Goal: Feedback & Contribution: Submit feedback/report problem

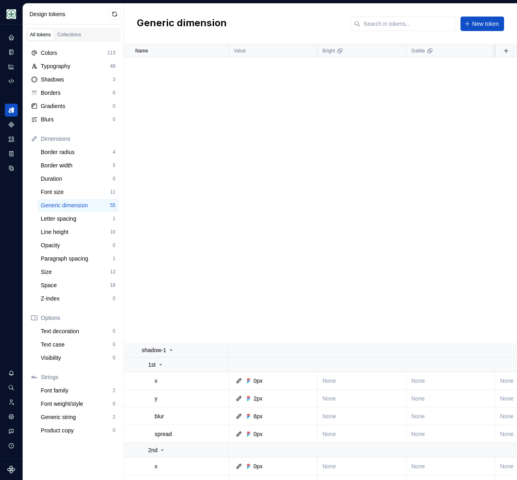
scroll to position [469, 0]
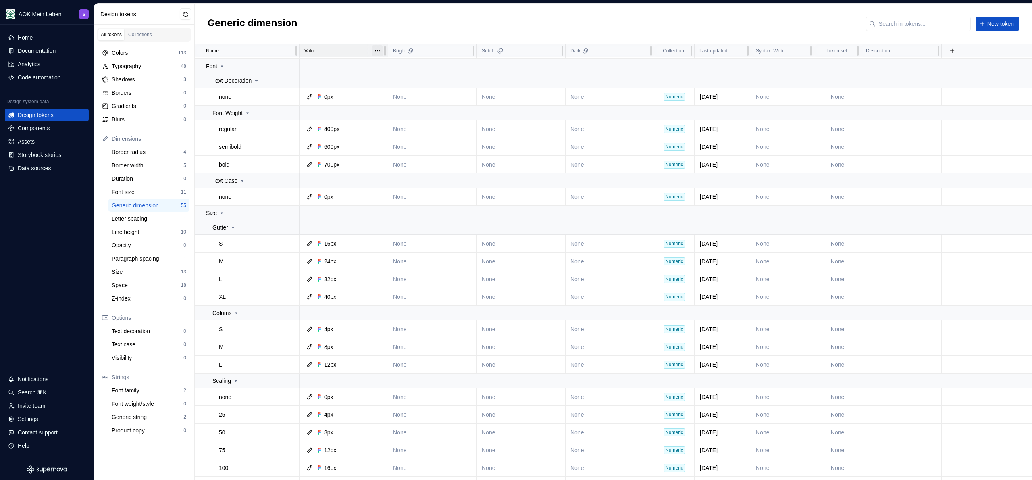
click at [375, 52] on html "AOK Mein Leben S Home Documentation Analytics Code automation Design system dat…" at bounding box center [516, 240] width 1032 height 480
click at [385, 18] on html "AOK Mein Leben S Home Documentation Analytics Code automation Design system dat…" at bounding box center [516, 240] width 1032 height 480
click at [291, 111] on button "button" at bounding box center [288, 112] width 11 height 11
click at [348, 27] on html "AOK Mein Leben S Home Documentation Analytics Code automation Design system dat…" at bounding box center [516, 240] width 1032 height 480
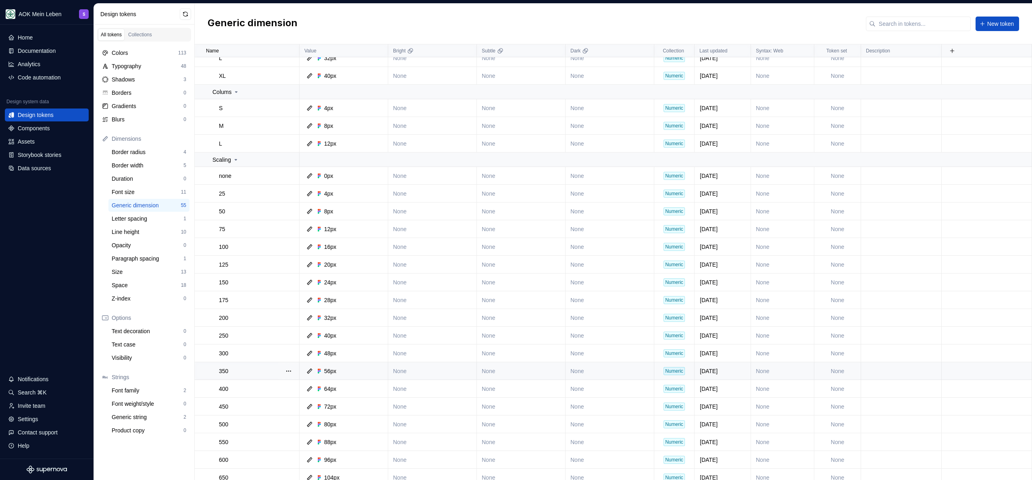
scroll to position [800, 0]
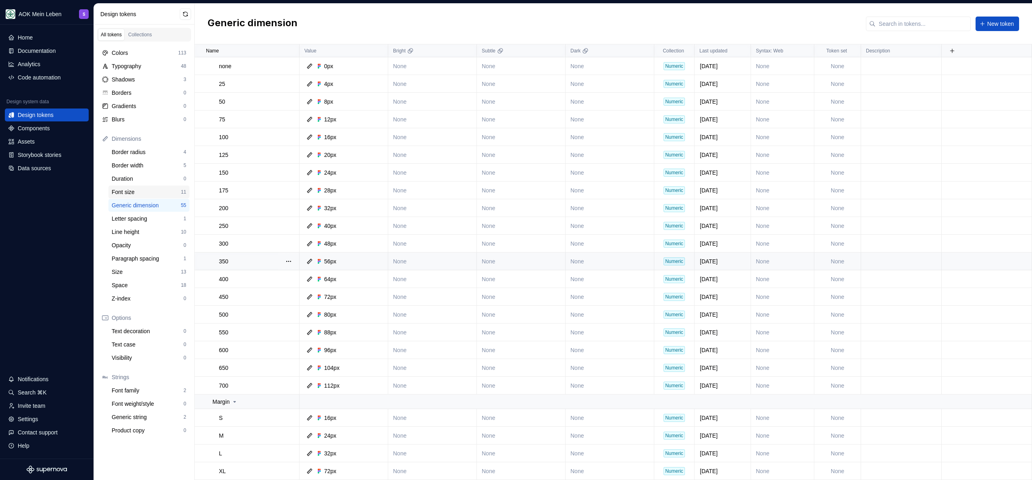
click at [151, 196] on div "Font size 11" at bounding box center [148, 191] width 81 height 13
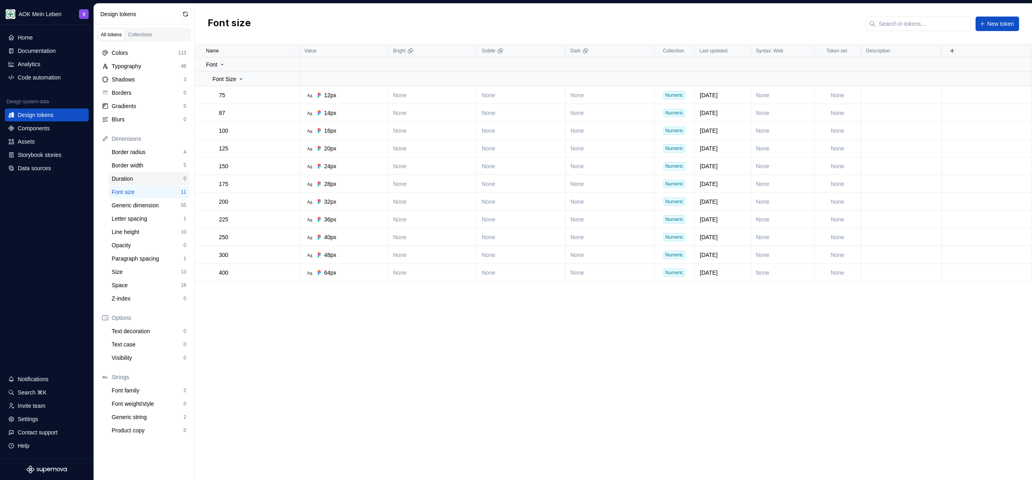
click at [149, 185] on div "Dimensions Border radius 4 Border width 5 Duration 0 Font size 11 Generic dimen…" at bounding box center [144, 218] width 91 height 173
click at [149, 183] on div "Duration 0" at bounding box center [148, 178] width 81 height 13
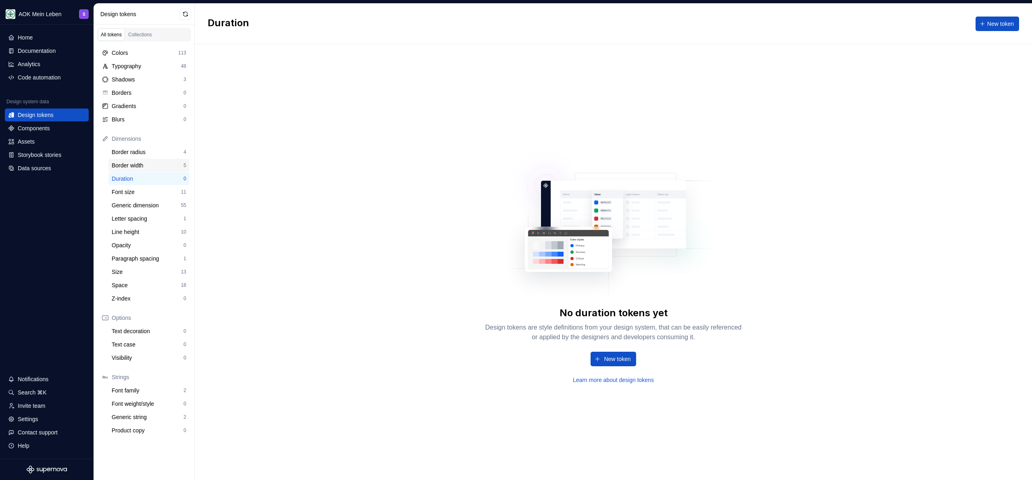
click at [151, 163] on div "Border width" at bounding box center [148, 165] width 72 height 8
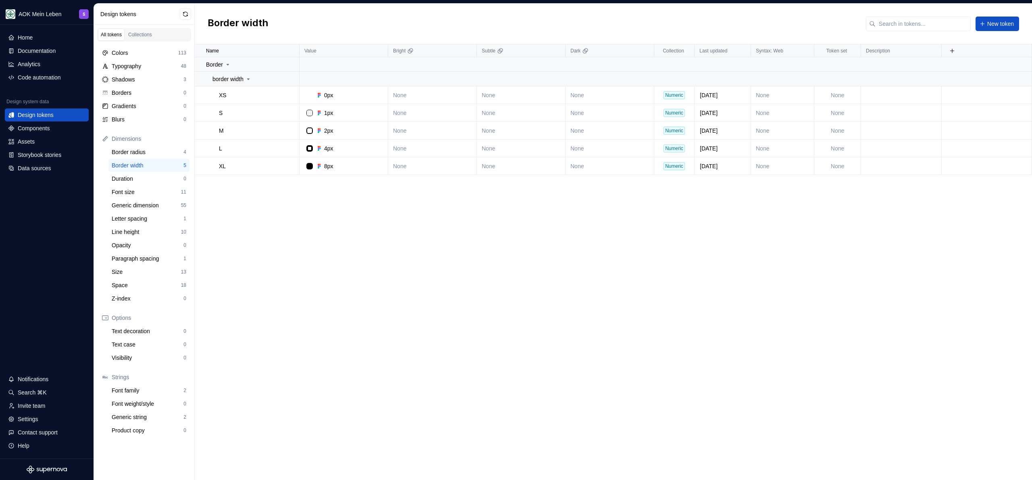
click at [153, 145] on div "Dimensions" at bounding box center [144, 138] width 91 height 13
click at [154, 151] on div "Border radius" at bounding box center [148, 152] width 72 height 8
click at [150, 168] on div "Border width" at bounding box center [148, 165] width 72 height 8
click at [150, 175] on div "Duration" at bounding box center [148, 179] width 72 height 8
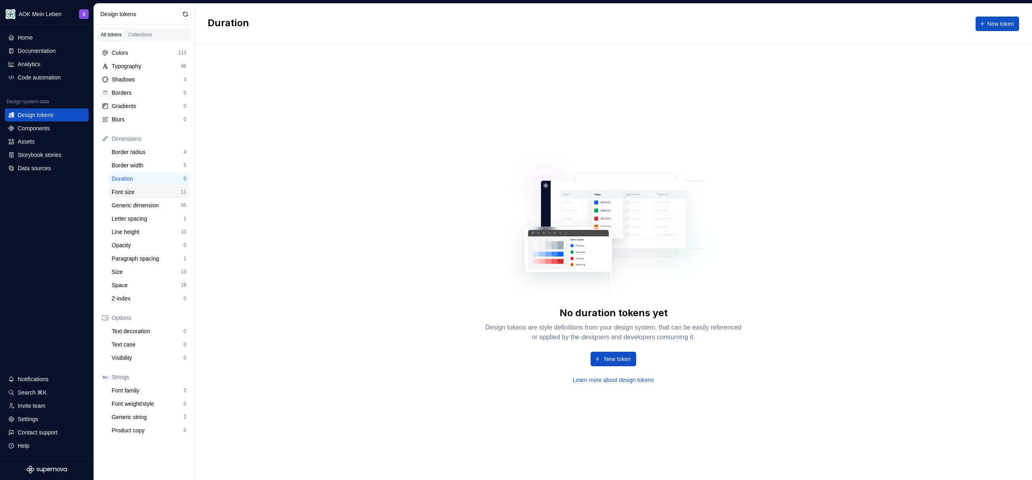
click at [149, 193] on div "Font size" at bounding box center [146, 192] width 69 height 8
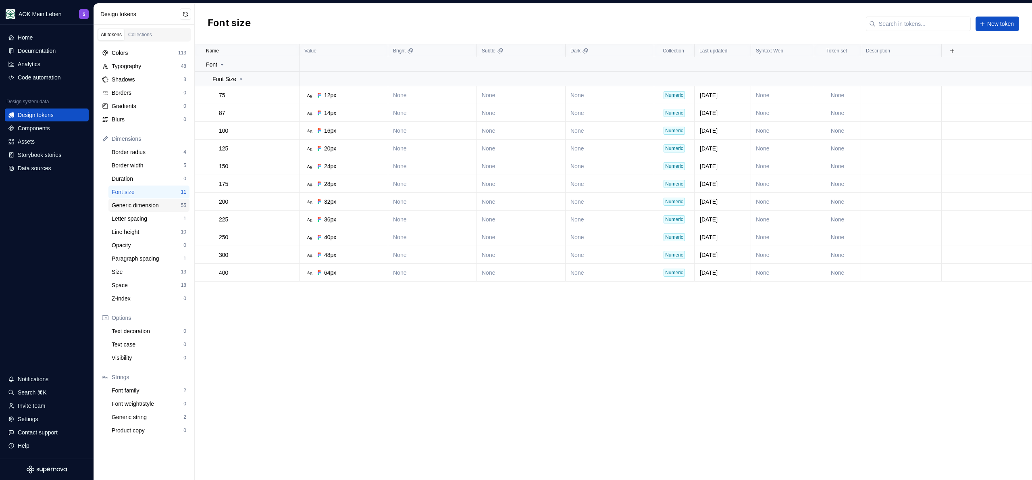
click at [150, 209] on div "Generic dimension" at bounding box center [146, 205] width 69 height 8
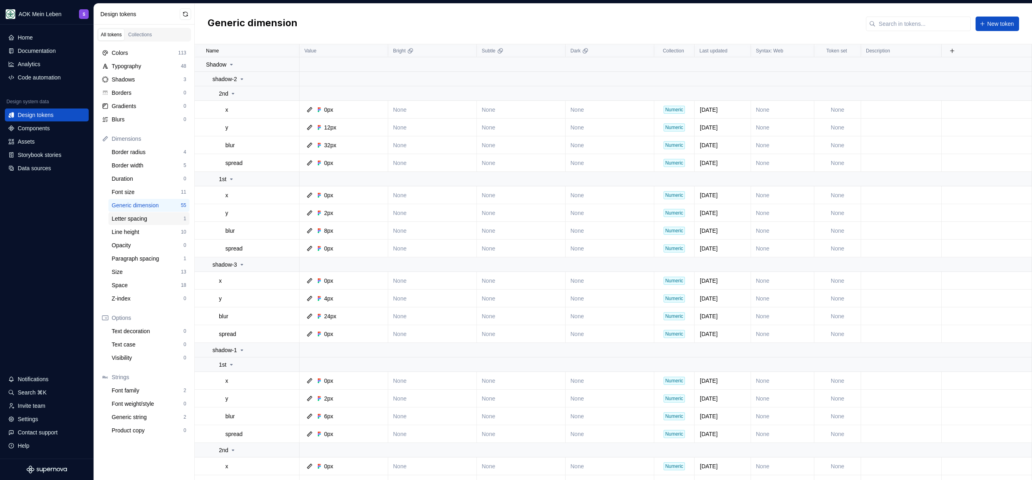
click at [149, 222] on div "Letter spacing" at bounding box center [148, 219] width 72 height 8
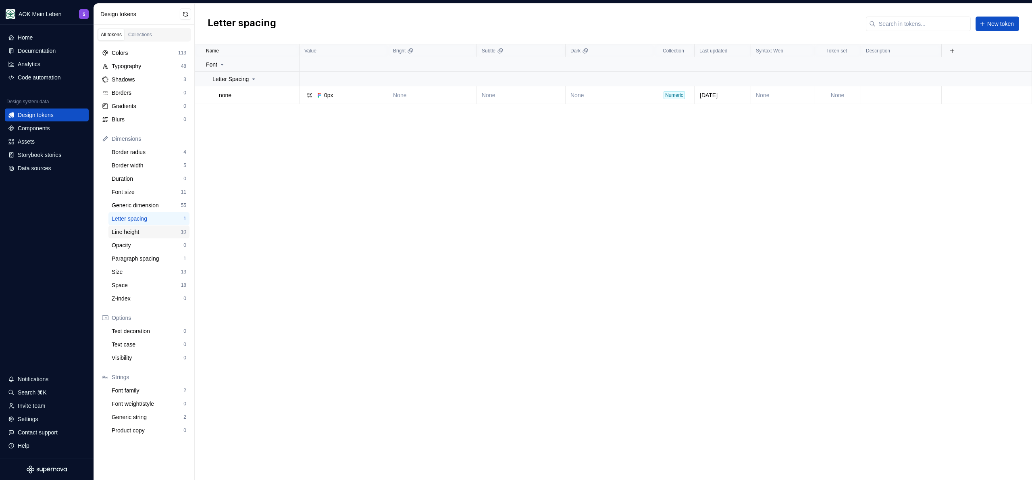
click at [150, 237] on div "Line height 10" at bounding box center [148, 231] width 81 height 13
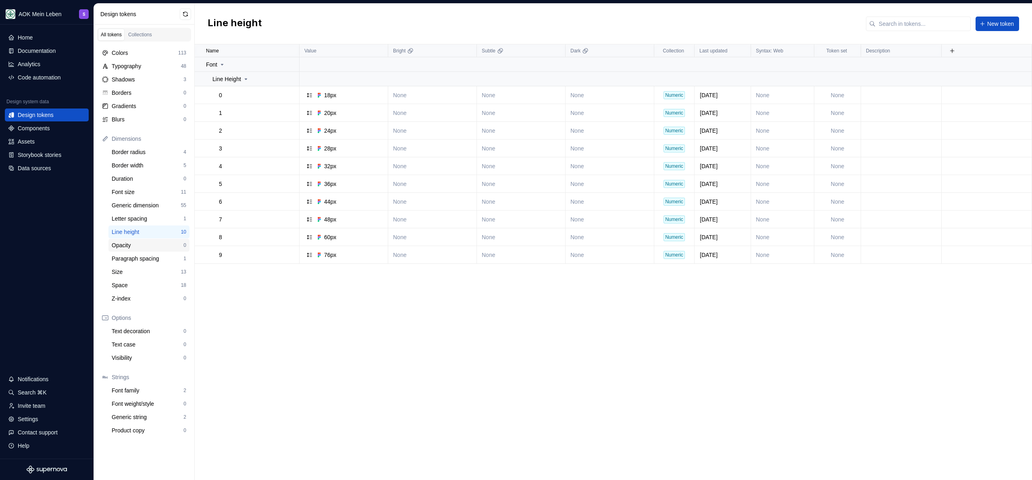
click at [145, 250] on div "Opacity 0" at bounding box center [148, 245] width 81 height 13
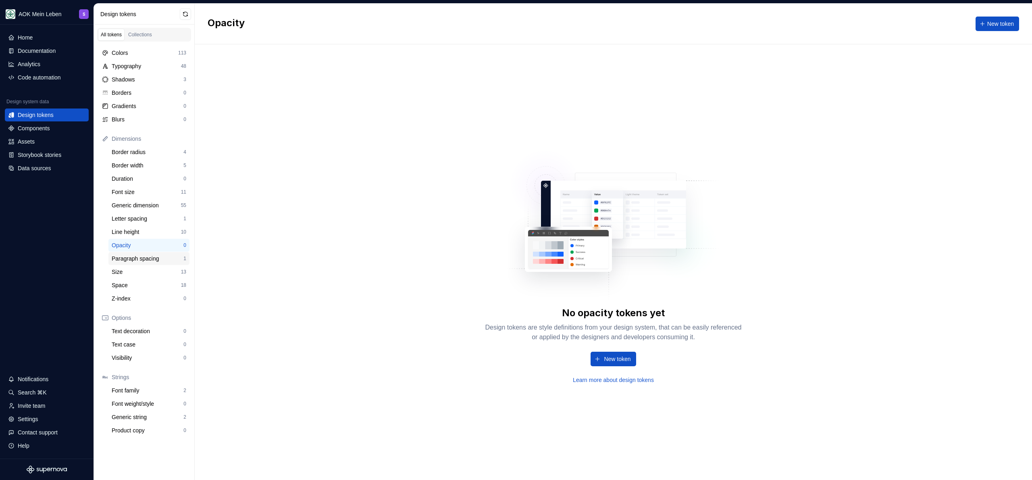
click at [142, 260] on div "Paragraph spacing" at bounding box center [148, 258] width 72 height 8
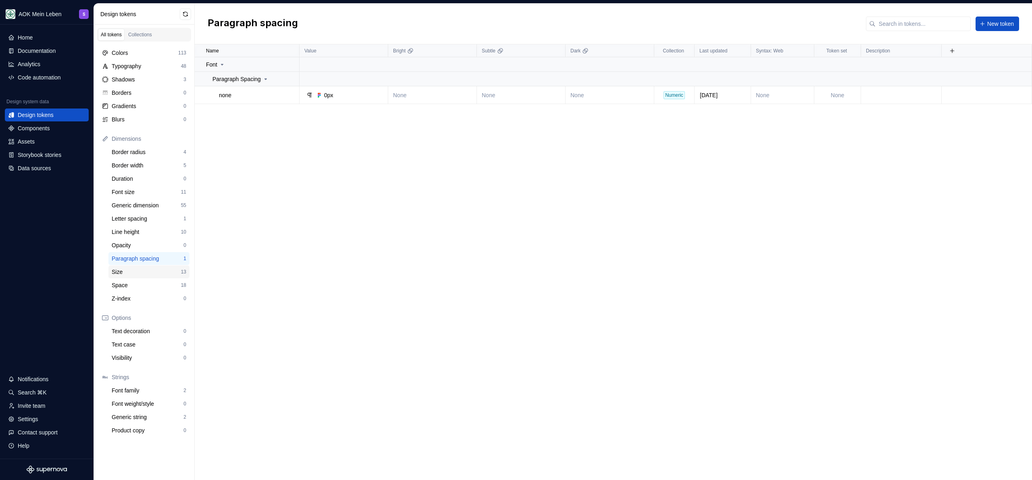
click at [140, 269] on div "Size" at bounding box center [146, 272] width 69 height 8
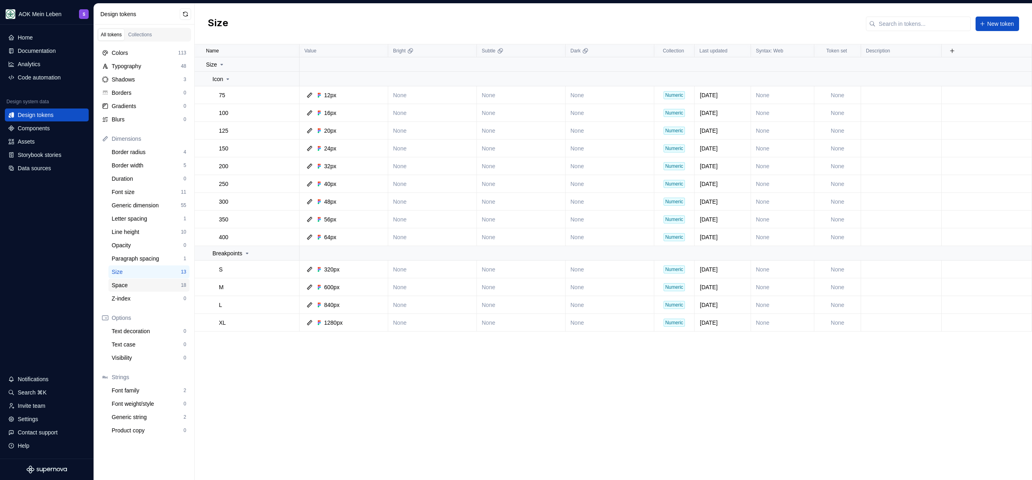
click at [139, 282] on div "Space" at bounding box center [146, 285] width 69 height 8
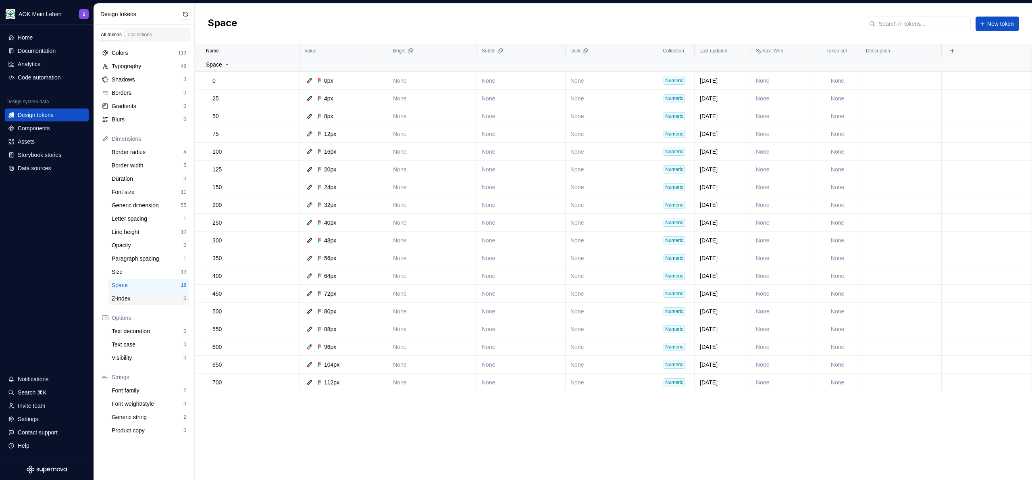
click at [137, 298] on div "Z-index" at bounding box center [148, 298] width 72 height 8
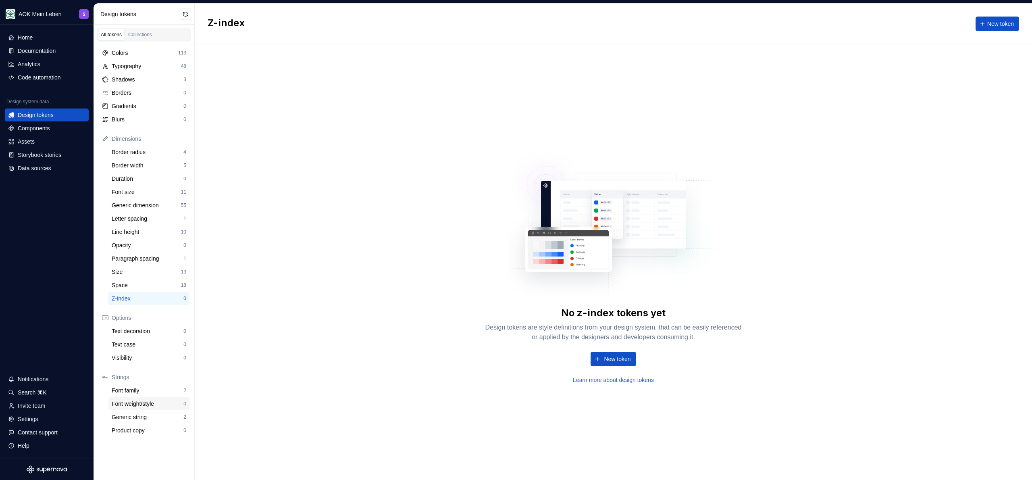
click at [140, 400] on div "Font weight/style" at bounding box center [148, 404] width 72 height 8
click at [141, 395] on div "Font family 2" at bounding box center [148, 390] width 81 height 13
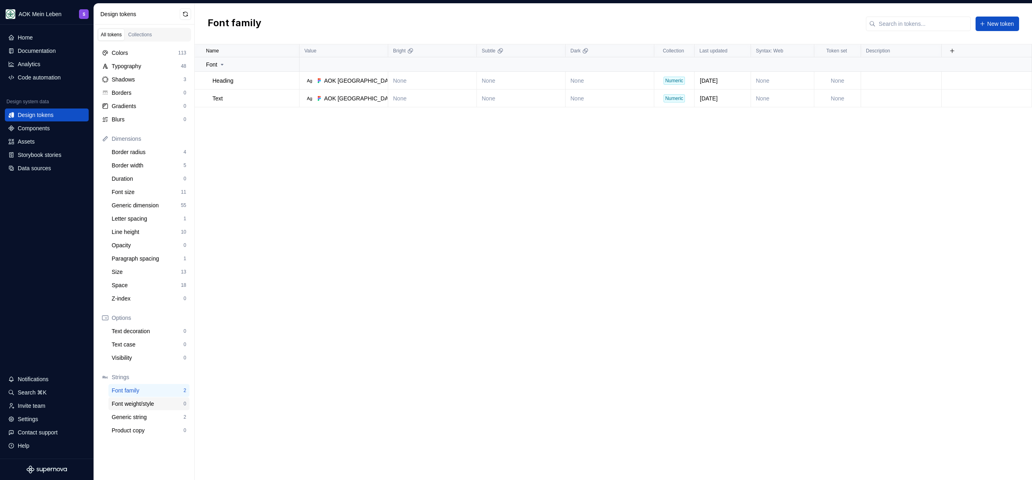
click at [139, 405] on div "Font weight/style" at bounding box center [148, 404] width 72 height 8
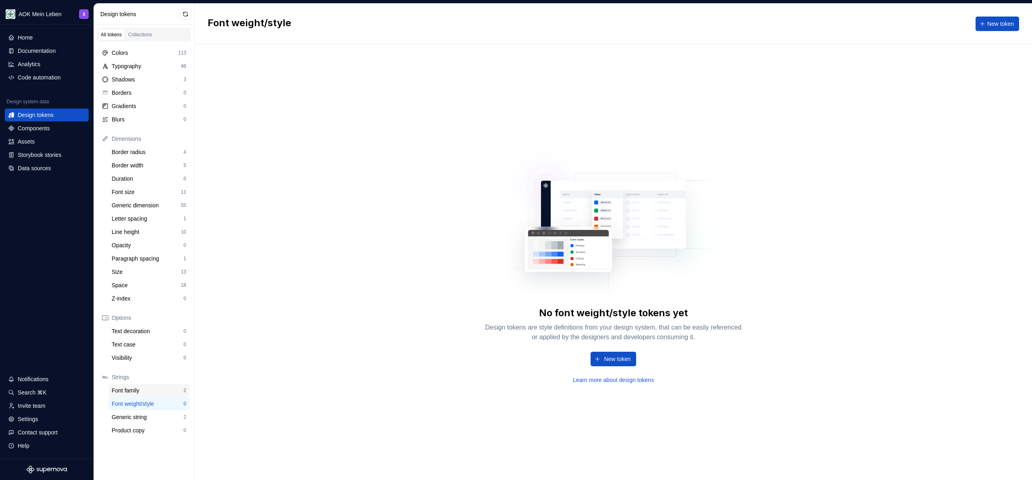
click at [137, 392] on div "Font family" at bounding box center [148, 390] width 72 height 8
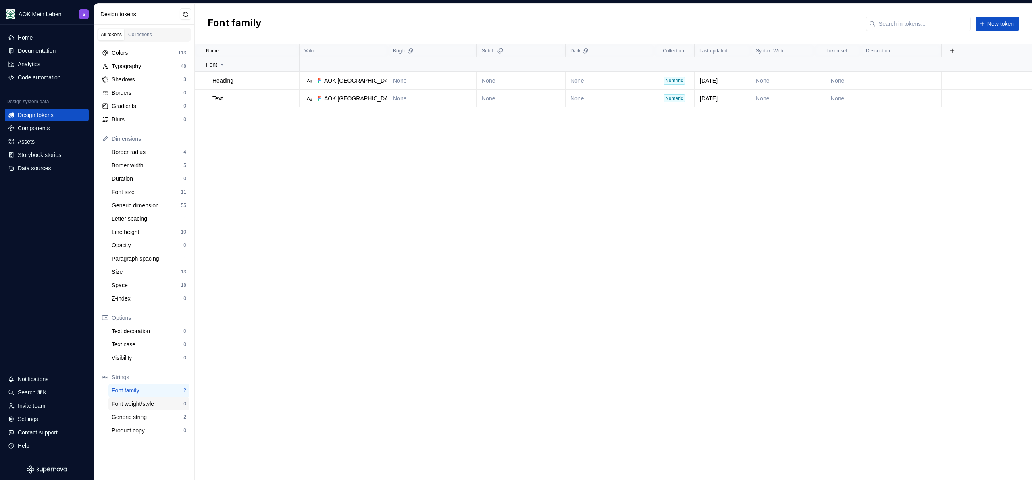
click at [137, 401] on div "Font weight/style" at bounding box center [148, 404] width 72 height 8
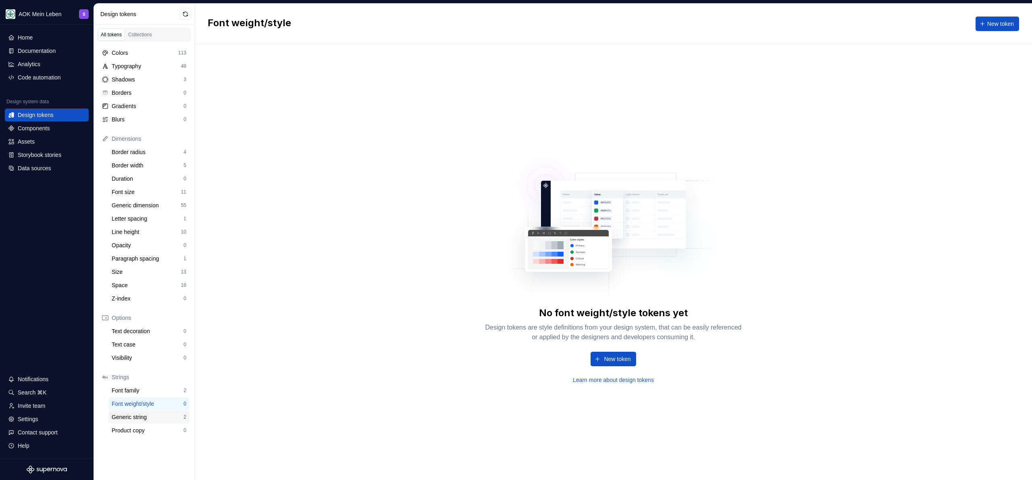
click at [137, 416] on div "Generic string" at bounding box center [148, 417] width 72 height 8
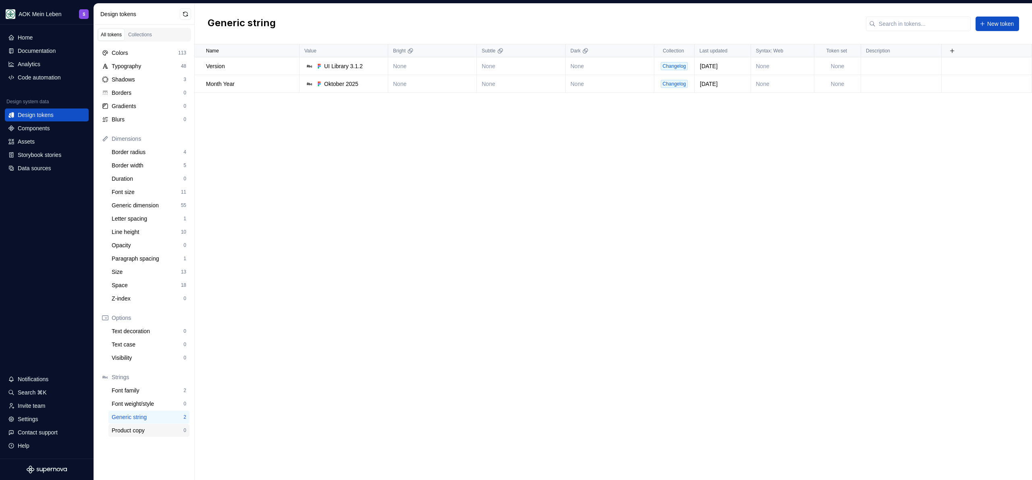
click at [140, 431] on div "Product copy" at bounding box center [148, 430] width 72 height 8
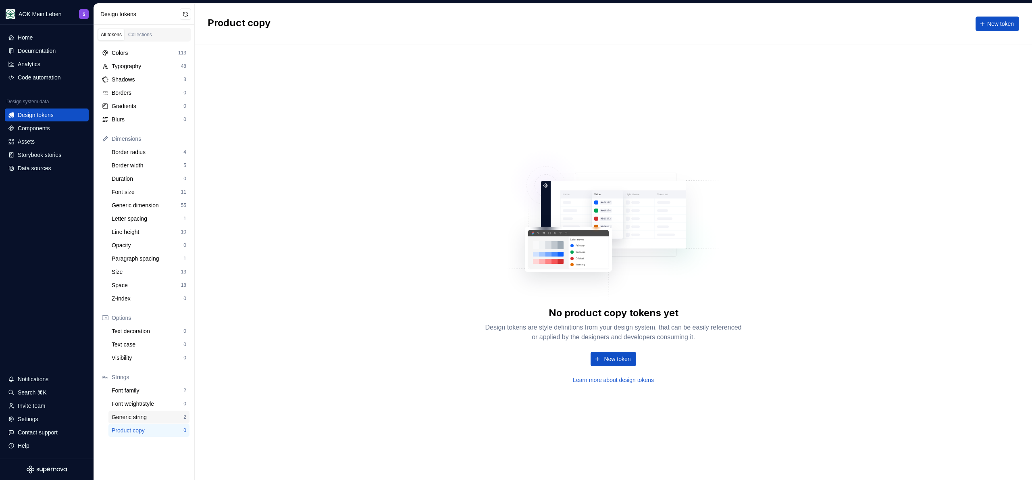
click at [140, 412] on div "Generic string 2" at bounding box center [148, 416] width 81 height 13
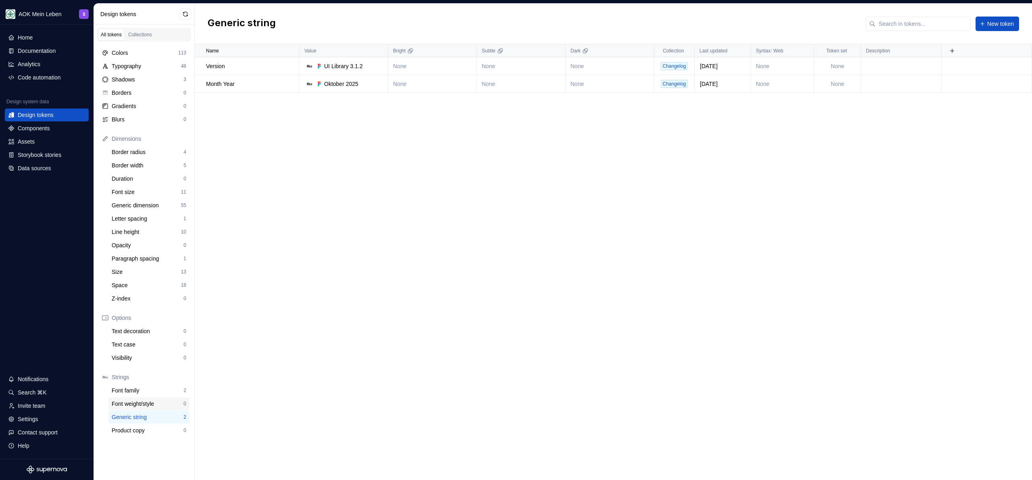
click at [142, 408] on div "Font weight/style 0" at bounding box center [148, 403] width 81 height 13
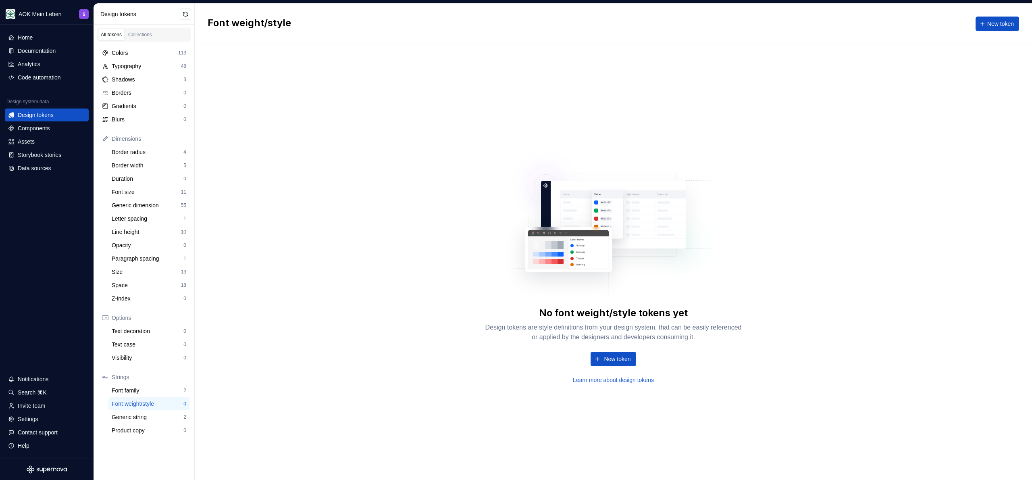
click at [382, 326] on div "No font weight/style tokens yet Design tokens are style definitions from your d…" at bounding box center [613, 261] width 837 height 435
click at [38, 75] on div "Code automation" at bounding box center [39, 77] width 43 height 8
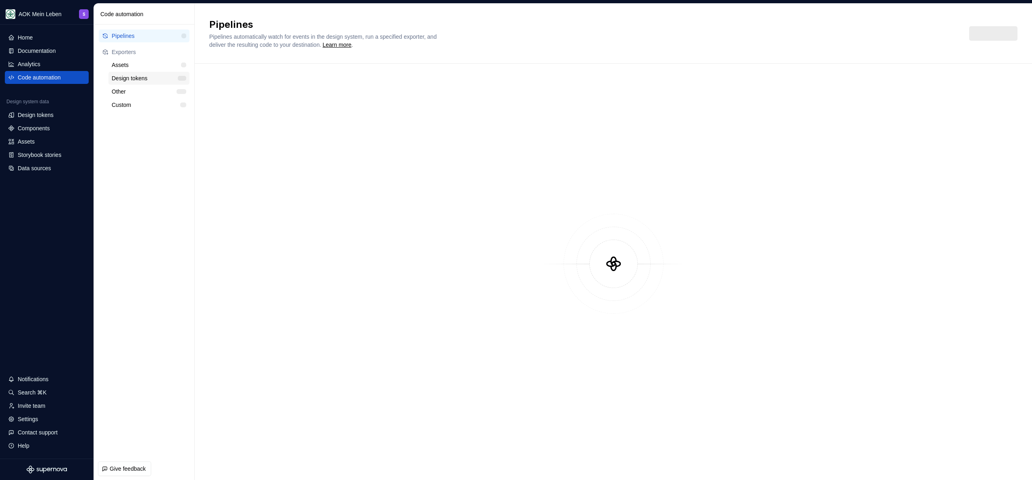
click at [136, 80] on div "Design tokens" at bounding box center [145, 78] width 66 height 8
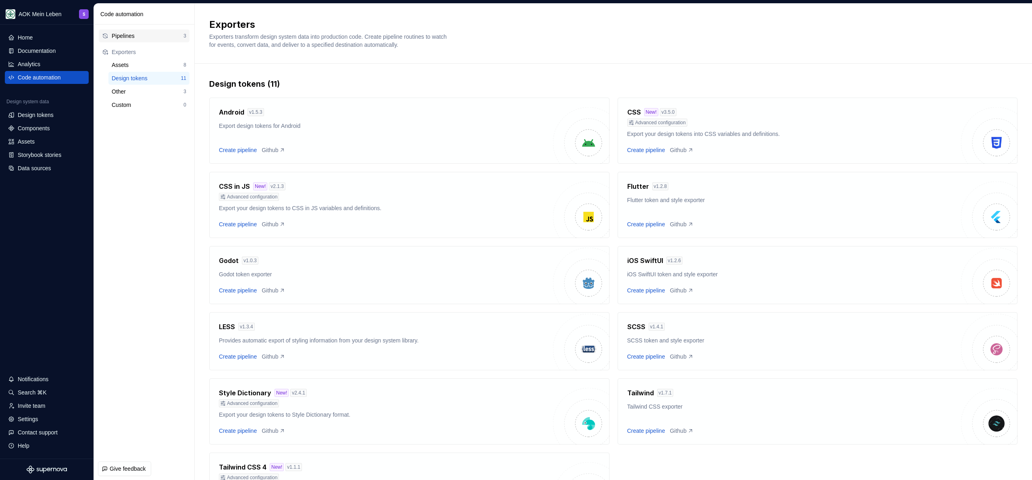
click at [151, 37] on div "Pipelines" at bounding box center [148, 36] width 72 height 8
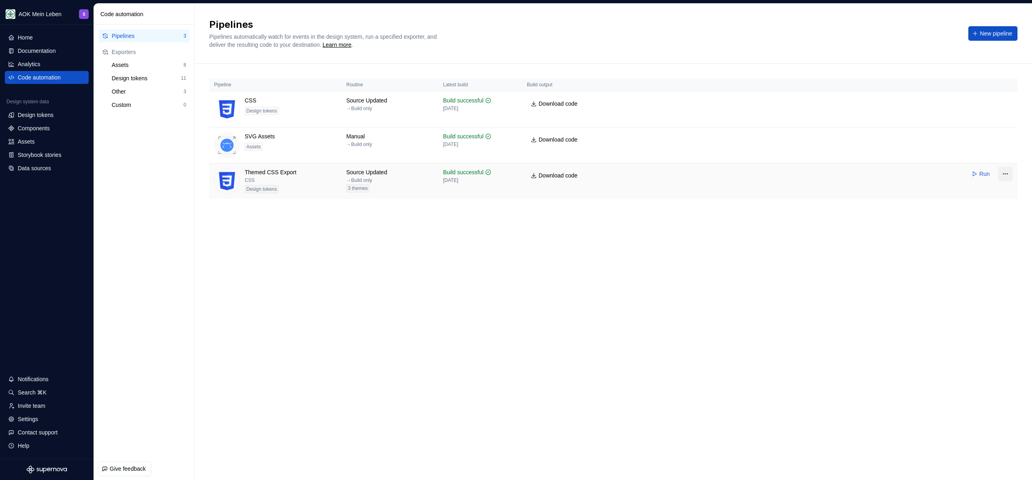
click at [516, 171] on html "AOK Mein Leben S Home Documentation Analytics Code automation Design system dat…" at bounding box center [516, 240] width 1032 height 480
click at [516, 191] on div "Edit pipeline" at bounding box center [990, 191] width 61 height 8
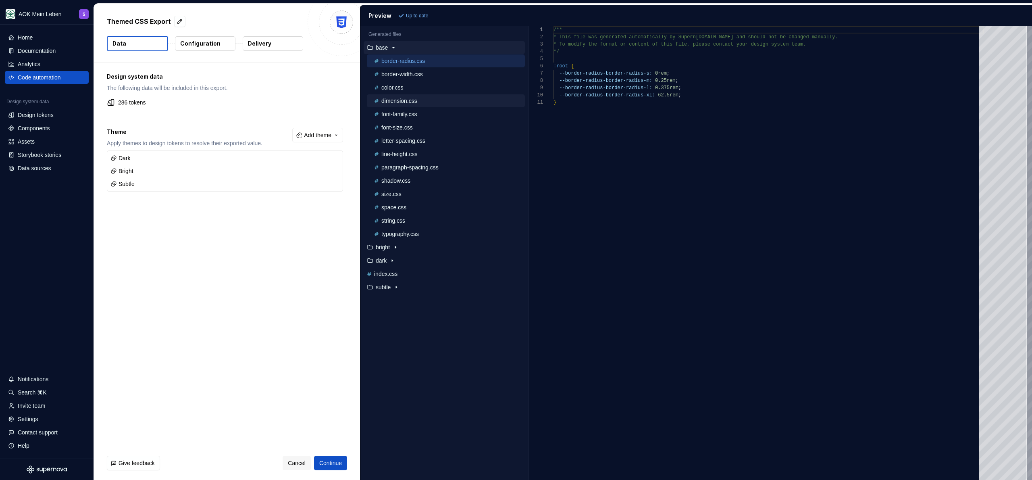
click at [408, 102] on p "dimension.css" at bounding box center [399, 101] width 36 height 6
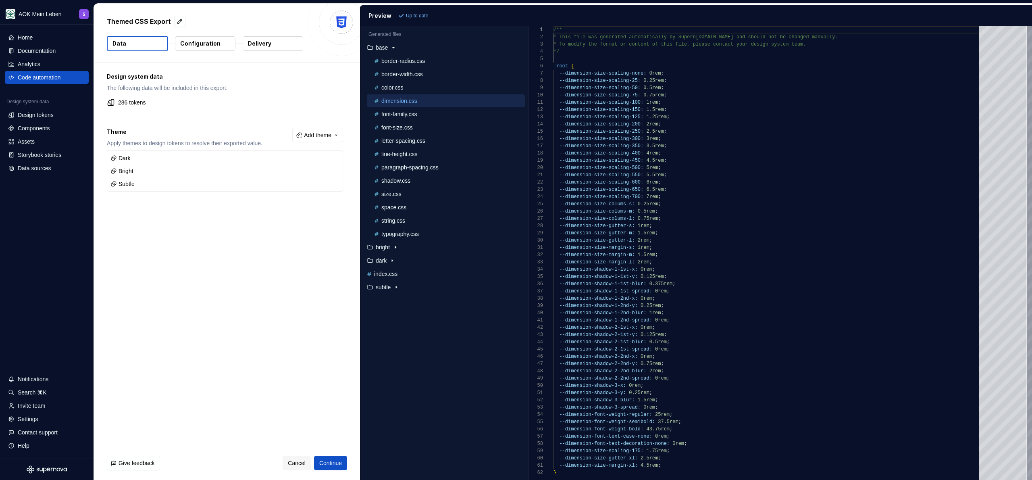
scroll to position [73, 0]
click at [404, 112] on p "font-family.css" at bounding box center [398, 114] width 35 height 6
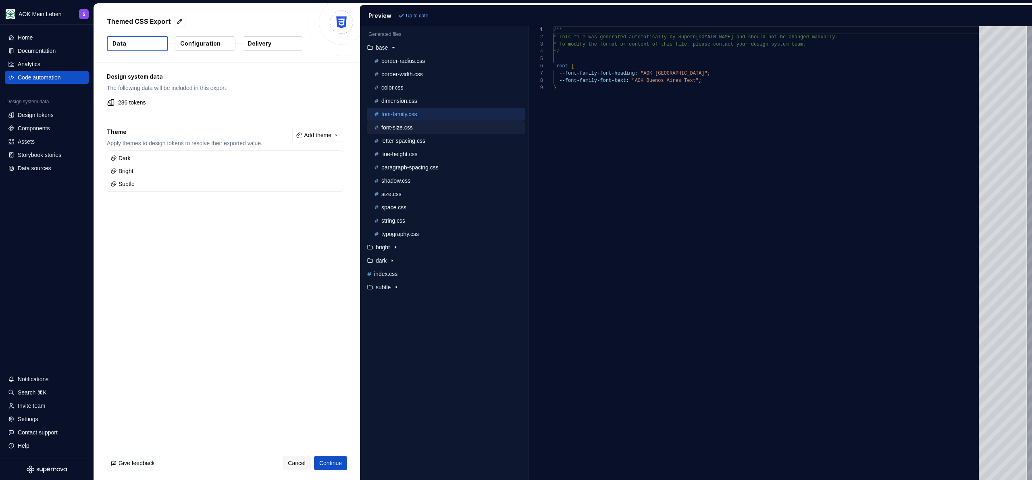
click at [396, 128] on p "font-size.css" at bounding box center [396, 127] width 31 height 6
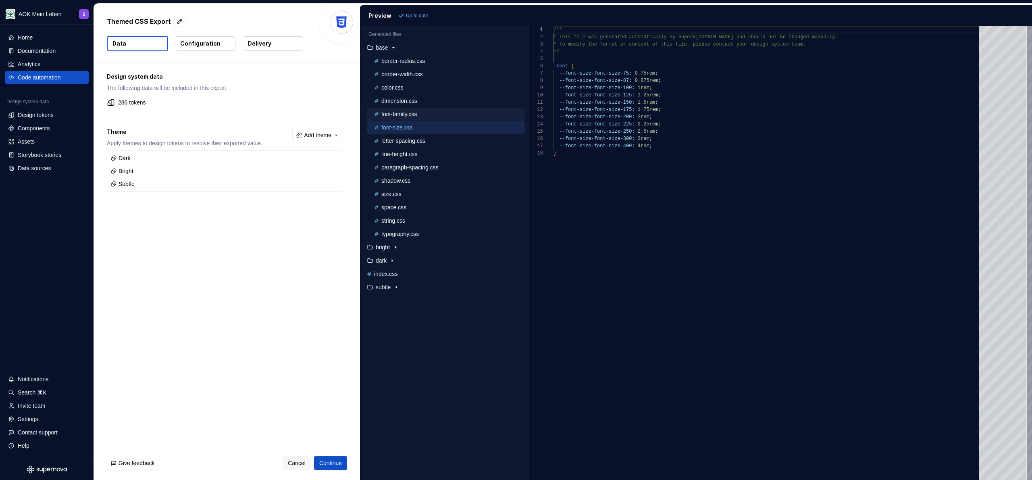
click at [403, 112] on p "font-family.css" at bounding box center [398, 114] width 35 height 6
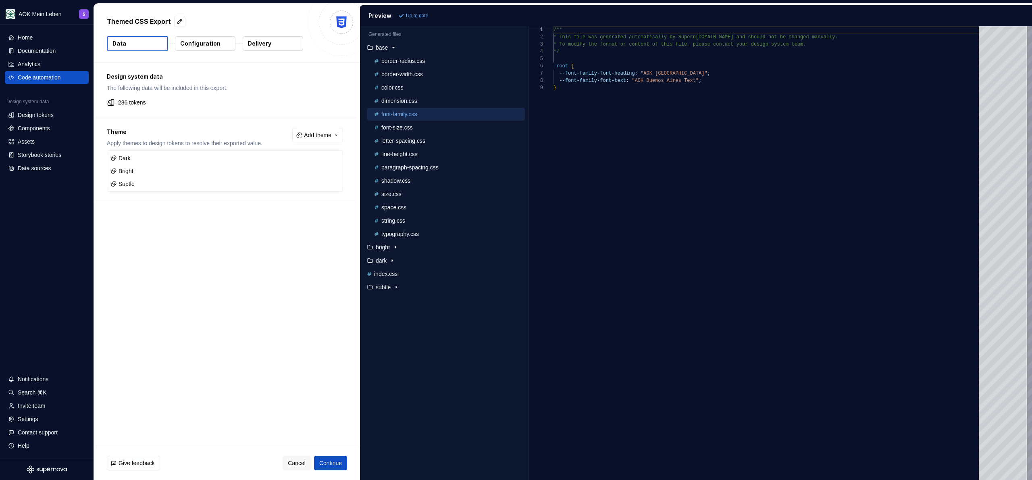
scroll to position [58, 0]
click at [406, 233] on p "typography.css" at bounding box center [399, 234] width 37 height 6
type textarea "**********"
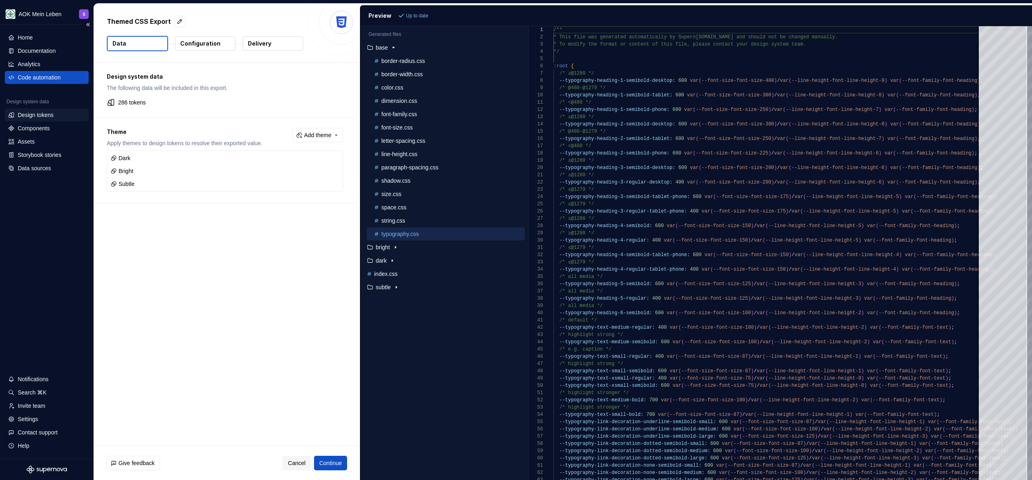
click at [45, 113] on div "Design tokens" at bounding box center [36, 115] width 36 height 8
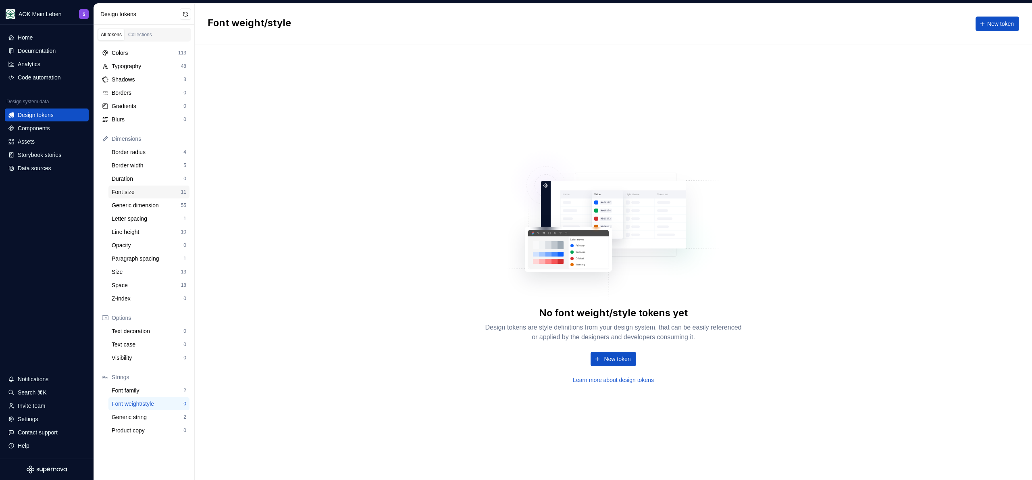
click at [134, 190] on div "Font size" at bounding box center [146, 192] width 69 height 8
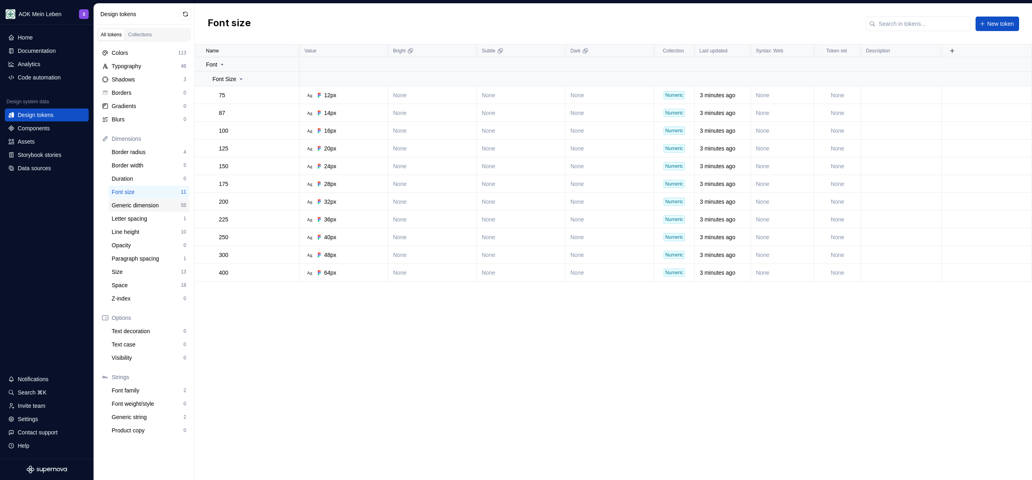
click at [146, 207] on div "Generic dimension" at bounding box center [146, 205] width 69 height 8
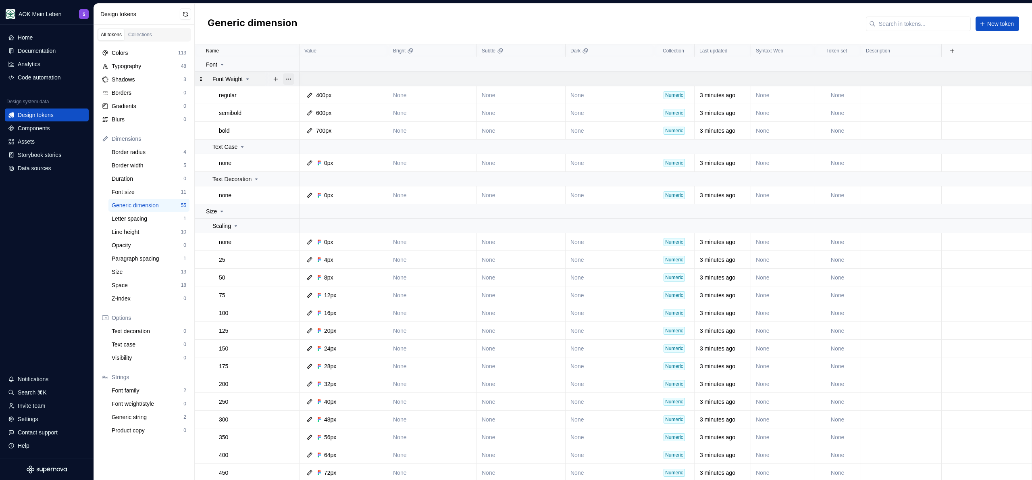
click at [286, 80] on button "button" at bounding box center [288, 78] width 11 height 11
click at [325, 171] on div "Delete group" at bounding box center [324, 170] width 52 height 8
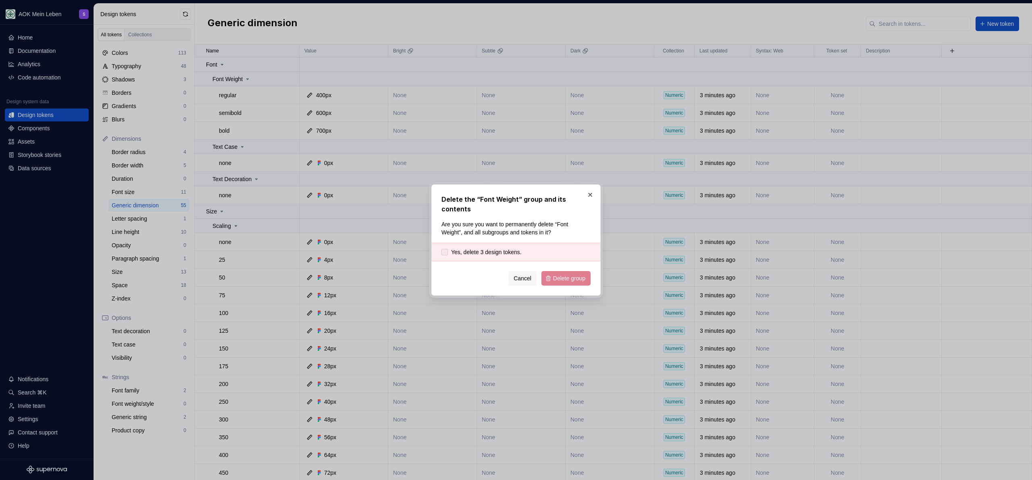
click at [485, 249] on span "Yes, delete 3 design tokens." at bounding box center [486, 252] width 71 height 8
click at [516, 279] on span "Delete group" at bounding box center [569, 278] width 32 height 8
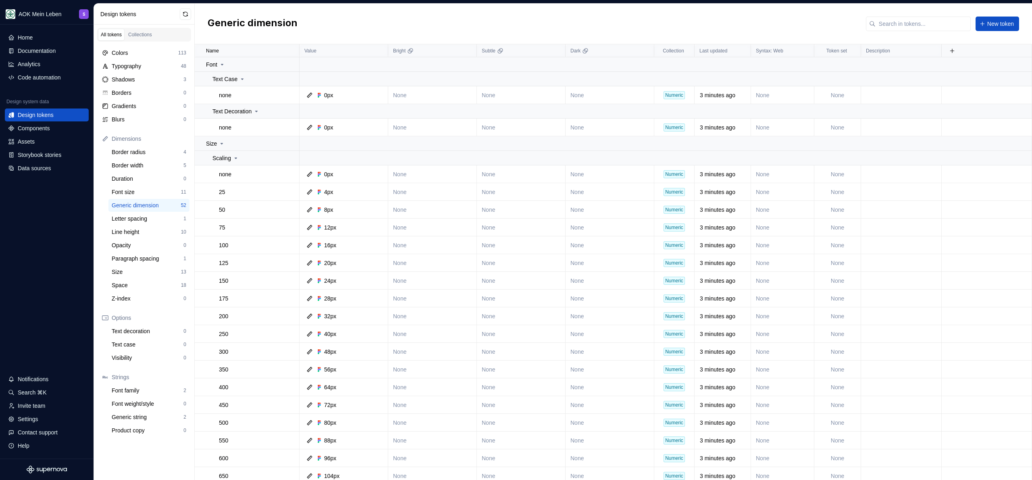
click at [358, 29] on div "Generic dimension New token" at bounding box center [613, 24] width 837 height 41
click at [46, 49] on div "Documentation" at bounding box center [37, 51] width 38 height 8
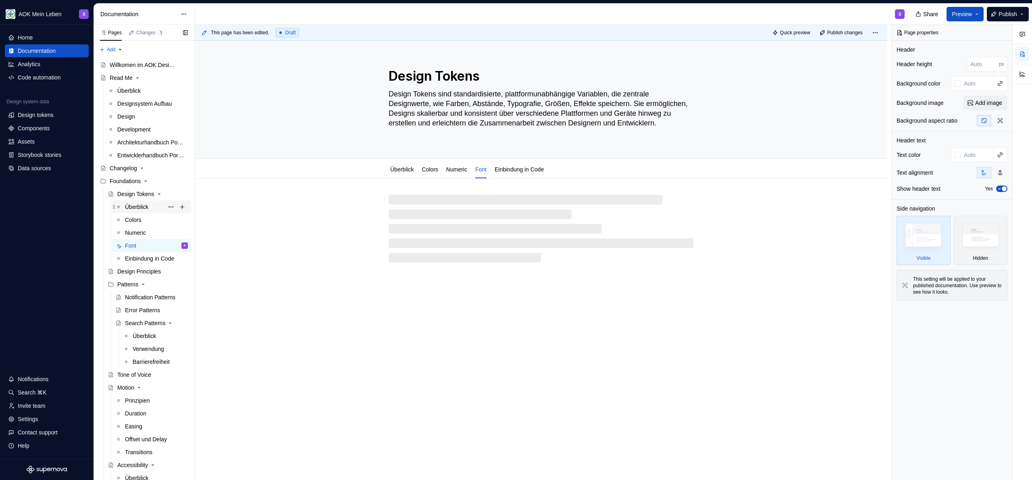
type textarea "*"
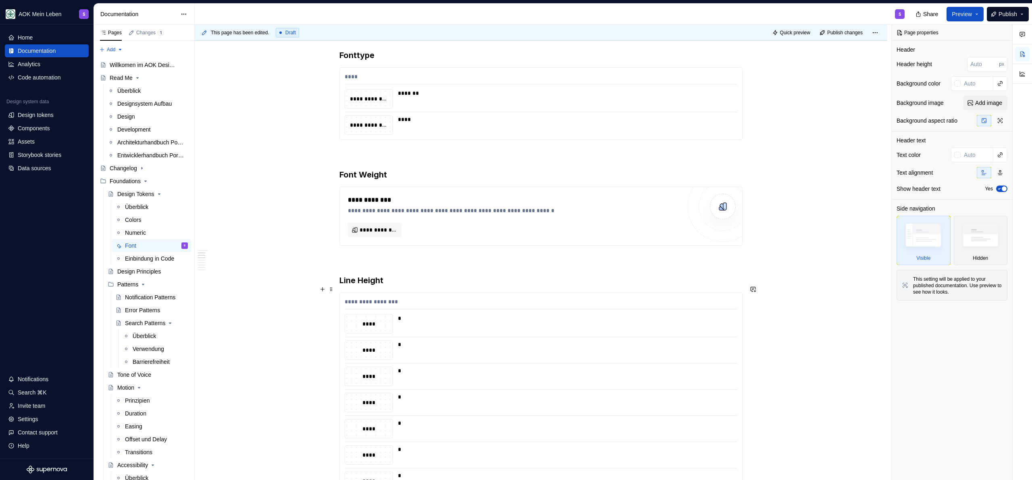
scroll to position [248, 0]
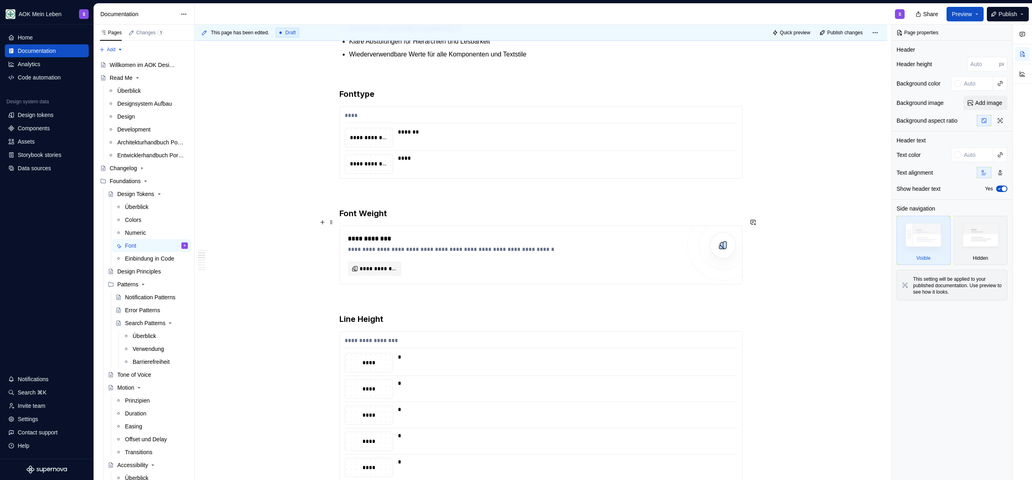
click at [410, 219] on h3 "Font Weight" at bounding box center [541, 213] width 403 height 11
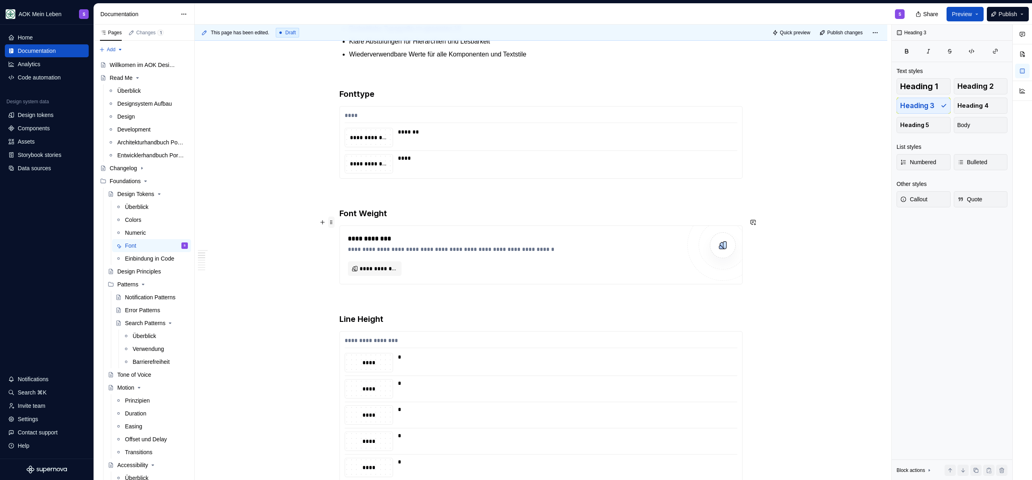
click at [330, 222] on span at bounding box center [331, 222] width 6 height 11
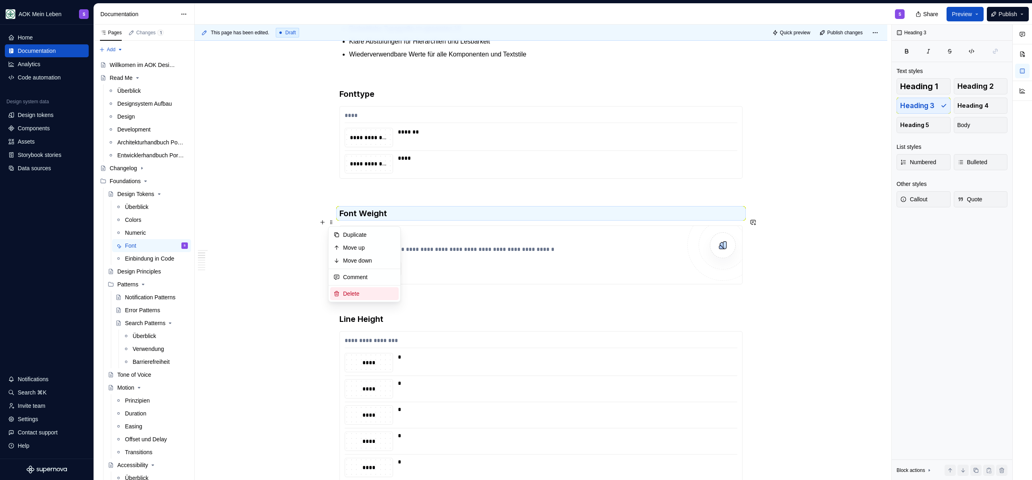
click at [357, 291] on div "Delete" at bounding box center [369, 294] width 52 height 8
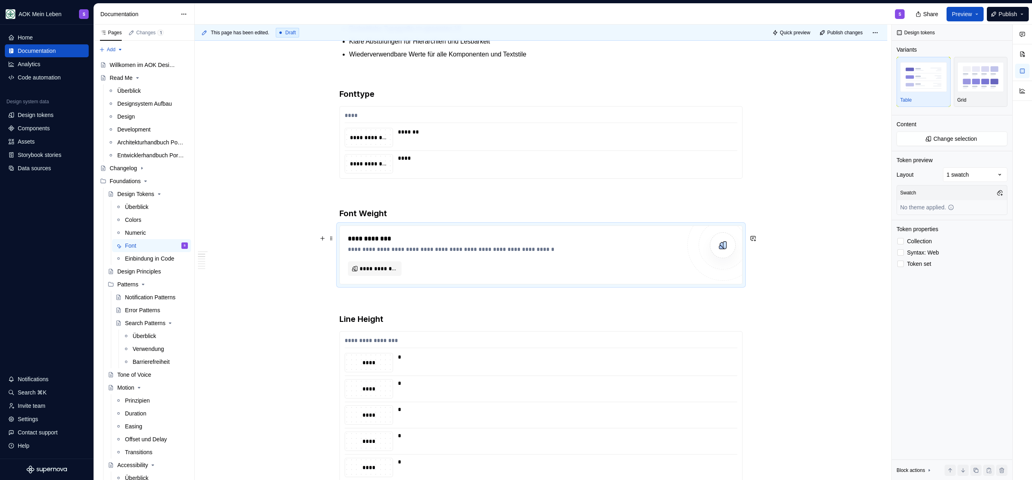
click at [376, 253] on div "**********" at bounding box center [514, 249] width 333 height 8
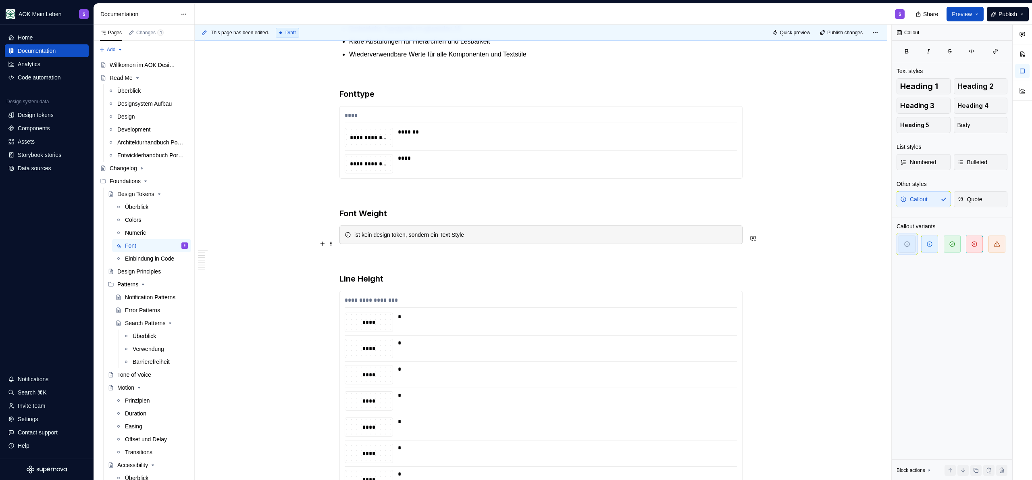
click at [354, 239] on div "ist kein design token, sondern ein Text Style" at bounding box center [545, 235] width 383 height 8
click at [411, 239] on div "Font Weight ist kein design token, sondern ein Text Style" at bounding box center [545, 235] width 383 height 8
click at [430, 239] on div "Font Weight ist kein Design token, sondern ein Text Style" at bounding box center [545, 235] width 383 height 8
click at [516, 239] on div "Font Weight ist kein Design Token, sondern ein Text Style" at bounding box center [541, 234] width 403 height 19
click at [516, 239] on div "Font Weight ist kein Design Token, sondern ein Text Style" at bounding box center [545, 235] width 383 height 8
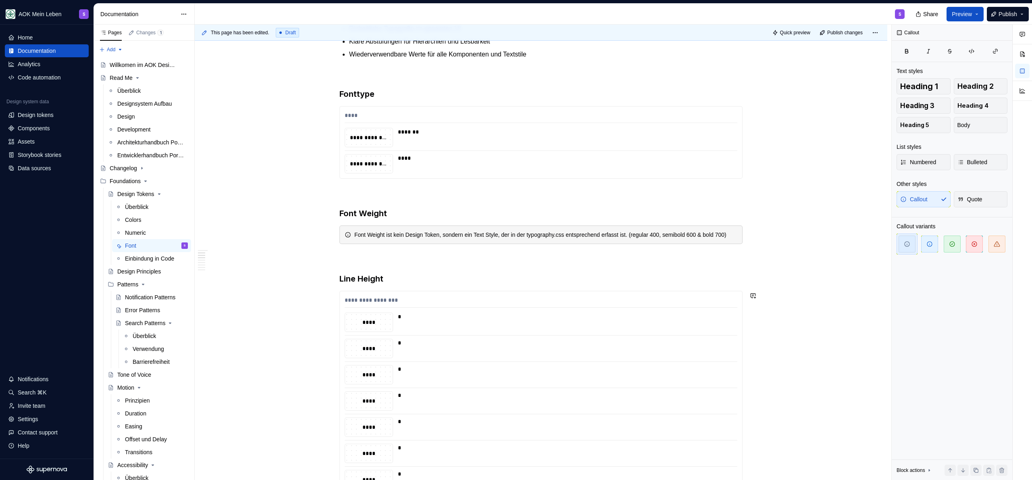
click at [391, 263] on p at bounding box center [541, 259] width 403 height 10
click at [516, 10] on span "Publish" at bounding box center [1008, 14] width 19 height 8
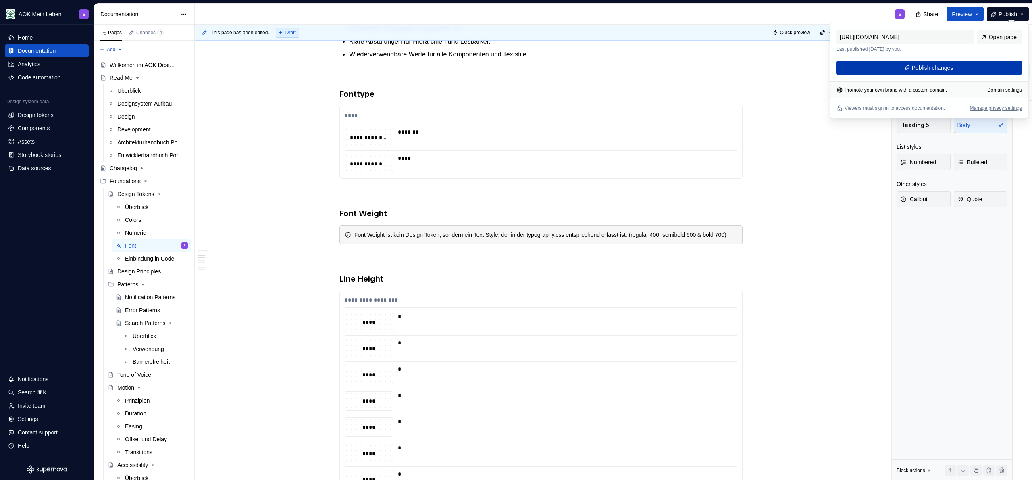
click at [516, 65] on span "Publish changes" at bounding box center [933, 68] width 42 height 8
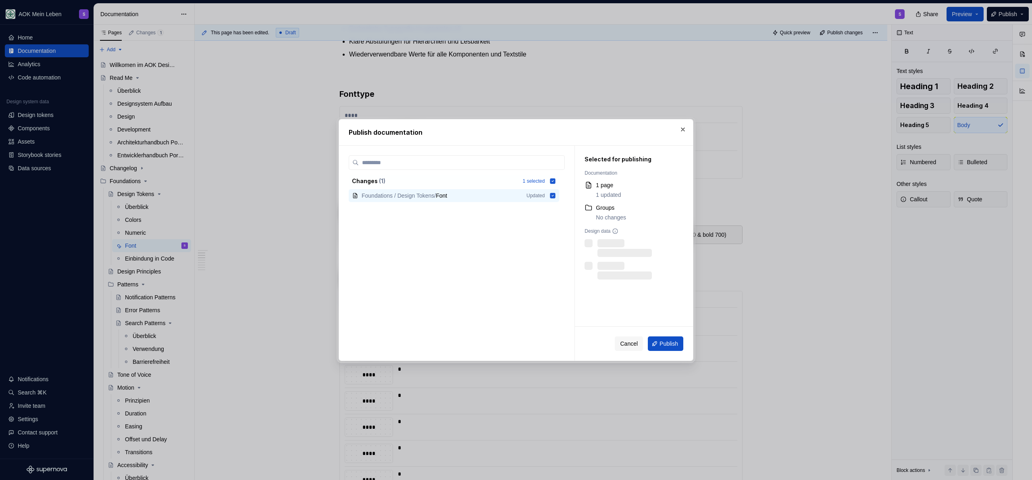
click at [516, 342] on span "Publish" at bounding box center [669, 344] width 19 height 8
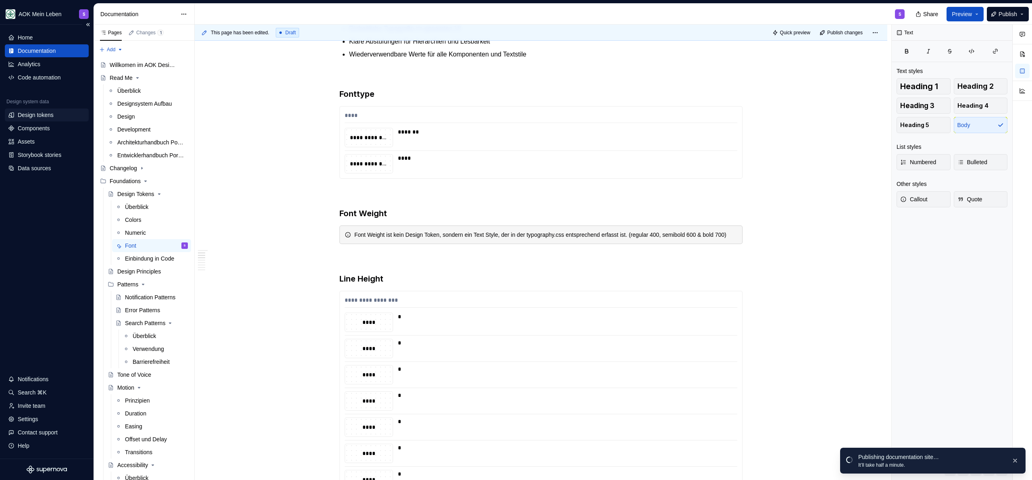
click at [51, 117] on div "Design tokens" at bounding box center [36, 115] width 36 height 8
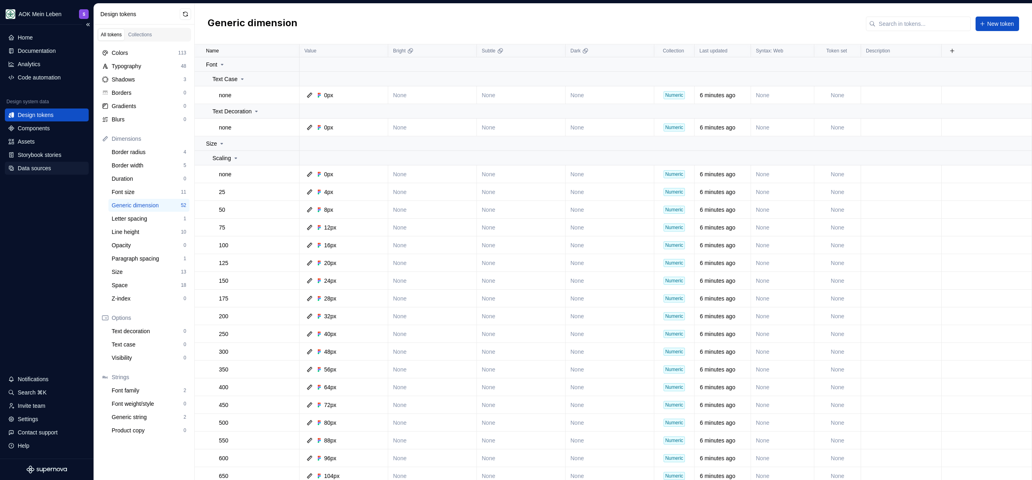
click at [31, 170] on div "Data sources" at bounding box center [34, 168] width 33 height 8
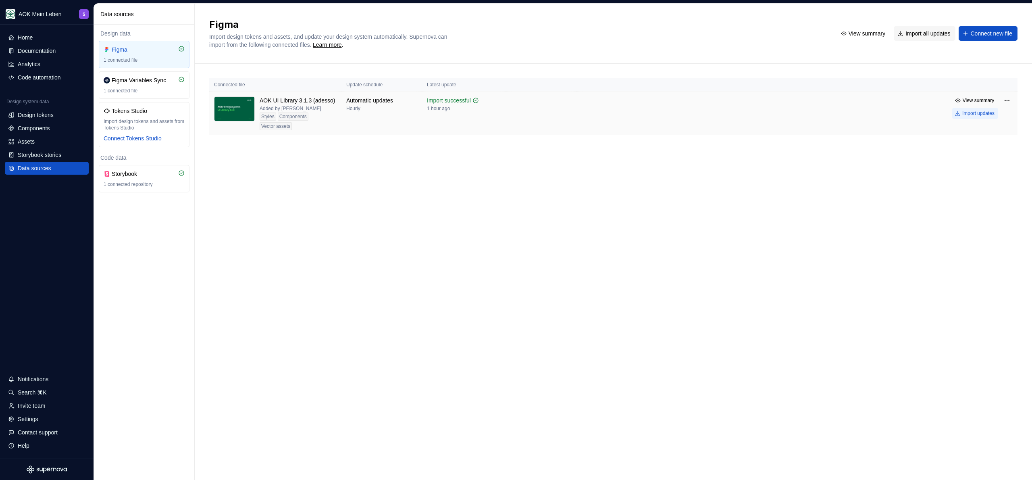
click at [516, 112] on div "Import updates" at bounding box center [978, 113] width 32 height 6
click at [516, 40] on div "Figma Import design tokens and assets, and update your design system automatica…" at bounding box center [518, 33] width 618 height 31
click at [516, 38] on div "Figma Import design tokens and assets, and update your design system automatica…" at bounding box center [518, 33] width 618 height 31
click at [55, 52] on div "Documentation" at bounding box center [37, 51] width 38 height 8
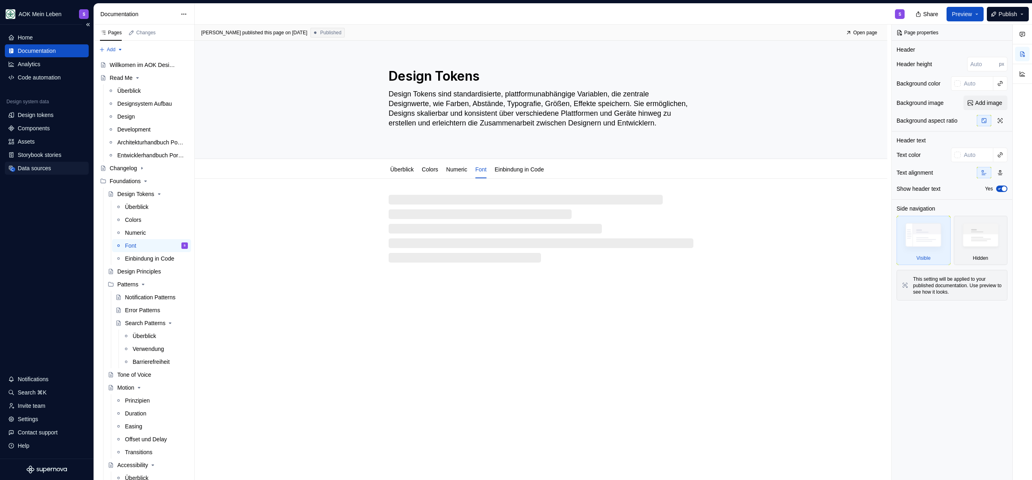
type textarea "*"
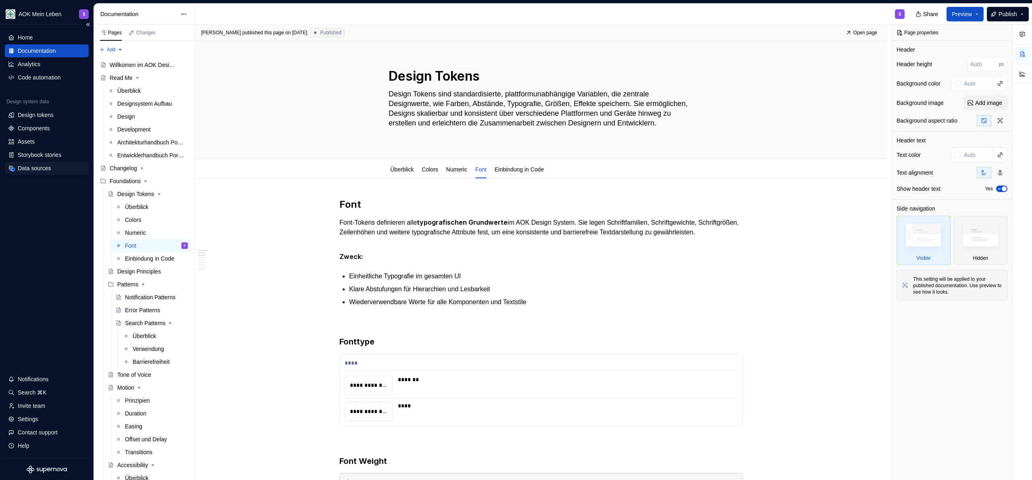
click at [51, 167] on div "Data sources" at bounding box center [34, 168] width 33 height 8
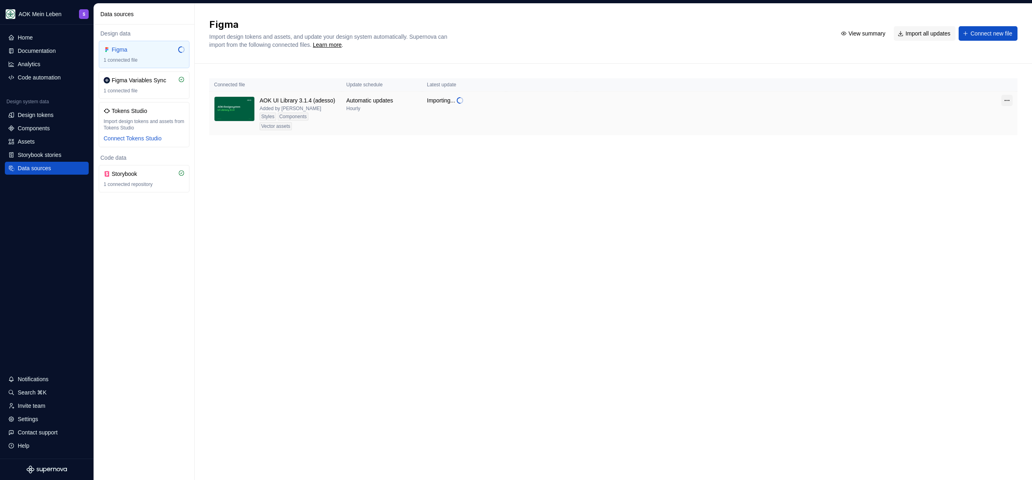
click at [516, 100] on html "AOK Mein Leben S Home Documentation Analytics Code automation Design system dat…" at bounding box center [516, 240] width 1032 height 480
click at [516, 120] on div "Edit import scope" at bounding box center [975, 116] width 105 height 13
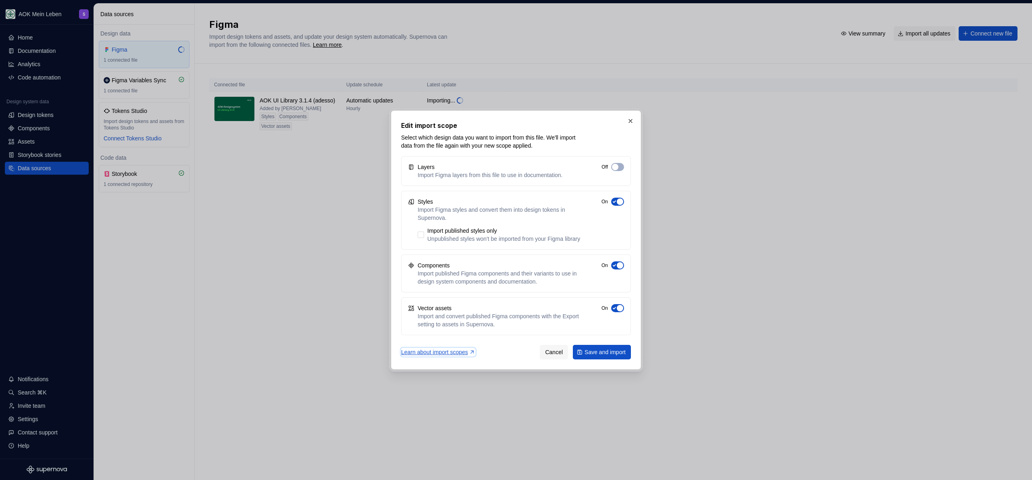
click at [455, 355] on div "Learn about import scopes" at bounding box center [438, 352] width 74 height 8
click at [516, 116] on button "button" at bounding box center [630, 120] width 11 height 11
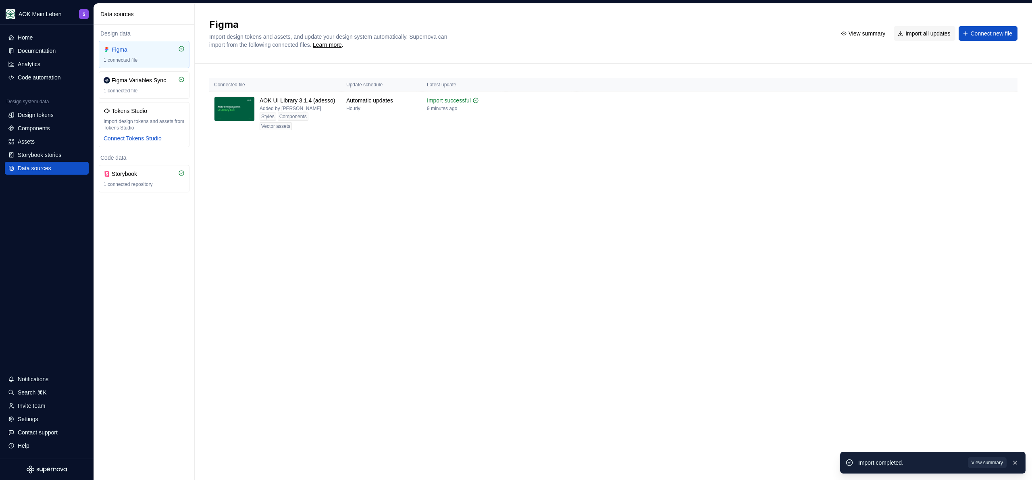
click at [516, 460] on span "View summary" at bounding box center [987, 462] width 31 height 6
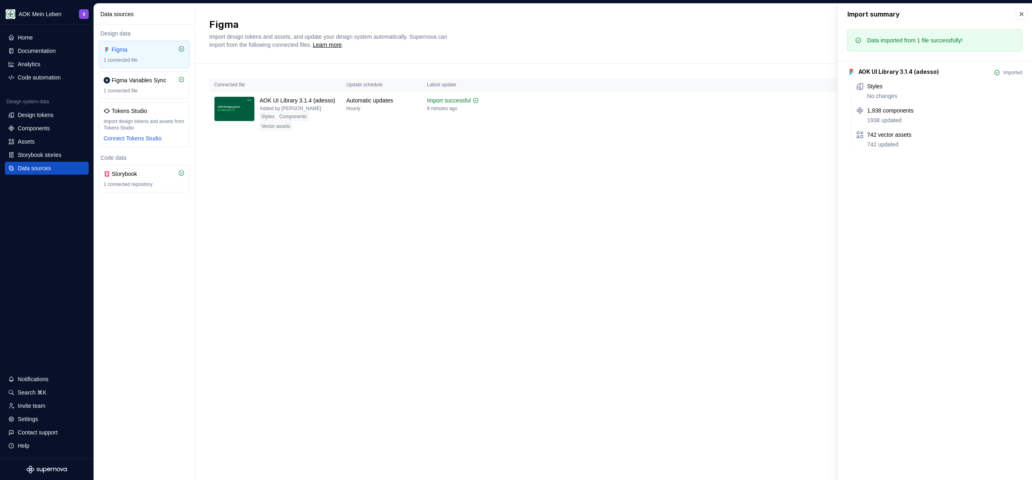
click at [516, 141] on div "Connected file Update schedule Latest update AOK UI Library 3.1.4 (adesso) Adde…" at bounding box center [613, 115] width 808 height 102
click at [516, 15] on div "Import summary" at bounding box center [935, 14] width 194 height 21
click at [516, 16] on button "button" at bounding box center [1021, 13] width 11 height 11
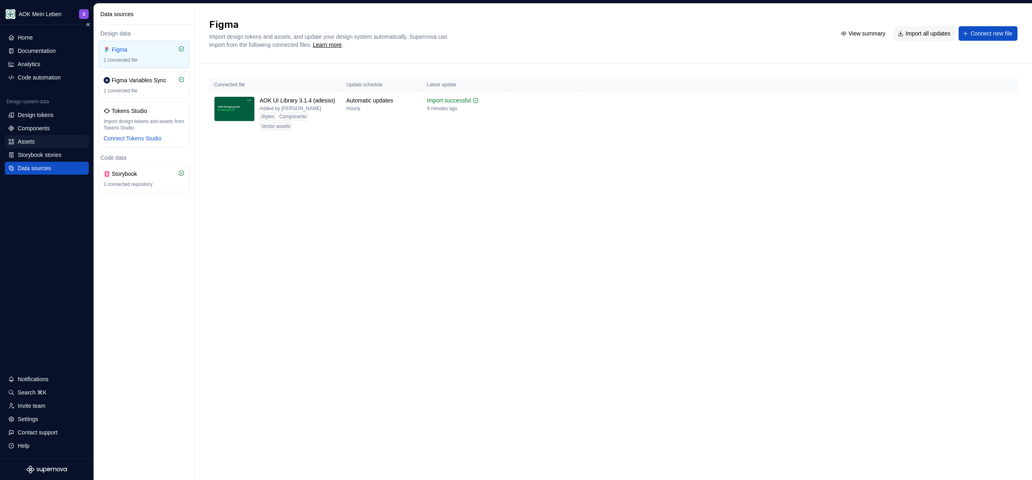
click at [35, 140] on div "Assets" at bounding box center [26, 141] width 17 height 8
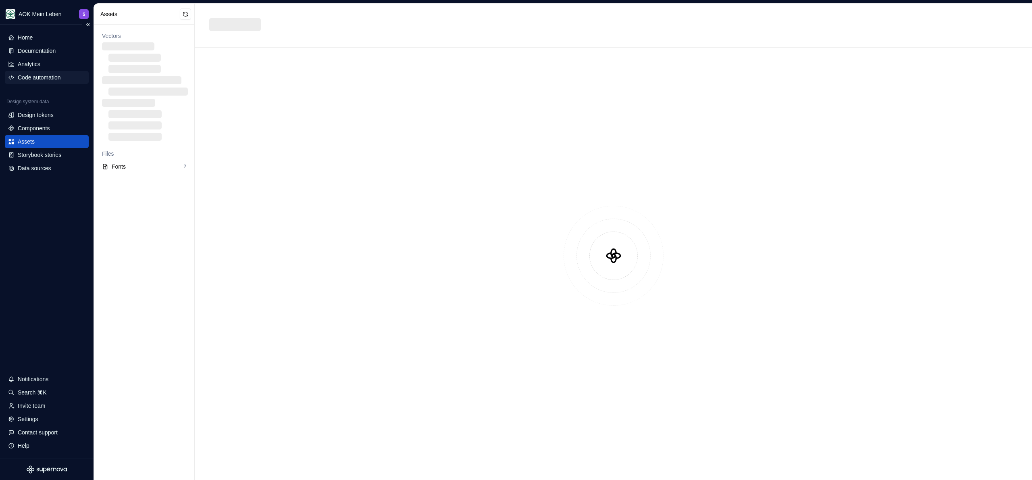
click at [46, 80] on div "Code automation" at bounding box center [39, 77] width 43 height 8
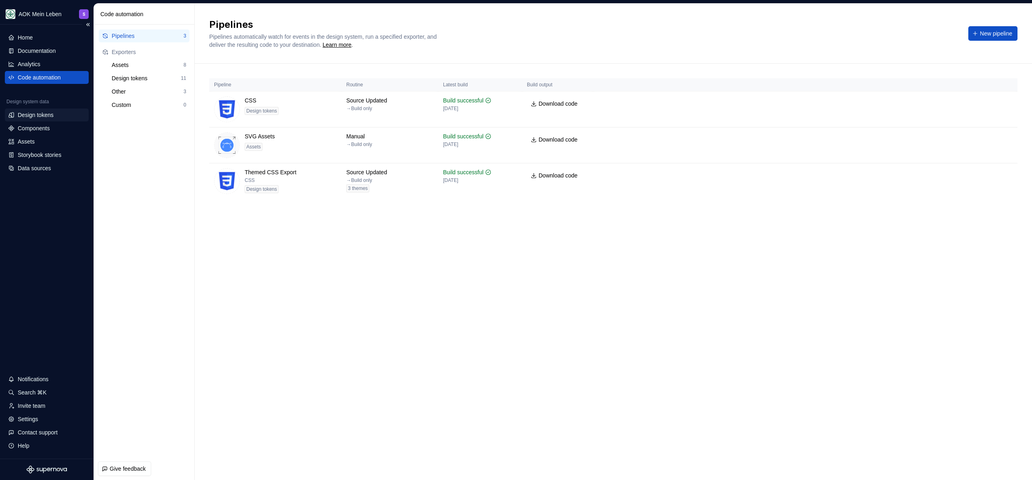
click at [44, 117] on div "Design tokens" at bounding box center [36, 115] width 36 height 8
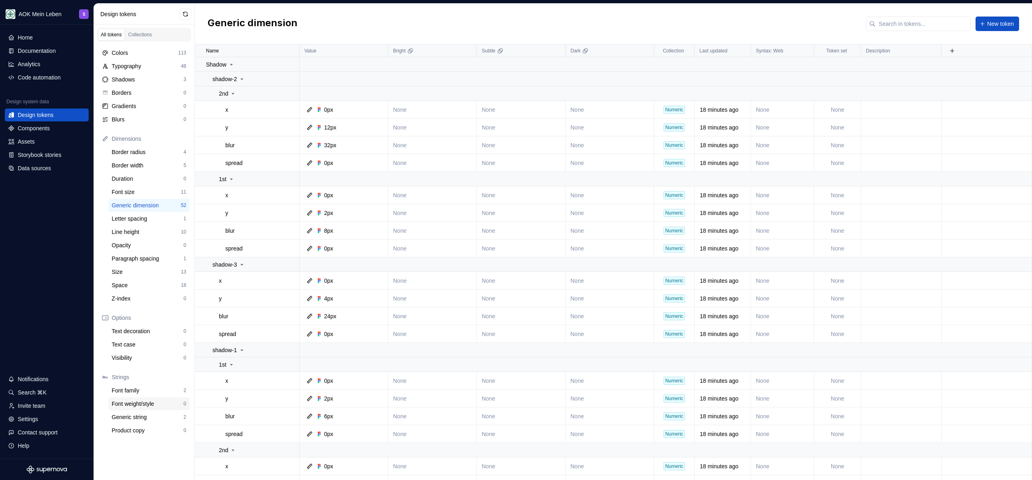
click at [147, 408] on div "Font weight/style 0" at bounding box center [148, 403] width 81 height 13
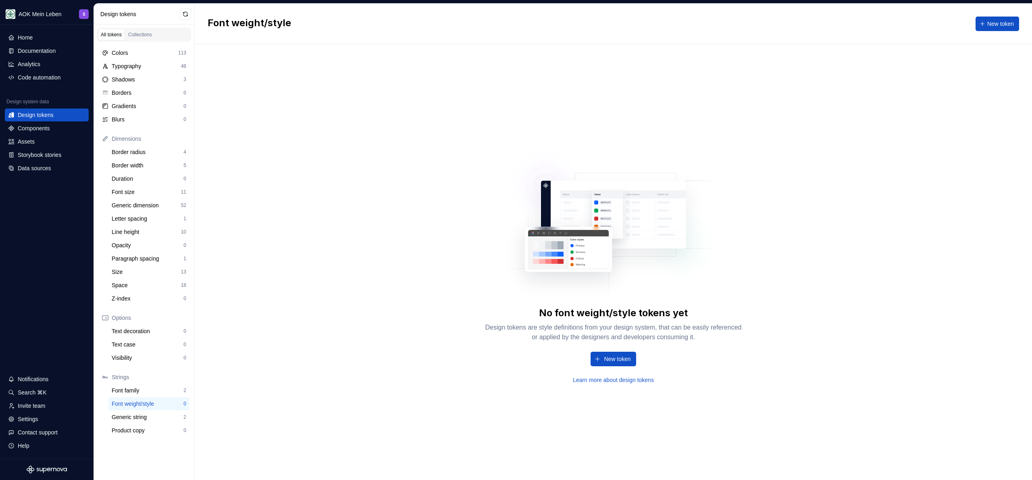
click at [352, 265] on div "No font weight/style tokens yet Design tokens are style definitions from your d…" at bounding box center [613, 261] width 837 height 435
click at [262, 342] on div "No font weight/style tokens yet Design tokens are style definitions from your d…" at bounding box center [613, 261] width 837 height 435
click at [35, 173] on div "Data sources" at bounding box center [47, 168] width 84 height 13
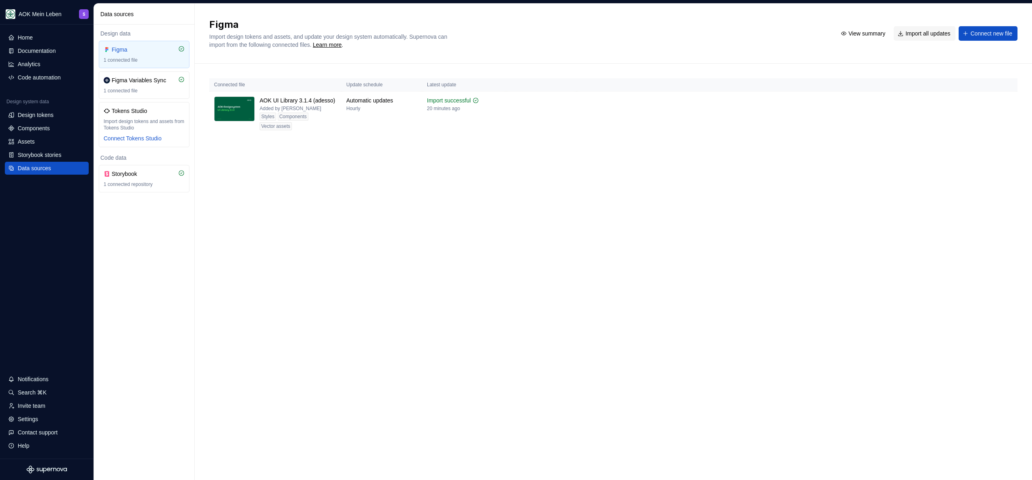
click at [470, 213] on div "Figma Import design tokens and assets, and update your design system automatica…" at bounding box center [613, 242] width 837 height 476
click at [471, 213] on div "Figma Import design tokens and assets, and update your design system automatica…" at bounding box center [613, 242] width 837 height 476
click at [516, 115] on div "Import updates" at bounding box center [978, 113] width 32 height 6
click at [22, 144] on div "Assets" at bounding box center [26, 141] width 17 height 8
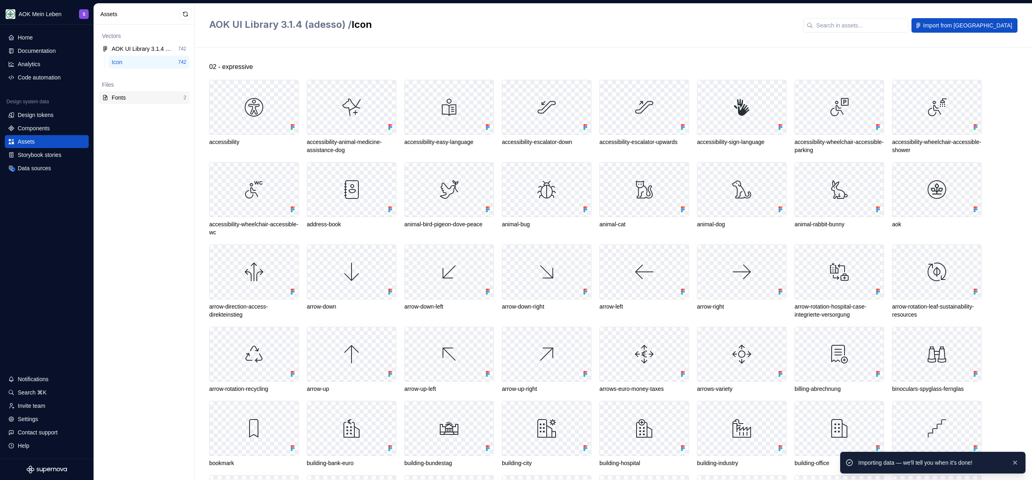
click at [126, 98] on div "Fonts" at bounding box center [148, 98] width 72 height 8
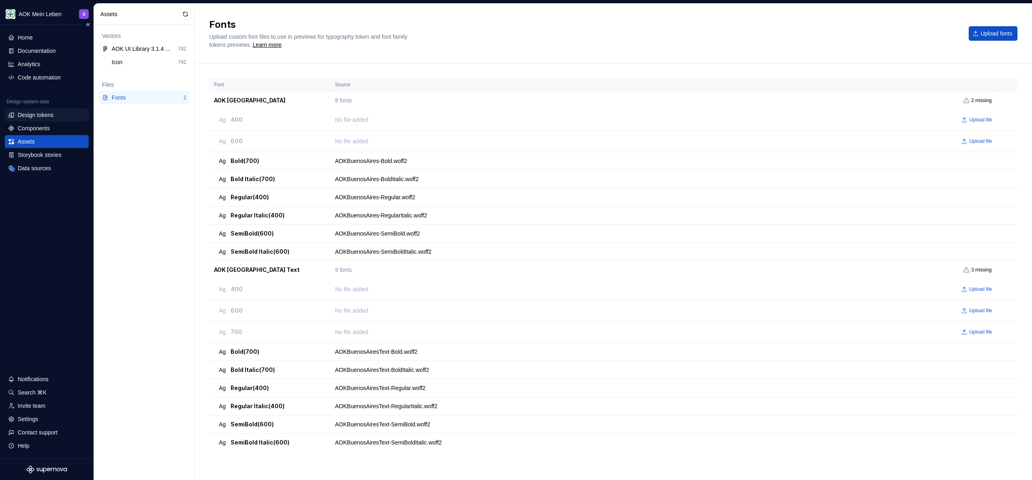
click at [43, 117] on div "Design tokens" at bounding box center [36, 115] width 36 height 8
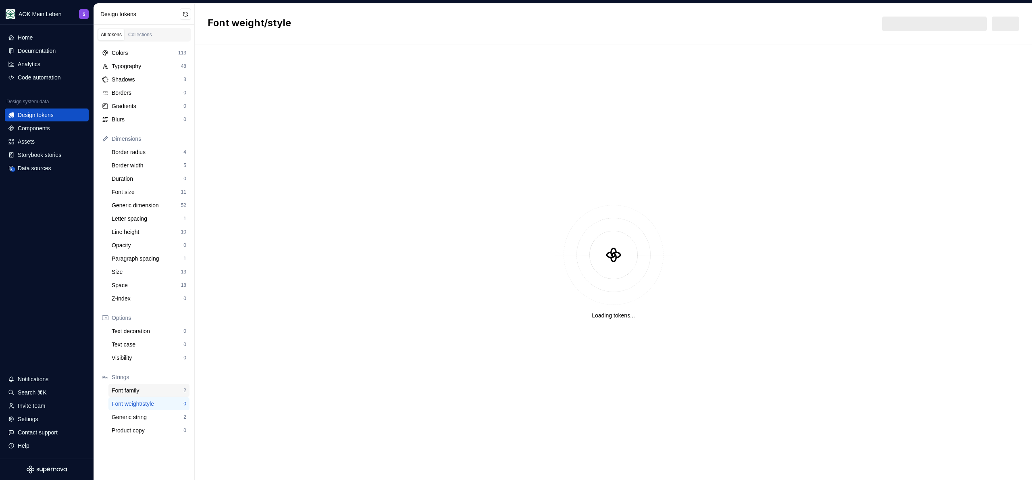
click at [146, 389] on div "Font family" at bounding box center [148, 390] width 72 height 8
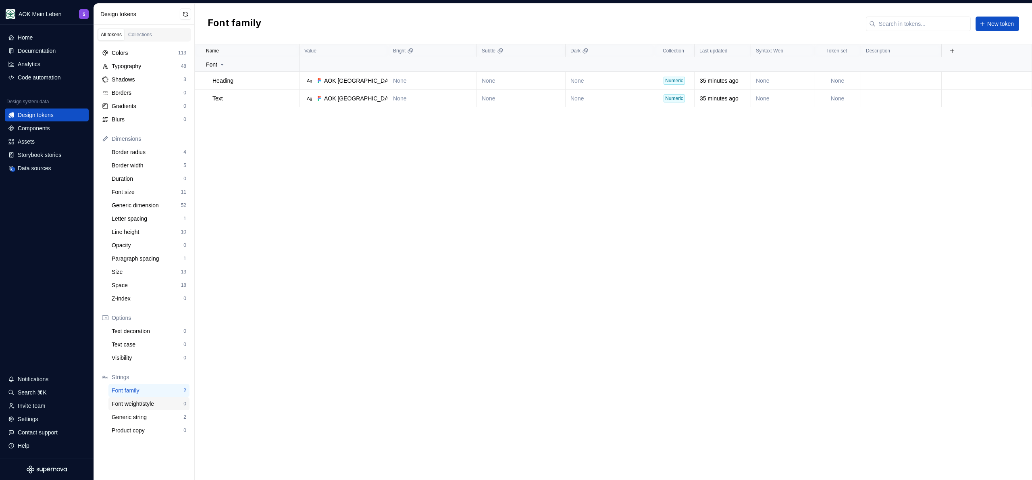
click at [147, 404] on div "Font weight/style" at bounding box center [148, 404] width 72 height 8
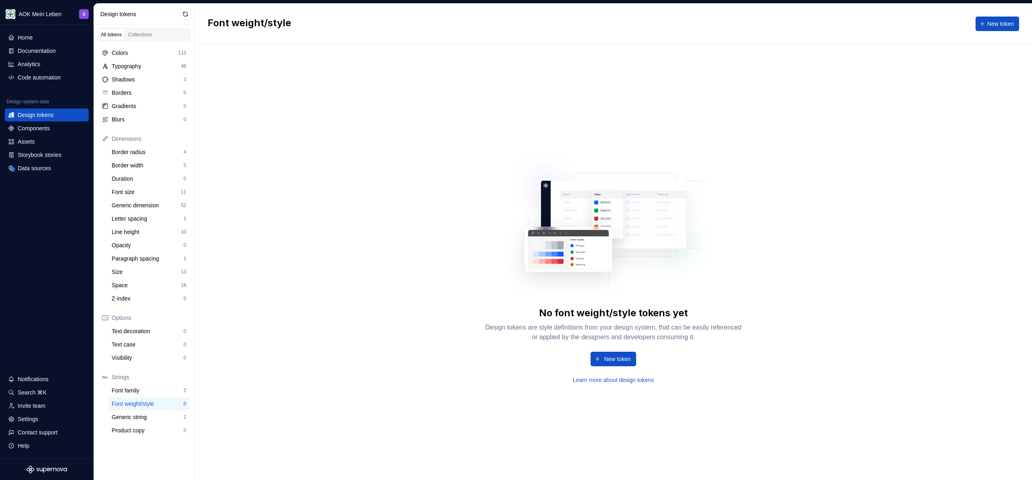
click at [395, 321] on div "No font weight/style tokens yet Design tokens are style definitions from your d…" at bounding box center [613, 261] width 837 height 435
click at [131, 190] on div "Font size" at bounding box center [146, 192] width 69 height 8
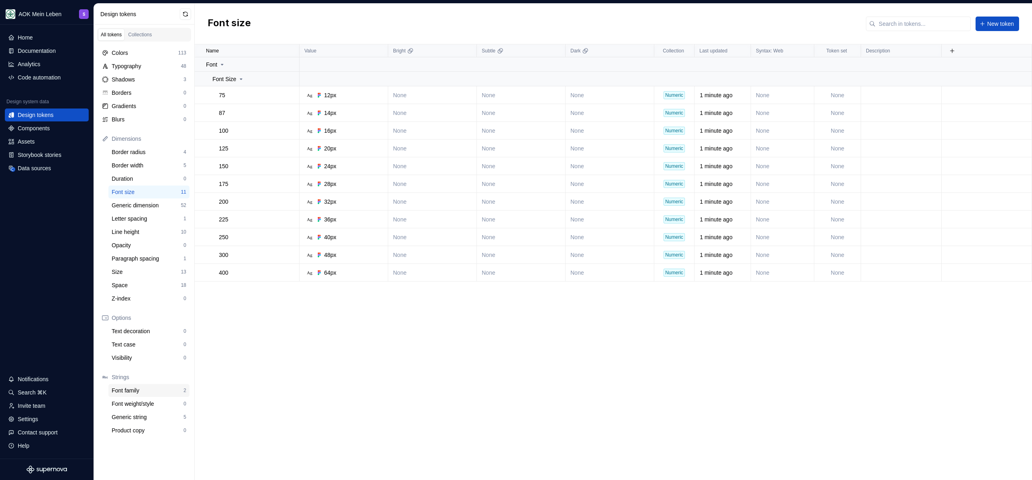
click at [142, 392] on div "Font family" at bounding box center [148, 390] width 72 height 8
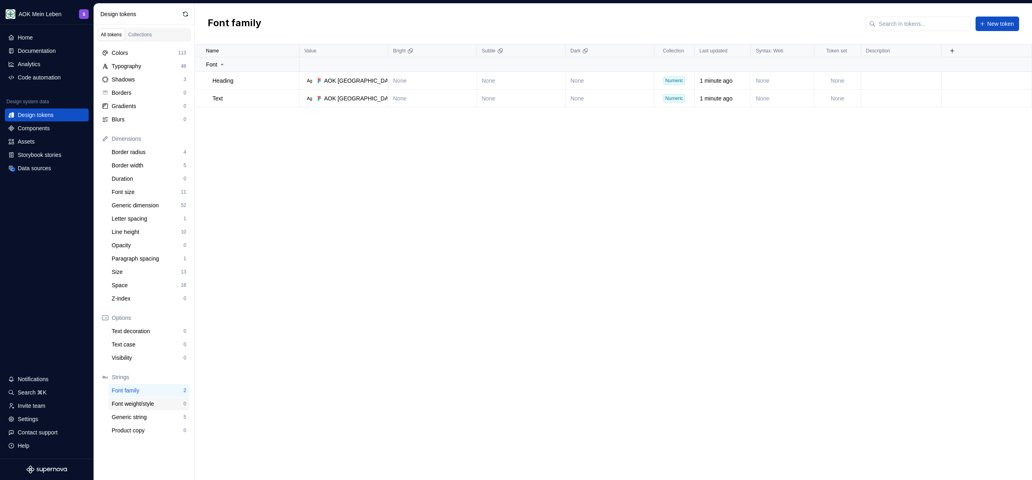
click at [143, 405] on div "Font weight/style" at bounding box center [148, 404] width 72 height 8
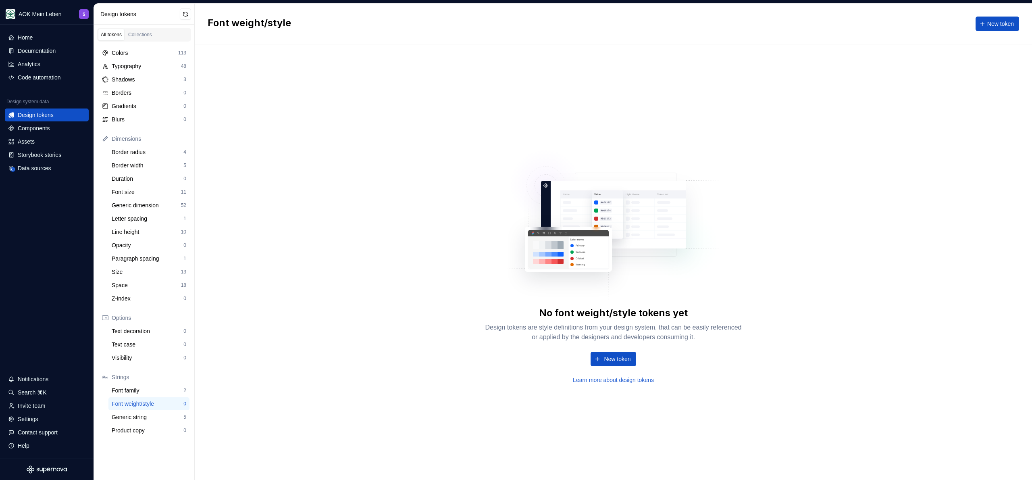
click at [516, 382] on link "Learn more about design tokens" at bounding box center [613, 380] width 81 height 8
click at [184, 14] on button "button" at bounding box center [185, 13] width 11 height 11
click at [143, 419] on div "Generic string" at bounding box center [148, 417] width 72 height 8
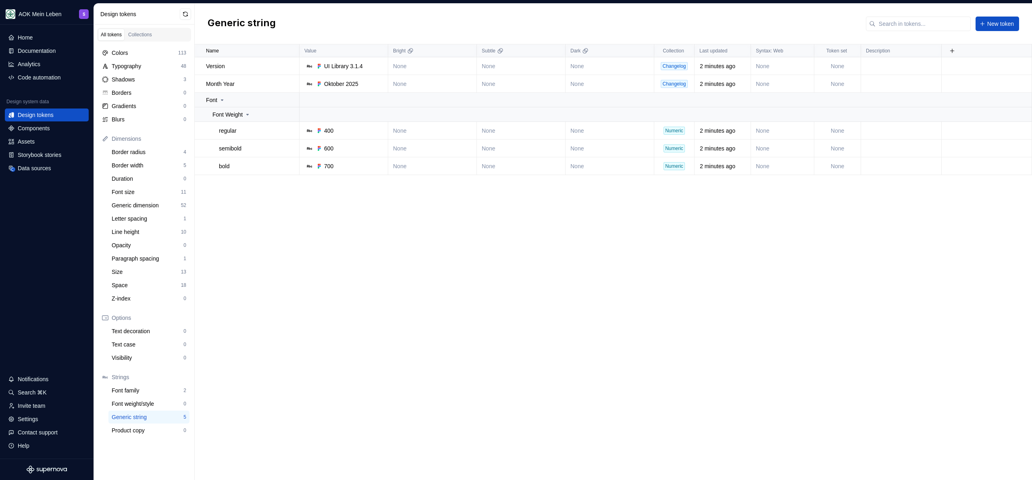
click at [250, 252] on div "Name Value Bright Subtle Dark Collection Last updated Syntax: Web Token set Des…" at bounding box center [613, 261] width 837 height 435
click at [156, 404] on div "Font weight/style" at bounding box center [148, 404] width 72 height 8
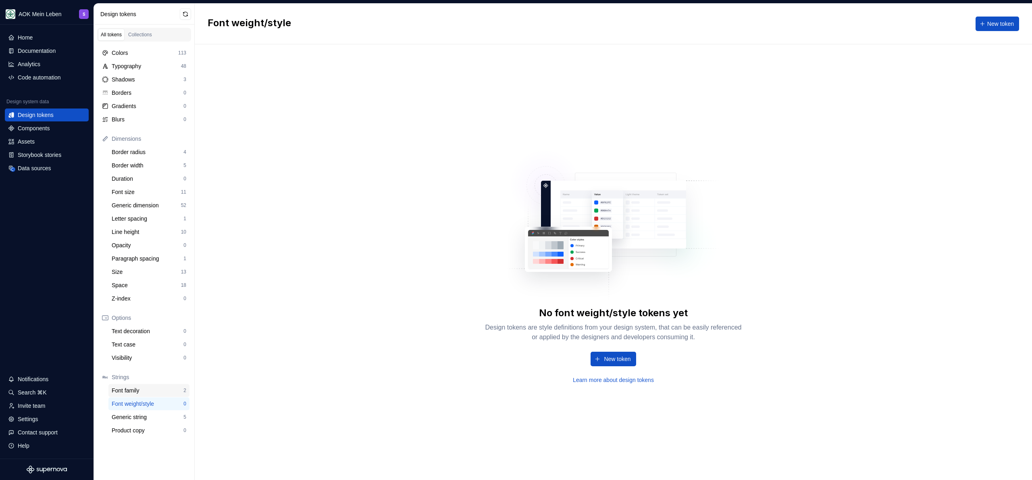
click at [149, 393] on div "Font family" at bounding box center [148, 390] width 72 height 8
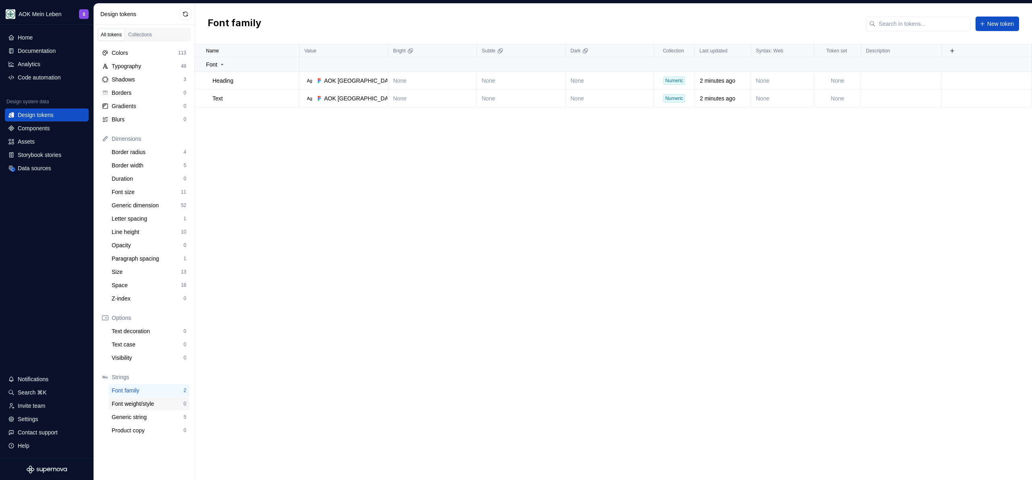
click at [148, 406] on div "Font weight/style" at bounding box center [148, 404] width 72 height 8
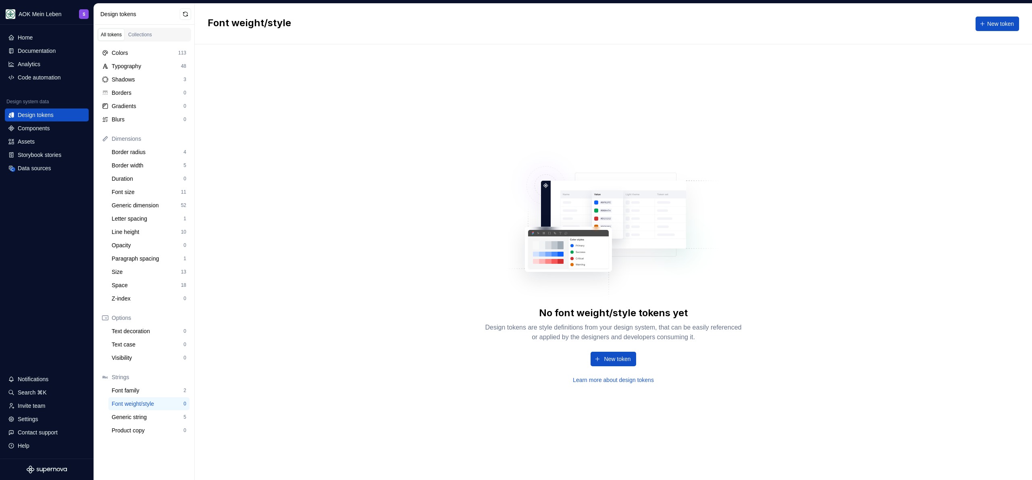
click at [284, 368] on div "No font weight/style tokens yet Design tokens are style definitions from your d…" at bounding box center [613, 261] width 837 height 435
click at [168, 424] on div "Product copy 0" at bounding box center [148, 430] width 81 height 13
click at [169, 417] on div "Generic string" at bounding box center [148, 417] width 72 height 8
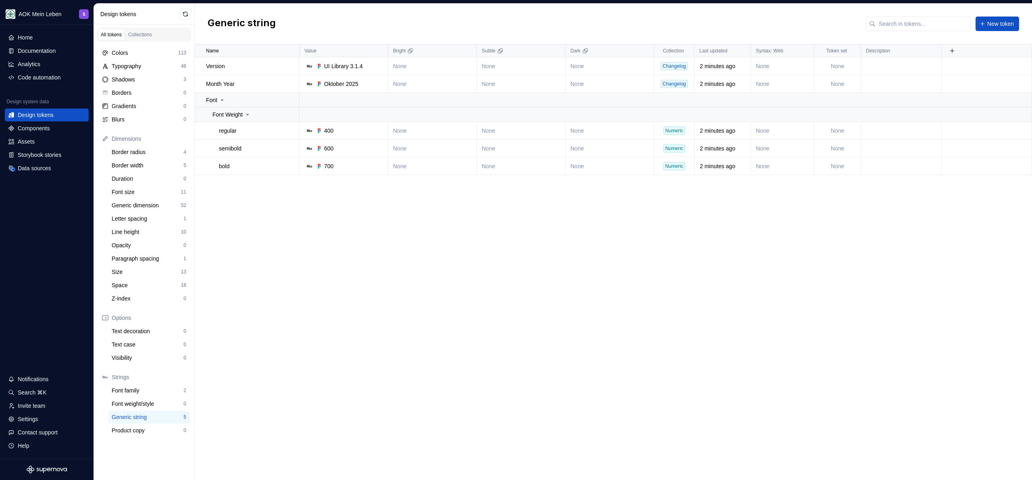
click at [423, 229] on div "Name Value Bright Subtle Dark Collection Last updated Syntax: Web Token set Des…" at bounding box center [613, 261] width 837 height 435
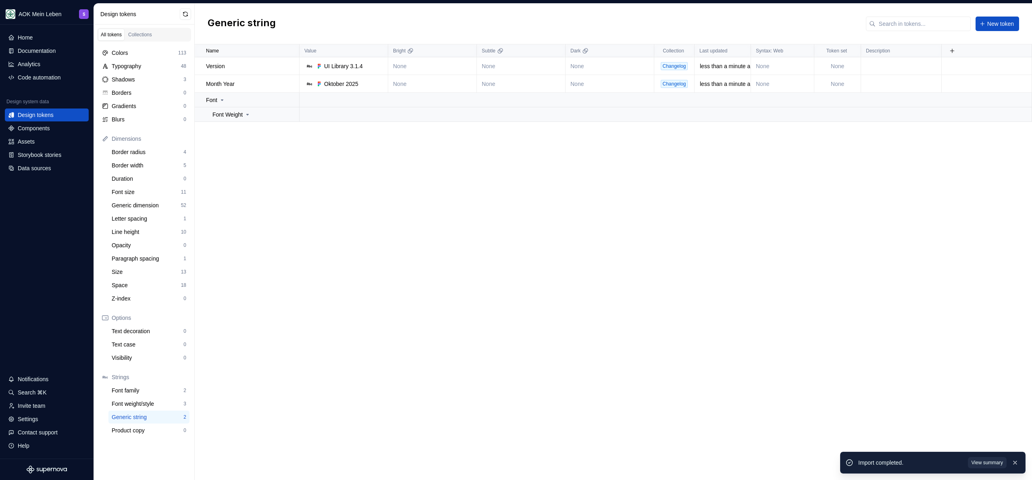
click at [516, 459] on span "View summary" at bounding box center [987, 462] width 31 height 6
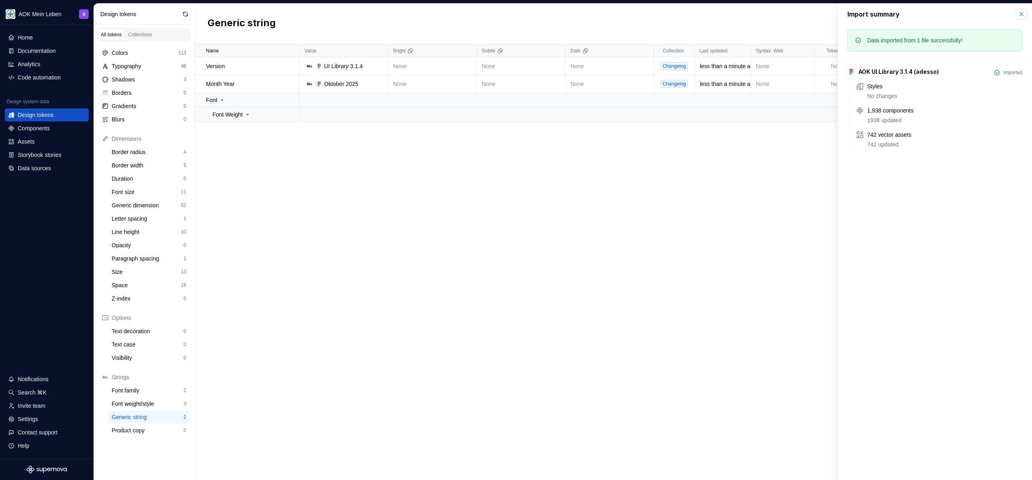
click at [516, 14] on button "button" at bounding box center [1021, 13] width 11 height 11
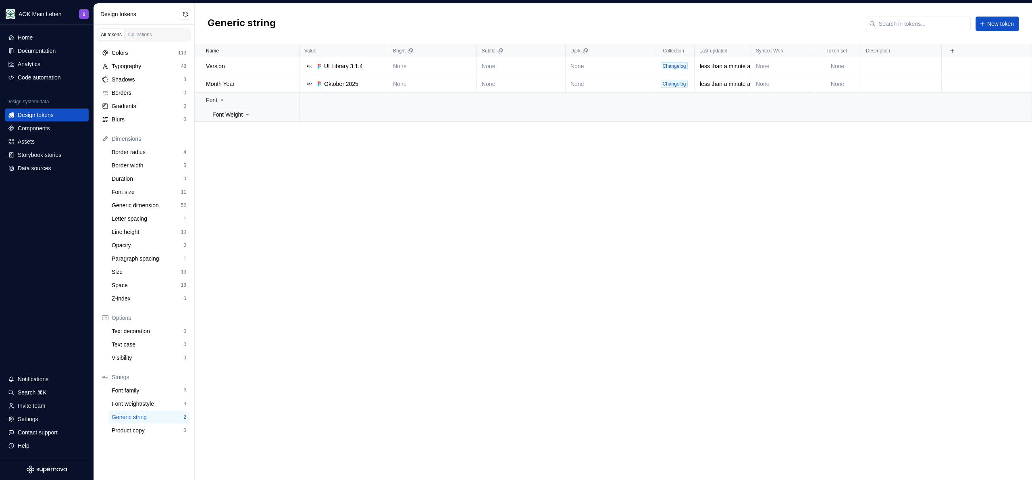
click at [454, 294] on div "Name Value Bright Subtle Dark Collection Last updated Syntax: Web Token set Des…" at bounding box center [613, 261] width 837 height 435
click at [126, 196] on div "Font size" at bounding box center [146, 192] width 69 height 8
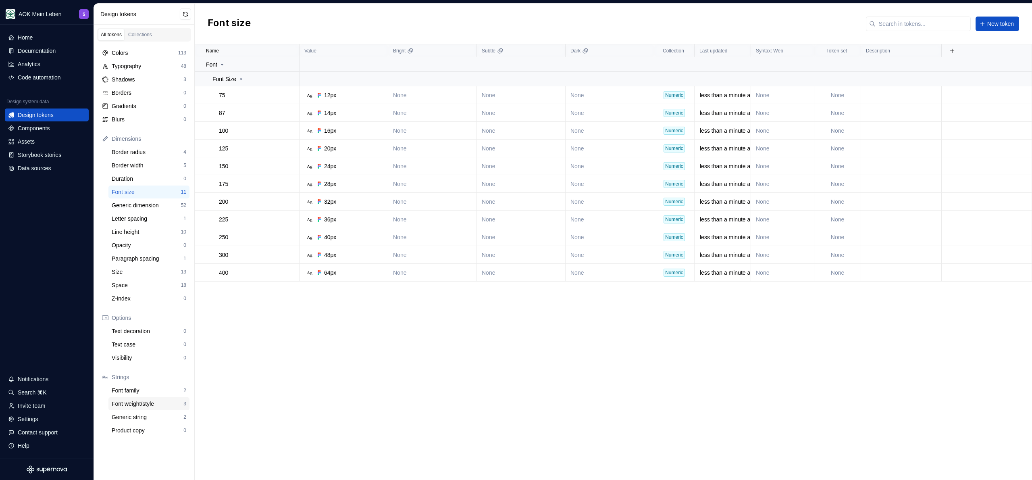
click at [146, 405] on div "Font weight/style" at bounding box center [148, 404] width 72 height 8
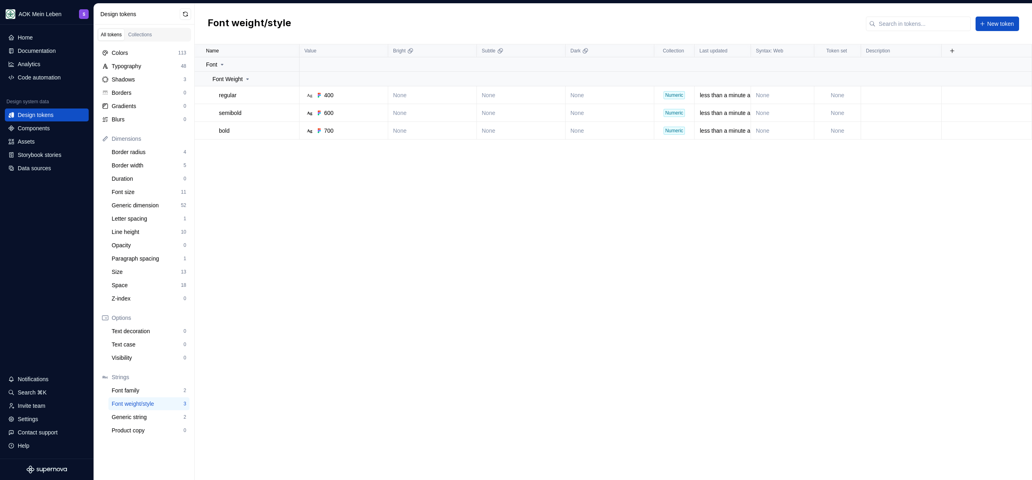
click at [356, 350] on div "Name Value Bright Subtle Dark Collection Last updated Syntax: Web Token set Des…" at bounding box center [613, 261] width 837 height 435
click at [148, 412] on div "Generic string 2" at bounding box center [148, 416] width 81 height 13
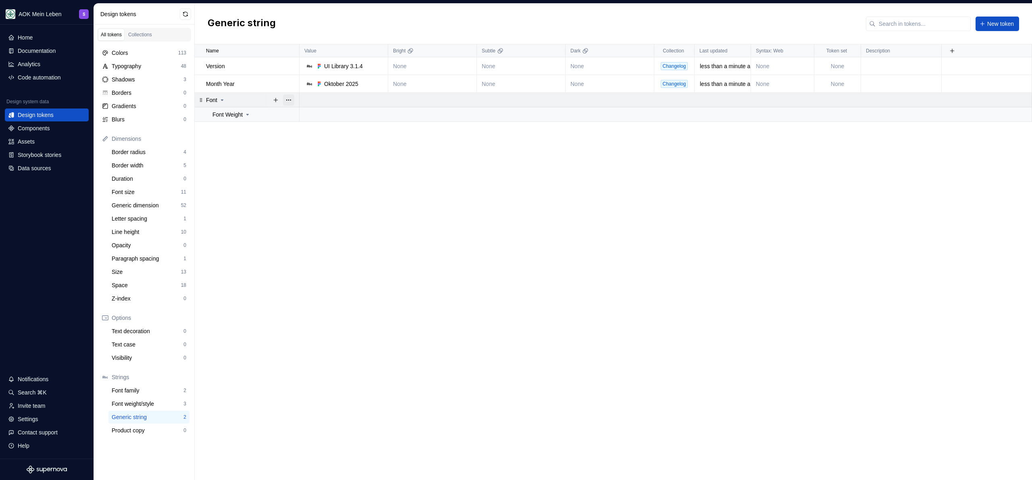
click at [289, 99] on button "button" at bounding box center [288, 99] width 11 height 11
click at [316, 192] on div "Delete group" at bounding box center [324, 191] width 52 height 8
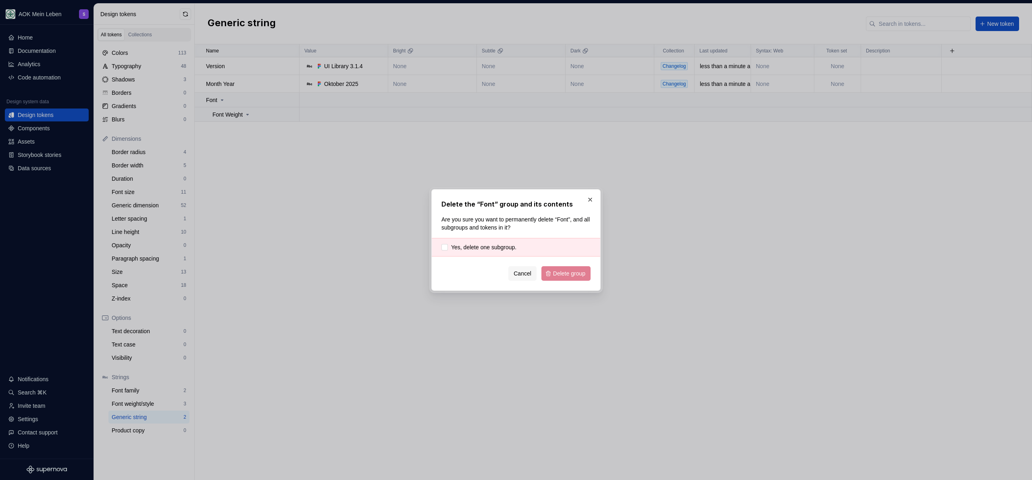
click at [493, 239] on div "Yes, delete one subgroup." at bounding box center [516, 247] width 169 height 19
click at [494, 248] on span "Yes, delete one subgroup." at bounding box center [483, 247] width 65 height 8
click at [516, 275] on span "Delete group" at bounding box center [569, 273] width 32 height 8
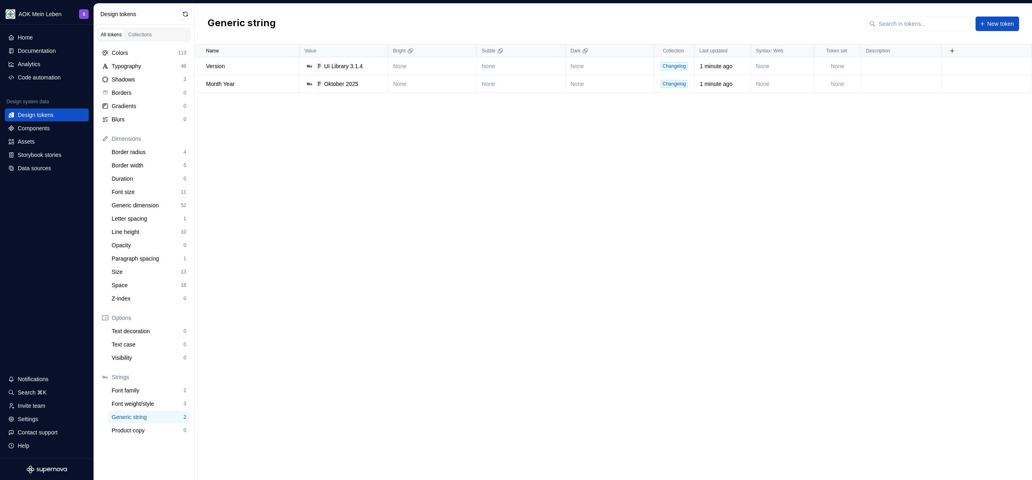
click at [312, 292] on div "Name Value Bright Subtle Dark Collection Last updated Syntax: Web Token set Des…" at bounding box center [613, 261] width 837 height 435
click at [128, 400] on div "Font weight/style" at bounding box center [148, 404] width 72 height 8
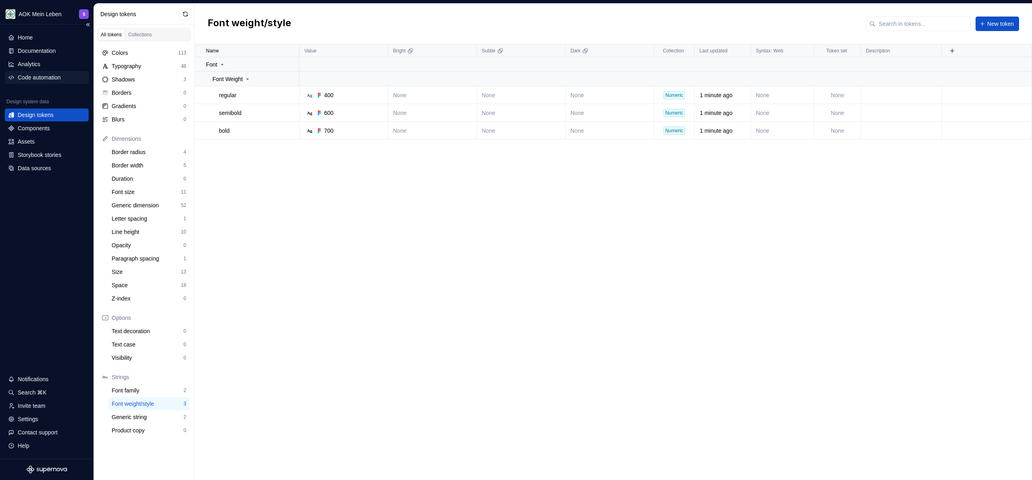
click at [52, 77] on div "Code automation" at bounding box center [39, 77] width 43 height 8
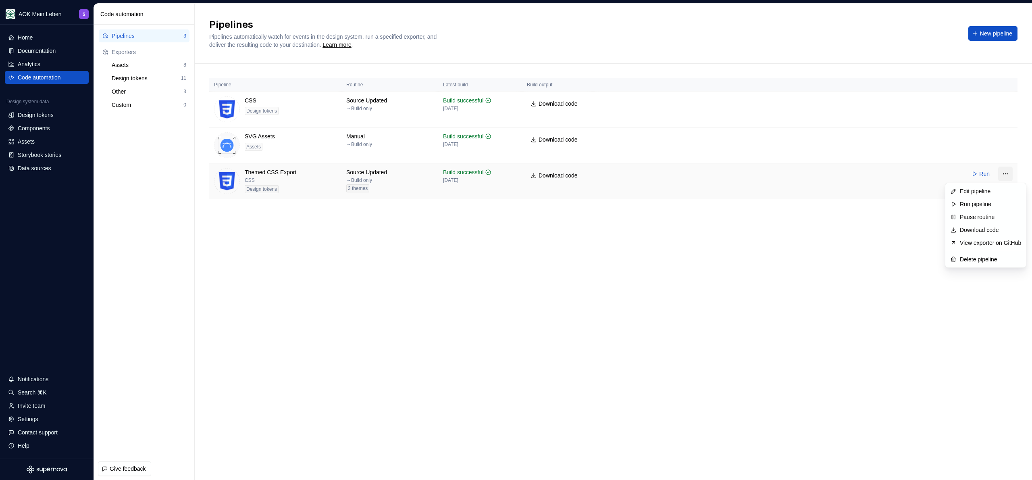
click at [516, 171] on html "AOK Mein Leben S Home Documentation Analytics Code automation Design system dat…" at bounding box center [516, 240] width 1032 height 480
click at [516, 193] on div "Edit pipeline" at bounding box center [990, 191] width 61 height 8
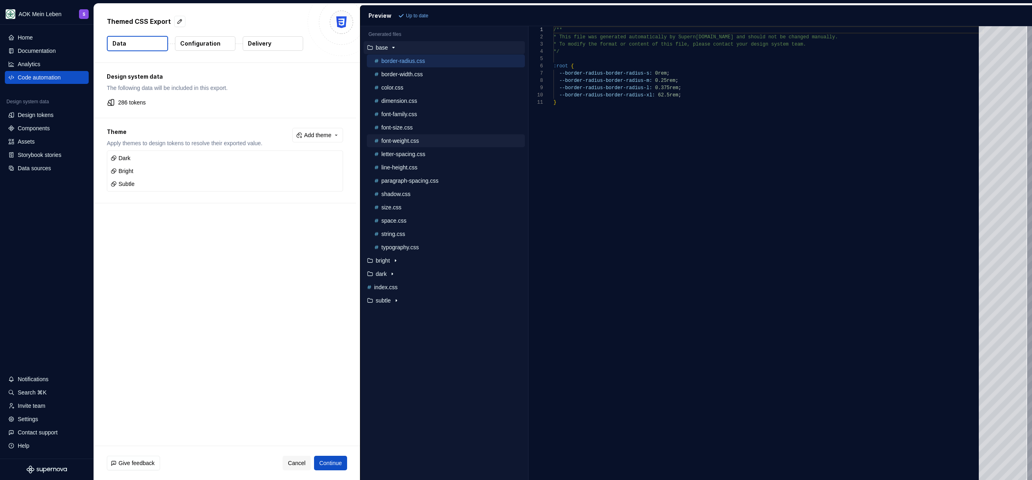
click at [405, 146] on div "font-weight.css" at bounding box center [446, 140] width 158 height 13
click at [408, 140] on p "font-weight.css" at bounding box center [399, 140] width 37 height 6
type textarea "**********"
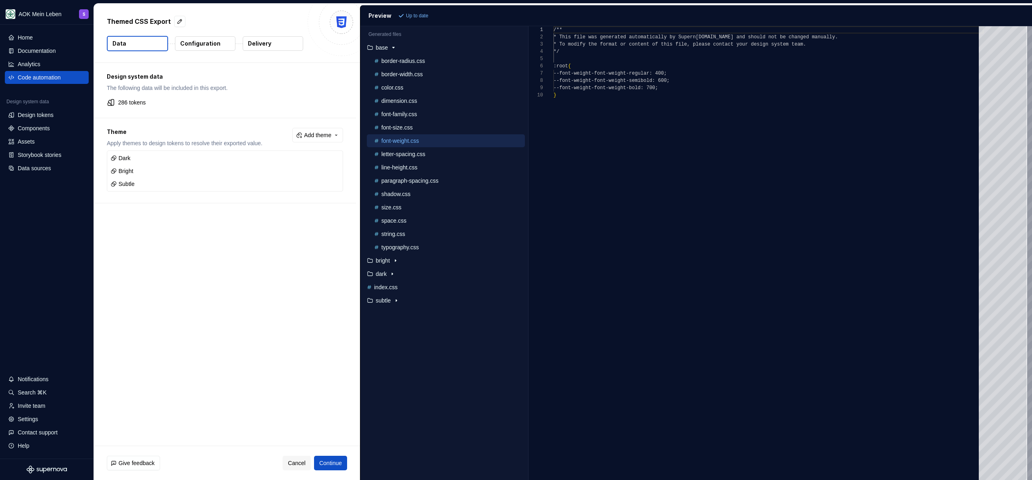
scroll to position [65, 0]
click at [516, 125] on div "/** * This file was generated automatically by Supern [DOMAIN_NAME] and should …" at bounding box center [769, 253] width 430 height 454
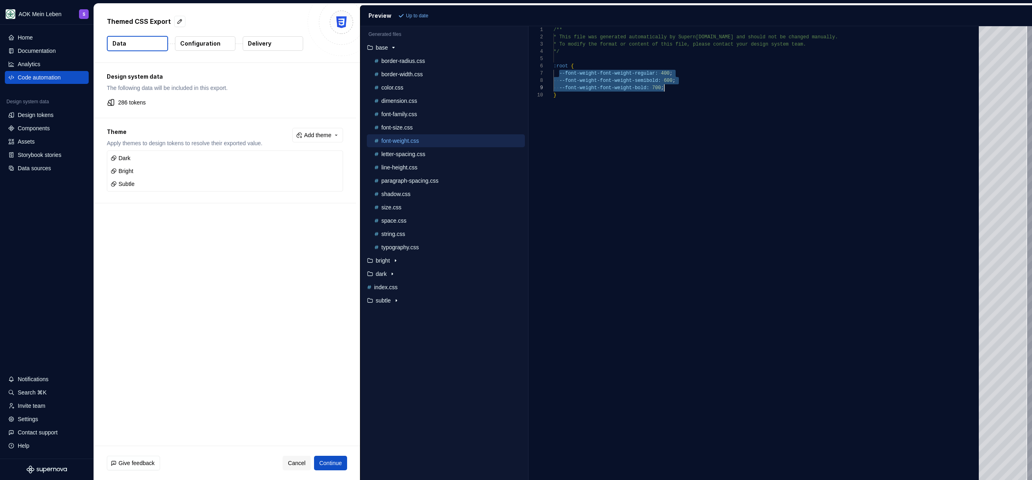
drag, startPoint x: 560, startPoint y: 74, endPoint x: 672, endPoint y: 86, distance: 111.9
click at [516, 86] on div "/** * This file was generated automatically by Supern [DOMAIN_NAME] and should …" at bounding box center [769, 253] width 430 height 454
click at [516, 236] on div "/** * This file was generated automatically by Supern [DOMAIN_NAME] and should …" at bounding box center [769, 253] width 430 height 454
click at [48, 47] on div "Documentation" at bounding box center [37, 51] width 38 height 8
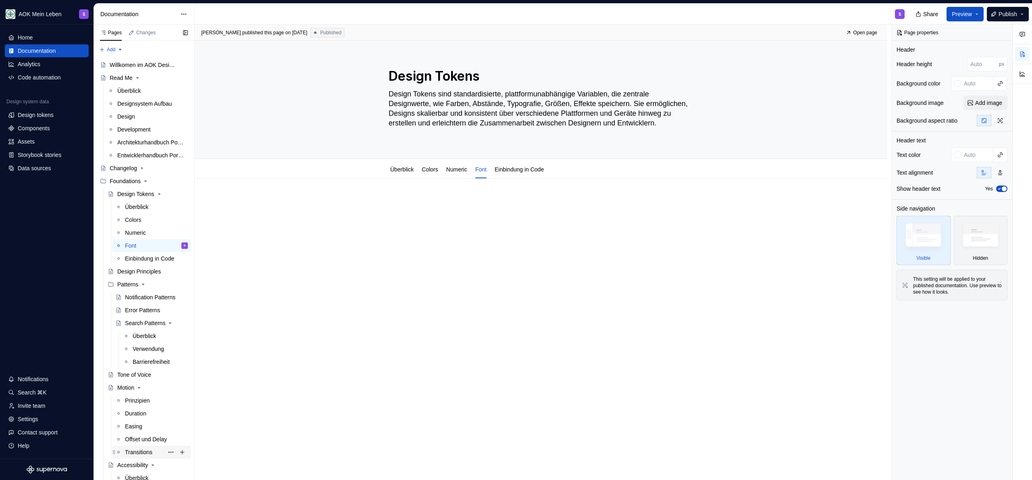
type textarea "*"
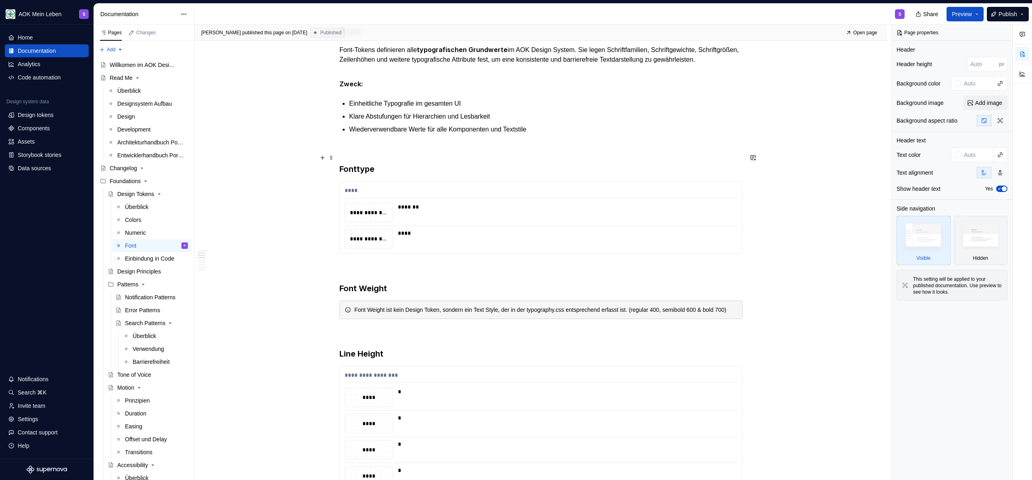
scroll to position [383, 0]
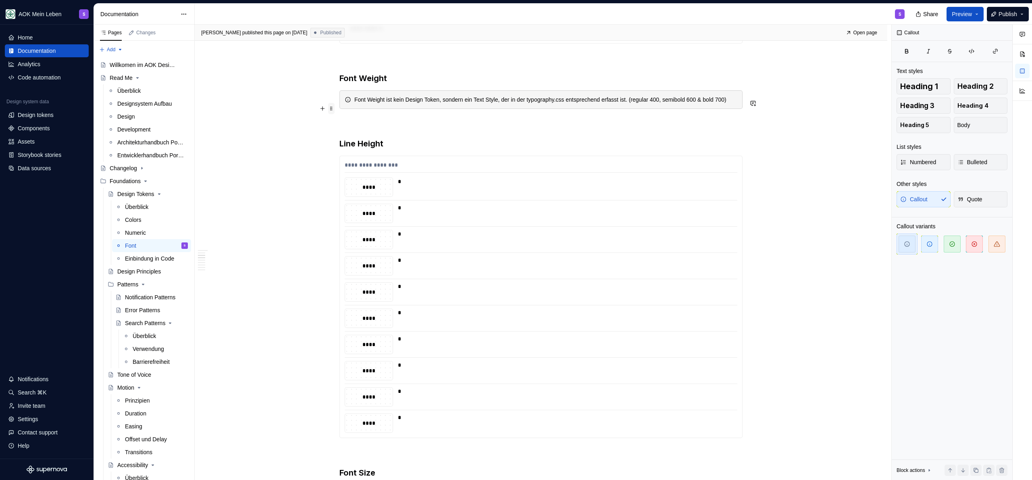
click at [333, 108] on span at bounding box center [331, 108] width 6 height 11
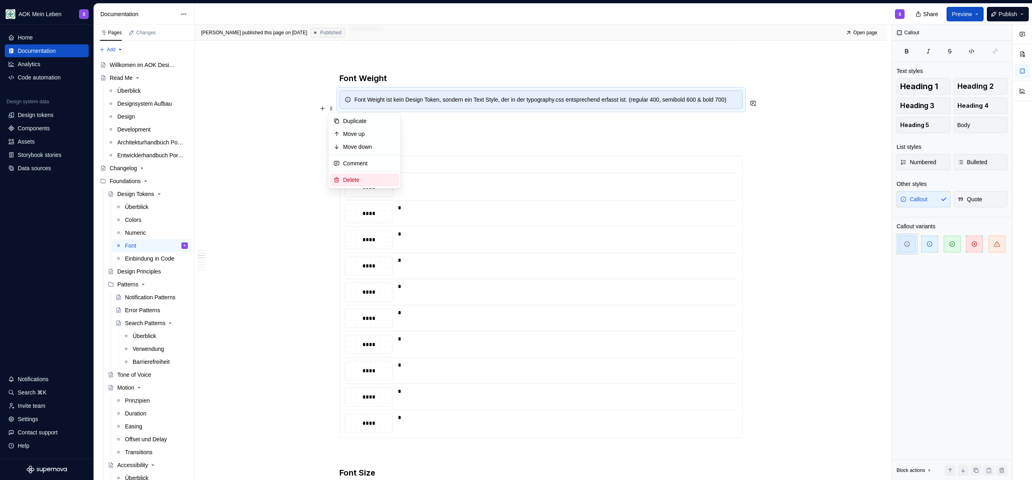
click at [360, 183] on div "Delete" at bounding box center [369, 180] width 52 height 8
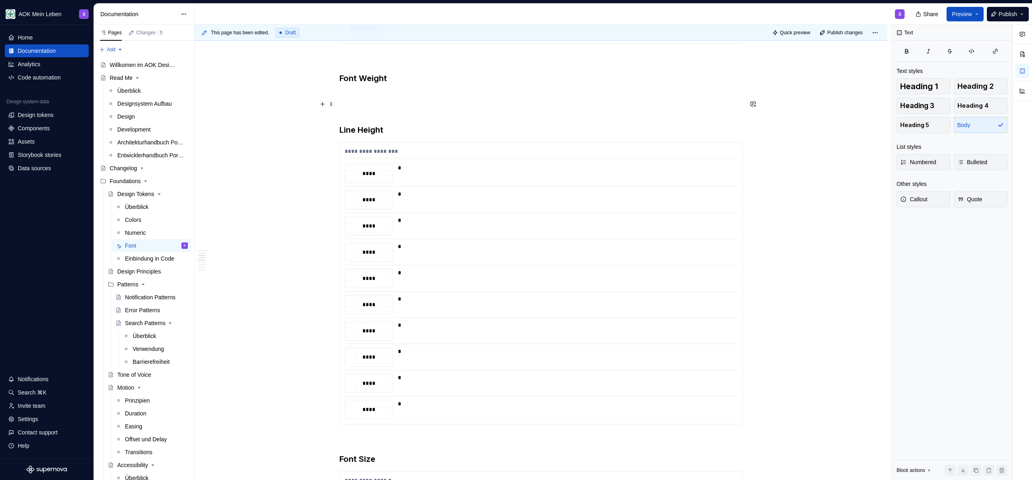
click at [384, 100] on p at bounding box center [541, 95] width 403 height 10
click at [323, 104] on button "button" at bounding box center [322, 103] width 11 height 11
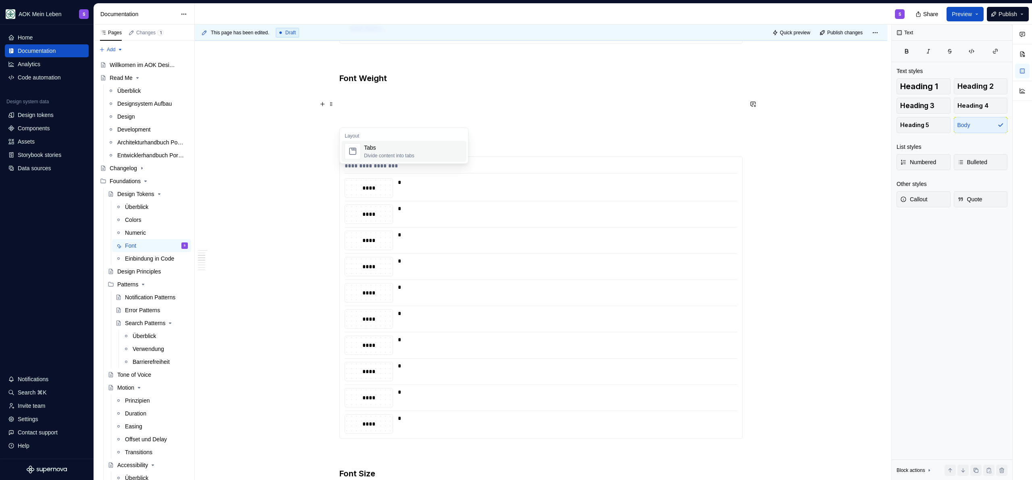
click at [398, 100] on p at bounding box center [541, 95] width 403 height 10
click at [379, 100] on p at bounding box center [541, 95] width 403 height 10
click at [361, 115] on p at bounding box center [541, 110] width 403 height 10
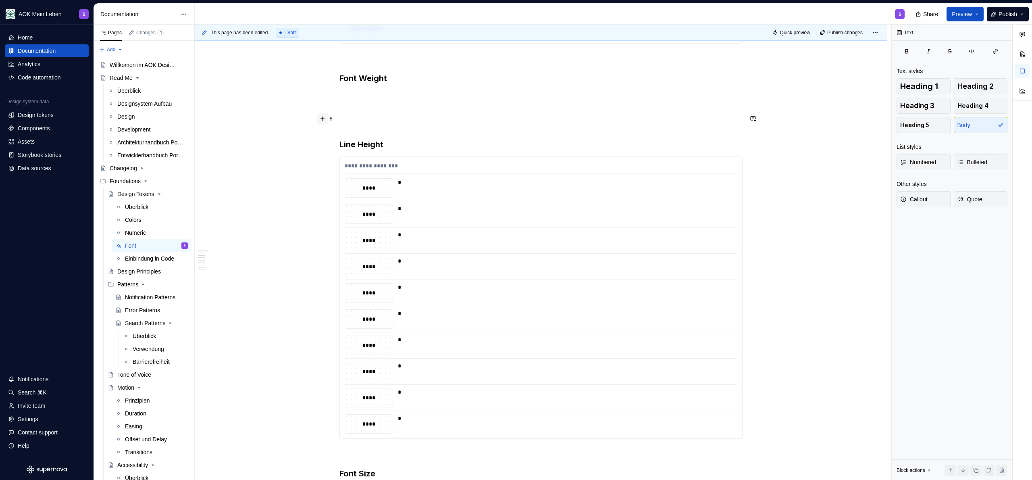
click at [322, 121] on button "button" at bounding box center [322, 118] width 11 height 11
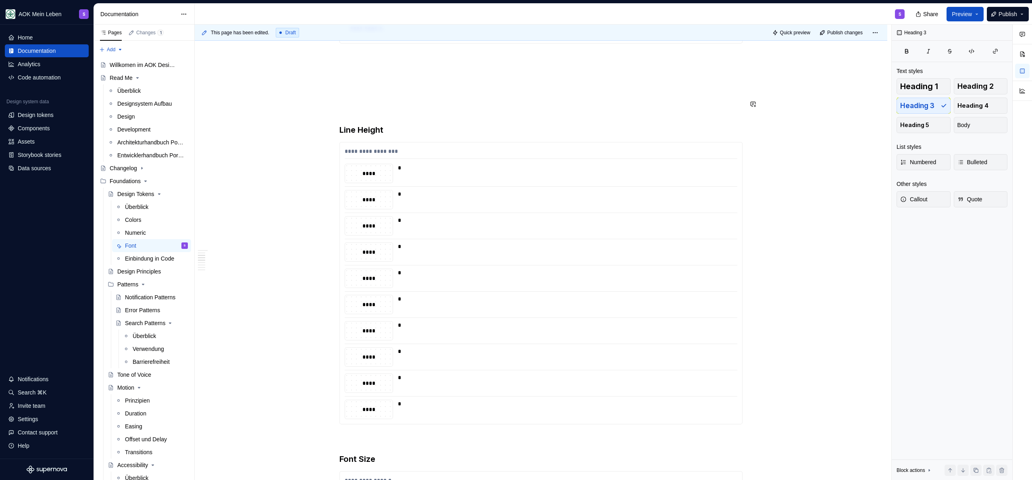
scroll to position [381, 0]
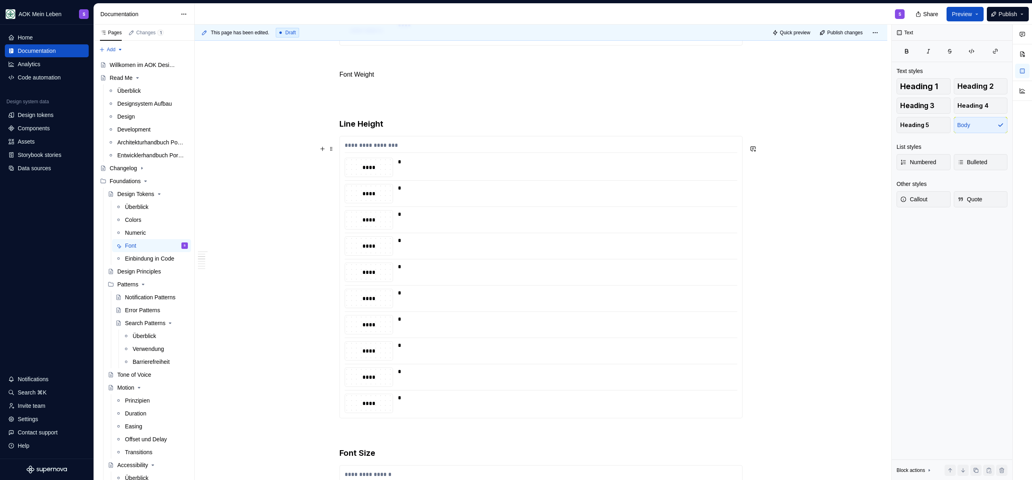
click at [375, 153] on div "**********" at bounding box center [541, 147] width 393 height 12
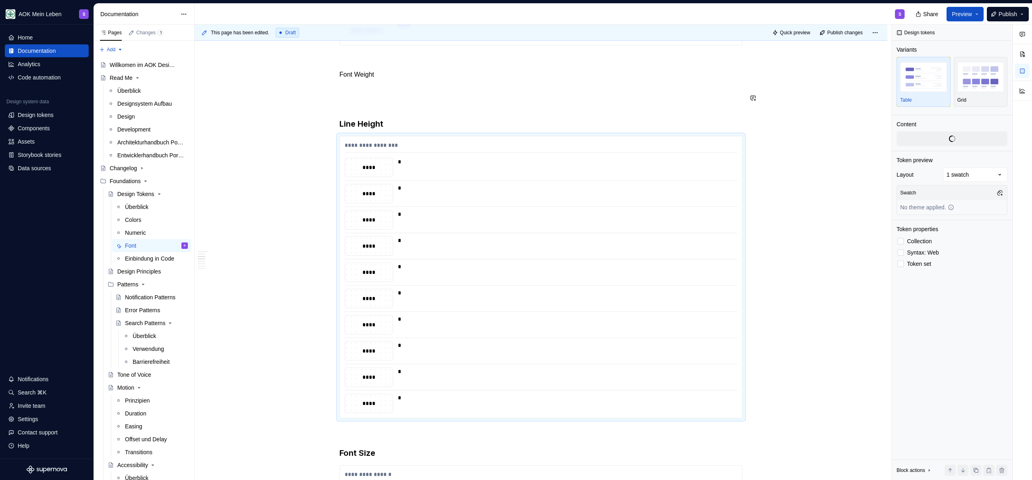
click at [382, 79] on p "Font Weight" at bounding box center [541, 75] width 403 height 10
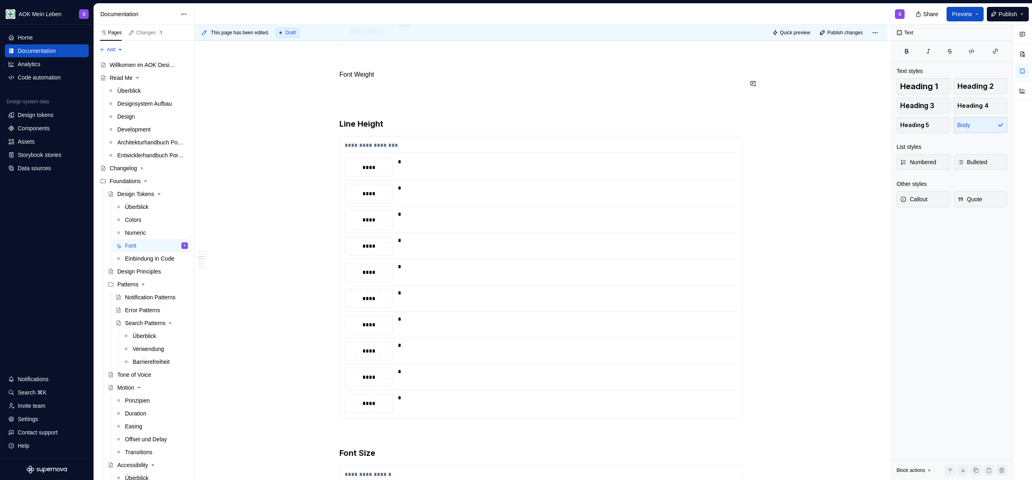
click at [380, 93] on p at bounding box center [541, 89] width 403 height 10
click at [405, 142] on div "**********" at bounding box center [541, 277] width 403 height 282
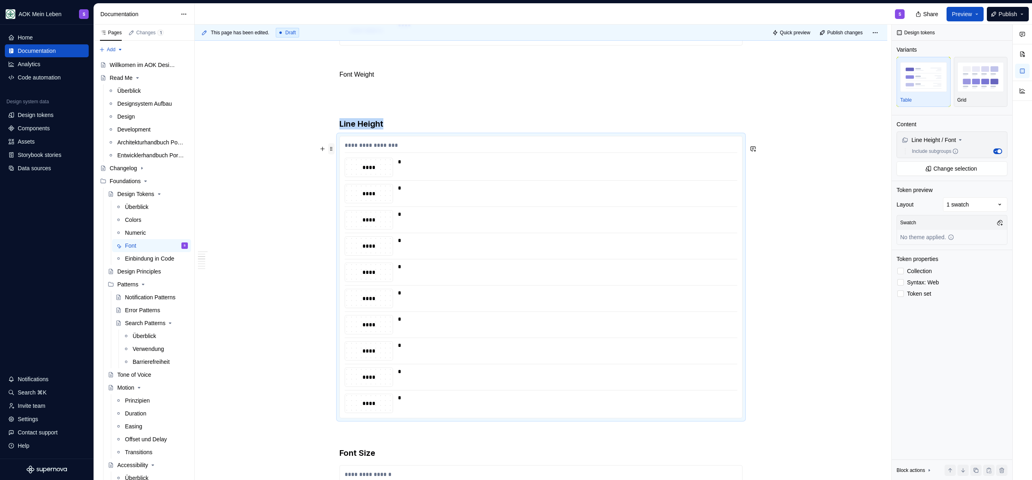
click at [328, 150] on span at bounding box center [331, 148] width 6 height 11
click at [368, 156] on div "Duplicate" at bounding box center [364, 161] width 69 height 13
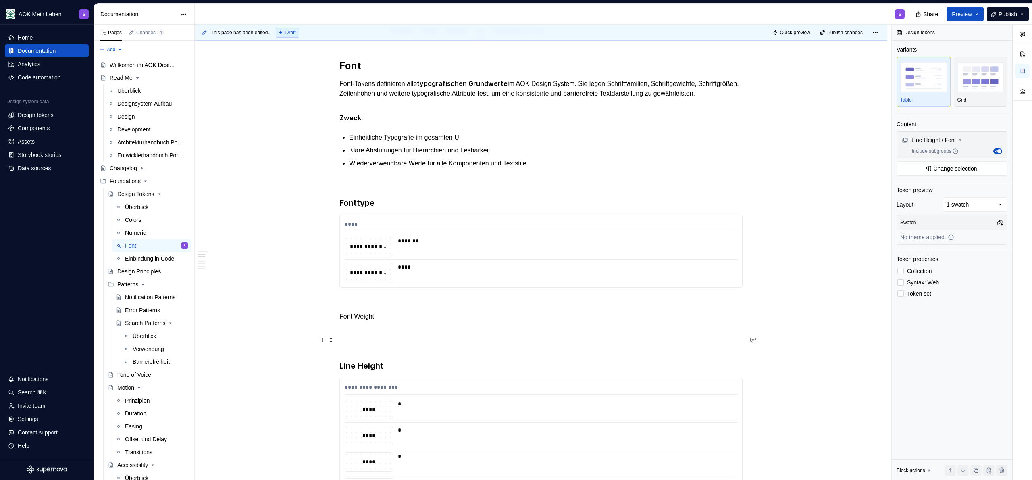
scroll to position [135, 0]
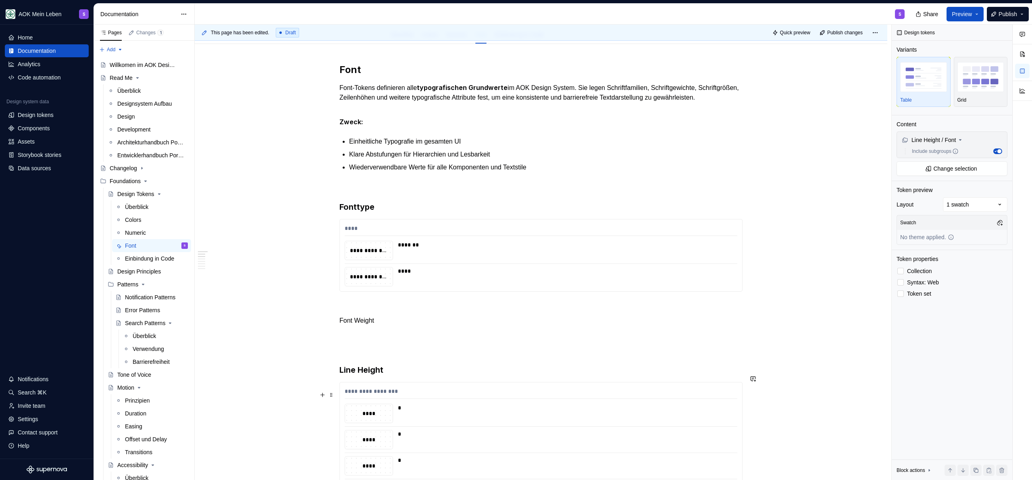
click at [430, 399] on div "**********" at bounding box center [541, 393] width 393 height 12
drag, startPoint x: 417, startPoint y: 401, endPoint x: 373, endPoint y: 387, distance: 45.7
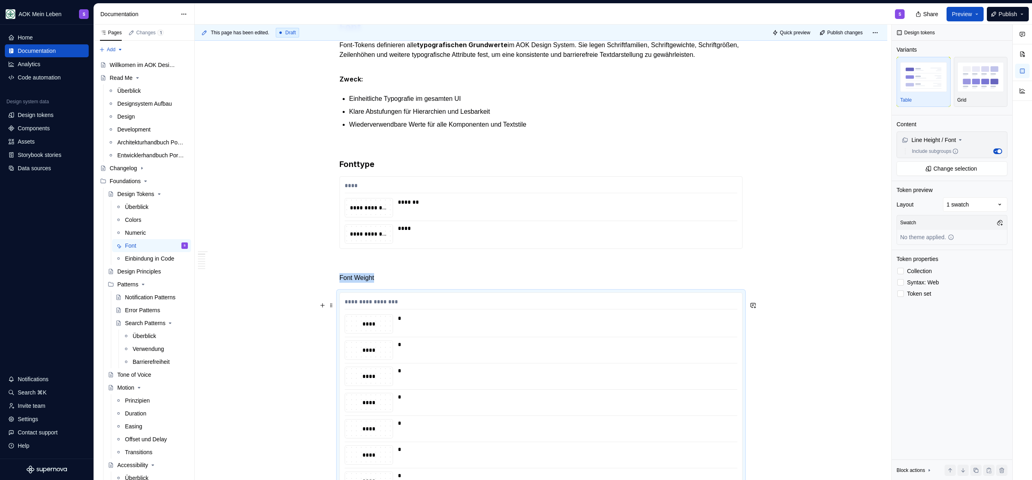
scroll to position [276, 0]
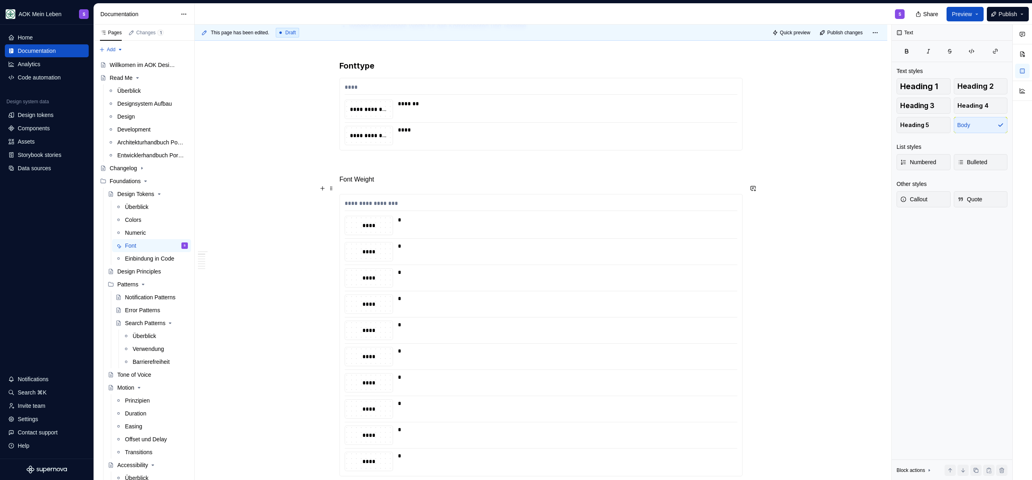
click at [403, 184] on p "Font Weight" at bounding box center [541, 180] width 403 height 10
click at [389, 174] on button "button" at bounding box center [388, 173] width 11 height 11
click at [346, 71] on h3 "Fonttype" at bounding box center [541, 65] width 403 height 11
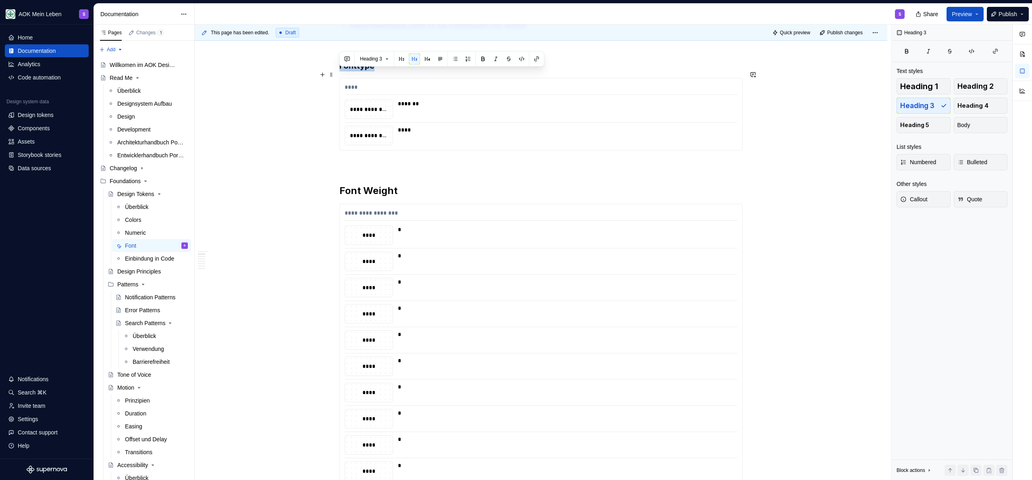
click at [346, 71] on h3 "Fonttype" at bounding box center [541, 65] width 403 height 11
click at [388, 196] on h2 "Font Weight" at bounding box center [541, 190] width 403 height 13
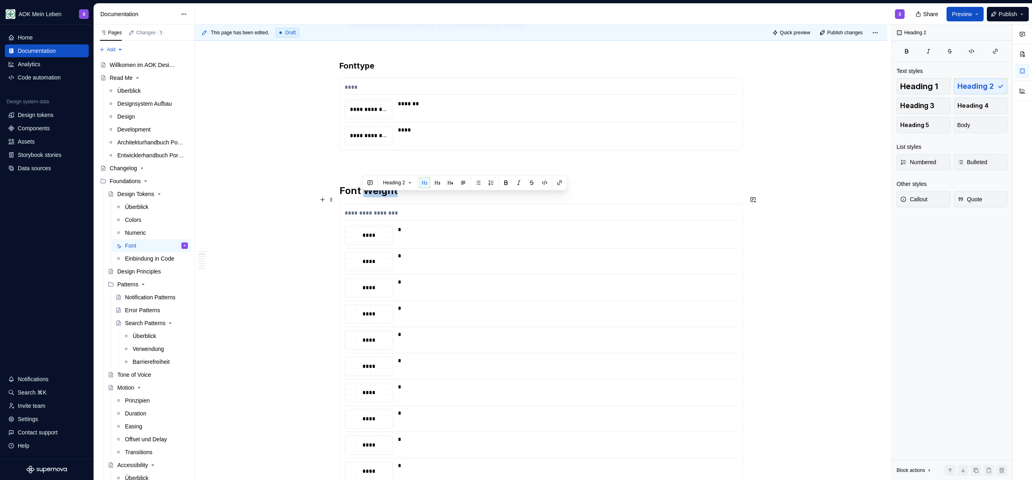
click at [388, 196] on h2 "Font Weight" at bounding box center [541, 190] width 403 height 13
click at [419, 183] on button "button" at bounding box center [414, 182] width 11 height 11
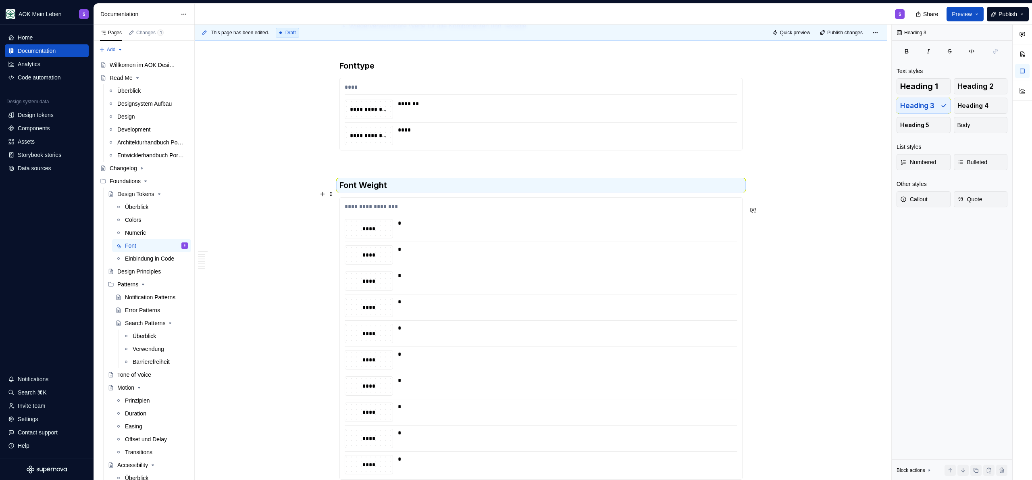
click at [410, 187] on h3 "Font Weight" at bounding box center [541, 184] width 403 height 11
click at [415, 237] on div "*" at bounding box center [565, 228] width 335 height 19
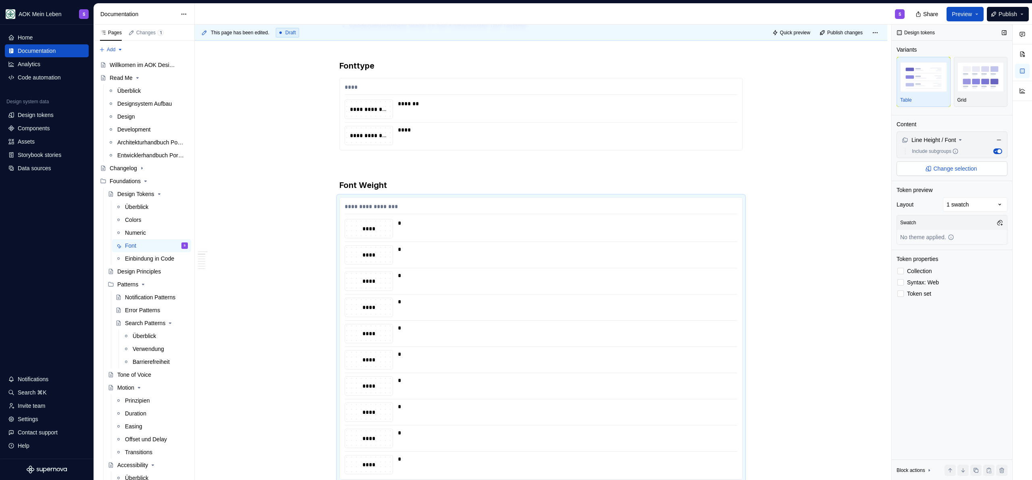
click at [516, 171] on span "Change selection" at bounding box center [955, 169] width 44 height 8
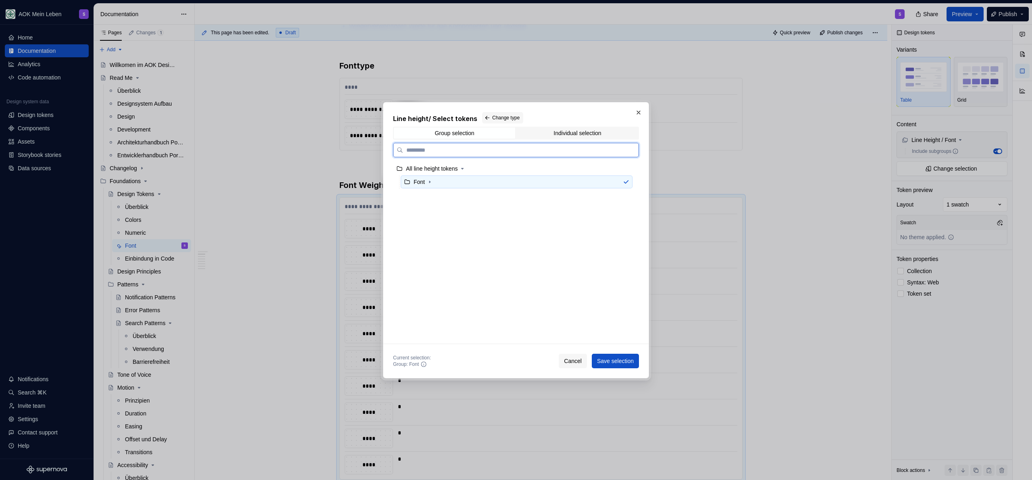
click at [424, 182] on div "Font" at bounding box center [419, 182] width 11 height 8
click at [430, 183] on icon "button" at bounding box center [430, 182] width 6 height 6
click at [454, 134] on div "Group selection" at bounding box center [455, 133] width 40 height 6
click at [516, 139] on div "Group selection Individual selection" at bounding box center [516, 133] width 246 height 13
click at [516, 135] on div "Individual selection" at bounding box center [578, 133] width 48 height 6
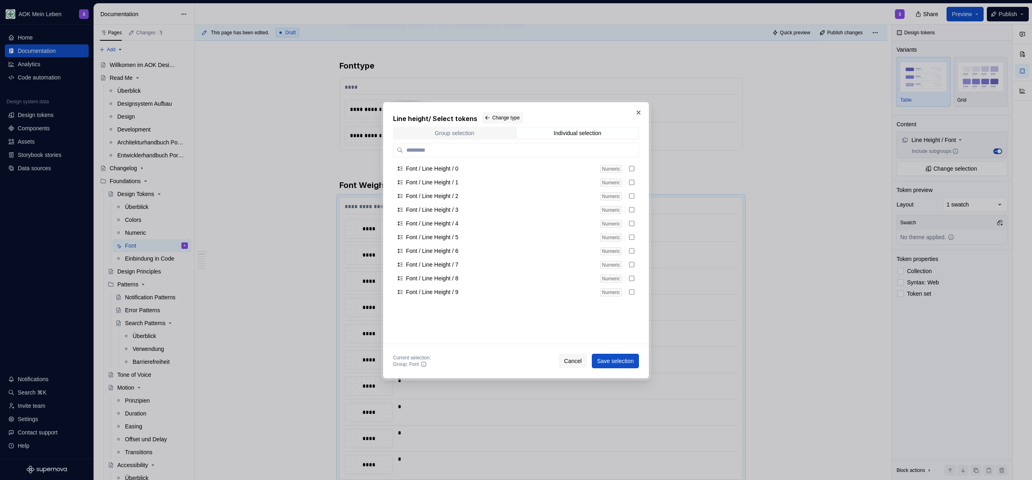
click at [433, 137] on span "Group selection" at bounding box center [454, 132] width 121 height 11
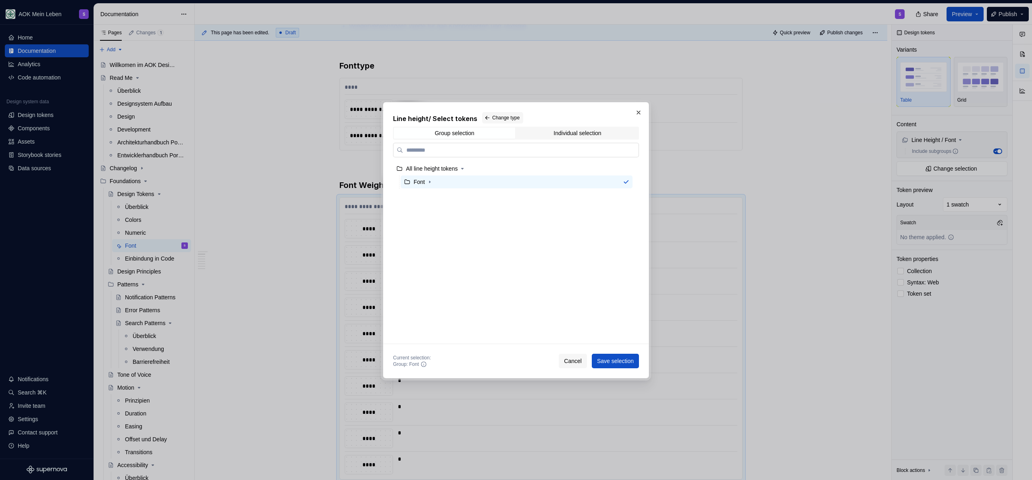
click at [442, 148] on input "search" at bounding box center [520, 150] width 235 height 8
click at [516, 181] on div "Font" at bounding box center [517, 181] width 232 height 13
click at [514, 116] on span "Change type" at bounding box center [505, 118] width 27 height 6
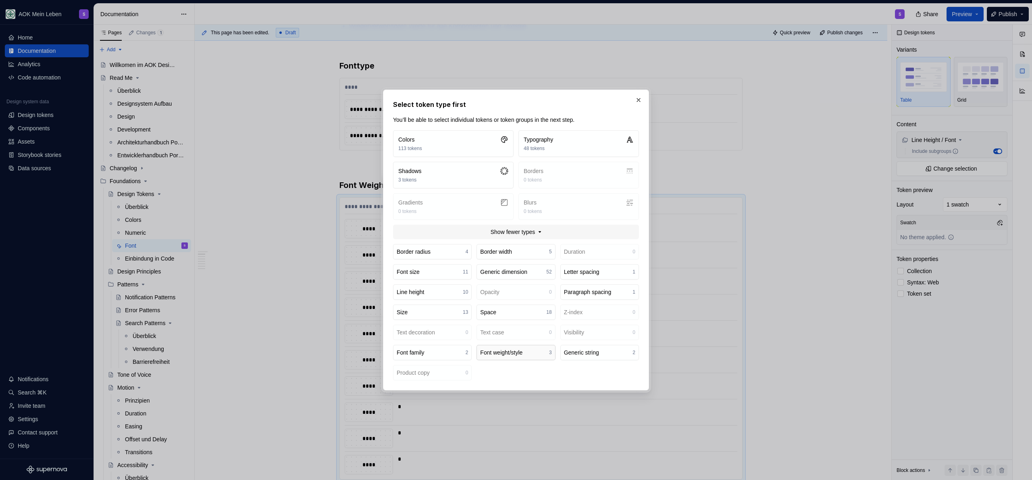
click at [512, 352] on div "Font weight/style" at bounding box center [501, 352] width 42 height 8
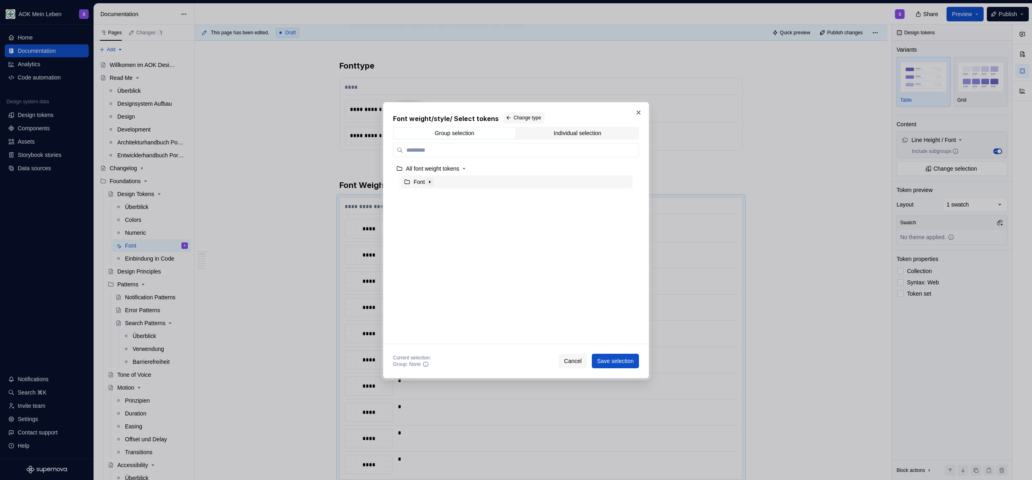
click at [431, 180] on icon "button" at bounding box center [430, 182] width 6 height 6
click at [434, 195] on div "Font Weight" at bounding box center [436, 195] width 30 height 8
click at [516, 360] on span "Save selection" at bounding box center [615, 361] width 37 height 8
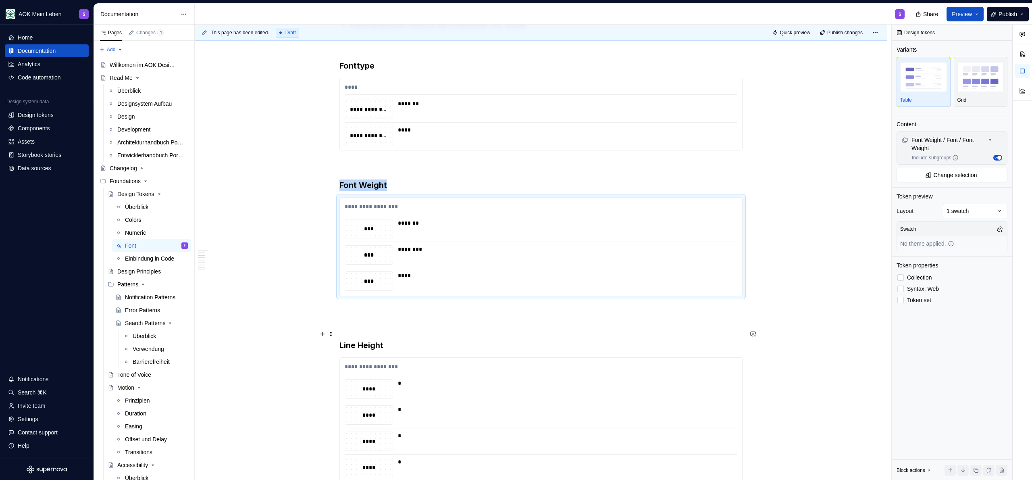
click at [370, 329] on p at bounding box center [541, 325] width 403 height 10
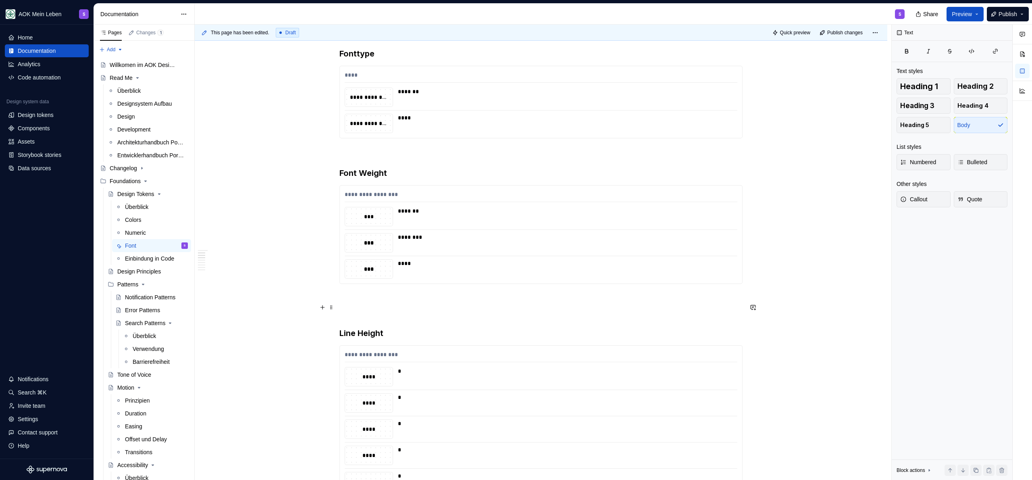
scroll to position [321, 0]
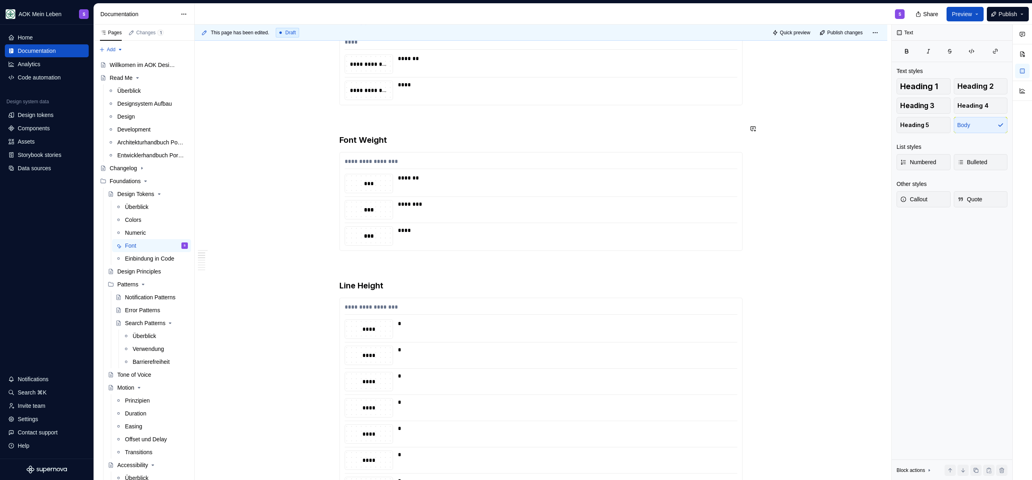
click at [372, 125] on p at bounding box center [541, 120] width 403 height 10
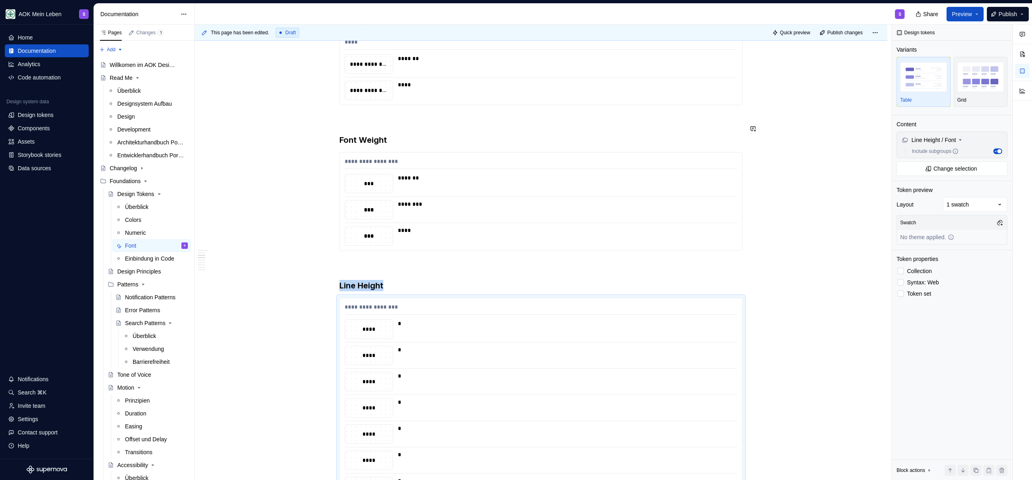
scroll to position [429, 0]
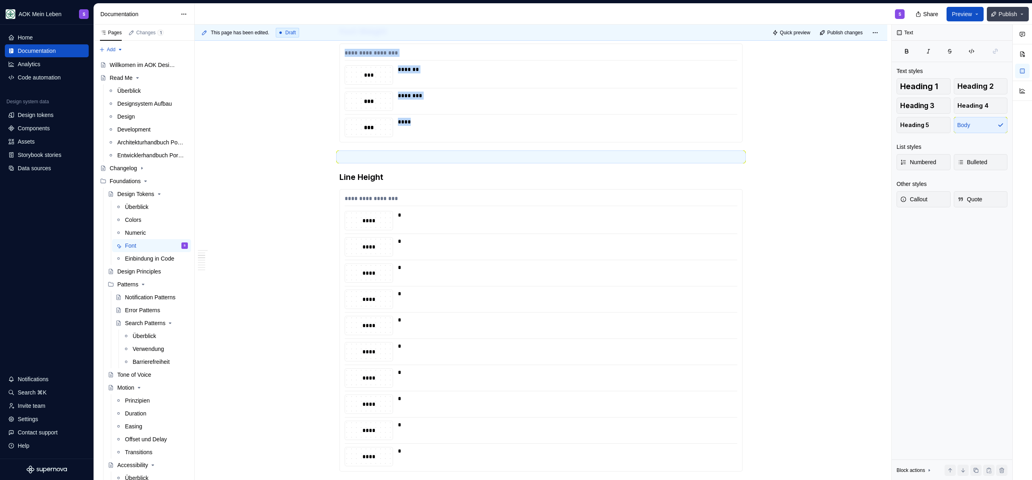
click at [516, 17] on span "Publish" at bounding box center [1008, 14] width 19 height 8
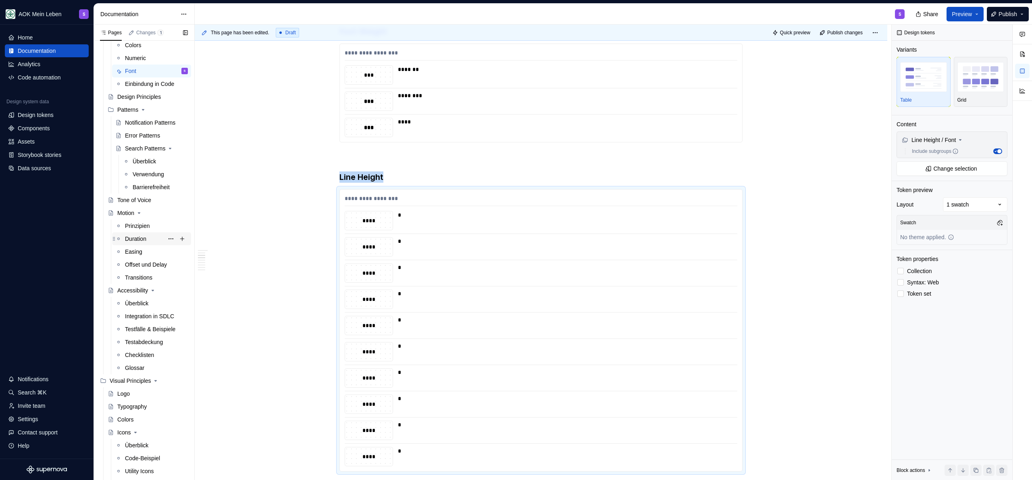
scroll to position [208, 0]
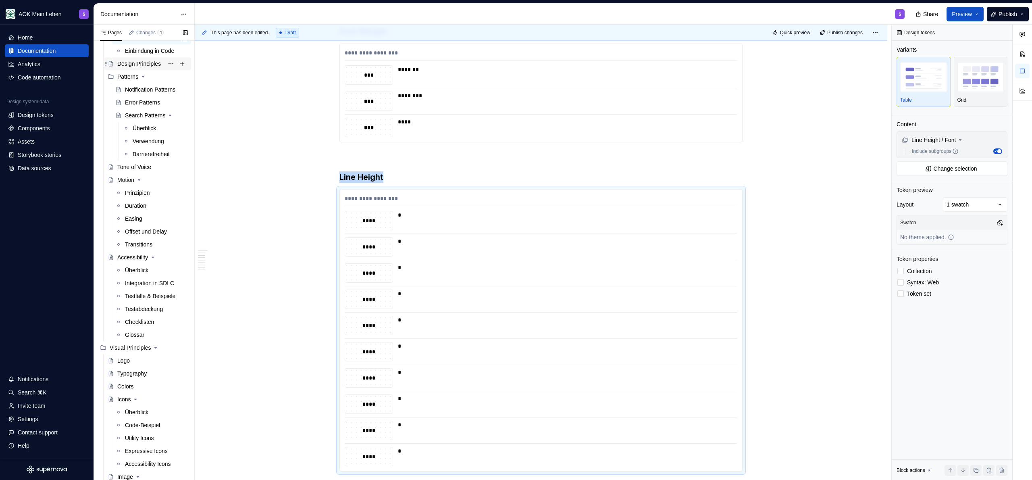
click at [121, 62] on div "Design Principles" at bounding box center [139, 64] width 44 height 8
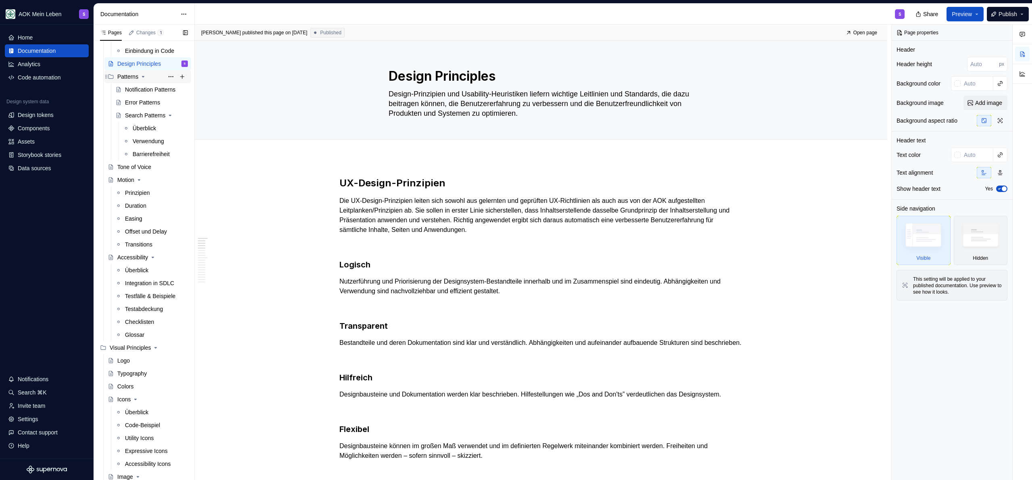
click at [144, 76] on icon "Page tree" at bounding box center [143, 76] width 6 height 6
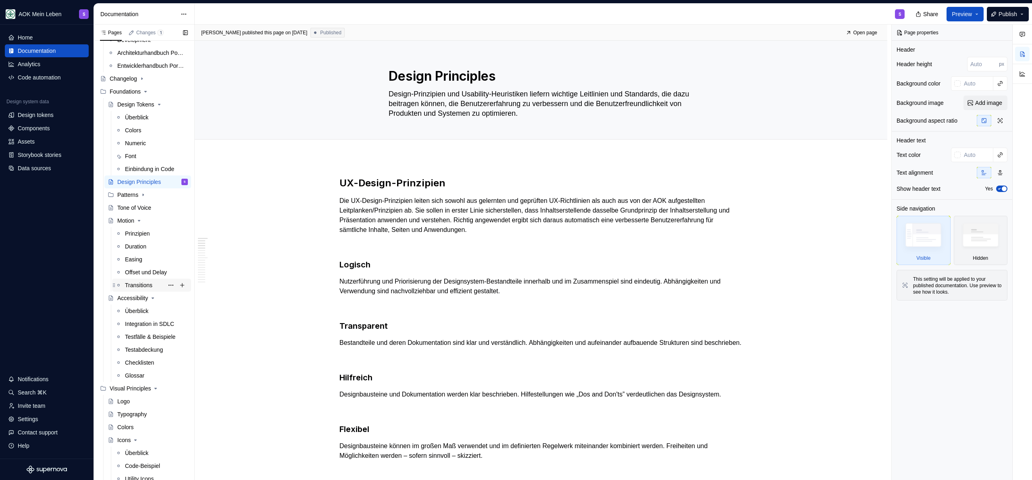
scroll to position [95, 0]
click at [128, 412] on div "Typography" at bounding box center [131, 409] width 29 height 8
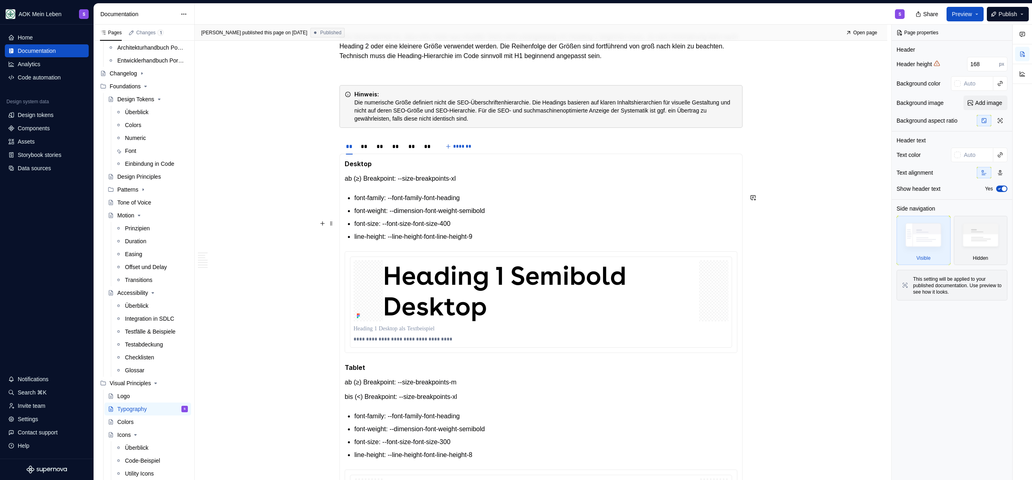
scroll to position [760, 0]
type textarea "*"
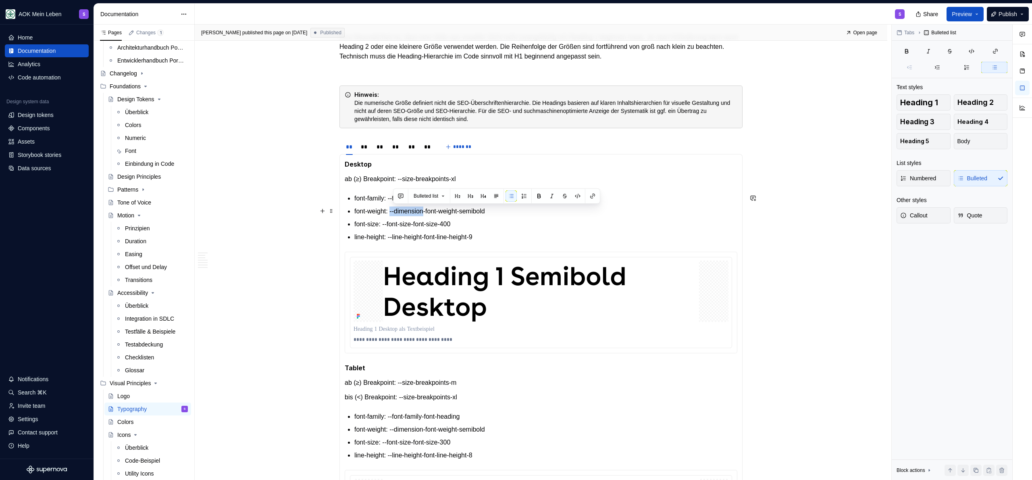
drag, startPoint x: 393, startPoint y: 212, endPoint x: 430, endPoint y: 212, distance: 36.7
click at [430, 212] on p "font-weight: --dimension-font-weight-semibold" at bounding box center [545, 211] width 383 height 10
click at [415, 212] on p "font-weight: --dimension-font-weight-semibold" at bounding box center [545, 211] width 383 height 10
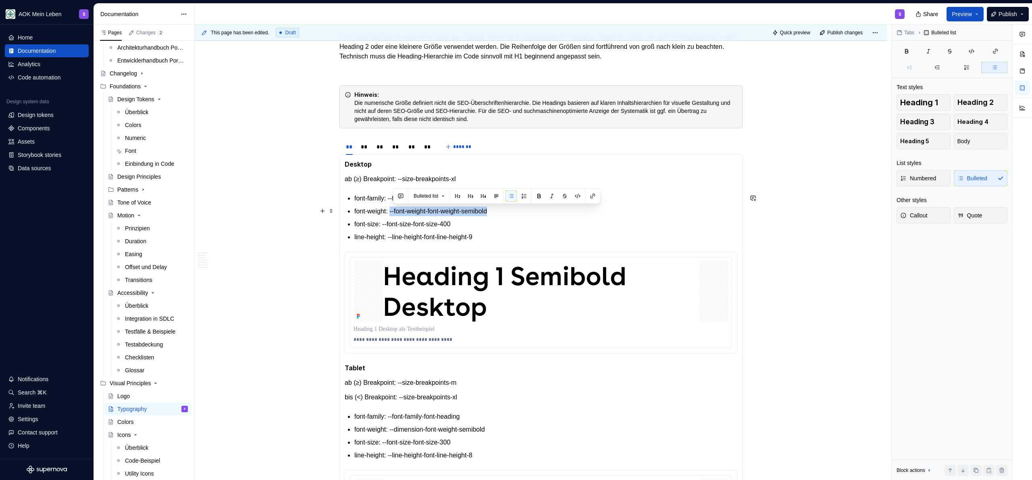
drag, startPoint x: 509, startPoint y: 212, endPoint x: 394, endPoint y: 212, distance: 115.7
click at [394, 212] on p "font-weight: --font-weight-font-weight-semibold" at bounding box center [545, 211] width 383 height 10
copy p "--font-weight-font-weight-semibold"
click at [433, 212] on p "font-weight: --font-weight-font-weight-semibold" at bounding box center [545, 211] width 383 height 10
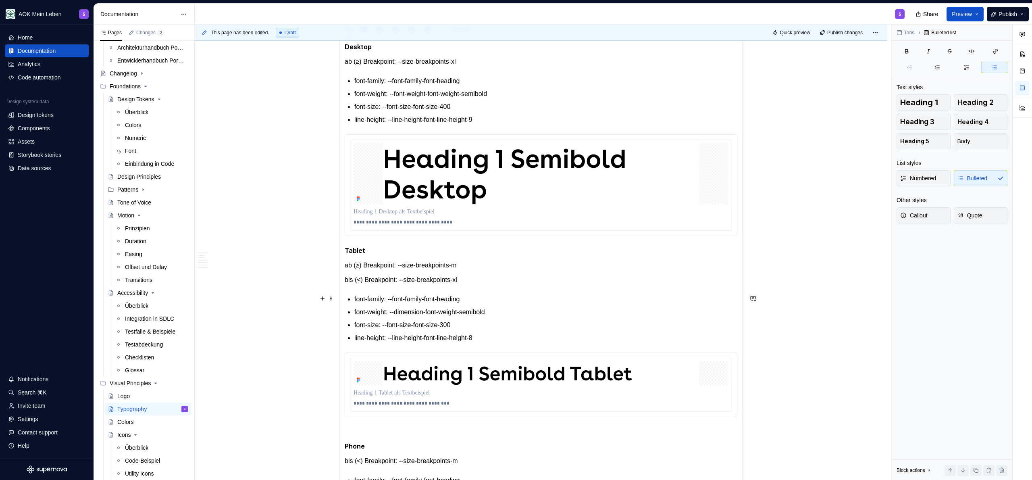
scroll to position [879, 0]
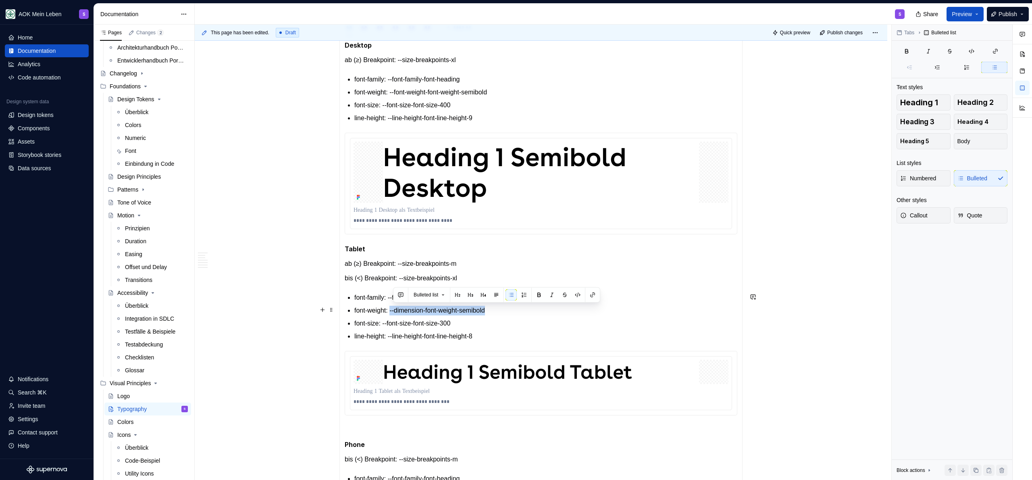
drag, startPoint x: 394, startPoint y: 312, endPoint x: 499, endPoint y: 311, distance: 105.2
click at [499, 311] on p "font-weight: --dimension-font-weight-semibold" at bounding box center [545, 311] width 383 height 10
click at [506, 310] on p "font-weight: --dimension-font-weight-semibold" at bounding box center [545, 311] width 383 height 10
drag, startPoint x: 508, startPoint y: 310, endPoint x: 394, endPoint y: 309, distance: 114.1
click at [394, 309] on p "font-weight: --dimension-font-weight-semibold" at bounding box center [545, 311] width 383 height 10
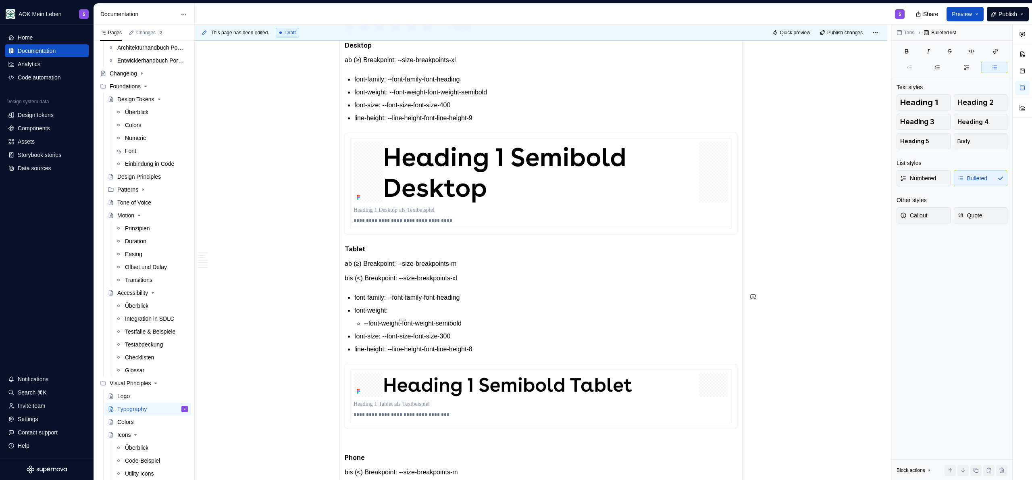
type textarea "*"
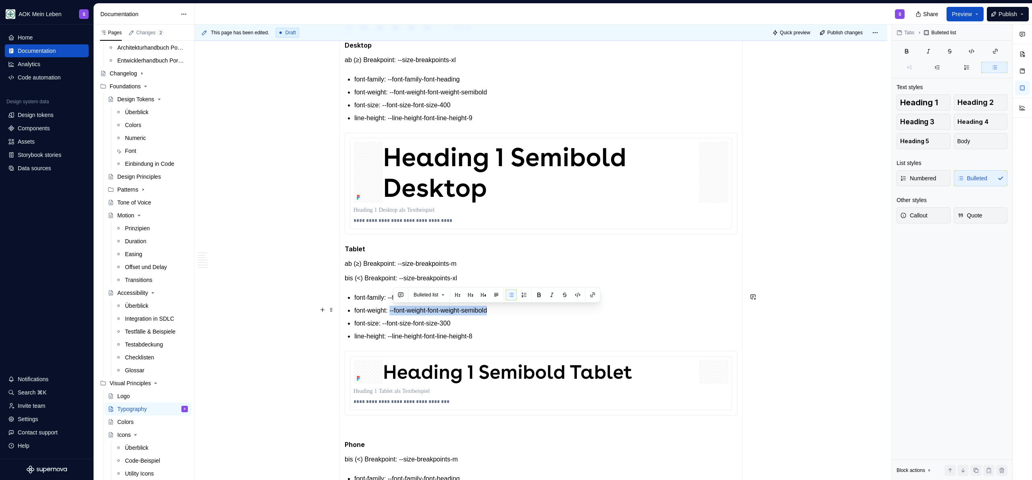
drag, startPoint x: 394, startPoint y: 309, endPoint x: 507, endPoint y: 310, distance: 112.9
click at [507, 310] on p "font-weight: --font-weight-font-weight-semibold" at bounding box center [545, 311] width 383 height 10
copy p "--font-weight-font-weight-semibold"
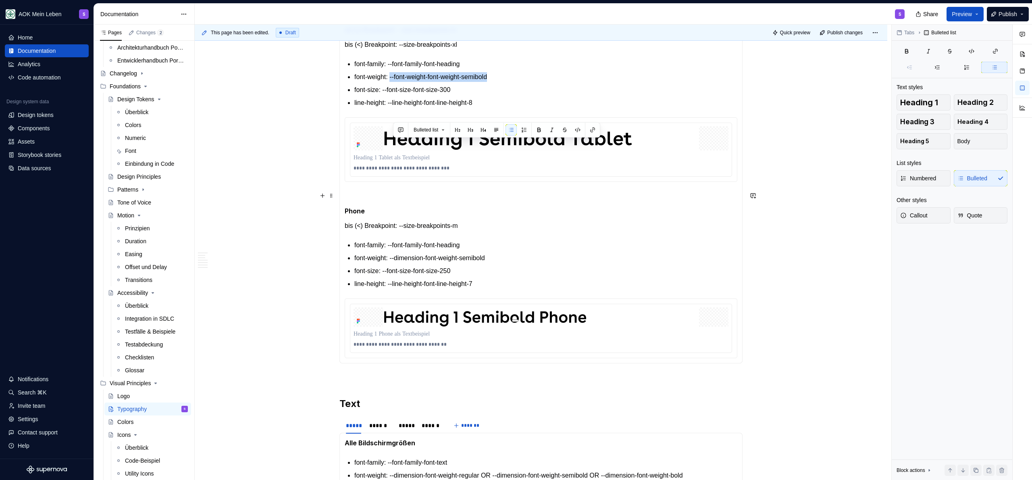
scroll to position [1127, 0]
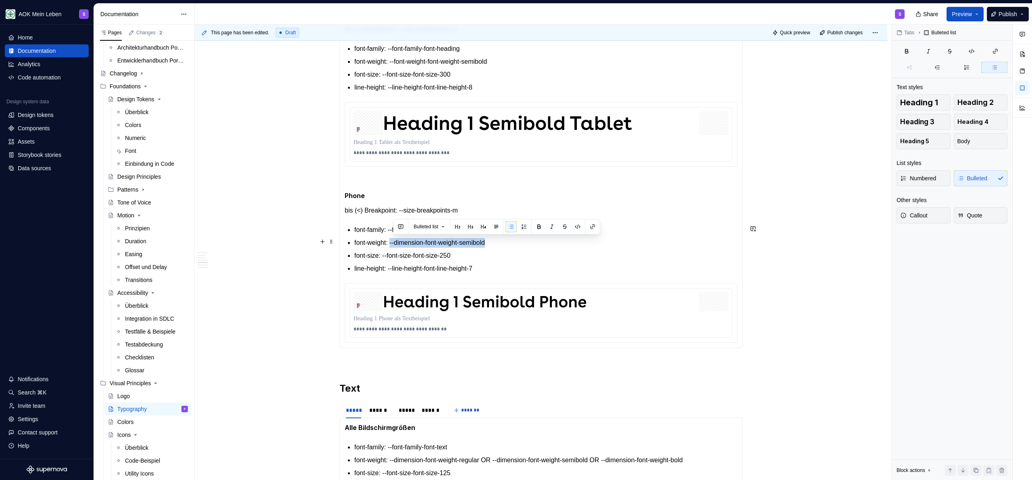
drag, startPoint x: 394, startPoint y: 244, endPoint x: 506, endPoint y: 240, distance: 112.6
click at [506, 240] on p "font-weight: --dimension-font-weight-semibold" at bounding box center [545, 243] width 383 height 10
drag, startPoint x: 508, startPoint y: 240, endPoint x: 394, endPoint y: 244, distance: 114.2
click at [394, 244] on p "font-weight: --font-weight-font-weight-semibold" at bounding box center [545, 243] width 383 height 10
copy p "--font-weight-font-weight-semibold"
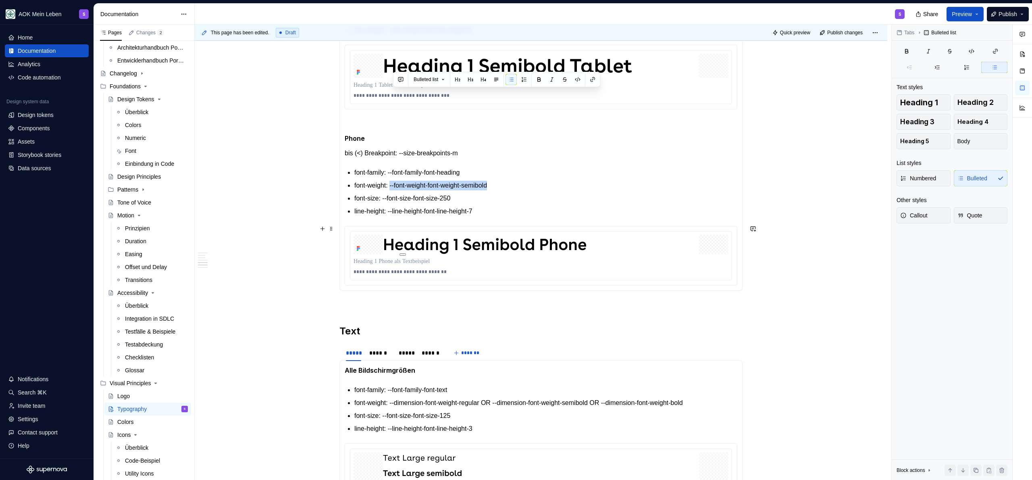
scroll to position [1275, 0]
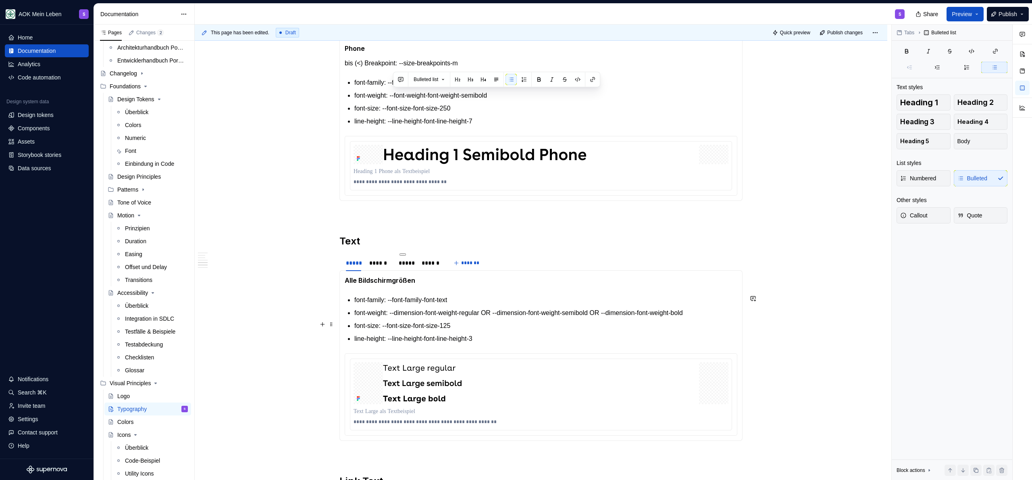
click at [492, 316] on ul "font-family: --font-family-font-text font-weight: --dimension-font-weight-regul…" at bounding box center [545, 319] width 383 height 48
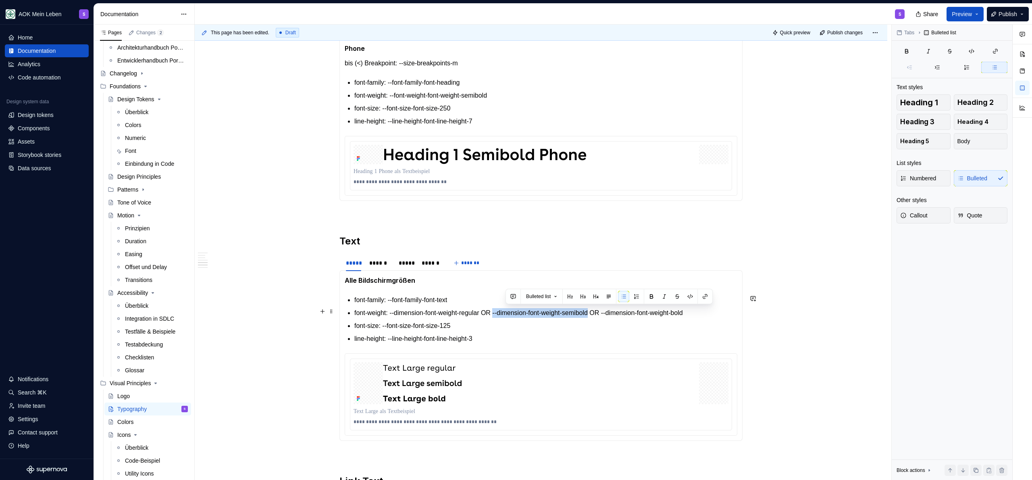
drag, startPoint x: 506, startPoint y: 313, endPoint x: 611, endPoint y: 310, distance: 104.9
click at [516, 310] on p "font-weight: --dimension-font-weight-regular OR --dimension-font-weight-semibol…" at bounding box center [545, 313] width 383 height 10
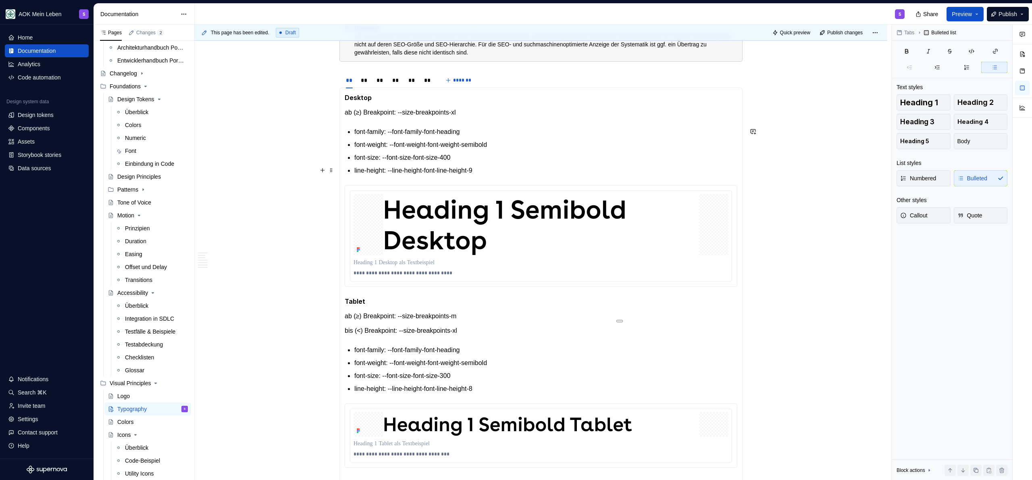
scroll to position [737, 0]
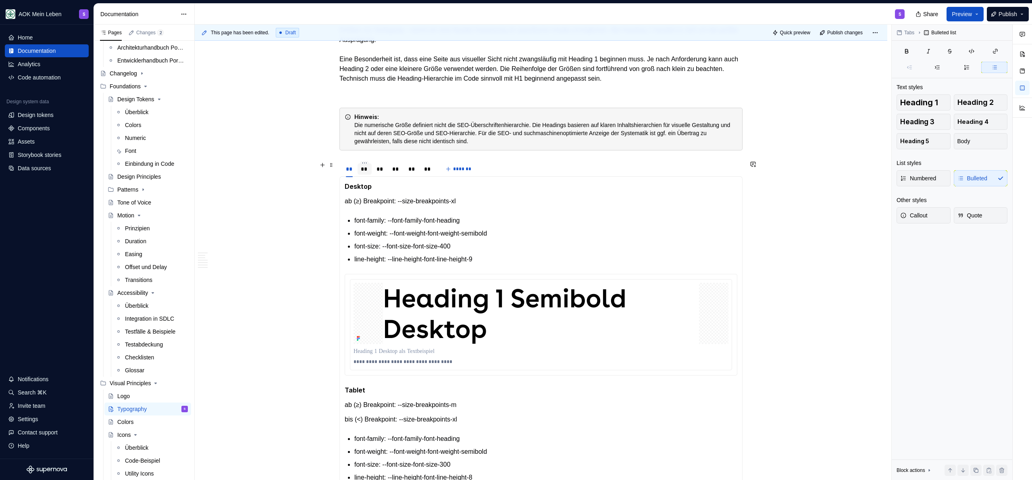
click at [365, 166] on div "**" at bounding box center [365, 169] width 8 height 8
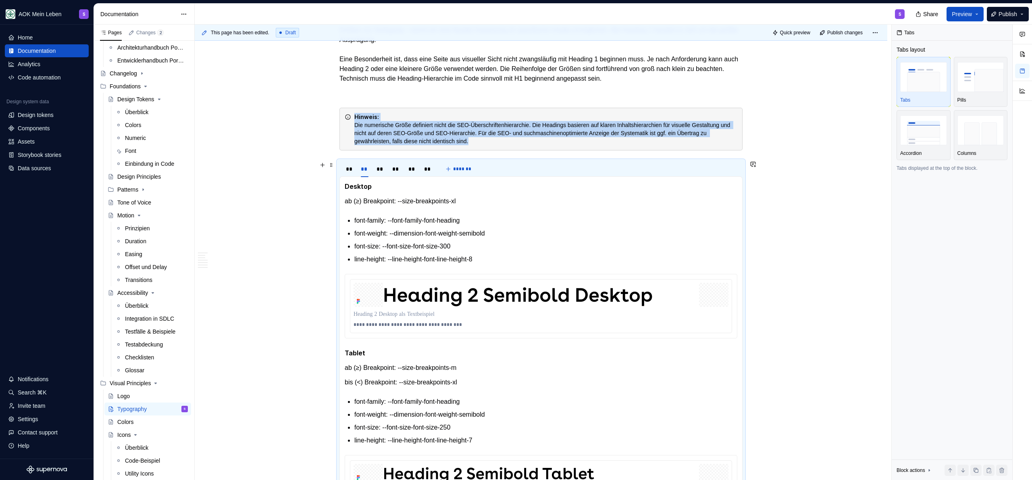
click at [262, 174] on div "Font family Typography zum Download Unsere Schriften können im Markenportal der…" at bounding box center [541, 326] width 693 height 1812
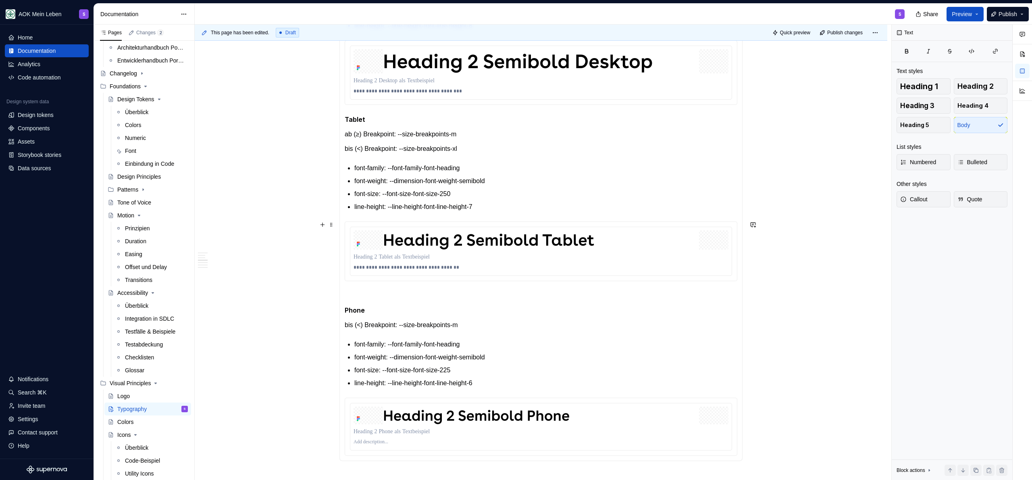
scroll to position [718, 0]
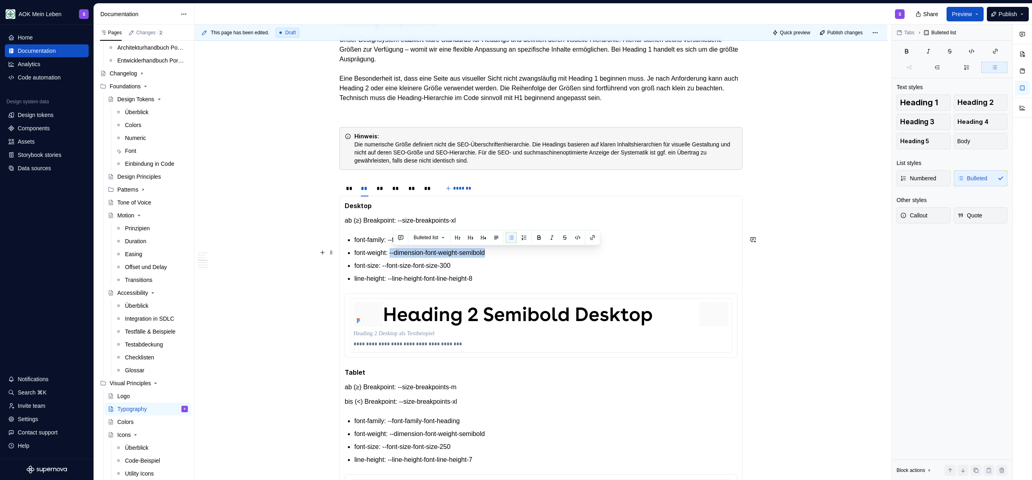
drag, startPoint x: 394, startPoint y: 252, endPoint x: 499, endPoint y: 250, distance: 105.7
click at [499, 250] on p "font-weight: --dimension-font-weight-semibold" at bounding box center [545, 253] width 383 height 10
drag, startPoint x: 536, startPoint y: 254, endPoint x: 394, endPoint y: 254, distance: 142.3
click at [394, 254] on p "font-weight: --font-weight-font-weight-semibold" at bounding box center [545, 253] width 383 height 10
copy p "--font-weight-font-weight-semibold"
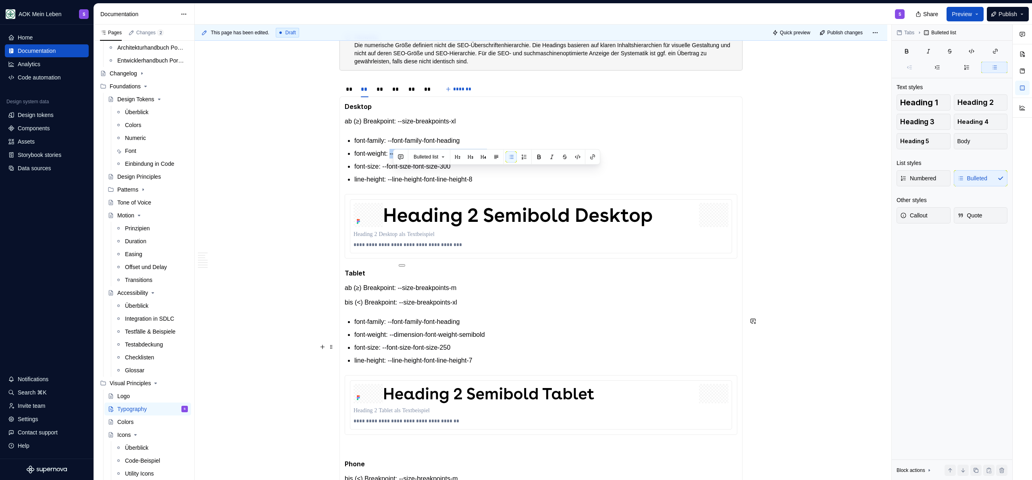
scroll to position [825, 0]
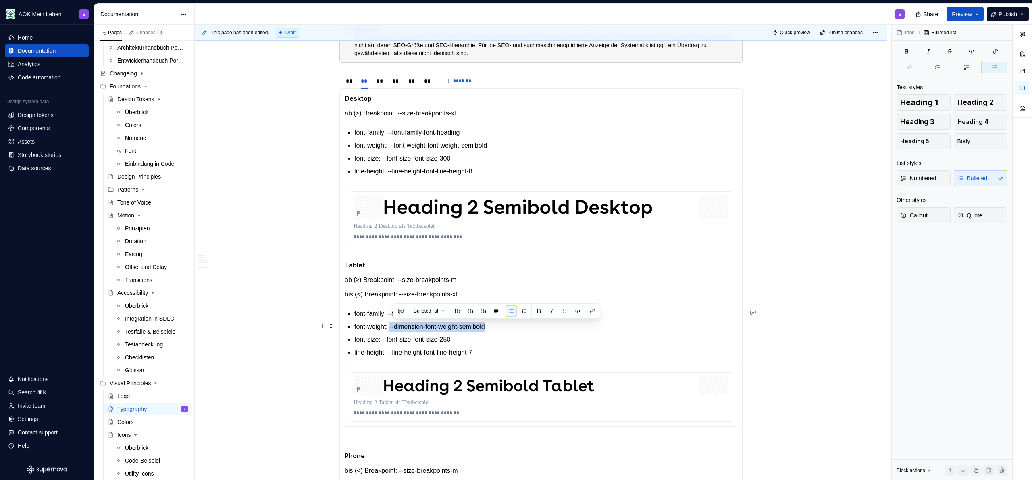
drag, startPoint x: 516, startPoint y: 327, endPoint x: 394, endPoint y: 328, distance: 121.8
click at [394, 328] on p "font-weight: --dimension-font-weight-semibold" at bounding box center [545, 327] width 383 height 10
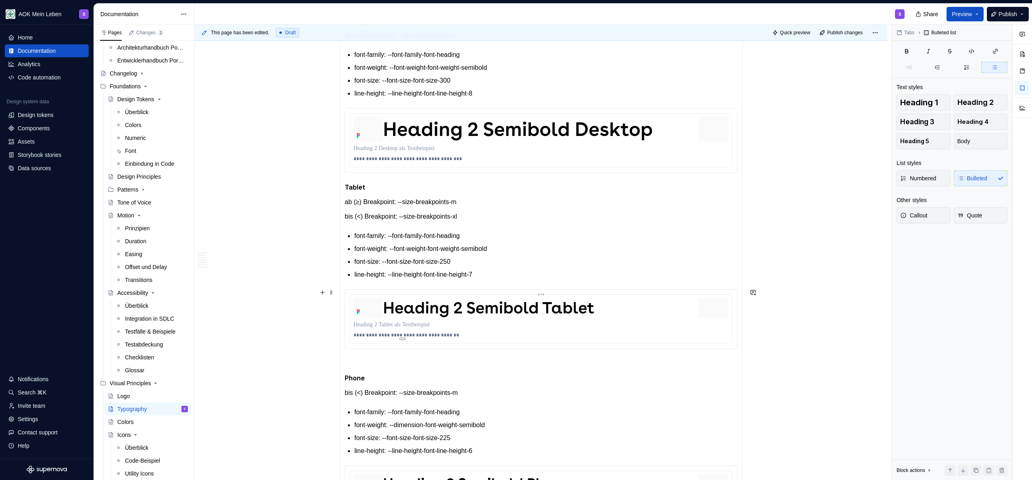
scroll to position [1069, 0]
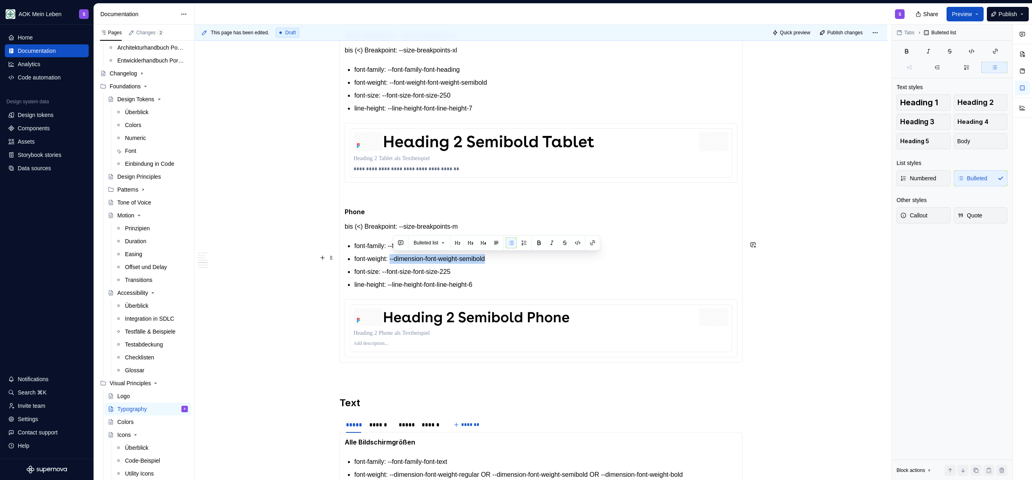
drag, startPoint x: 489, startPoint y: 257, endPoint x: 395, endPoint y: 258, distance: 94.8
click at [395, 258] on p "font-weight: --dimension-font-weight-semibold" at bounding box center [545, 259] width 383 height 10
drag, startPoint x: 394, startPoint y: 259, endPoint x: 504, endPoint y: 255, distance: 110.1
click at [504, 255] on p "font-weight: --dimension-font-weight-semibold" at bounding box center [545, 259] width 383 height 10
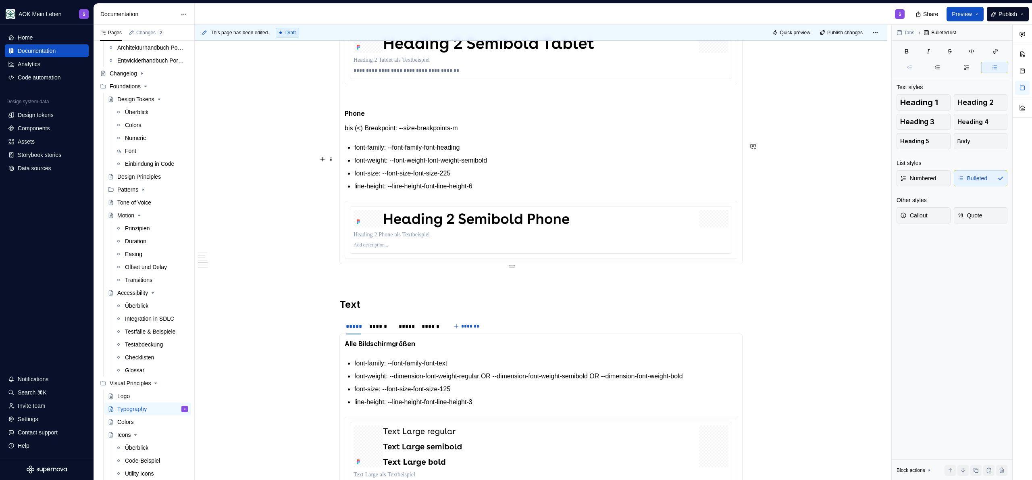
scroll to position [1225, 0]
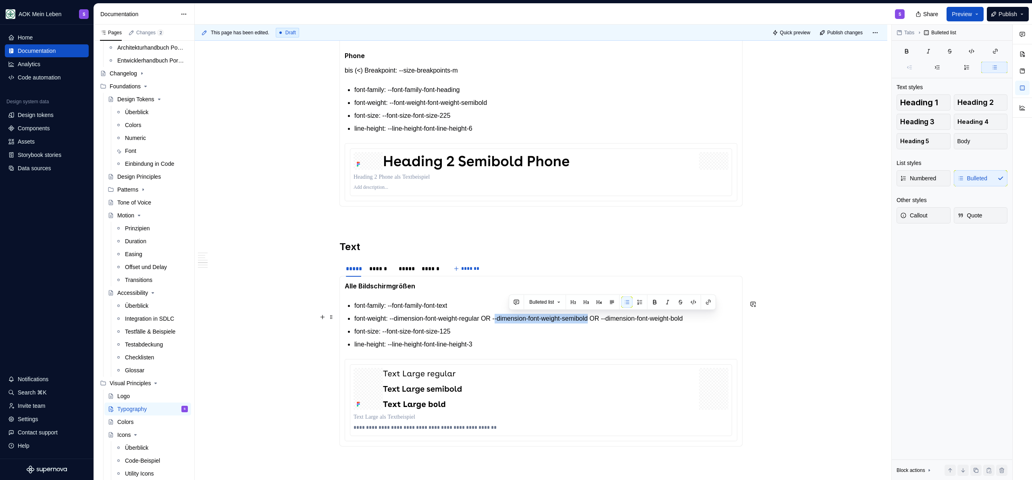
drag, startPoint x: 507, startPoint y: 319, endPoint x: 610, endPoint y: 319, distance: 102.8
click at [516, 319] on p "font-weight: --dimension-font-weight-regular OR --dimension-font-weight-semibol…" at bounding box center [545, 319] width 383 height 10
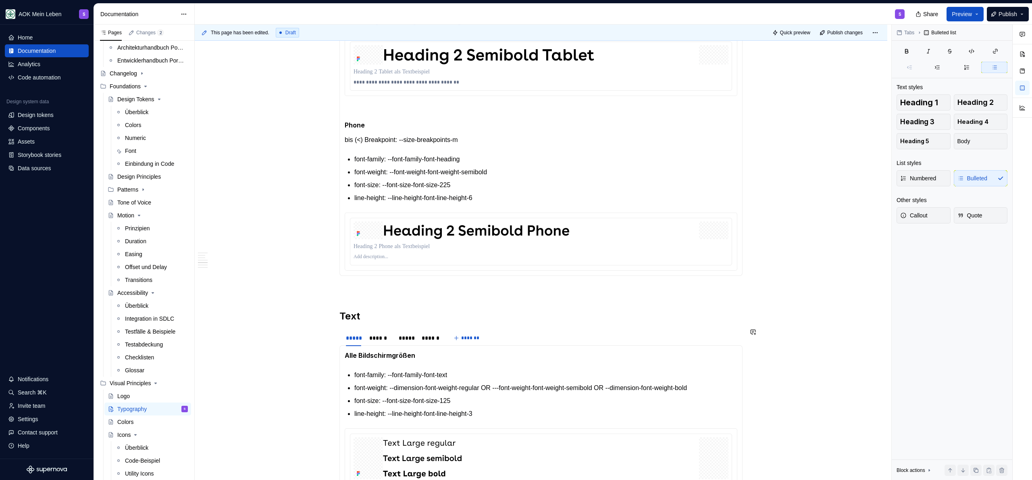
scroll to position [1211, 0]
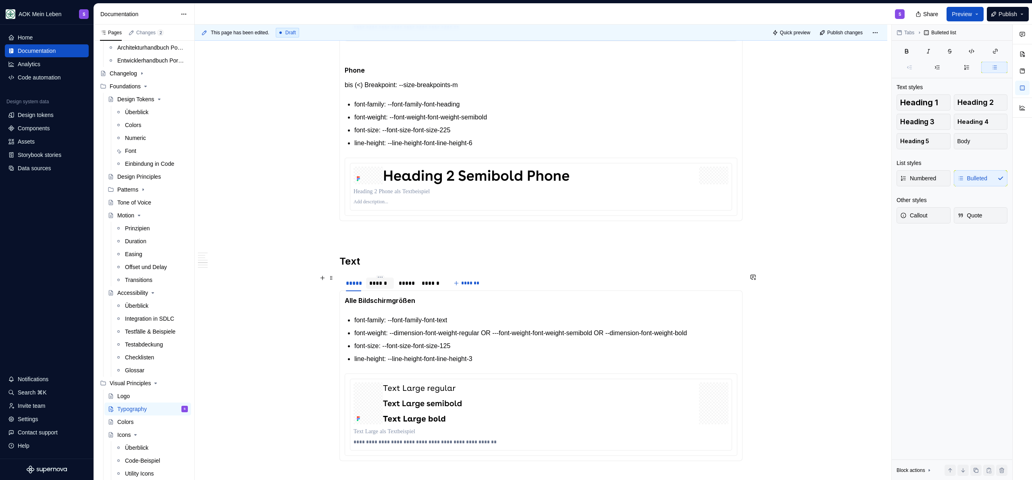
click at [384, 285] on div "******" at bounding box center [380, 283] width 22 height 8
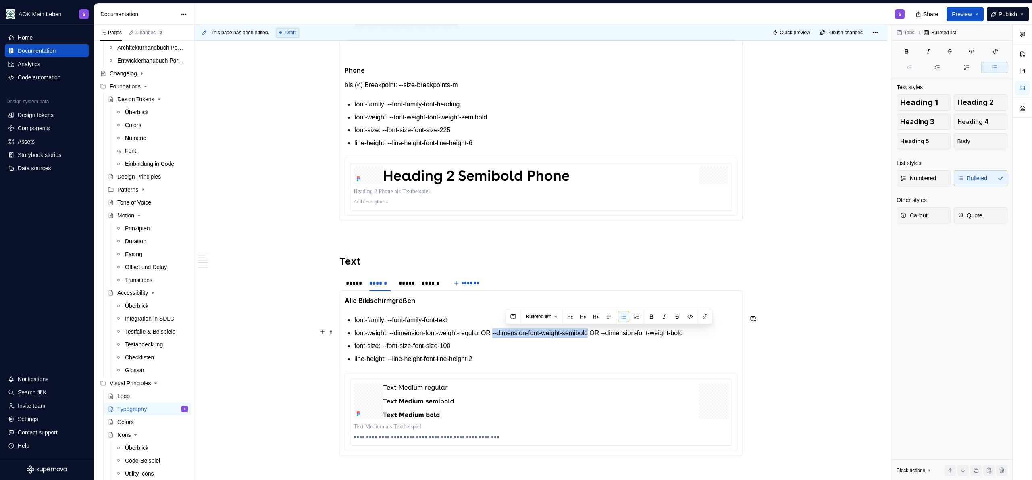
drag, startPoint x: 507, startPoint y: 333, endPoint x: 610, endPoint y: 334, distance: 103.6
click at [516, 334] on p "font-weight: --dimension-font-weight-regular OR --dimension-font-weight-semibol…" at bounding box center [545, 333] width 383 height 10
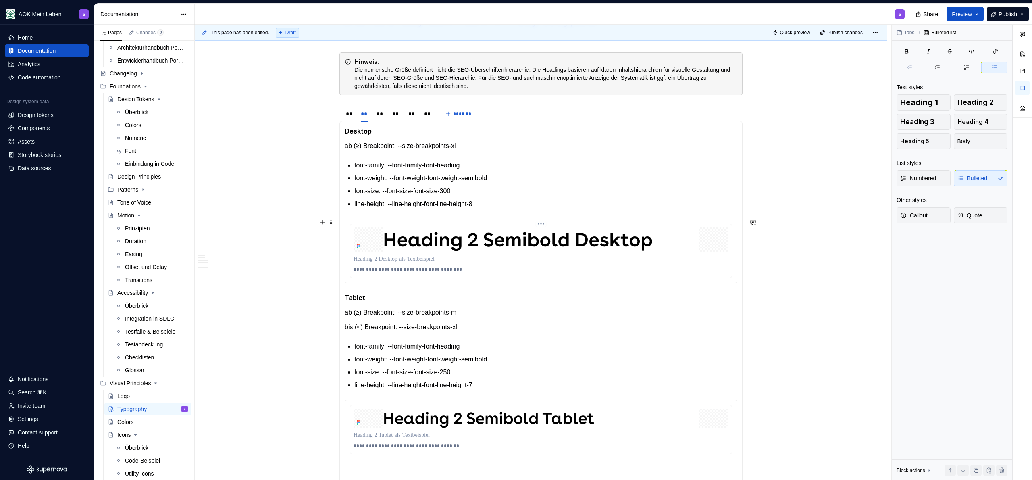
scroll to position [792, 0]
click at [381, 113] on div "**" at bounding box center [381, 114] width 8 height 8
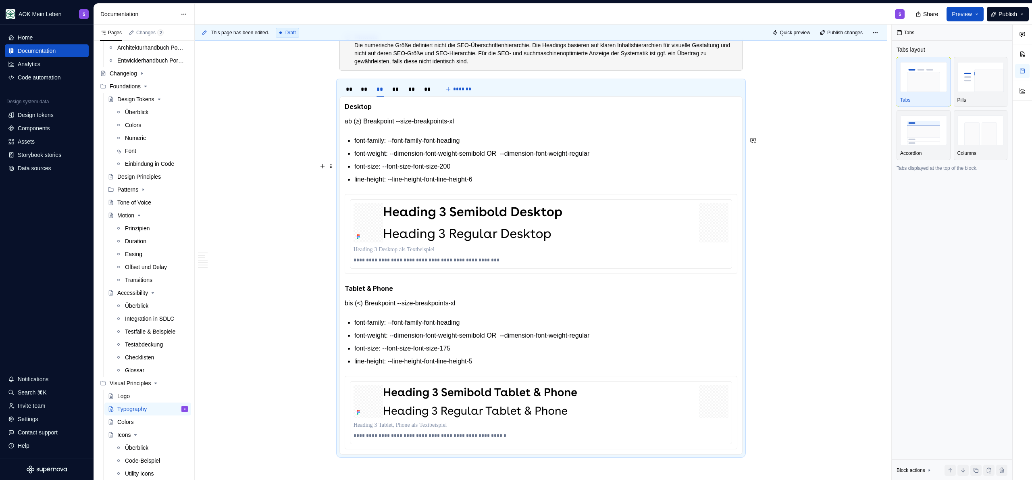
scroll to position [815, 0]
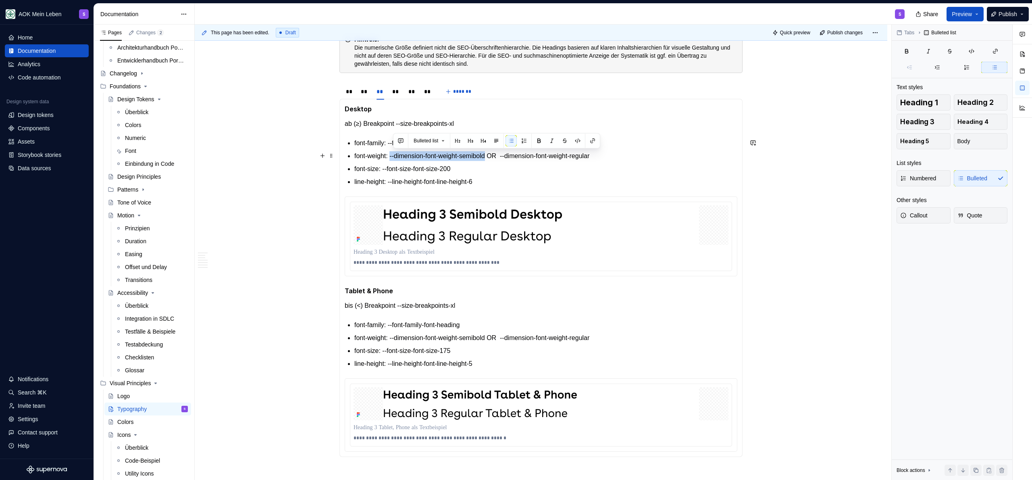
drag, startPoint x: 393, startPoint y: 157, endPoint x: 500, endPoint y: 155, distance: 106.5
click at [500, 155] on p "font-weight: --dimension-font-weight-semibold OR  --dimension-font-weight-regul…" at bounding box center [545, 156] width 383 height 10
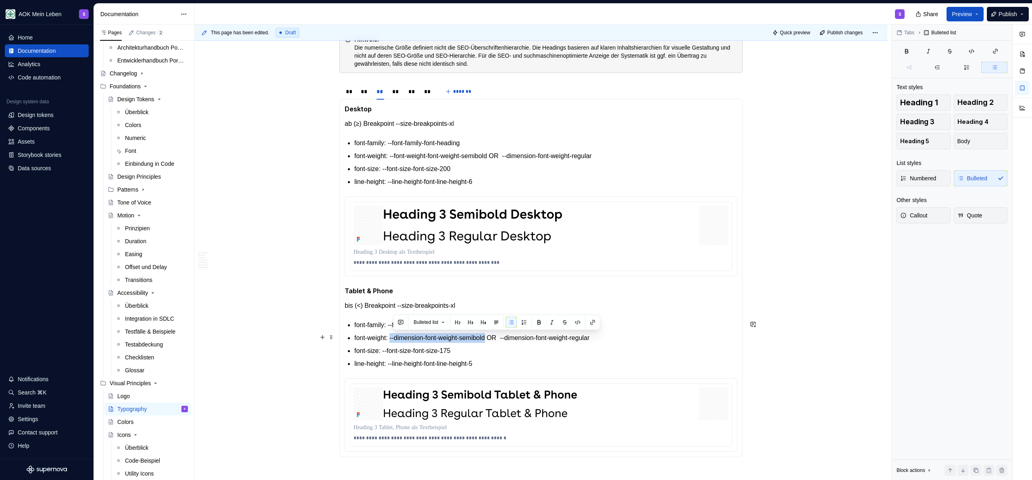
drag, startPoint x: 394, startPoint y: 340, endPoint x: 498, endPoint y: 337, distance: 104.0
click at [498, 337] on p "font-weight: --dimension-font-weight-semibold OR  --dimension-font-weight-regul…" at bounding box center [545, 338] width 383 height 10
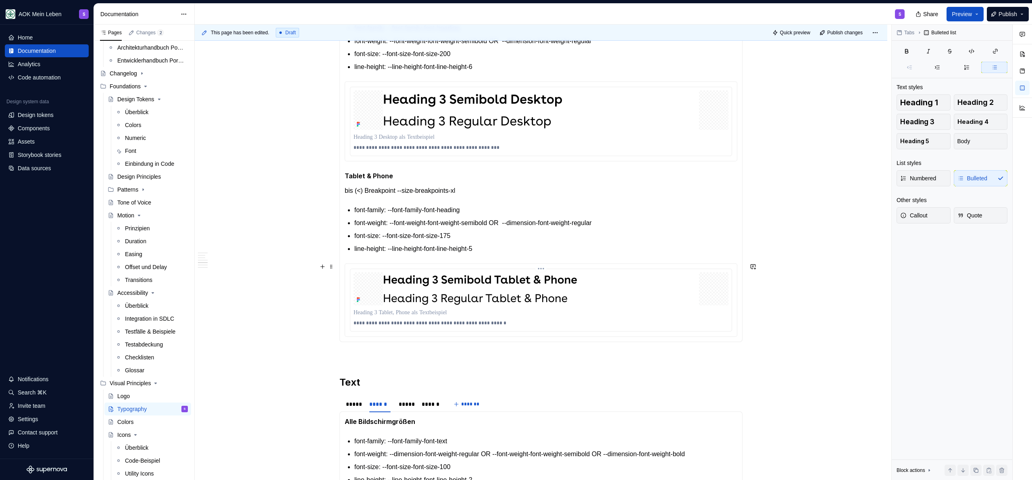
scroll to position [946, 0]
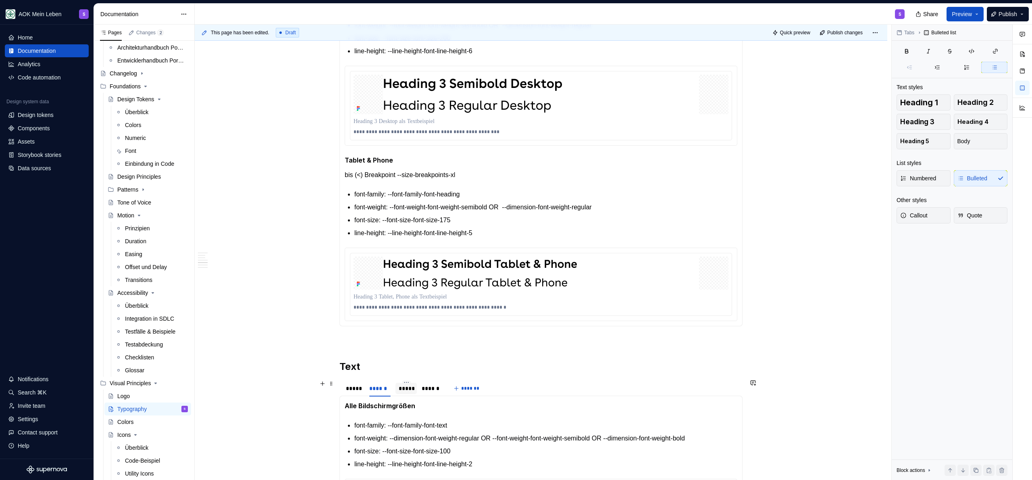
click at [408, 390] on div "*****" at bounding box center [406, 388] width 15 height 8
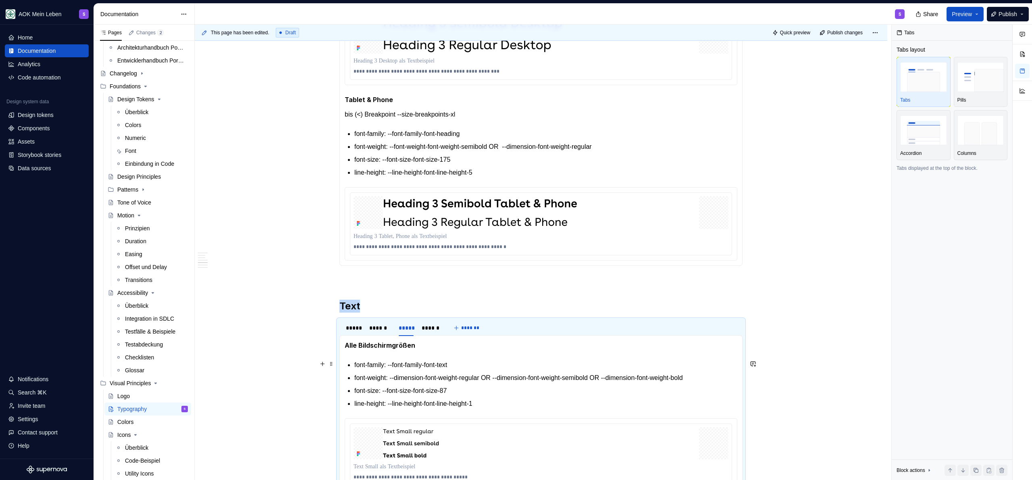
scroll to position [1010, 0]
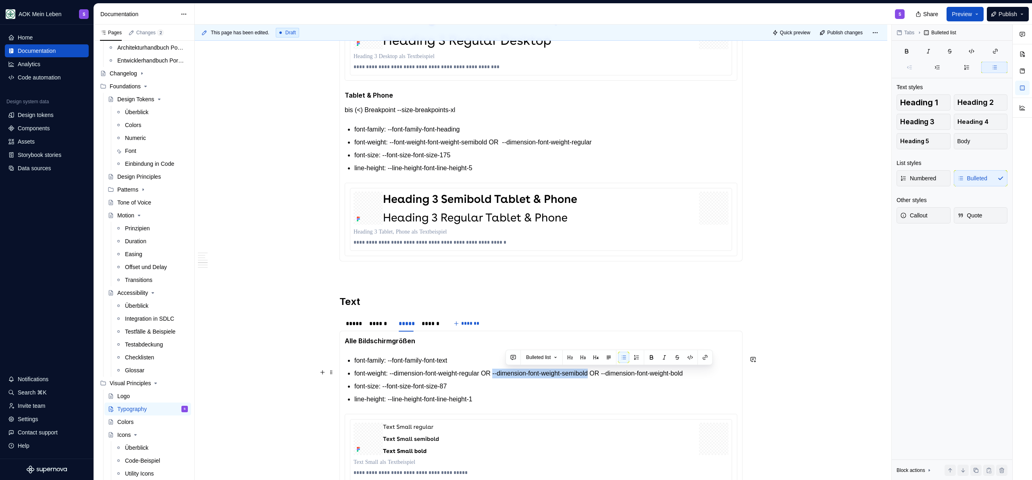
drag, startPoint x: 506, startPoint y: 374, endPoint x: 612, endPoint y: 373, distance: 105.2
click at [516, 373] on p "font-weight: --dimension-font-weight-regular OR --dimension-font-weight-semibol…" at bounding box center [545, 374] width 383 height 10
click at [425, 322] on div "******" at bounding box center [431, 323] width 19 height 8
drag, startPoint x: 506, startPoint y: 374, endPoint x: 612, endPoint y: 373, distance: 106.5
click at [516, 373] on p "font-weight: --dimension-font-weight-regular OR --dimension-font-weight-semibold" at bounding box center [545, 374] width 383 height 10
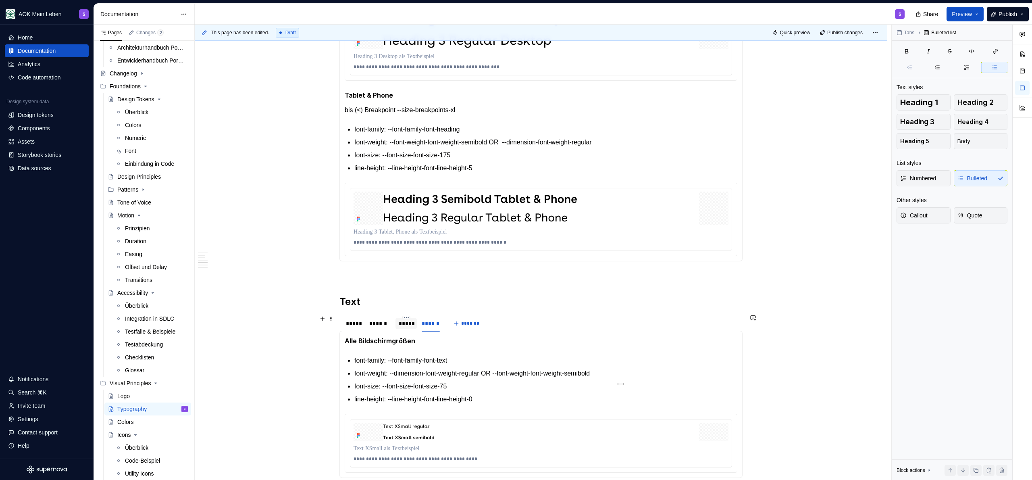
click at [407, 327] on div "*****" at bounding box center [406, 323] width 21 height 11
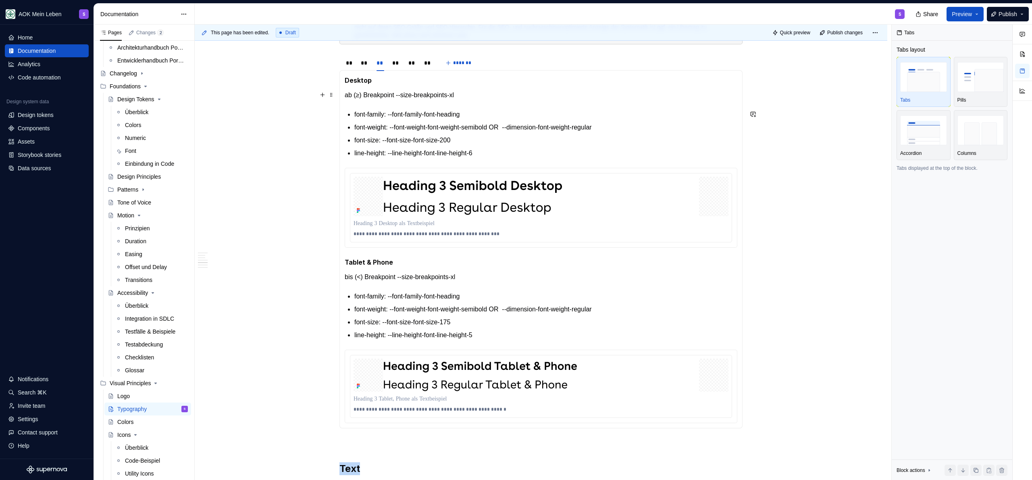
scroll to position [840, 0]
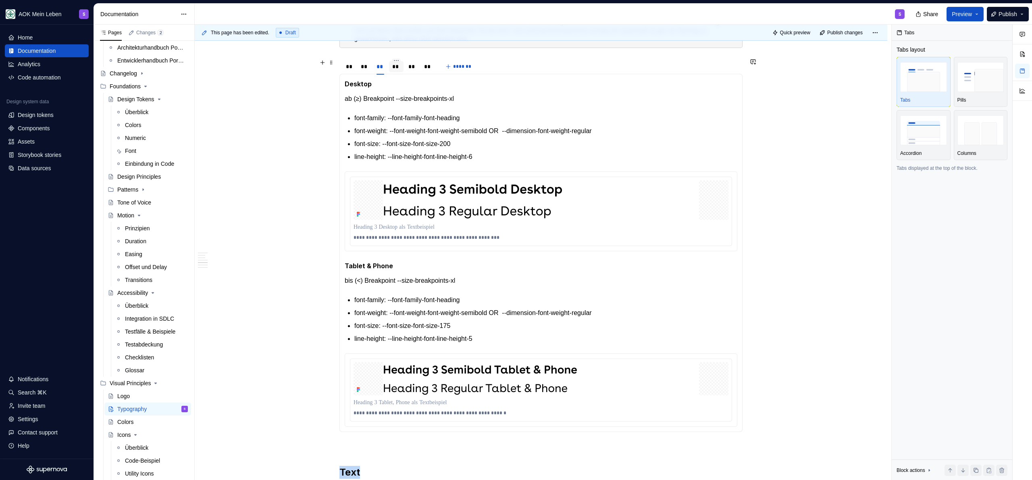
click at [399, 73] on div at bounding box center [396, 73] width 15 height 1
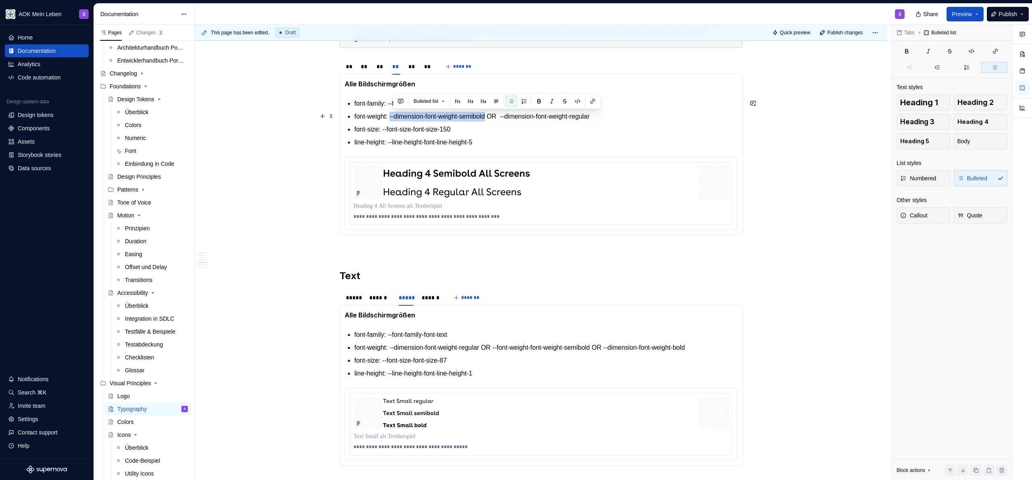
drag, startPoint x: 499, startPoint y: 117, endPoint x: 393, endPoint y: 119, distance: 106.1
click at [393, 119] on p "font-weight: --dimension-font-weight-semibold OR  --dimension-font-weight-regul…" at bounding box center [545, 117] width 383 height 10
click at [413, 64] on div "**" at bounding box center [412, 66] width 8 height 8
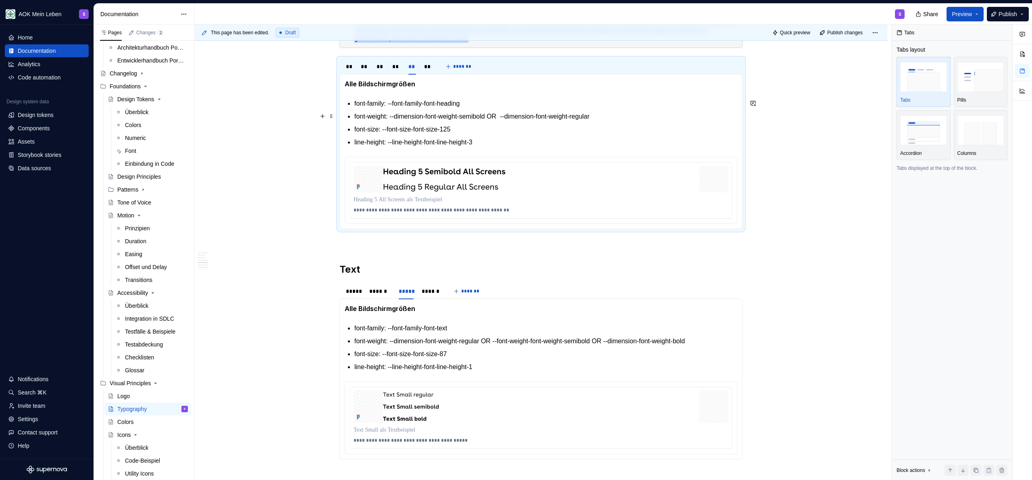
click at [498, 117] on p "font-weight: --dimension-font-weight-semibold OR  --dimension-font-weight-regul…" at bounding box center [545, 117] width 383 height 10
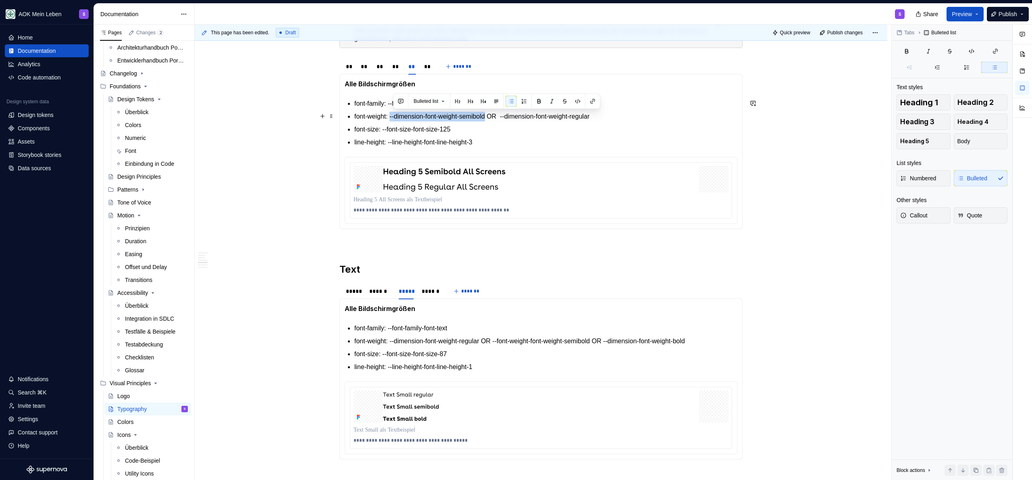
drag, startPoint x: 498, startPoint y: 117, endPoint x: 393, endPoint y: 116, distance: 104.8
click at [393, 116] on p "font-weight: --dimension-font-weight-semibold OR  --dimension-font-weight-regul…" at bounding box center [545, 117] width 383 height 10
click at [422, 67] on div "**" at bounding box center [428, 66] width 14 height 11
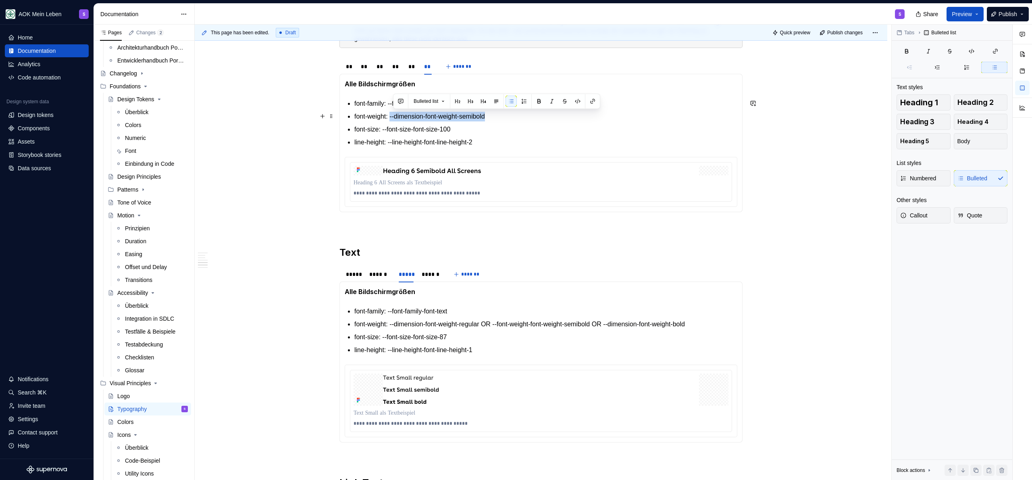
drag, startPoint x: 502, startPoint y: 115, endPoint x: 393, endPoint y: 116, distance: 108.9
click at [393, 116] on p "font-weight: --dimension-font-weight-semibold" at bounding box center [545, 117] width 383 height 10
click at [410, 67] on div "**" at bounding box center [412, 66] width 8 height 8
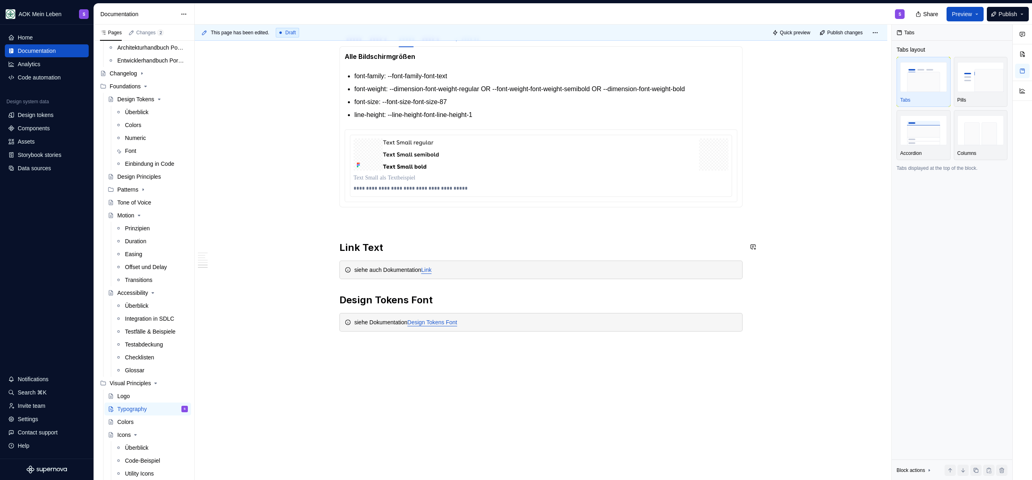
scroll to position [1096, 0]
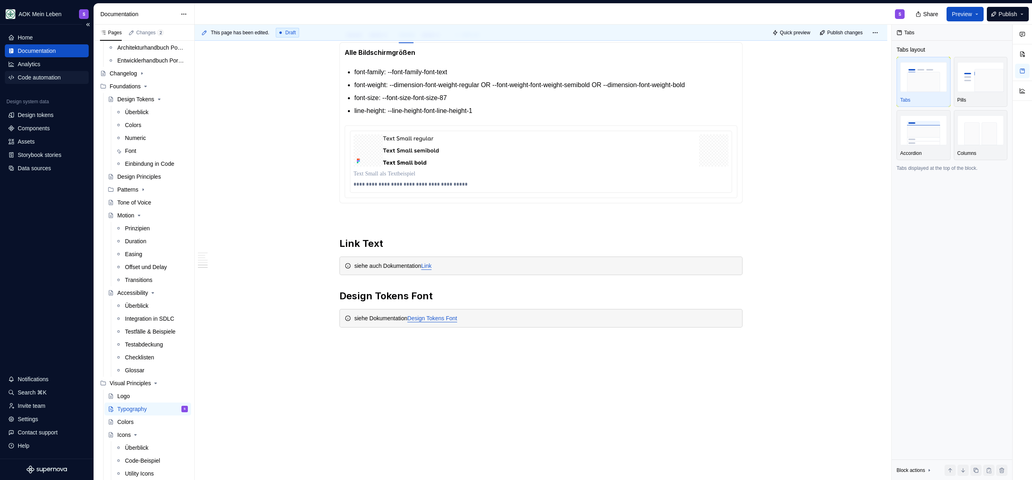
click at [48, 74] on div "Code automation" at bounding box center [39, 77] width 43 height 8
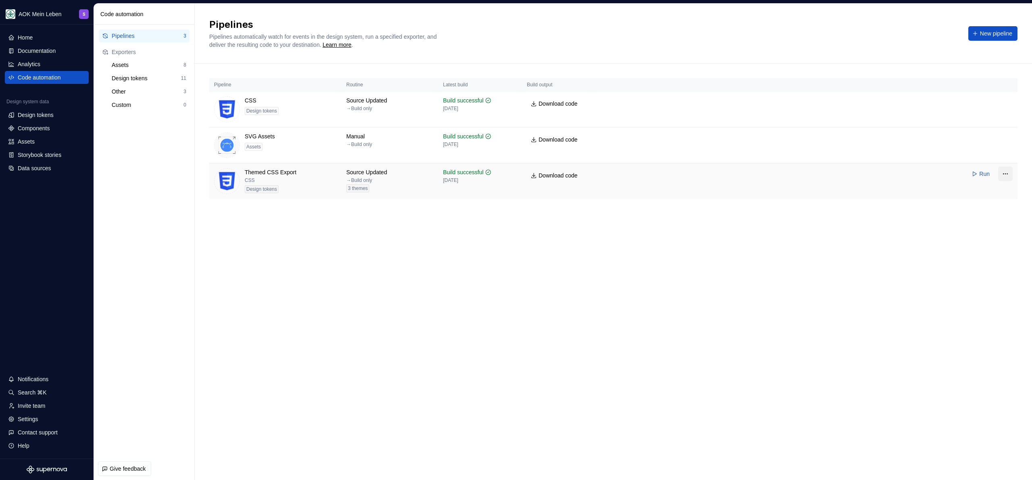
click at [516, 176] on html "AOK Mein Leben S Home Documentation Analytics Code automation Design system dat…" at bounding box center [516, 240] width 1032 height 480
click at [516, 193] on div "Edit pipeline" at bounding box center [990, 191] width 61 height 8
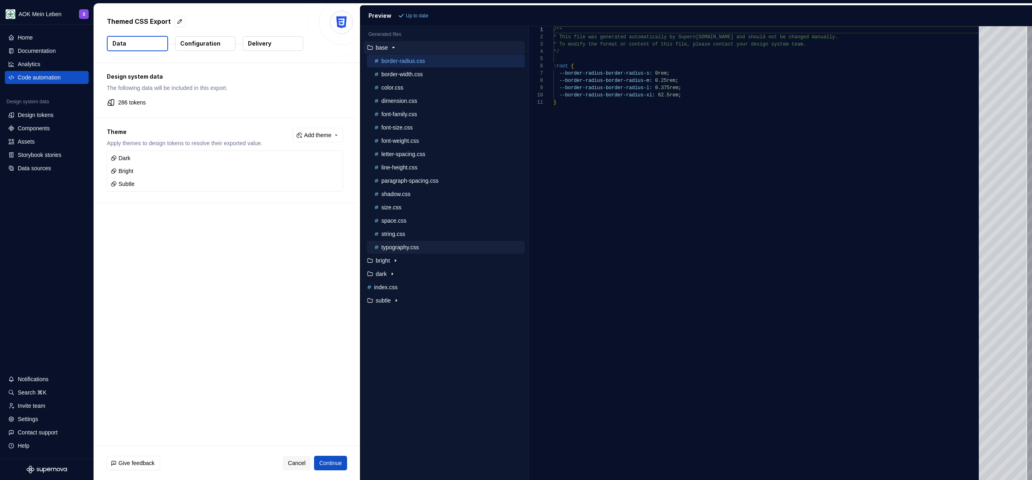
click at [414, 248] on p "typography.css" at bounding box center [399, 247] width 37 height 6
type textarea "**********"
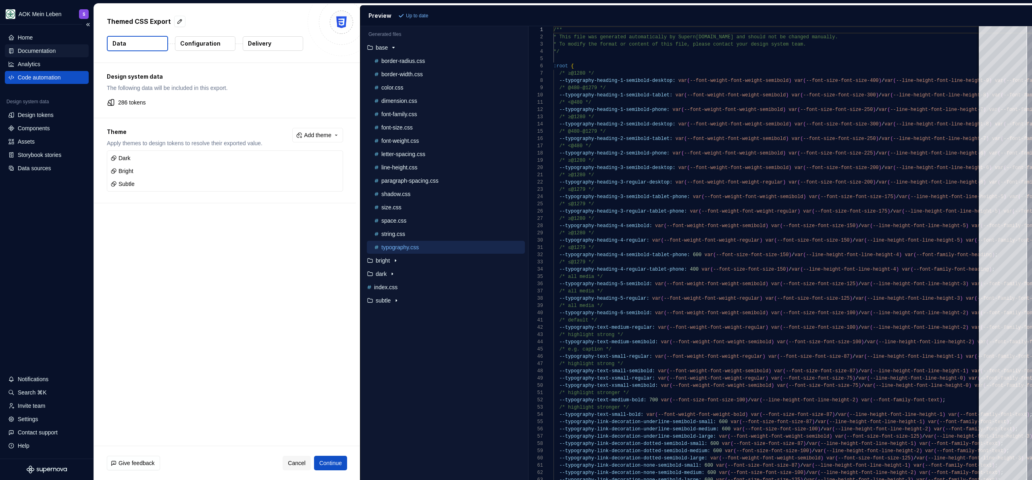
click at [41, 51] on div "Documentation" at bounding box center [37, 51] width 38 height 8
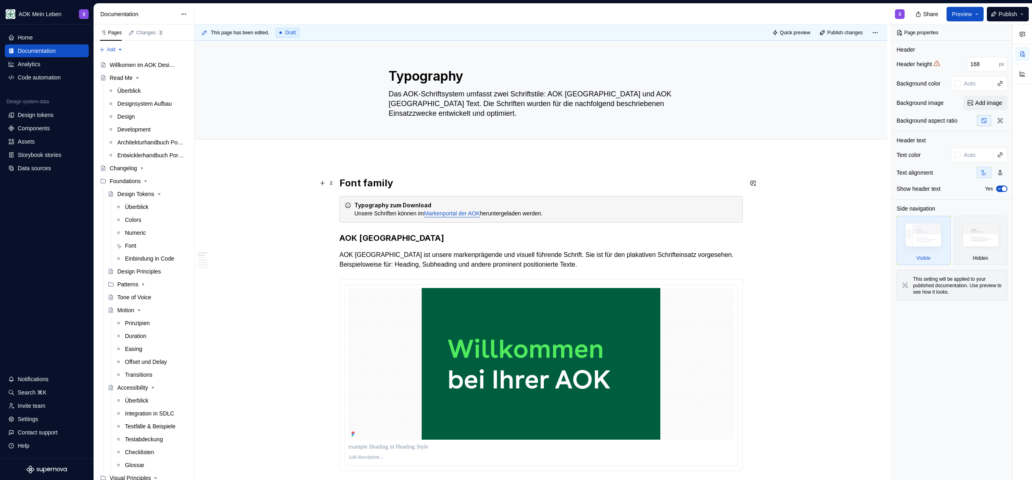
click at [420, 183] on h2 "Font family" at bounding box center [541, 183] width 403 height 13
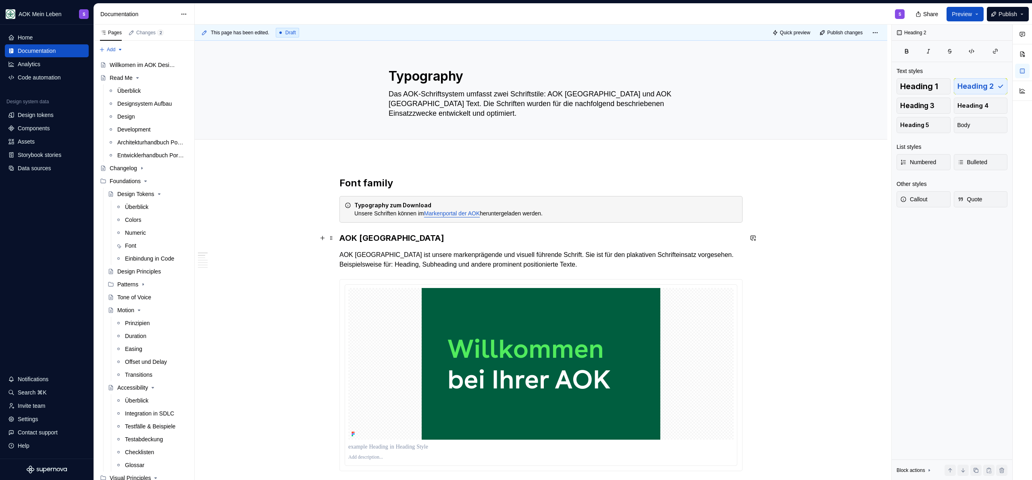
click at [425, 236] on h3 "AOK [GEOGRAPHIC_DATA]" at bounding box center [541, 237] width 403 height 11
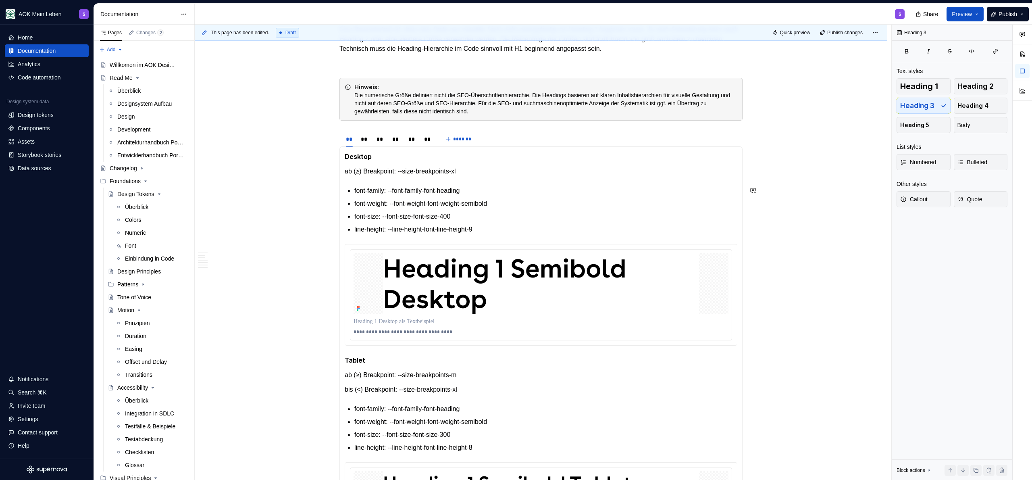
scroll to position [769, 0]
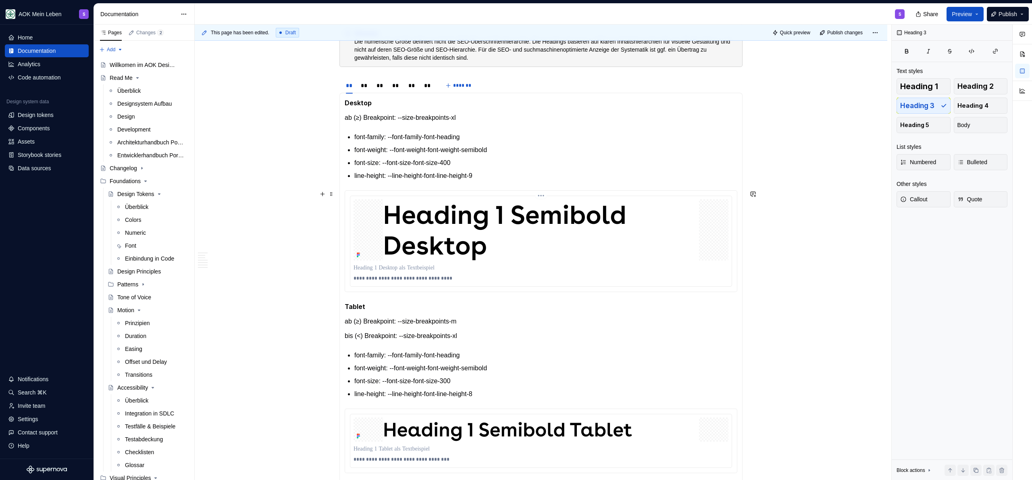
type textarea "*"
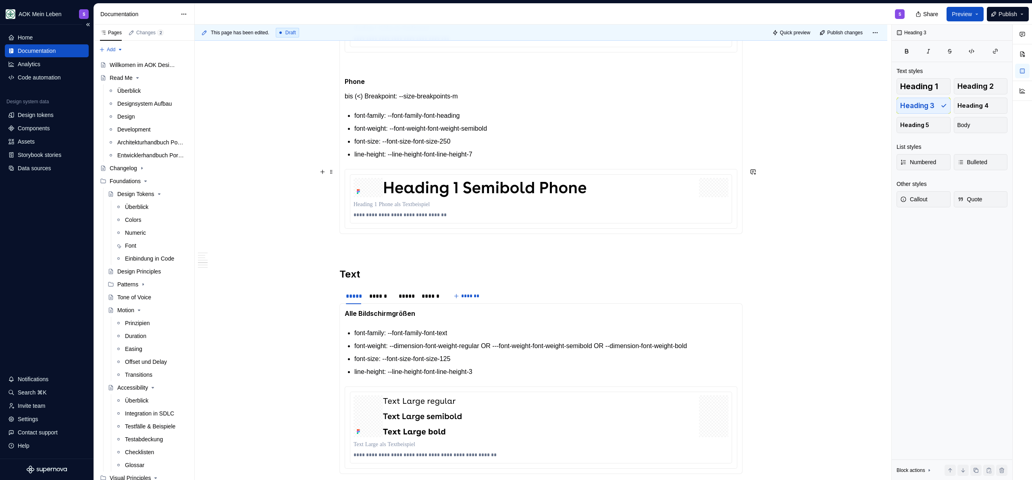
scroll to position [1248, 0]
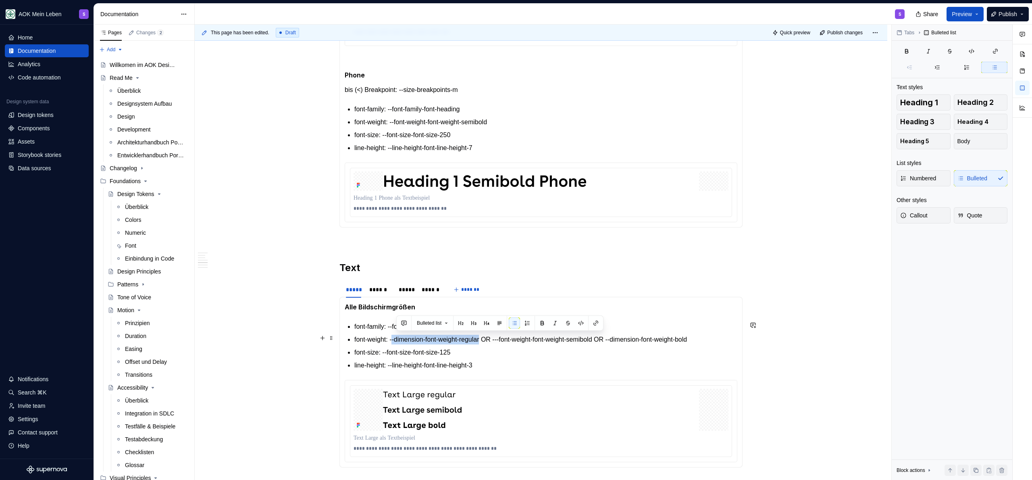
drag, startPoint x: 493, startPoint y: 337, endPoint x: 396, endPoint y: 338, distance: 97.6
click at [396, 338] on p "font-weight: --dimension-font-weight-regular OR ---font-weight-font-weight-semi…" at bounding box center [545, 340] width 383 height 10
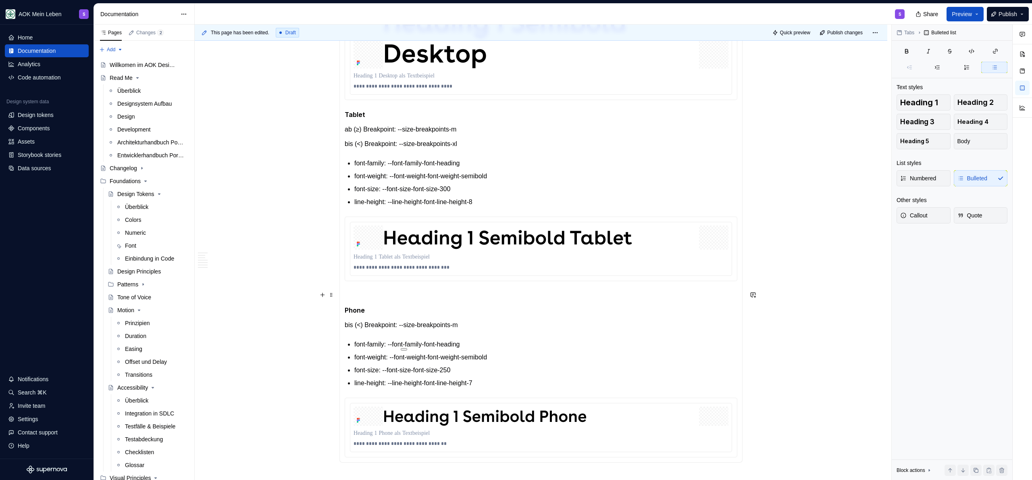
scroll to position [834, 0]
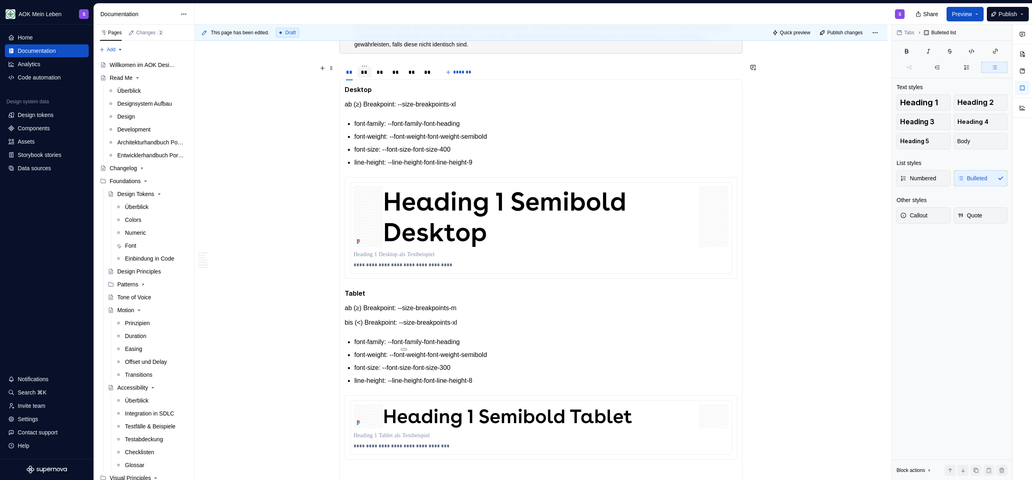
click at [367, 73] on div "**" at bounding box center [365, 72] width 8 height 8
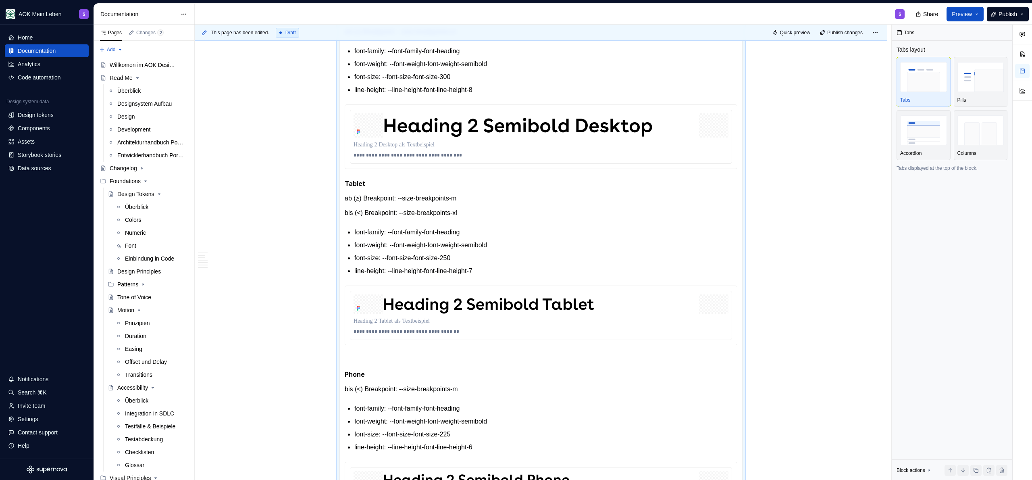
scroll to position [739, 0]
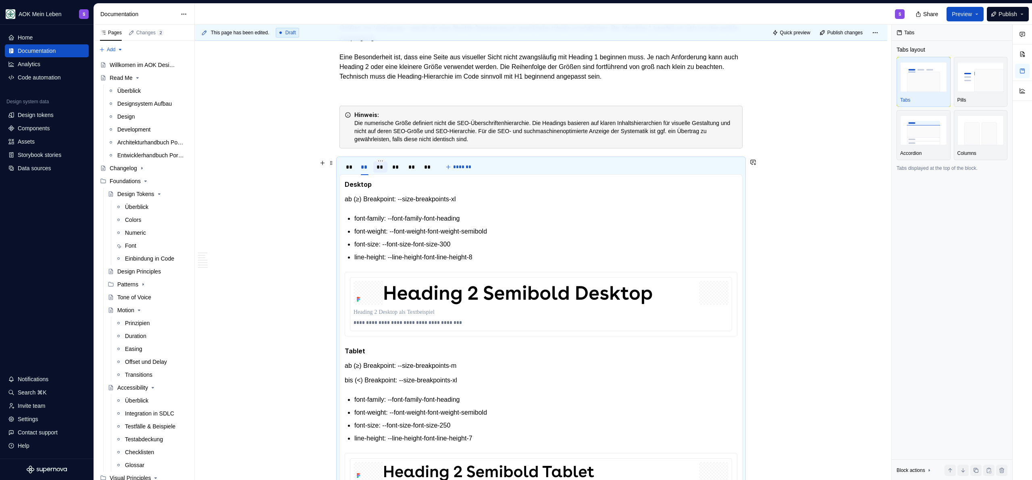
click at [382, 164] on div "**" at bounding box center [381, 167] width 8 height 8
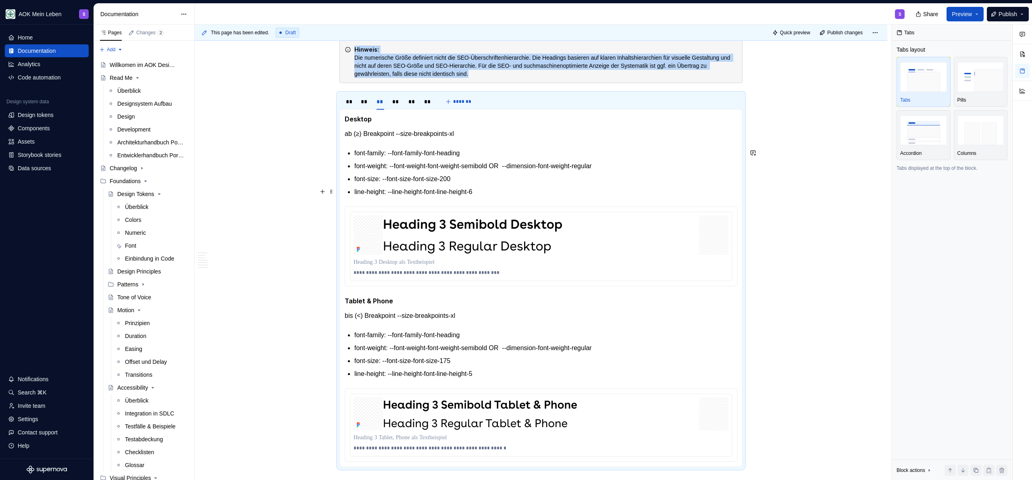
scroll to position [806, 0]
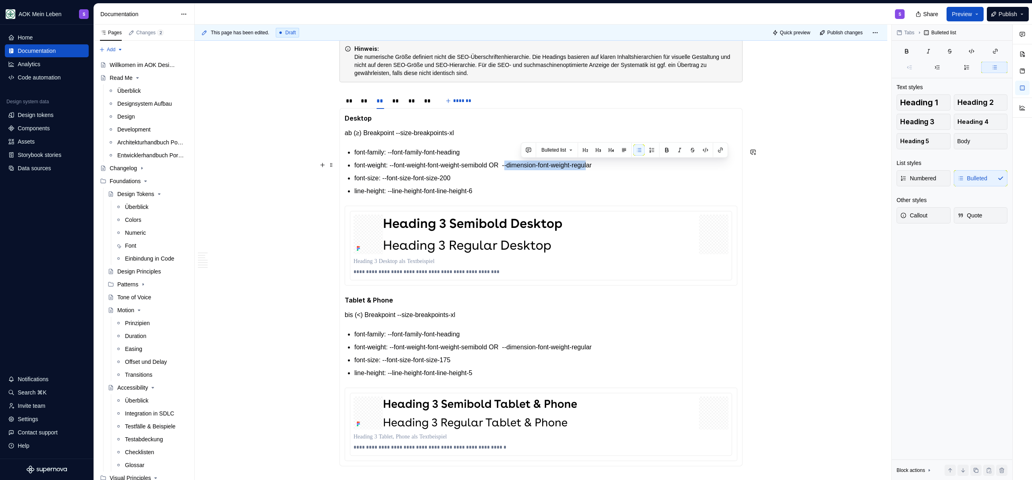
drag, startPoint x: 520, startPoint y: 165, endPoint x: 613, endPoint y: 166, distance: 93.5
click at [516, 166] on p "font-weight: --font-weight-font-weight-semibold OR  --dimension-font-weight-reg…" at bounding box center [545, 165] width 383 height 10
click at [516, 165] on p "font-weight: --font-weight-font-weight-semibold OR  --dimension-font-weight-reg…" at bounding box center [545, 165] width 383 height 10
drag, startPoint x: 603, startPoint y: 165, endPoint x: 518, endPoint y: 166, distance: 85.1
click at [516, 166] on p "font-weight: --font-weight-font-weight-semibold OR  --dimension-font-weight-reg…" at bounding box center [545, 165] width 383 height 10
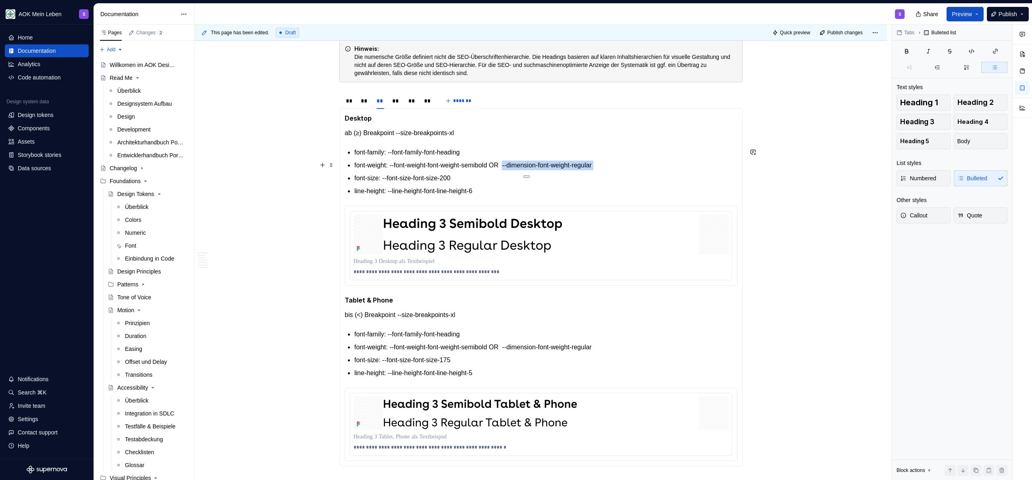
click at [516, 165] on p "font-weight: --font-weight-font-weight-semibold OR  --dimension-font-weight-reg…" at bounding box center [545, 165] width 383 height 10
click at [516, 164] on p "font-weight: --font-weight-font-weight-semibold OR  --font-weight-font-weight-r…" at bounding box center [545, 165] width 383 height 10
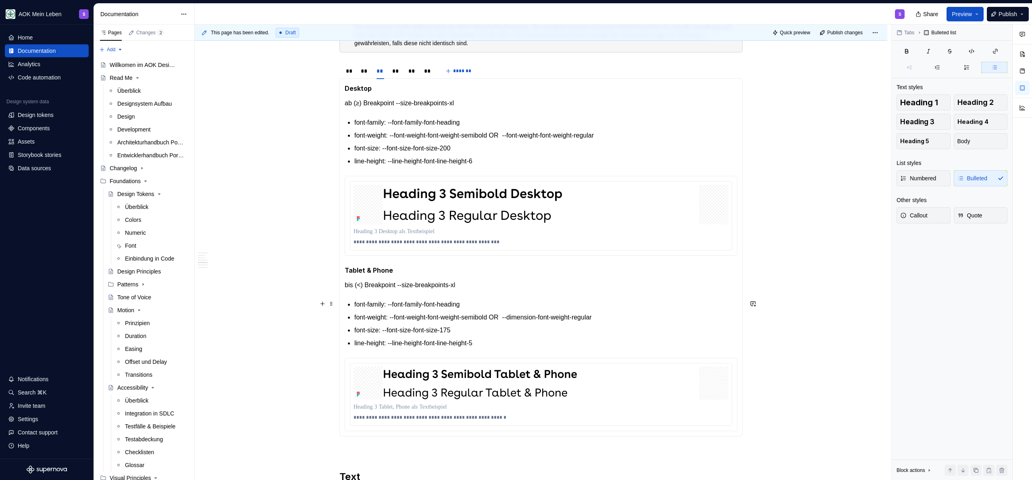
scroll to position [826, 0]
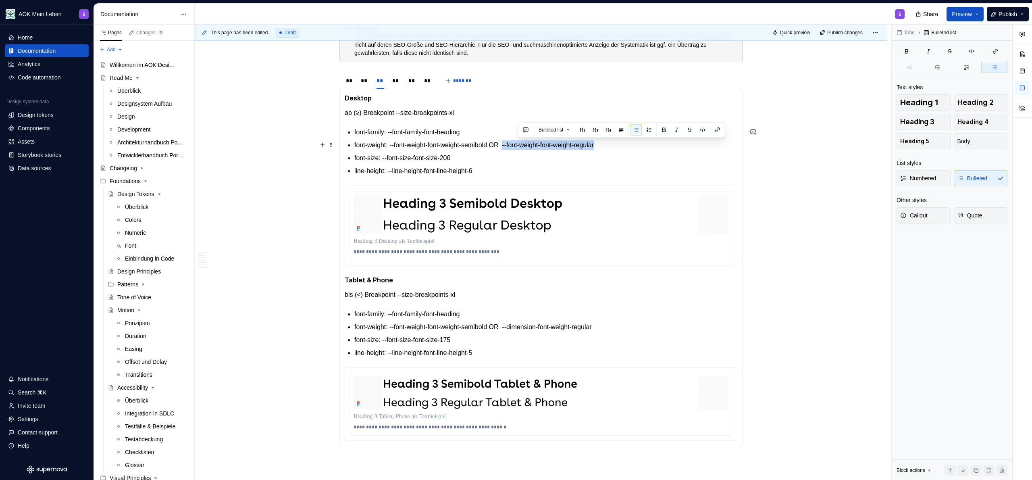
drag, startPoint x: 646, startPoint y: 144, endPoint x: 519, endPoint y: 146, distance: 127.4
click at [516, 146] on p "font-weight: --font-weight-font-weight-semibold OR  --font-weight-font-weight-r…" at bounding box center [545, 145] width 383 height 10
copy p "--font-weight-font-weight-regular"
click at [516, 330] on p "font-weight: --font-weight-font-weight-semibold OR  --dimension-font-weight-reg…" at bounding box center [545, 327] width 383 height 10
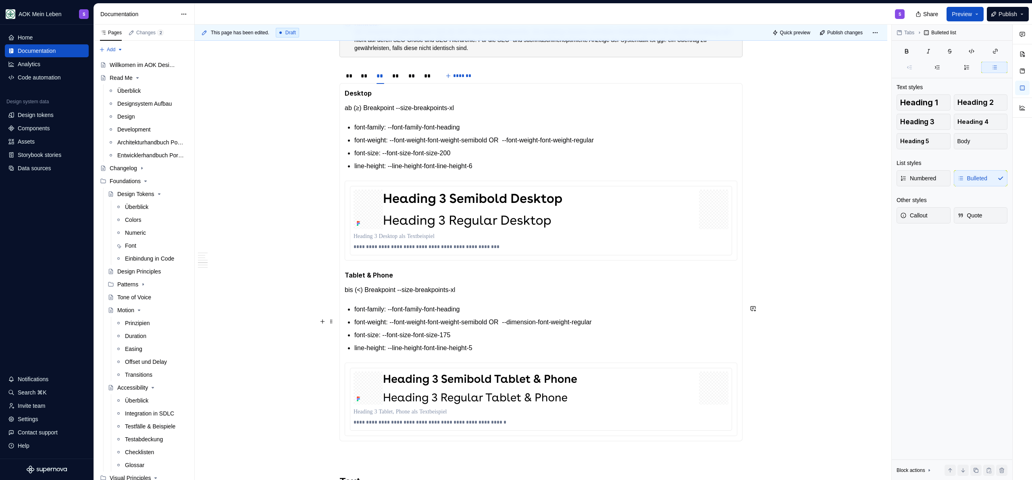
scroll to position [839, 0]
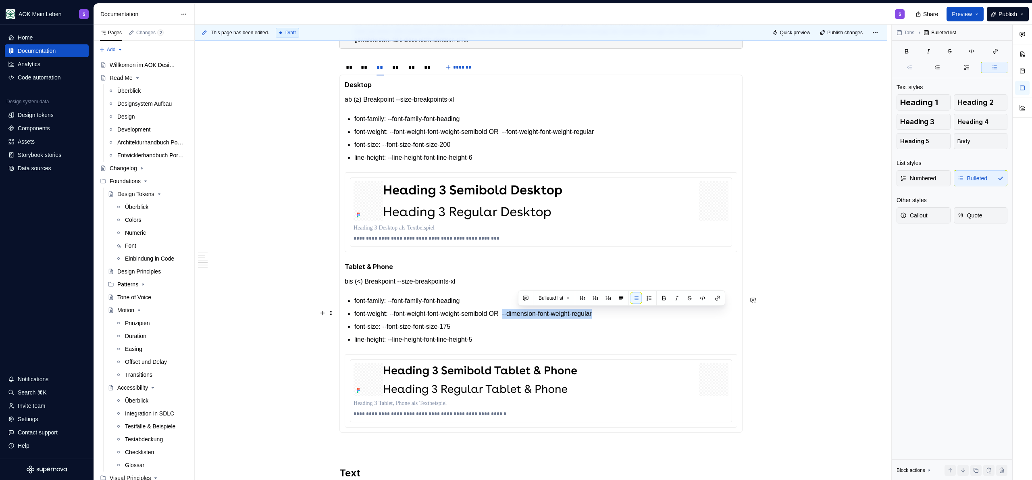
drag, startPoint x: 629, startPoint y: 315, endPoint x: 519, endPoint y: 313, distance: 110.1
click at [516, 313] on p "font-weight: --font-weight-font-weight-semibold OR  --dimension-font-weight-reg…" at bounding box center [545, 314] width 383 height 10
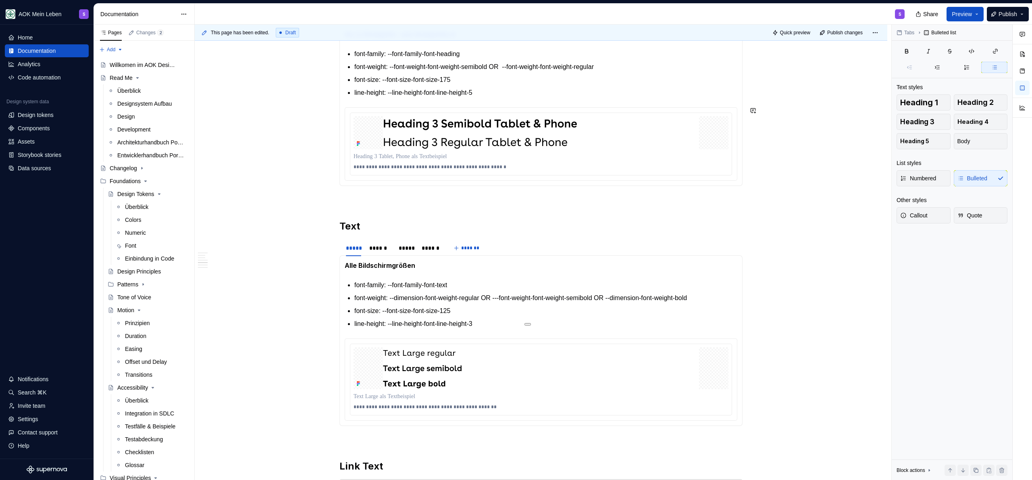
scroll to position [1086, 0]
drag, startPoint x: 493, startPoint y: 298, endPoint x: 395, endPoint y: 296, distance: 98.0
click at [395, 296] on p "font-weight: --dimension-font-weight-regular OR ---font-weight-font-weight-semi…" at bounding box center [545, 298] width 383 height 10
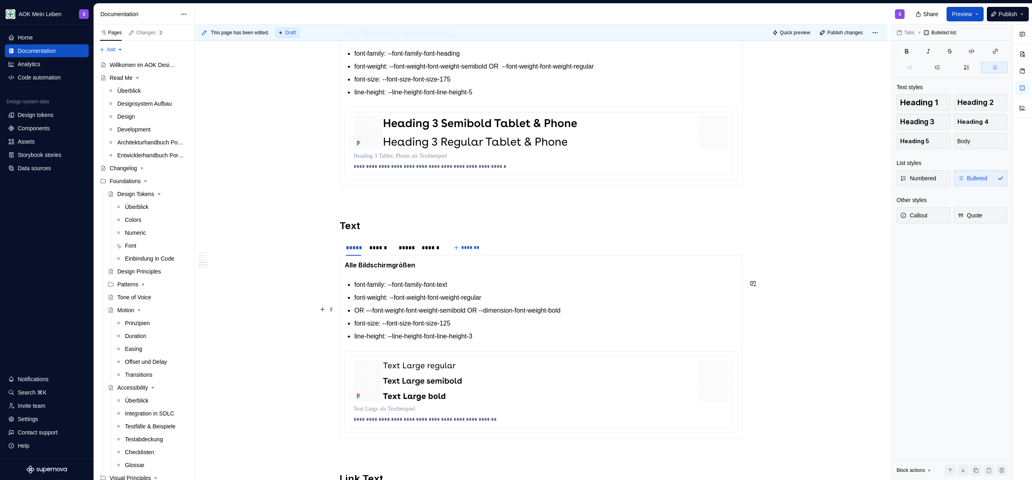
click at [357, 309] on p "OR ---font-weight-font-weight-semibold OR --dimension-font-weight-bold" at bounding box center [545, 311] width 383 height 10
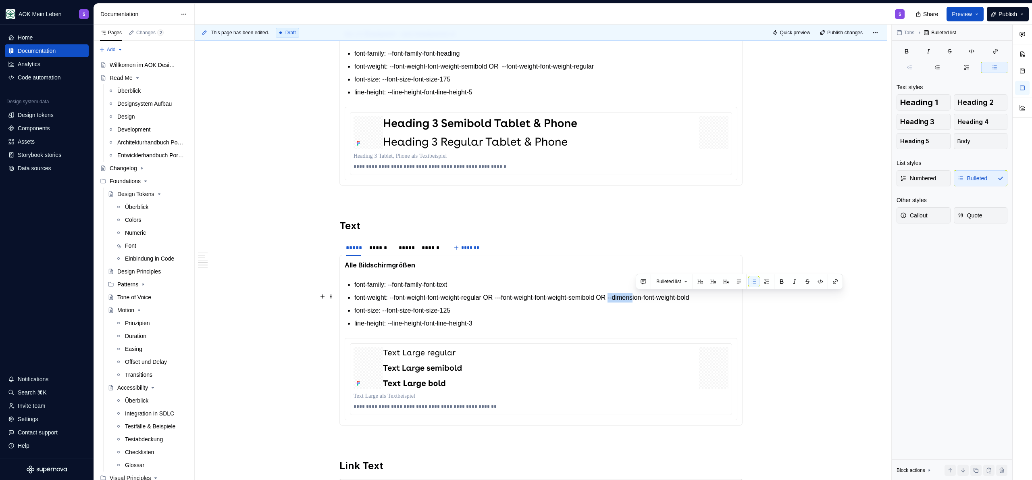
drag, startPoint x: 636, startPoint y: 298, endPoint x: 664, endPoint y: 296, distance: 28.7
click at [516, 296] on p "font-weight: --font-weight-font-weight-regular OR ---font-weight-font-weight-se…" at bounding box center [545, 298] width 383 height 10
click at [516, 295] on p "font-weight: --font-weight-font-weight-regular OR ---font-weight-font-weight-se…" at bounding box center [545, 298] width 383 height 10
click at [380, 246] on div "******" at bounding box center [380, 248] width 22 height 8
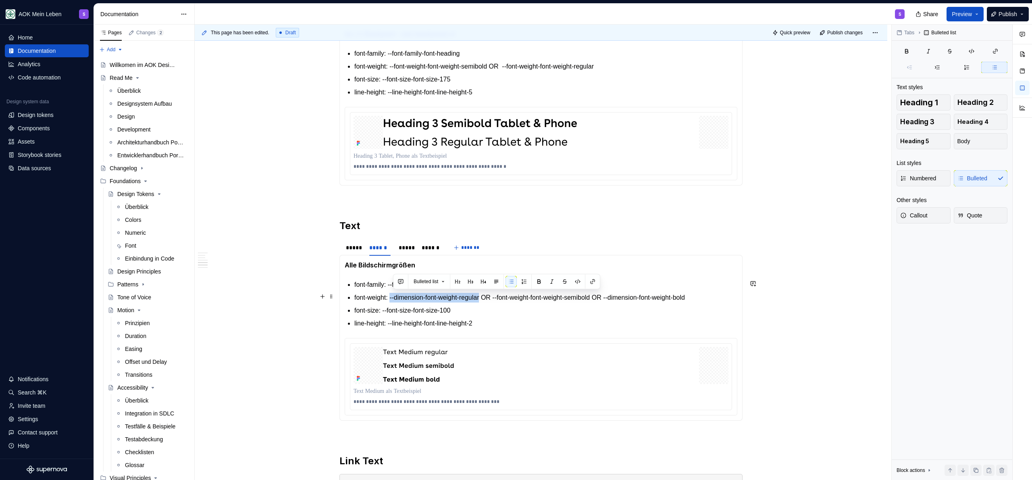
drag, startPoint x: 492, startPoint y: 297, endPoint x: 395, endPoint y: 297, distance: 97.6
click at [395, 297] on p "font-weight: --dimension-font-weight-regular OR --font-weight-font-weight-semib…" at bounding box center [545, 298] width 383 height 10
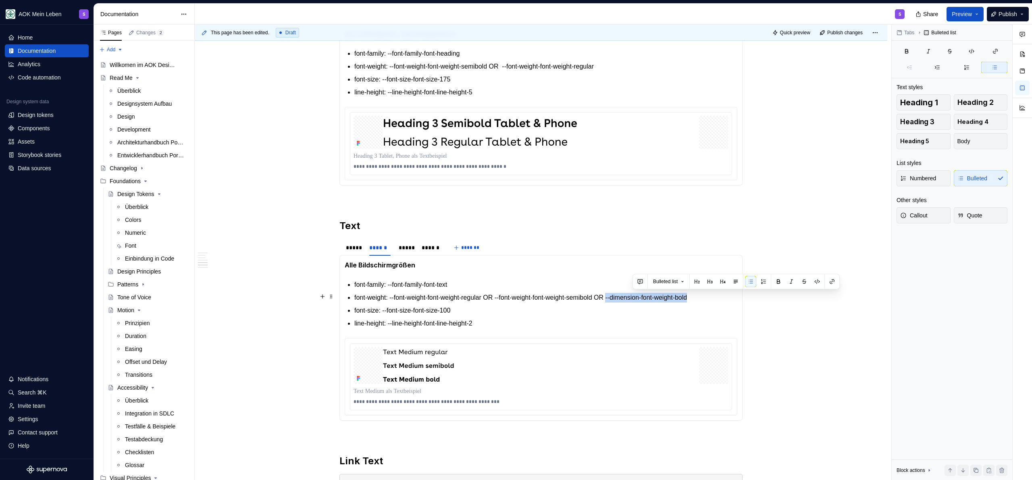
drag, startPoint x: 633, startPoint y: 298, endPoint x: 724, endPoint y: 298, distance: 90.7
click at [516, 298] on p "font-weight: --font-weight-font-weight-regular OR --font-weight-font-weight-sem…" at bounding box center [545, 298] width 383 height 10
click at [404, 244] on div "*****" at bounding box center [406, 248] width 15 height 8
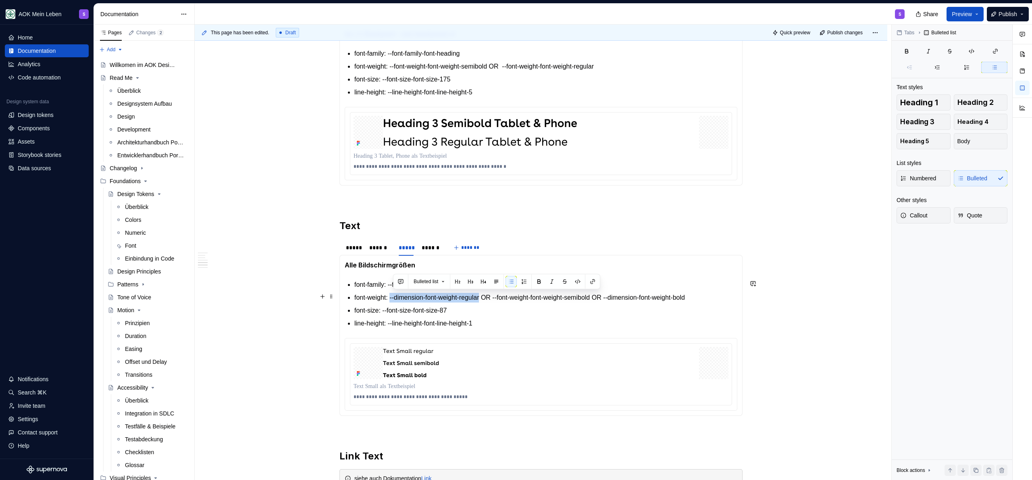
drag, startPoint x: 494, startPoint y: 296, endPoint x: 395, endPoint y: 298, distance: 99.2
click at [395, 298] on p "font-weight: --dimension-font-weight-regular OR --font-weight-font-weight-semib…" at bounding box center [545, 298] width 383 height 10
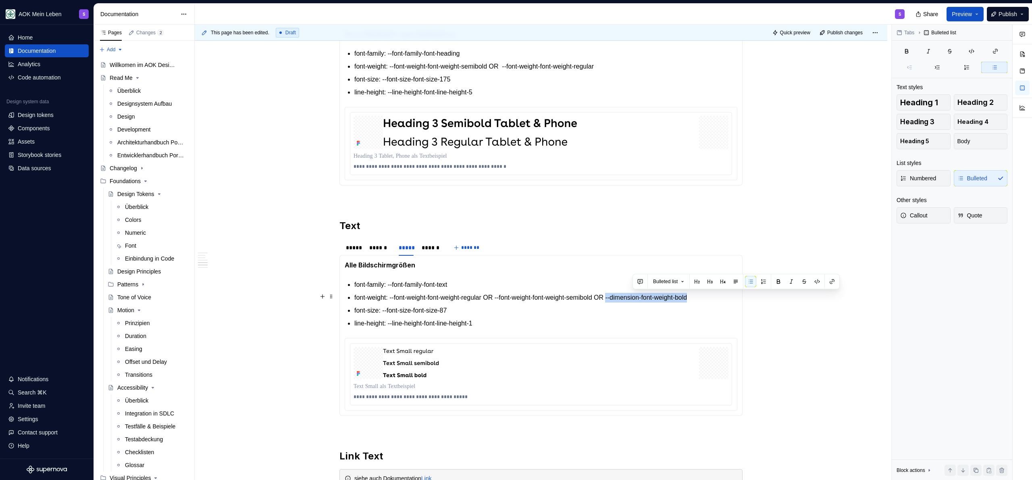
drag, startPoint x: 639, startPoint y: 297, endPoint x: 724, endPoint y: 297, distance: 84.3
click at [516, 297] on p "font-weight: --font-weight-font-weight-regular OR --font-weight-font-weight-sem…" at bounding box center [545, 298] width 383 height 10
click at [433, 250] on div "******" at bounding box center [431, 248] width 19 height 8
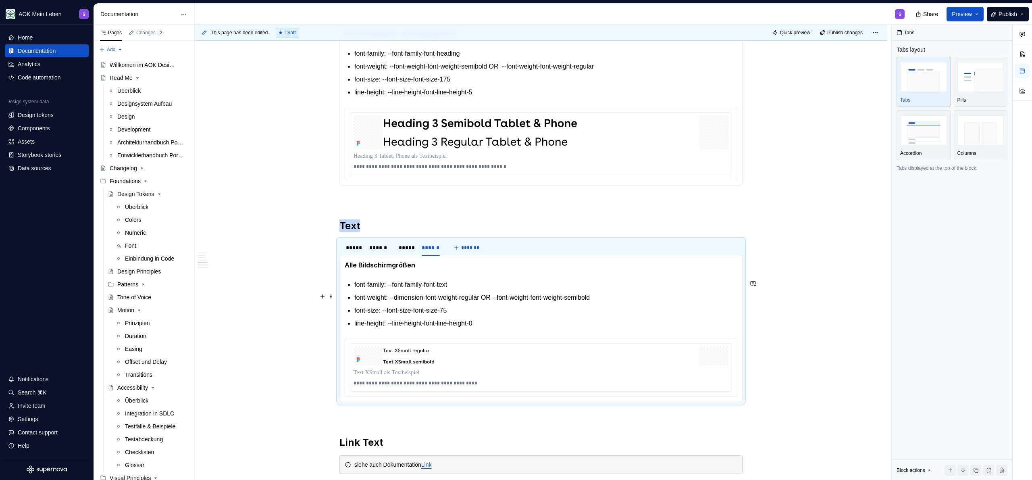
click at [516, 301] on ul "font-family: --font-family-font-text font-weight: --dimension-font-weight-regul…" at bounding box center [545, 304] width 383 height 48
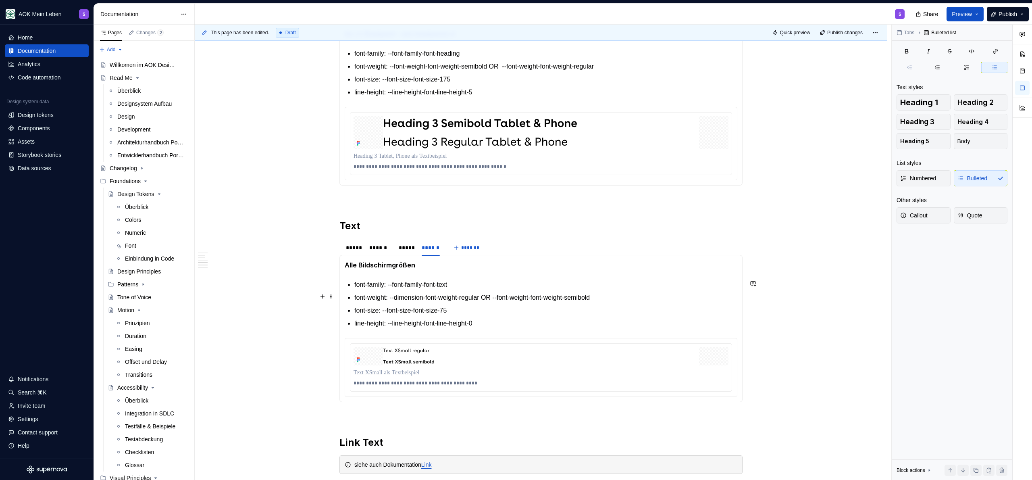
click at [516, 296] on p "font-weight: --dimension-font-weight-regular OR --font-weight-font-weight-semib…" at bounding box center [545, 298] width 383 height 10
drag, startPoint x: 493, startPoint y: 298, endPoint x: 395, endPoint y: 298, distance: 98.0
click at [395, 298] on p "font-weight: --dimension-font-weight-regular OR --font-weight-font-weight-semib…" at bounding box center [545, 298] width 383 height 10
click at [405, 245] on div "*****" at bounding box center [406, 248] width 15 height 8
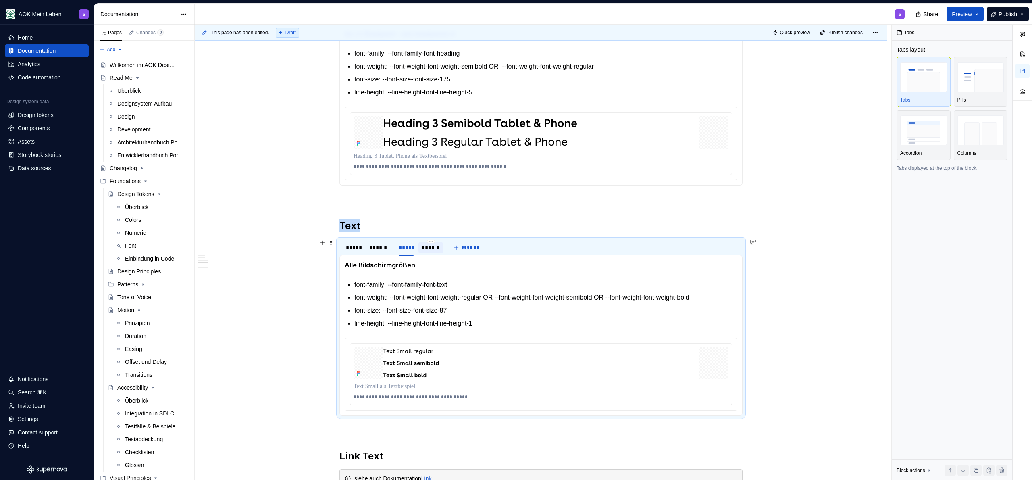
click at [423, 246] on div "******" at bounding box center [431, 248] width 19 height 8
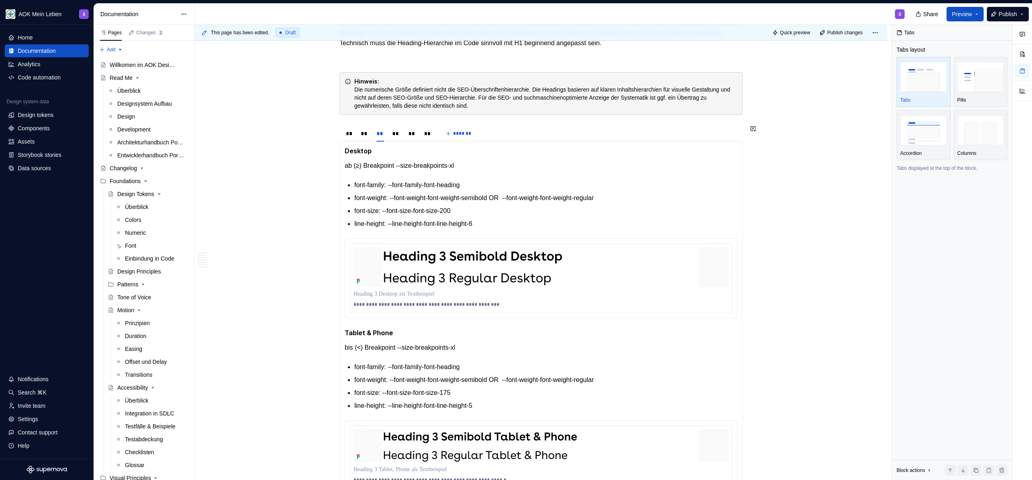
scroll to position [765, 0]
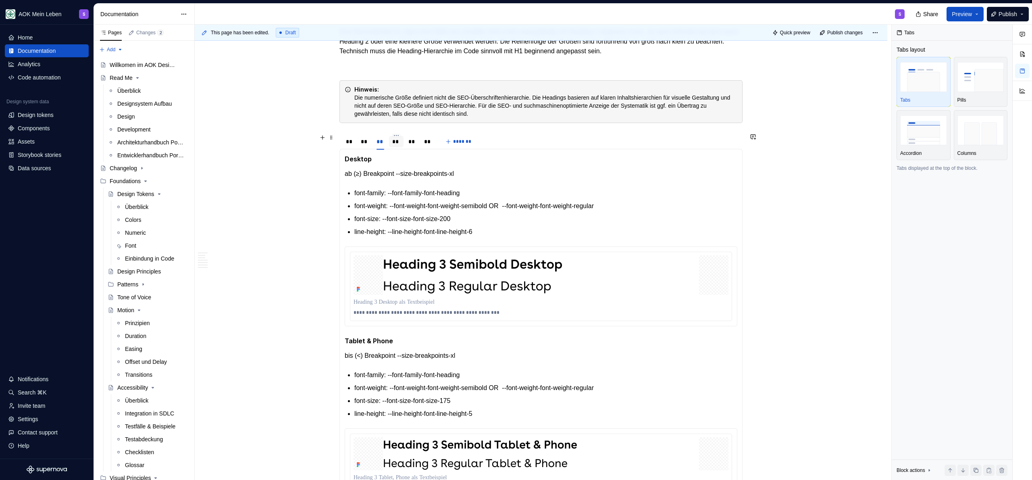
click at [400, 140] on div "**" at bounding box center [396, 141] width 8 height 8
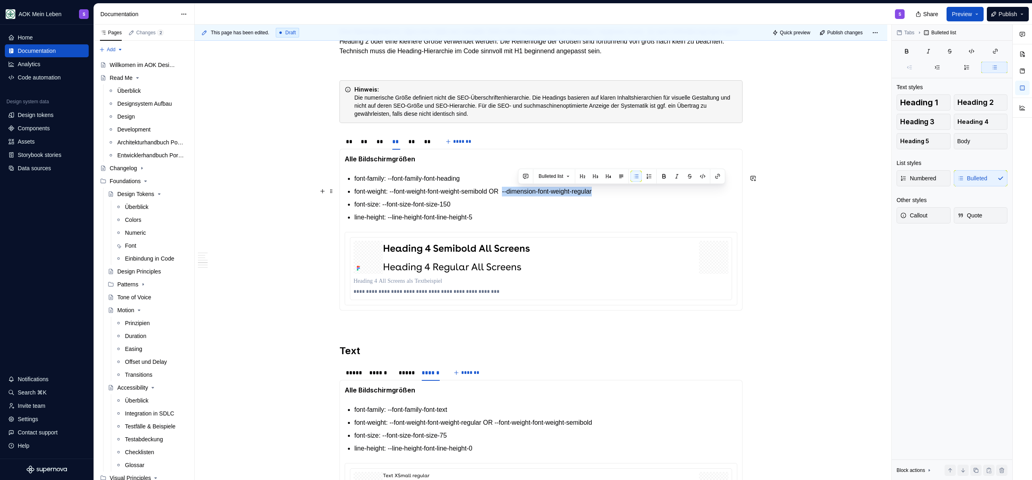
drag, startPoint x: 599, startPoint y: 191, endPoint x: 518, endPoint y: 190, distance: 80.6
click at [516, 190] on p "font-weight: --font-weight-font-weight-semibold OR  --dimension-font-weight-reg…" at bounding box center [545, 192] width 383 height 10
click at [417, 141] on div "**" at bounding box center [412, 141] width 14 height 11
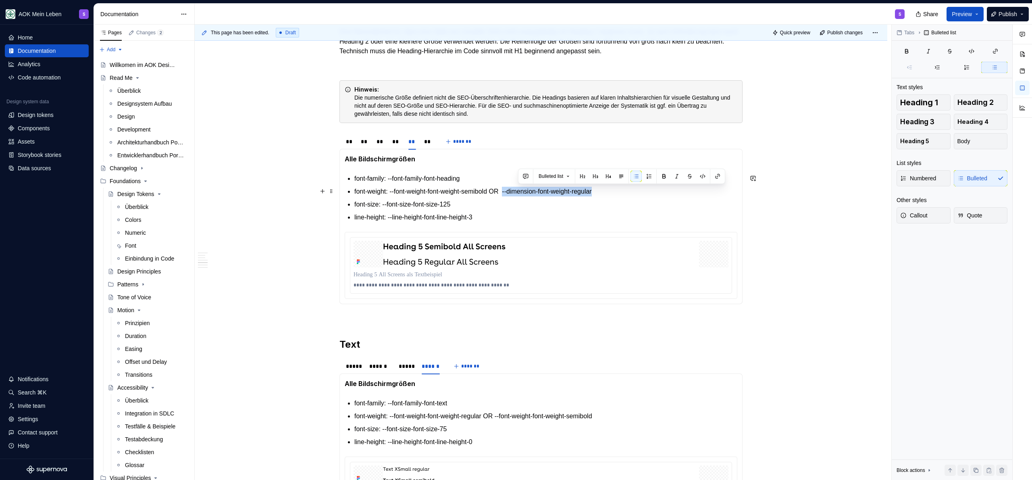
drag, startPoint x: 622, startPoint y: 192, endPoint x: 519, endPoint y: 193, distance: 103.6
click at [516, 193] on p "font-weight: --font-weight-font-weight-semibold OR  --dimension-font-weight-reg…" at bounding box center [545, 192] width 383 height 10
click at [421, 144] on div "**" at bounding box center [428, 141] width 14 height 11
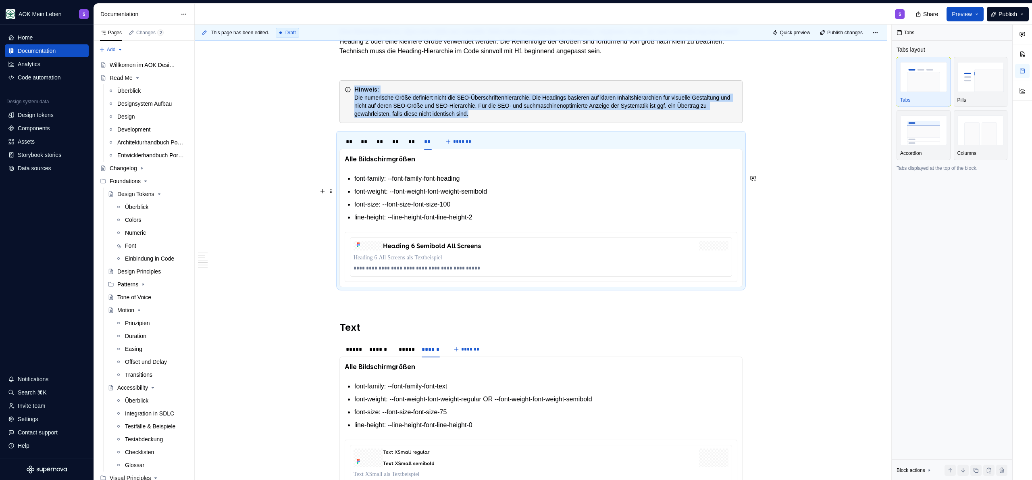
click at [516, 191] on p "font-weight: --font-weight-font-weight-semibold" at bounding box center [545, 192] width 383 height 10
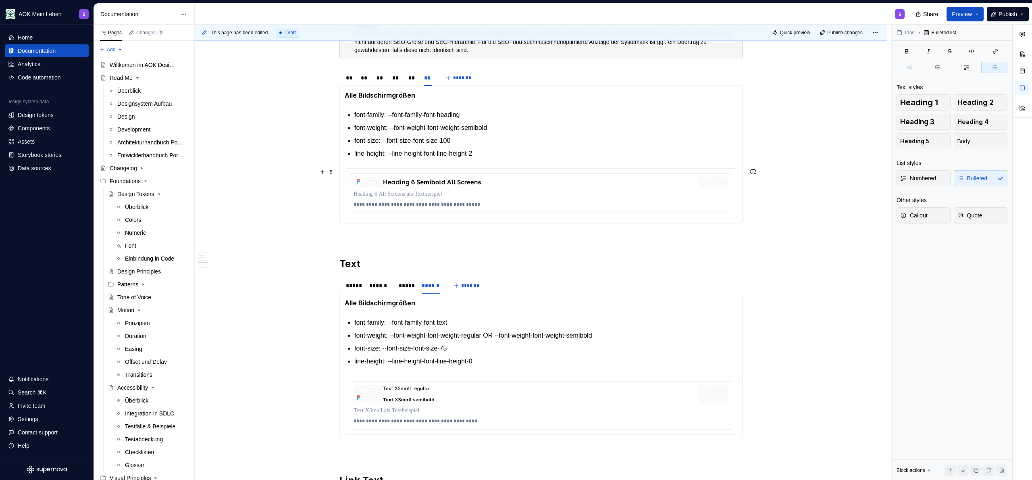
scroll to position [925, 0]
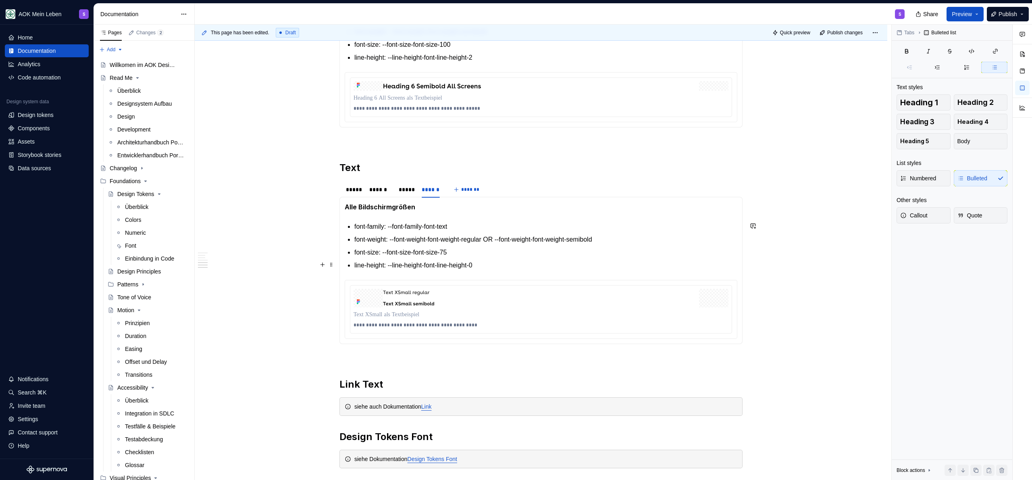
click at [512, 266] on p "line-height: --line-height-font-line-height-0" at bounding box center [545, 265] width 383 height 10
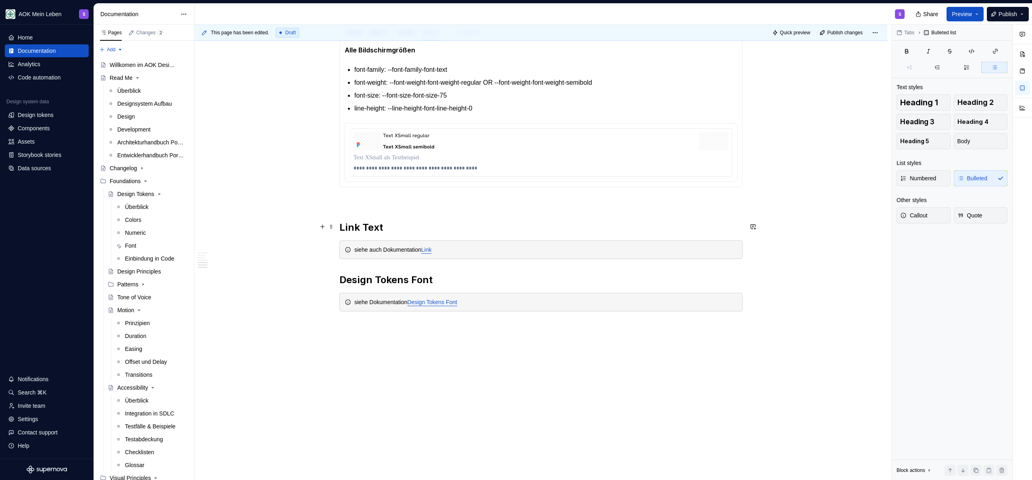
scroll to position [1085, 0]
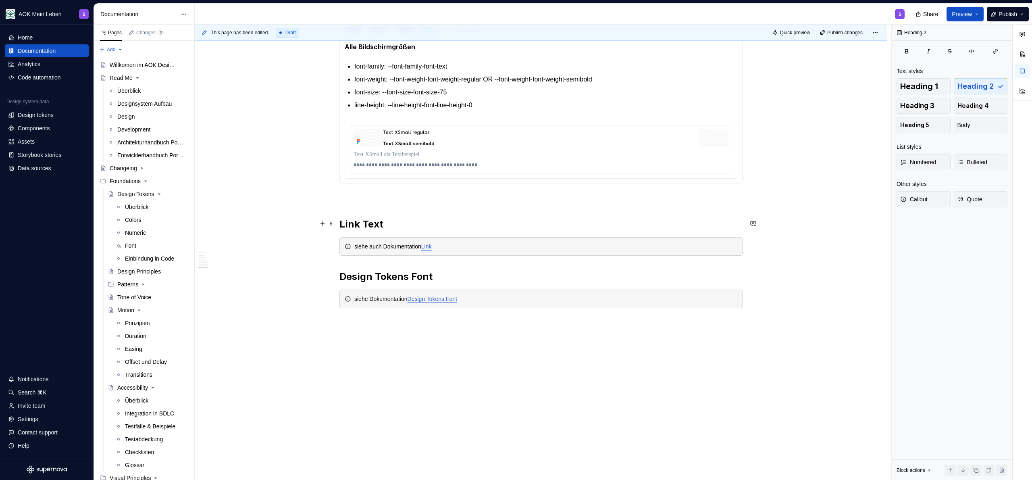
click at [403, 229] on h2 "Link Text" at bounding box center [541, 224] width 403 height 13
click at [432, 246] on link "Link" at bounding box center [426, 246] width 10 height 6
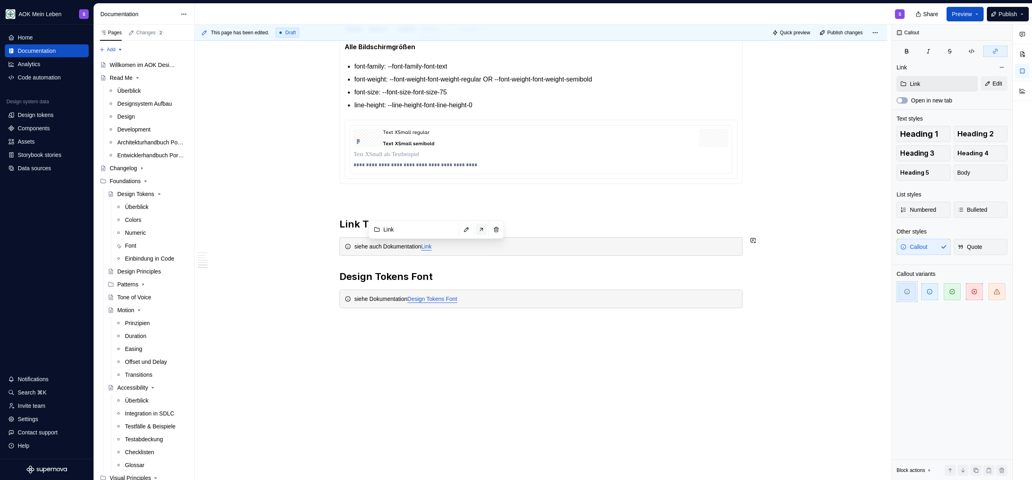
click at [481, 229] on button "button" at bounding box center [481, 229] width 11 height 11
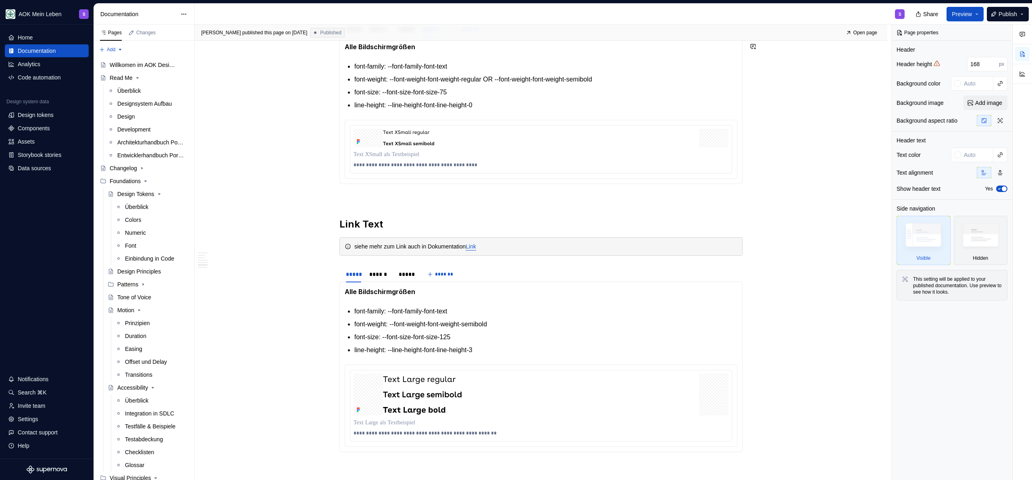
click at [444, 8] on div "S" at bounding box center [553, 14] width 717 height 21
type textarea "*"
click at [18, 170] on div "Data sources" at bounding box center [34, 168] width 33 height 8
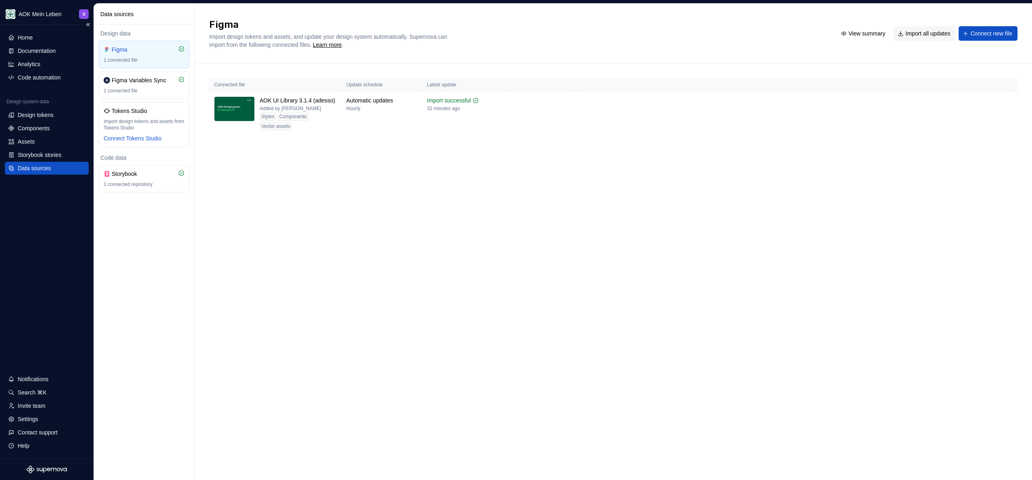
click at [43, 250] on div "Home Documentation Analytics Code automation Design system data Design tokens C…" at bounding box center [47, 242] width 94 height 434
click at [435, 200] on div "Figma Import design tokens and assets, and update your design system automatica…" at bounding box center [613, 242] width 837 height 476
click at [371, 240] on div "Figma Import design tokens and assets, and update your design system automatica…" at bounding box center [613, 242] width 837 height 476
click at [466, 205] on div "Figma Import design tokens and assets, and update your design system automatica…" at bounding box center [613, 242] width 837 height 476
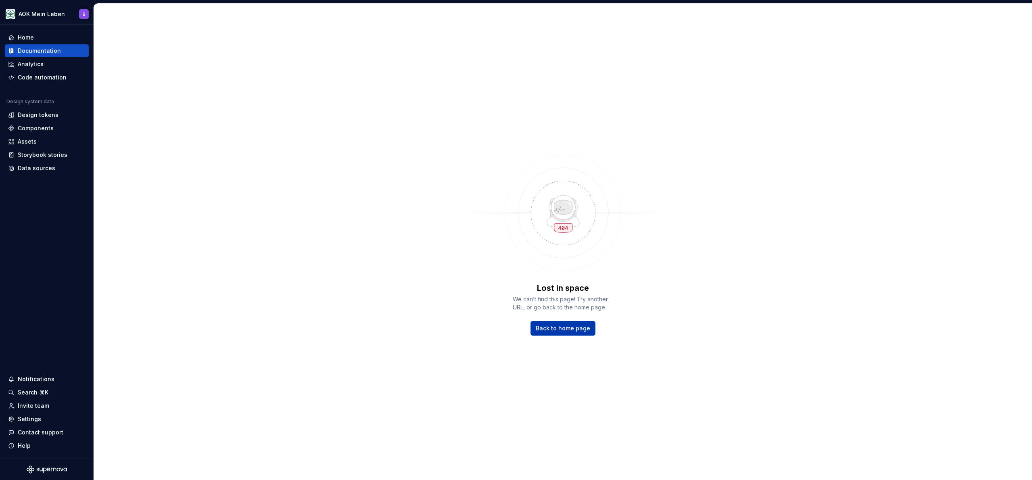
click at [570, 327] on span "Back to home page" at bounding box center [563, 328] width 54 height 8
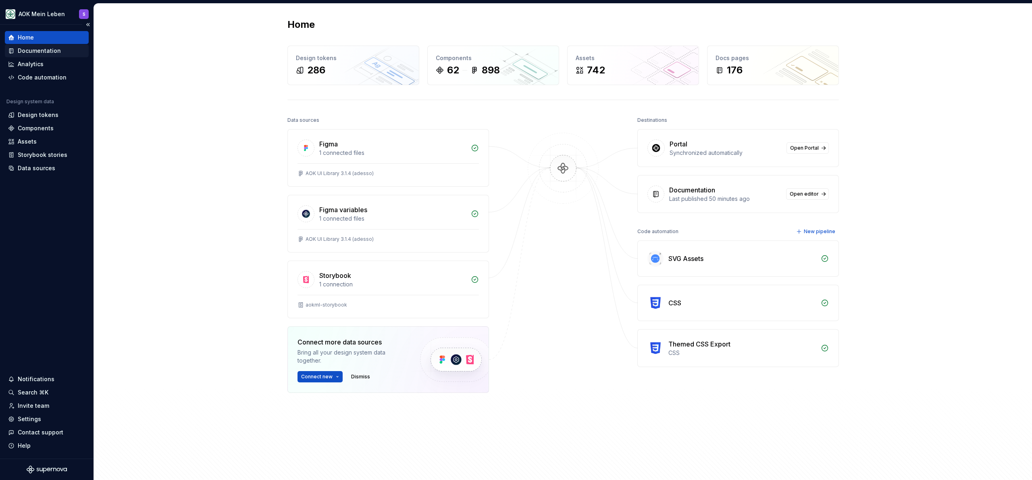
click at [49, 56] on div "Documentation" at bounding box center [47, 50] width 84 height 13
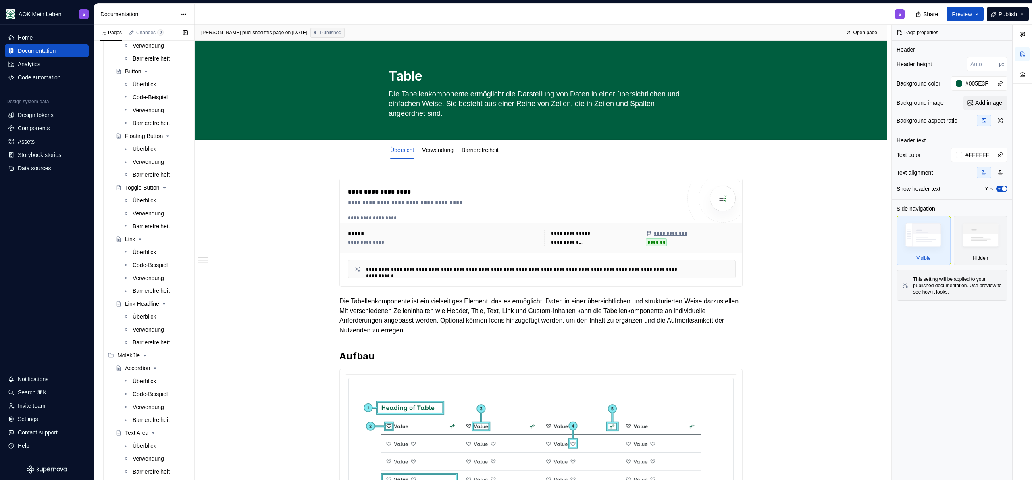
scroll to position [935, 0]
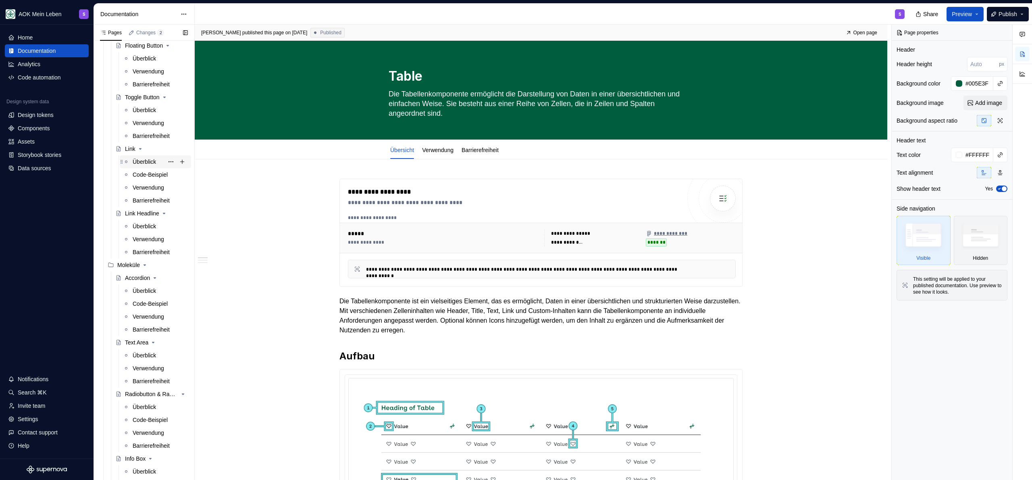
click at [145, 162] on div "Überblick" at bounding box center [144, 162] width 23 height 8
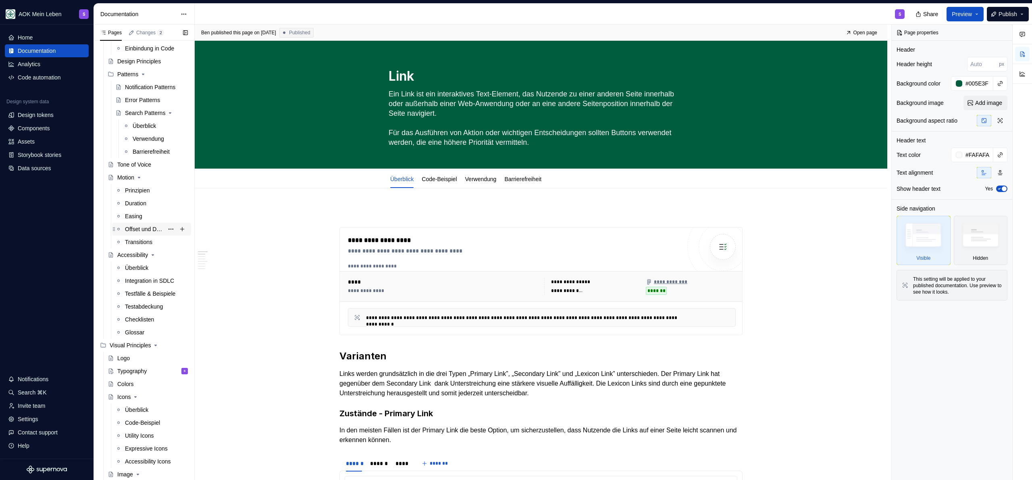
scroll to position [224, 0]
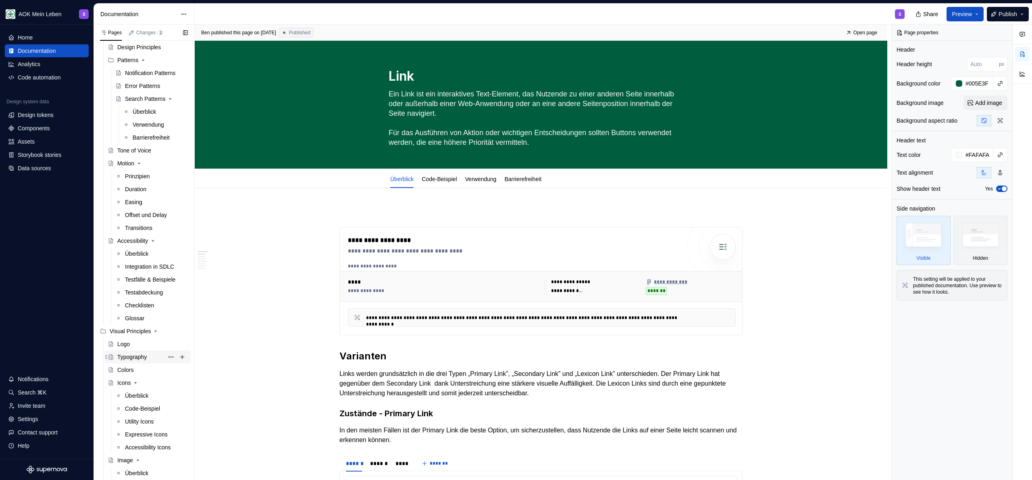
click at [126, 357] on div "Typography" at bounding box center [131, 357] width 29 height 8
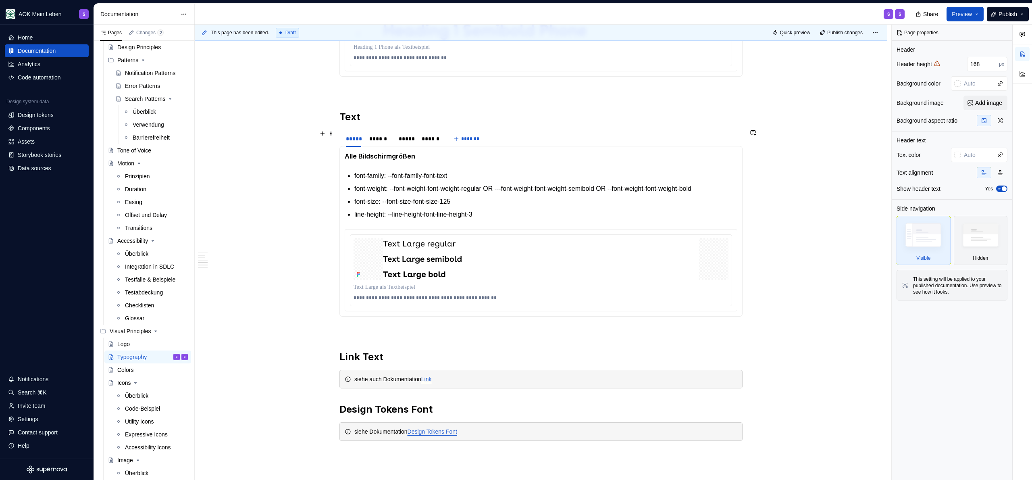
scroll to position [1402, 0]
click at [329, 129] on span at bounding box center [331, 130] width 6 height 11
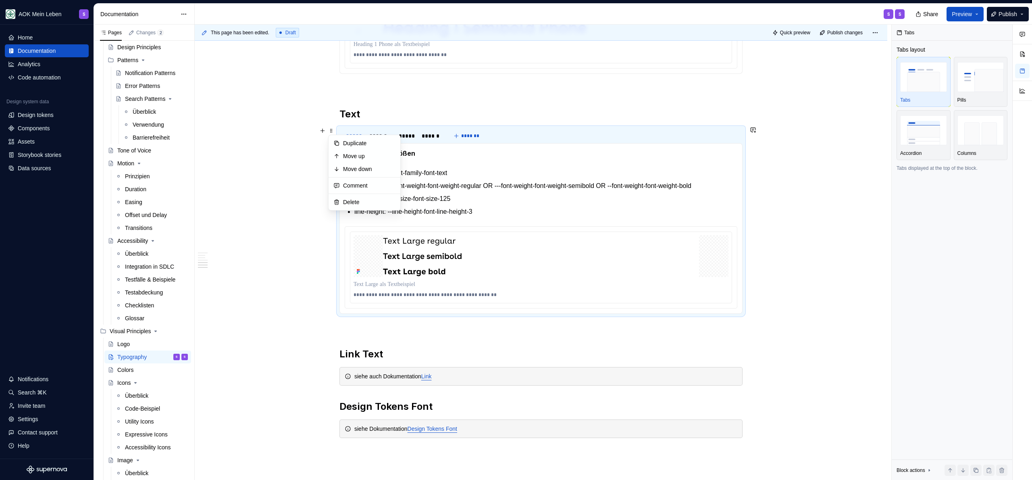
click at [344, 367] on div "siehe auch Dokumentation Link" at bounding box center [541, 376] width 403 height 19
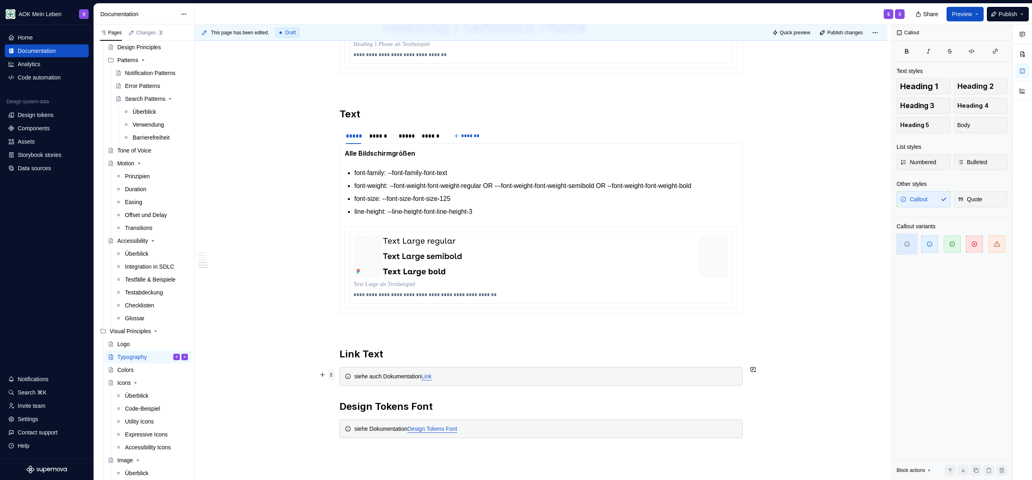
click at [333, 375] on span at bounding box center [331, 374] width 6 height 11
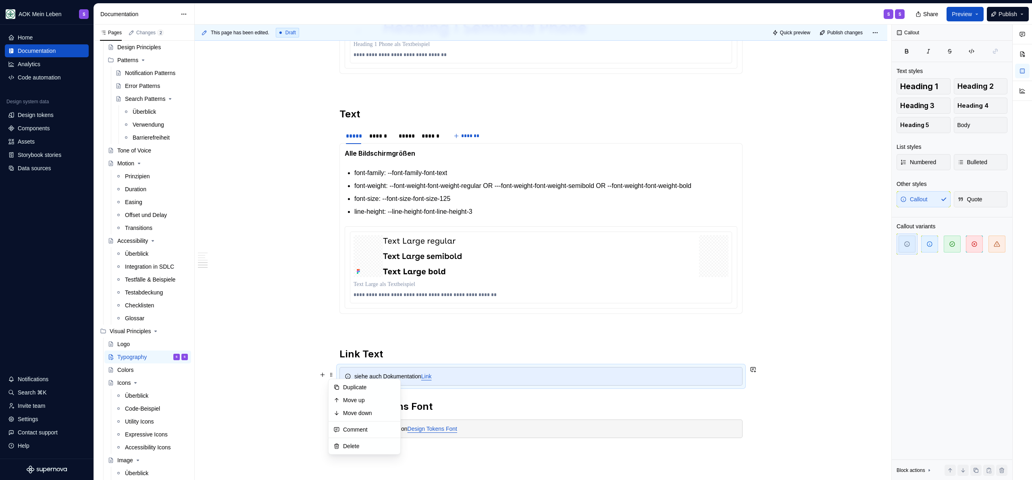
click at [538, 350] on h2 "Link Text" at bounding box center [541, 354] width 403 height 13
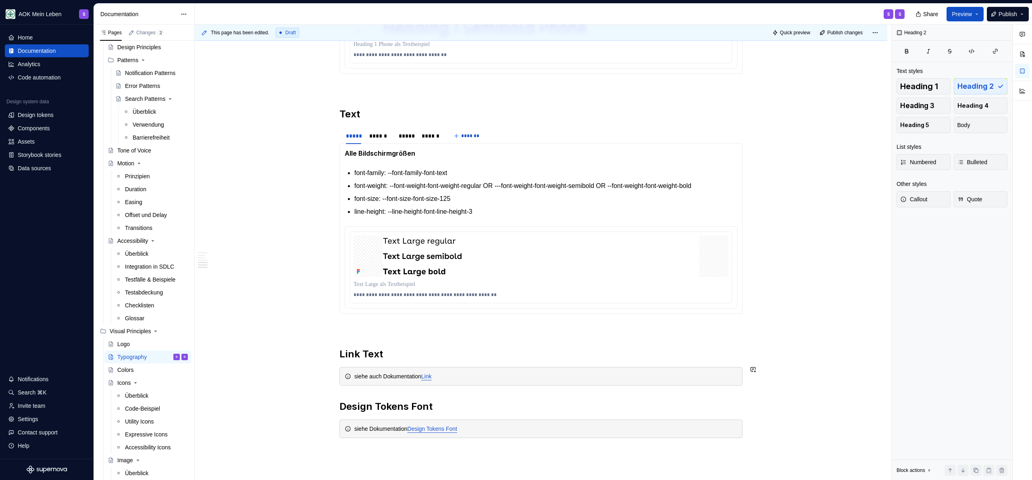
click at [332, 154] on span at bounding box center [331, 151] width 6 height 11
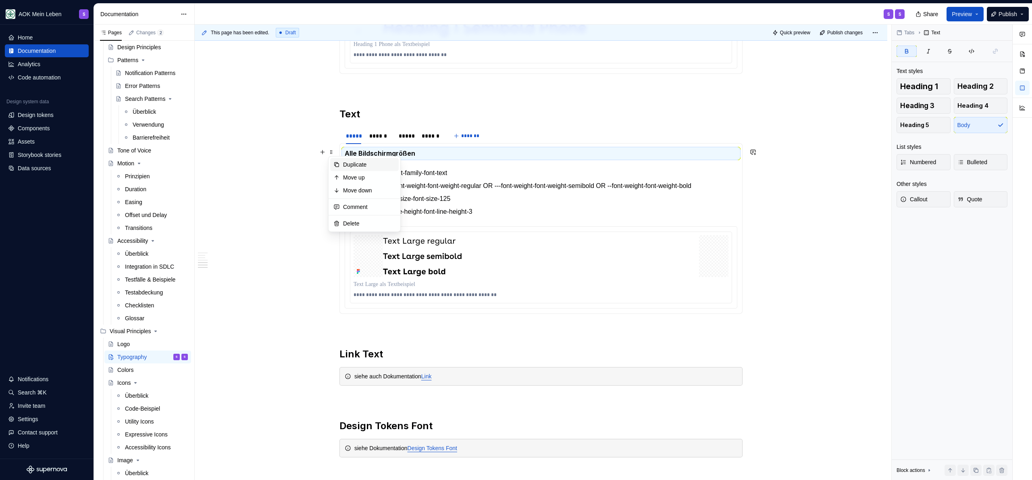
click at [367, 165] on div "Duplicate" at bounding box center [369, 164] width 52 height 8
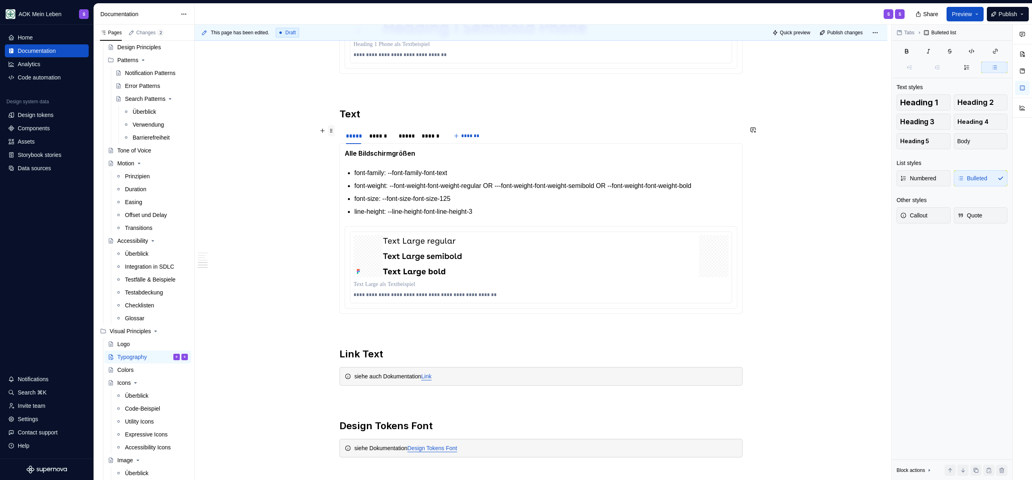
click at [333, 132] on span at bounding box center [331, 130] width 6 height 11
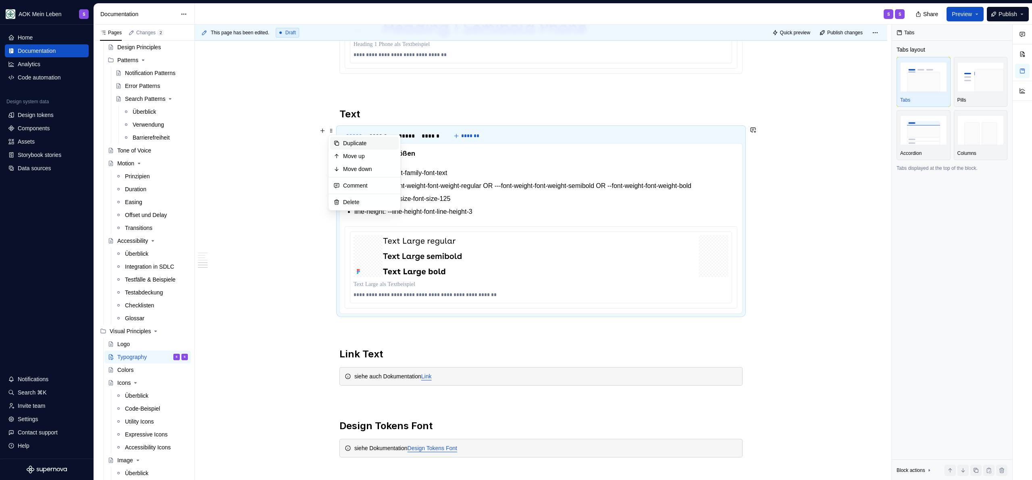
click at [363, 146] on div "Duplicate" at bounding box center [369, 143] width 52 height 8
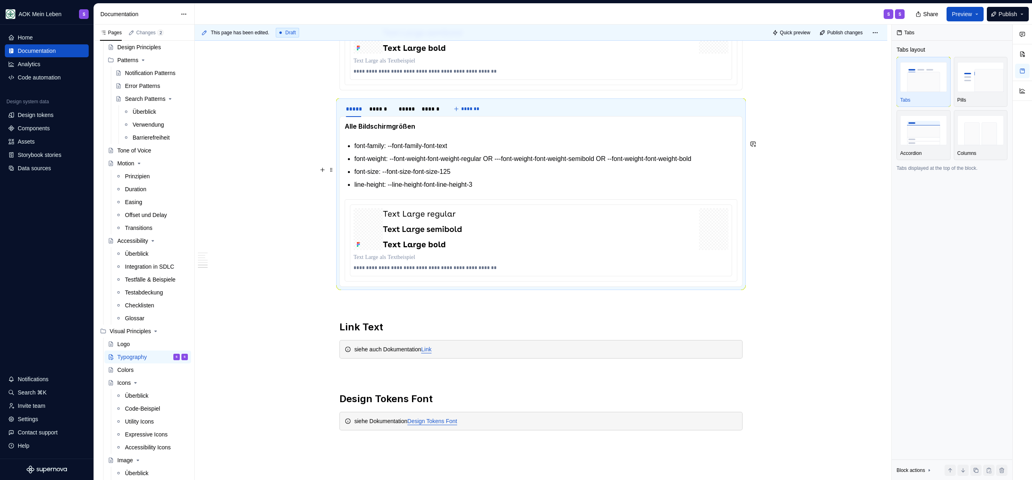
scroll to position [1625, 0]
drag, startPoint x: 521, startPoint y: 118, endPoint x: 494, endPoint y: 348, distance: 231.0
type textarea "*"
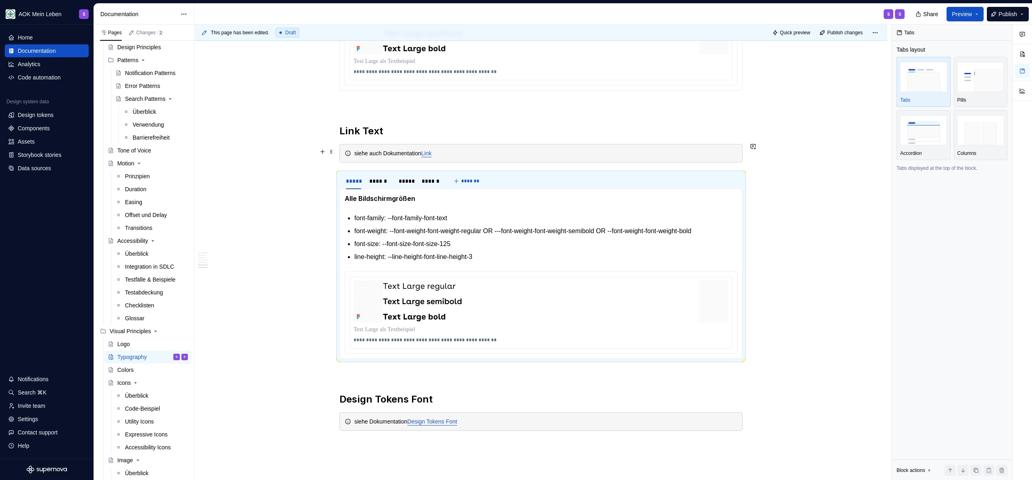
drag, startPoint x: 370, startPoint y: 152, endPoint x: 374, endPoint y: 169, distance: 17.8
click at [370, 152] on div "siehe auch Dokumentation Link" at bounding box center [545, 153] width 383 height 8
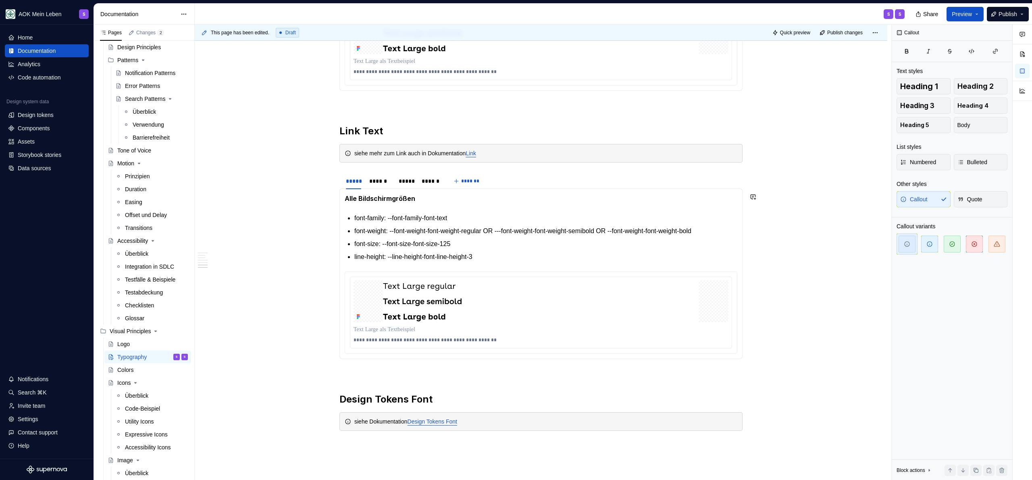
click at [387, 213] on p "font-family: --font-family-font-text" at bounding box center [545, 218] width 383 height 10
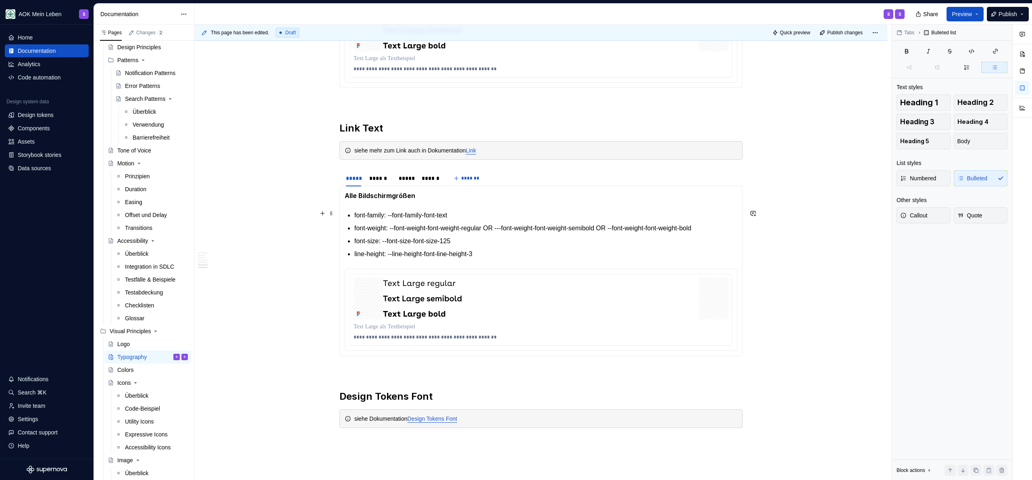
scroll to position [1628, 0]
click at [432, 169] on html "AOK Mein Leben S Home Documentation Analytics Code automation Design system dat…" at bounding box center [516, 240] width 1032 height 480
click at [456, 238] on div "Delete tab" at bounding box center [468, 237] width 52 height 8
click at [407, 180] on div "*****" at bounding box center [406, 177] width 21 height 11
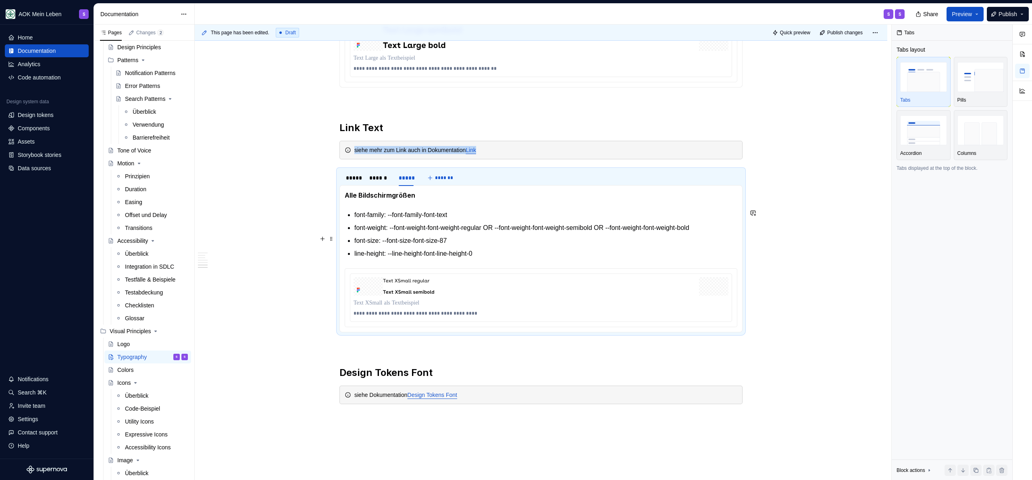
click at [459, 236] on p "font-size: --font-size-font-size-87" at bounding box center [545, 241] width 383 height 10
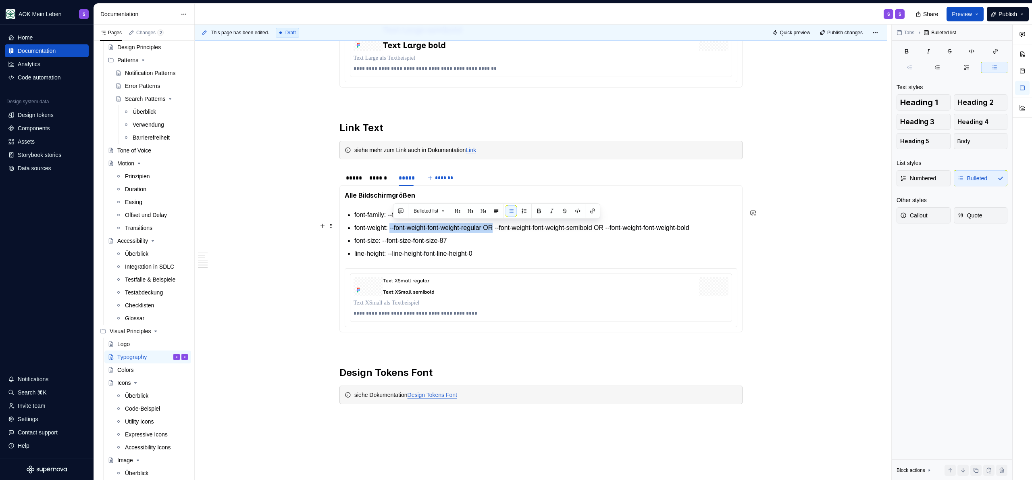
drag, startPoint x: 394, startPoint y: 227, endPoint x: 507, endPoint y: 228, distance: 112.9
click at [507, 228] on p "font-weight: --font-weight-font-weight-regular OR --font-weight-font-weight-sem…" at bounding box center [545, 228] width 383 height 10
drag, startPoint x: 502, startPoint y: 225, endPoint x: 618, endPoint y: 223, distance: 115.7
click at [618, 223] on p "font-weight: --font-weight-font-weight-semibold OR --font-weight-font-weight-bo…" at bounding box center [545, 228] width 383 height 10
click at [385, 177] on div "******" at bounding box center [380, 178] width 22 height 8
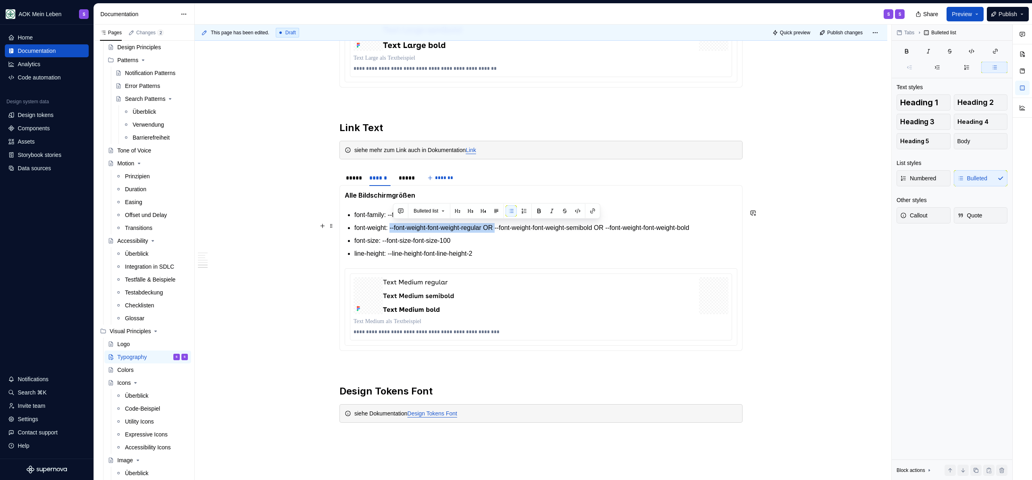
drag, startPoint x: 394, startPoint y: 229, endPoint x: 509, endPoint y: 225, distance: 115.0
click at [509, 225] on p "font-weight: --font-weight-font-weight-regular OR --font-weight-font-weight-sem…" at bounding box center [545, 228] width 383 height 10
drag, startPoint x: 504, startPoint y: 226, endPoint x: 617, endPoint y: 226, distance: 112.5
click at [617, 226] on p "font-weight: --font-weight-font-weight-semibold OR --font-weight-font-weight-bo…" at bounding box center [545, 228] width 383 height 10
drag, startPoint x: 617, startPoint y: 226, endPoint x: 504, endPoint y: 228, distance: 112.9
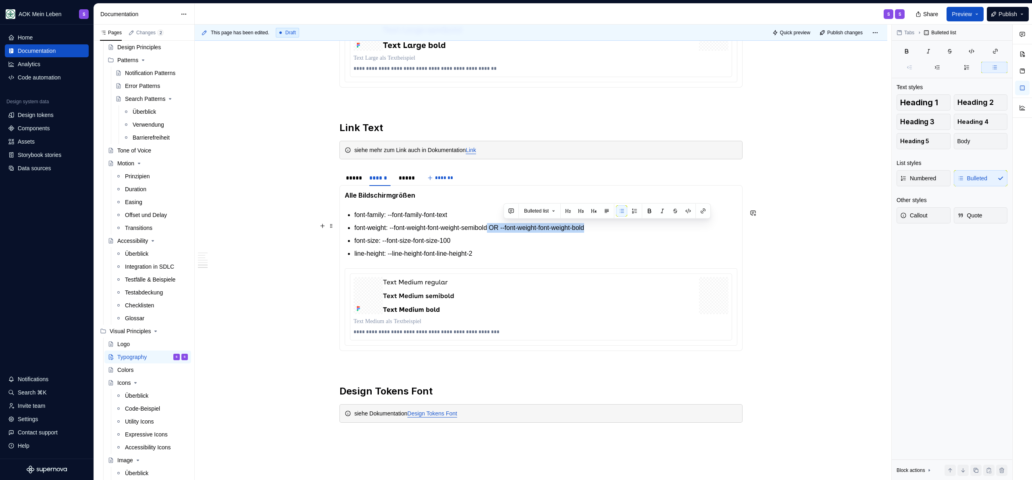
click at [504, 228] on p "font-weight: --font-weight-font-weight-semibold OR --font-weight-font-weight-bo…" at bounding box center [545, 228] width 383 height 10
click at [355, 179] on div "*****" at bounding box center [353, 178] width 15 height 8
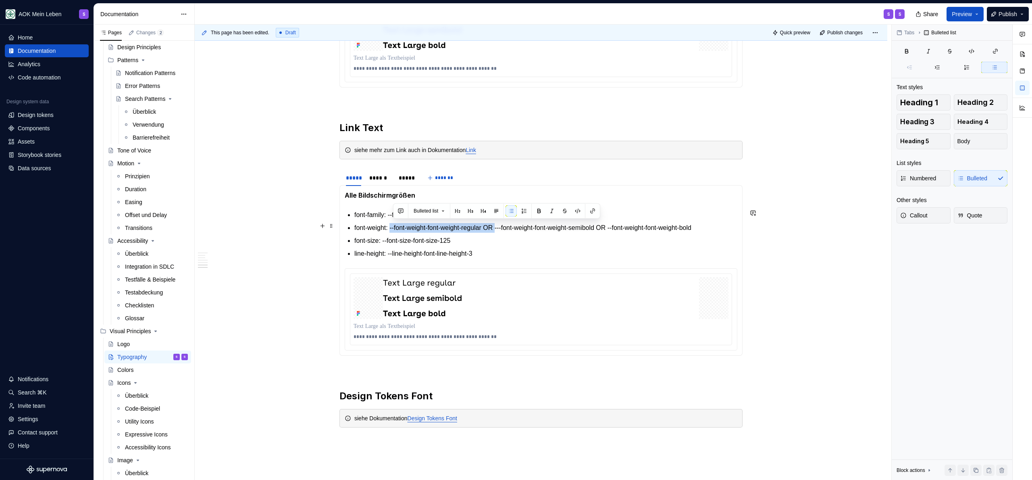
drag, startPoint x: 394, startPoint y: 227, endPoint x: 510, endPoint y: 225, distance: 116.2
click at [510, 225] on p "font-weight: --font-weight-font-weight-regular OR ---font-weight-font-weight-se…" at bounding box center [545, 228] width 383 height 10
drag, startPoint x: 507, startPoint y: 227, endPoint x: 627, endPoint y: 223, distance: 119.8
click at [627, 223] on p "font-weight: --font-weight-font-weight-semibold OR --font-weight-font-weight-bo…" at bounding box center [545, 228] width 383 height 10
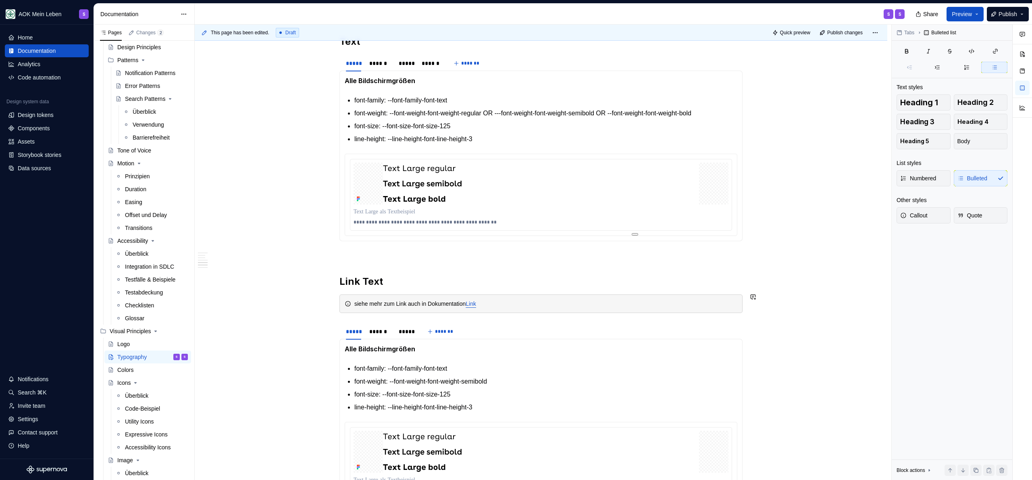
scroll to position [1353, 0]
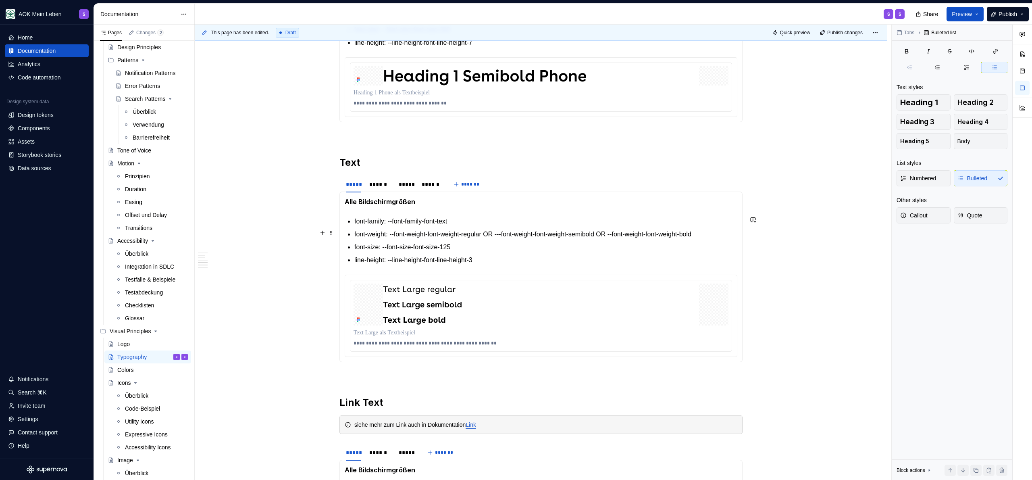
click at [514, 232] on p "font-weight: --font-weight-font-weight-regular OR ---font-weight-font-weight-se…" at bounding box center [545, 234] width 383 height 10
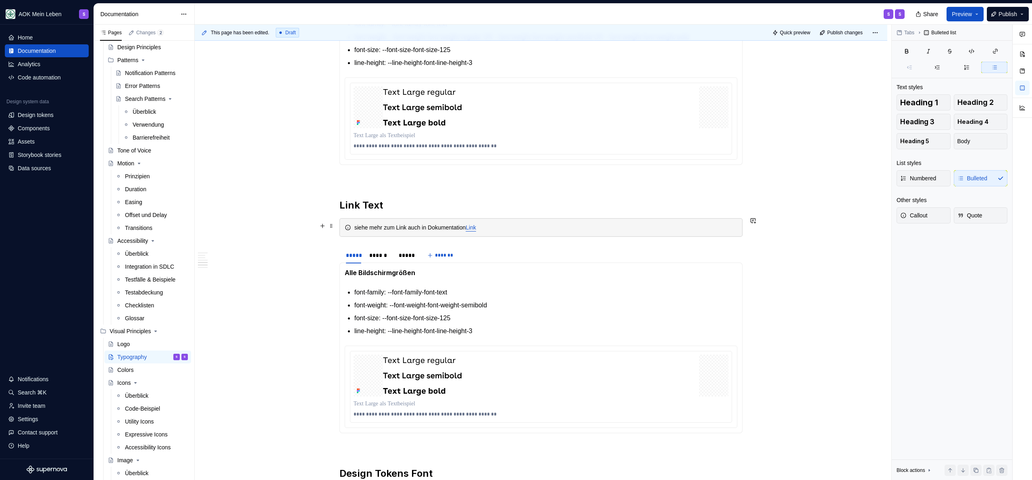
scroll to position [1646, 0]
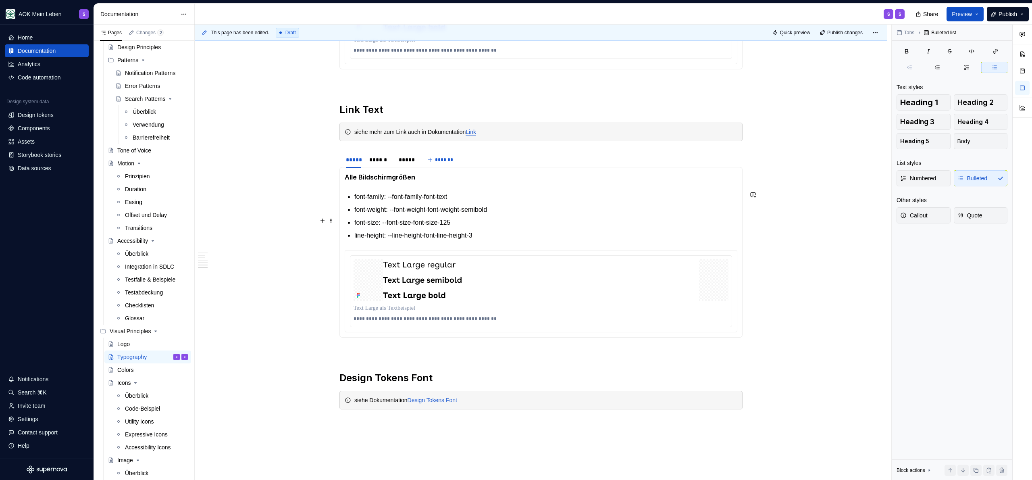
click at [523, 218] on p "font-size: --font-size-font-size-125" at bounding box center [545, 223] width 383 height 10
click at [487, 227] on ul "font-family: --font-family-font-text font-weight: --font-weight-font-weight-sem…" at bounding box center [545, 216] width 383 height 48
click at [484, 223] on p "font-size: --font-size-font-size-125" at bounding box center [545, 223] width 383 height 10
click at [497, 221] on p "font-size: --font-size-font-size-125" at bounding box center [545, 223] width 383 height 10
click at [483, 198] on p "font-family: --font-family-font-text" at bounding box center [545, 197] width 383 height 10
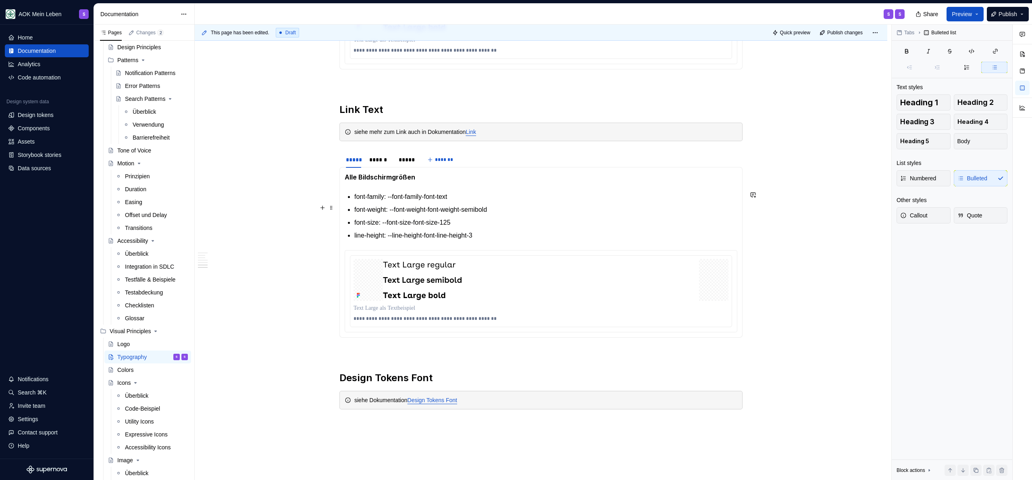
click at [526, 205] on p "font-weight: --font-weight-font-weight-semibold" at bounding box center [545, 210] width 383 height 10
click at [510, 218] on p "font-size: --font-size-font-size-125" at bounding box center [545, 223] width 383 height 10
click at [507, 234] on p "line-height: --line-height-font-line-height-3" at bounding box center [545, 236] width 383 height 10
click at [383, 160] on div "******" at bounding box center [380, 160] width 22 height 8
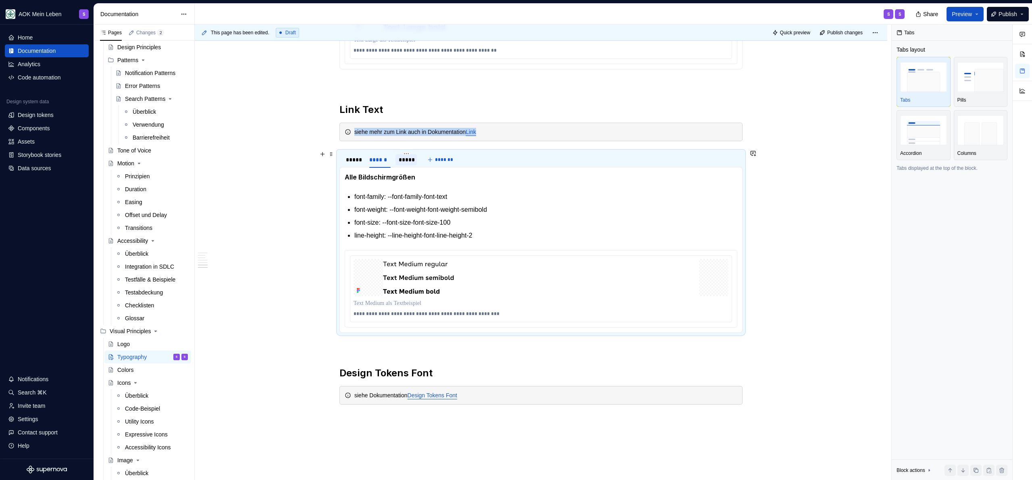
click at [407, 158] on div "*****" at bounding box center [406, 160] width 15 height 8
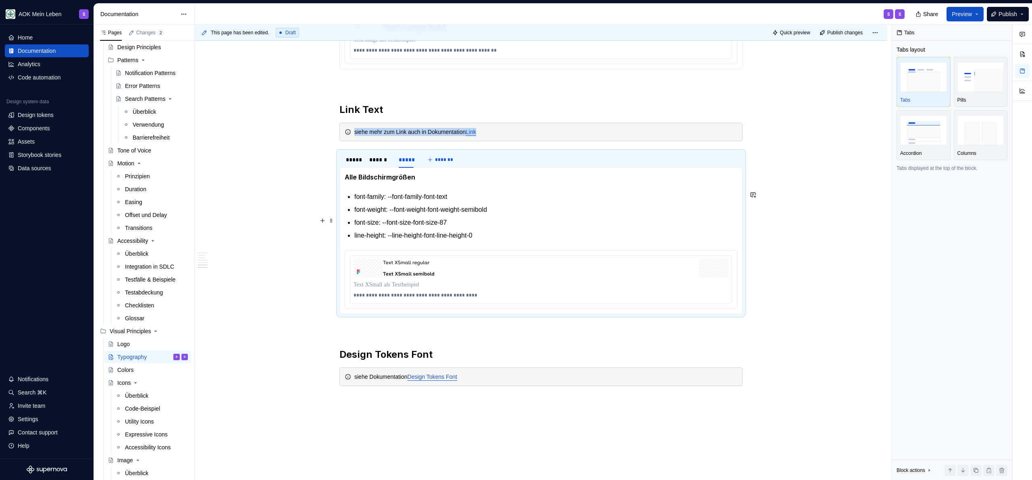
click at [504, 221] on p "font-size: --font-size-font-size-87" at bounding box center [545, 223] width 383 height 10
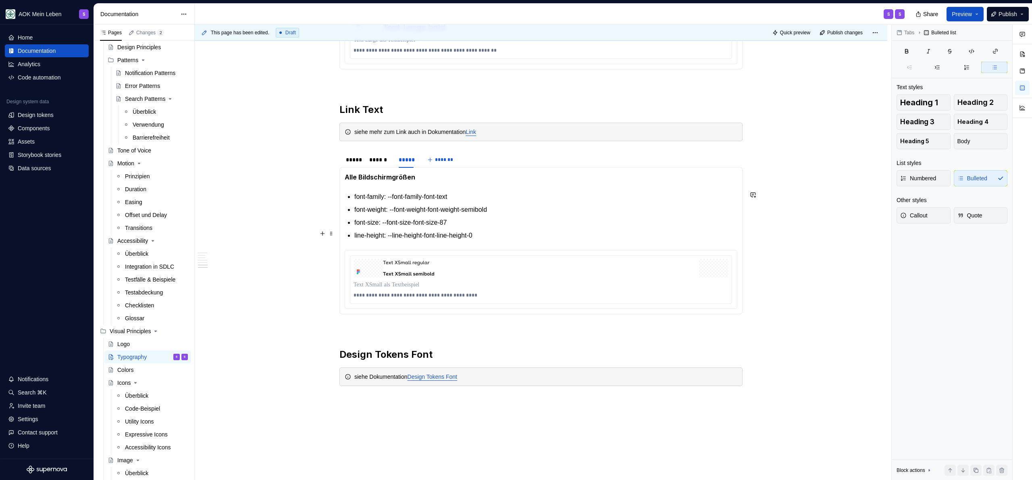
click at [500, 234] on p "line-height: --line-height-font-line-height-0" at bounding box center [545, 236] width 383 height 10
click at [482, 348] on h2 "Design Tokens Font" at bounding box center [541, 354] width 403 height 13
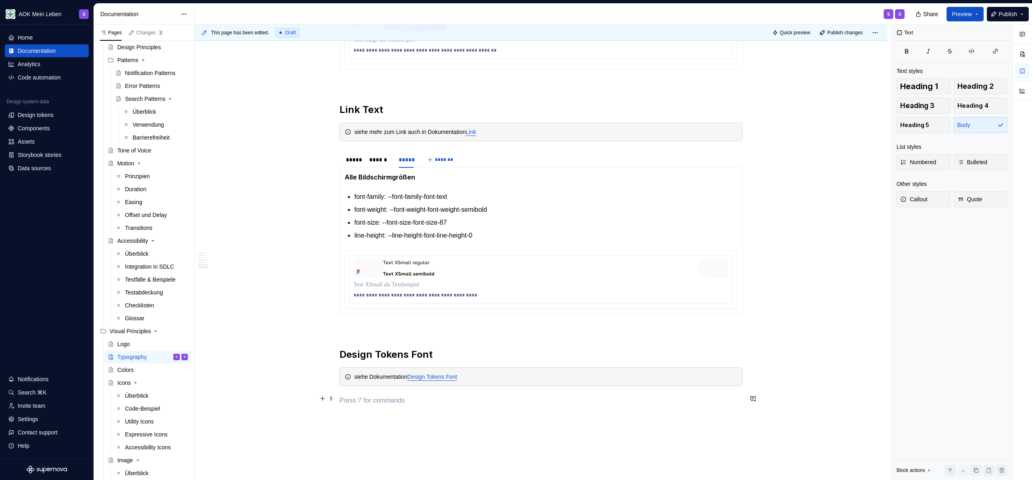
click at [394, 398] on p at bounding box center [541, 401] width 403 height 10
click at [518, 376] on div "siehe Dokumentation Design Tokens Font" at bounding box center [545, 377] width 383 height 8
click at [1006, 17] on span "Publish" at bounding box center [1008, 14] width 19 height 8
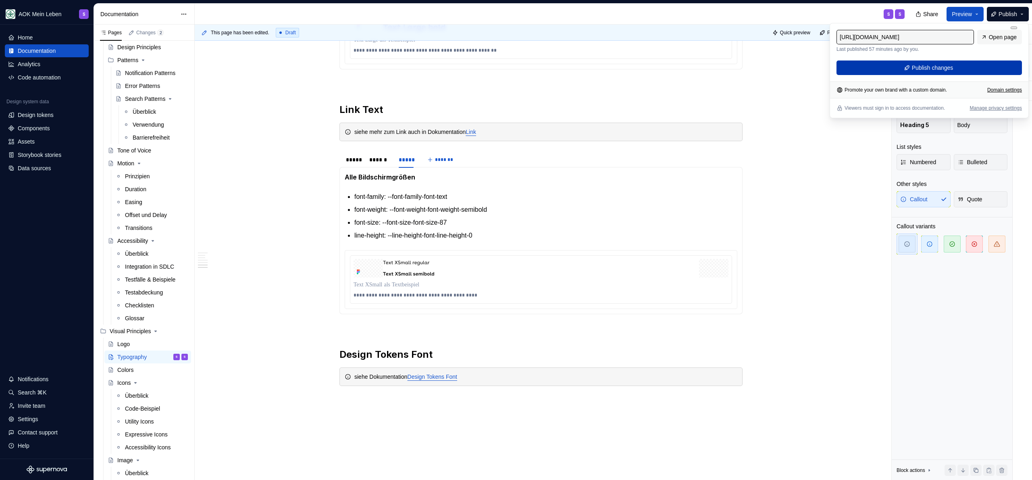
click at [974, 66] on button "Publish changes" at bounding box center [929, 67] width 185 height 15
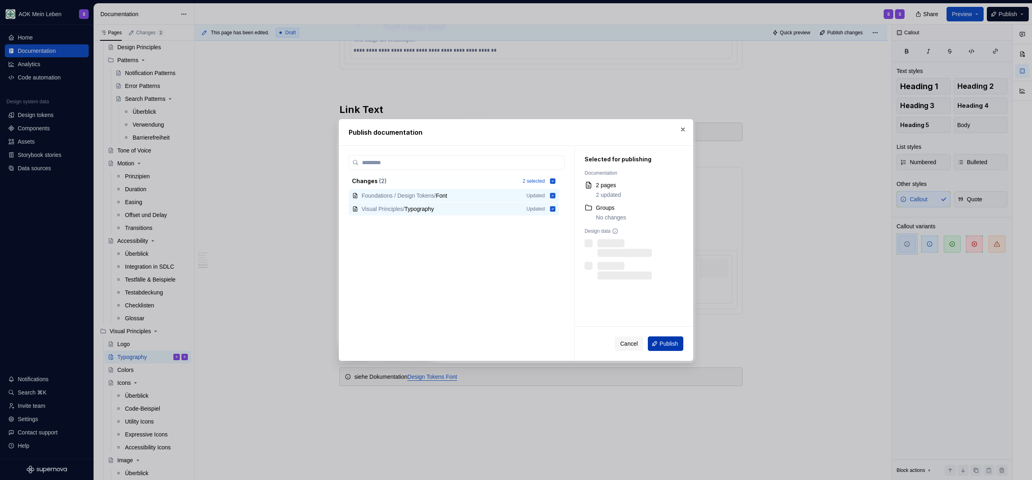
click at [664, 342] on span "Publish" at bounding box center [669, 344] width 19 height 8
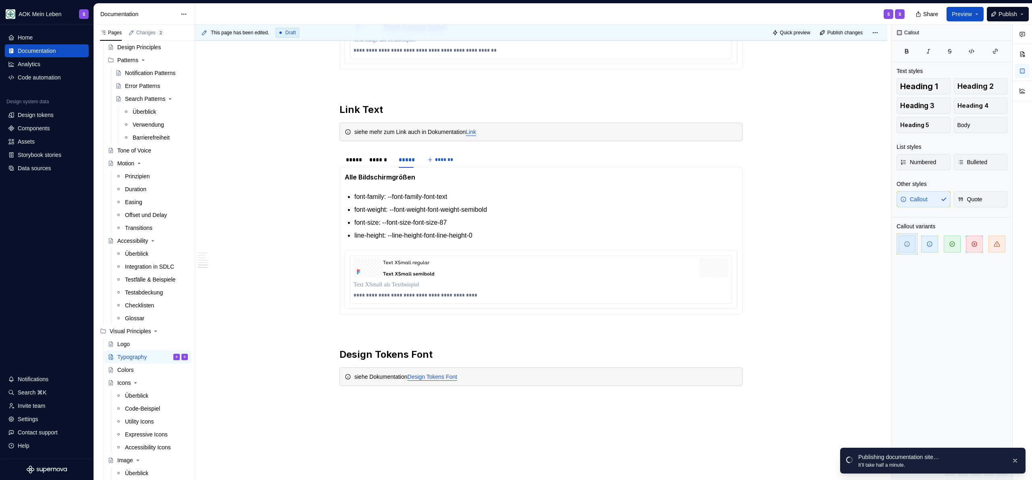
type textarea "*"
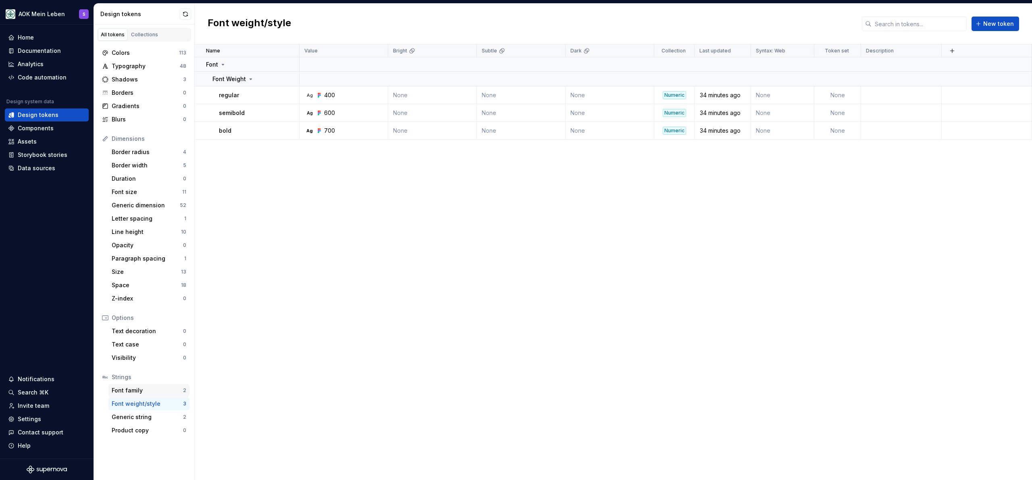
click at [134, 392] on div "Font family" at bounding box center [147, 390] width 71 height 8
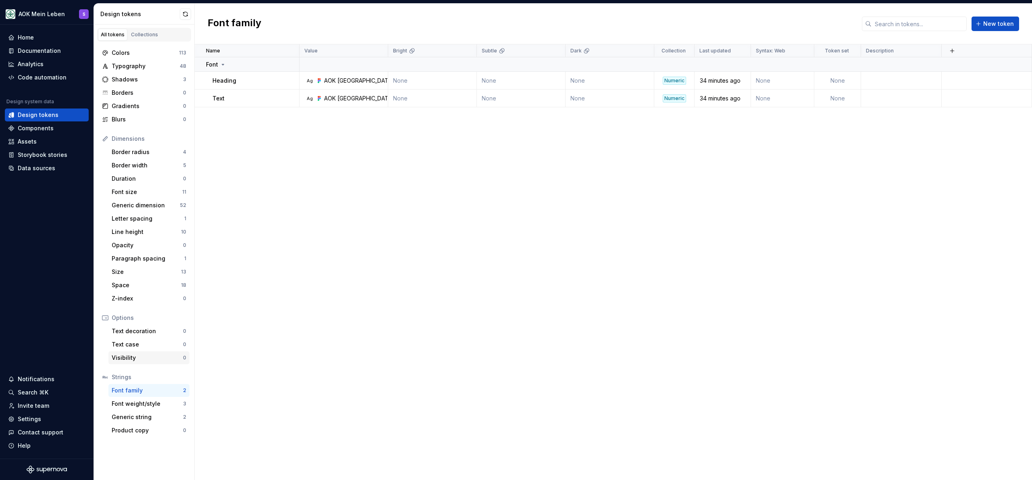
click at [126, 355] on div "Visibility" at bounding box center [147, 358] width 71 height 8
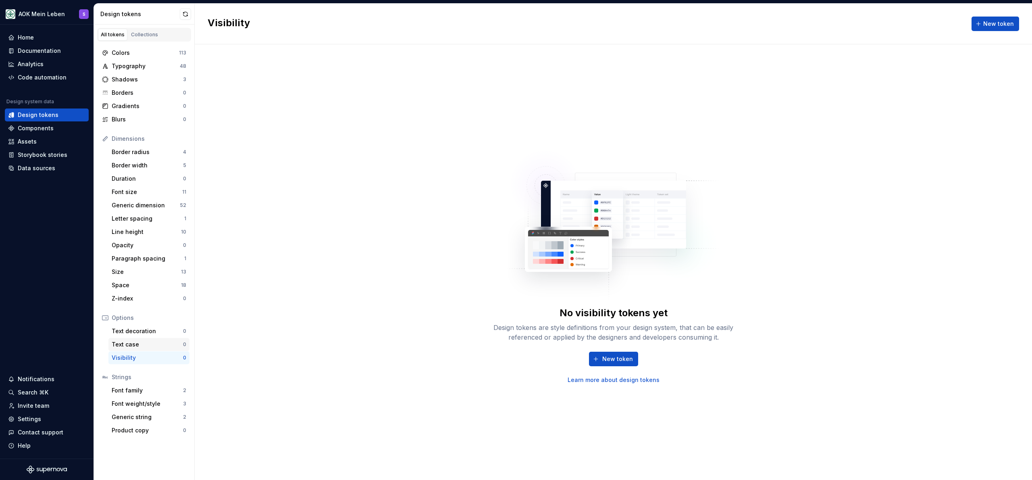
click at [129, 345] on div "Text case" at bounding box center [147, 344] width 71 height 8
click at [134, 331] on div "Text decoration" at bounding box center [147, 331] width 71 height 8
click at [305, 294] on div "No text decoration tokens yet Design tokens are style definitions from your des…" at bounding box center [613, 261] width 837 height 435
click at [616, 377] on link "Learn more about design tokens" at bounding box center [614, 380] width 92 height 8
click at [143, 150] on div "Border radius" at bounding box center [147, 152] width 71 height 8
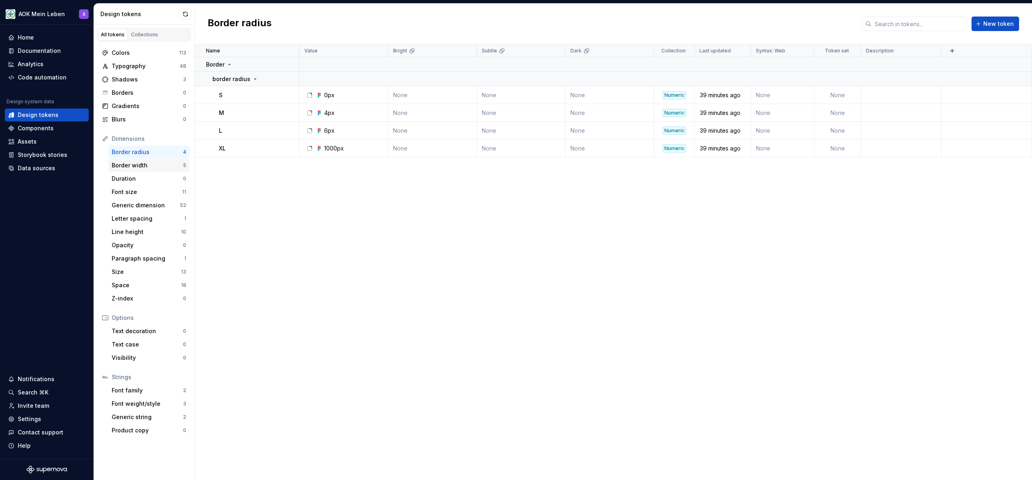
click at [143, 165] on div "Border width" at bounding box center [147, 165] width 71 height 8
click at [146, 152] on div "Border radius" at bounding box center [147, 152] width 71 height 8
click at [146, 166] on div "Border width" at bounding box center [147, 165] width 71 height 8
click at [146, 179] on div "Duration" at bounding box center [147, 179] width 71 height 8
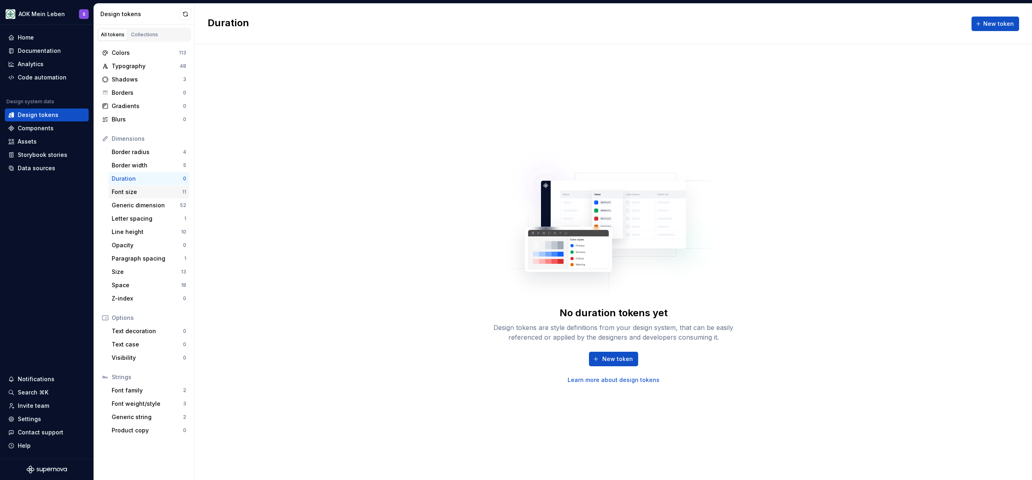
click at [144, 197] on div "Font size 11" at bounding box center [148, 191] width 81 height 13
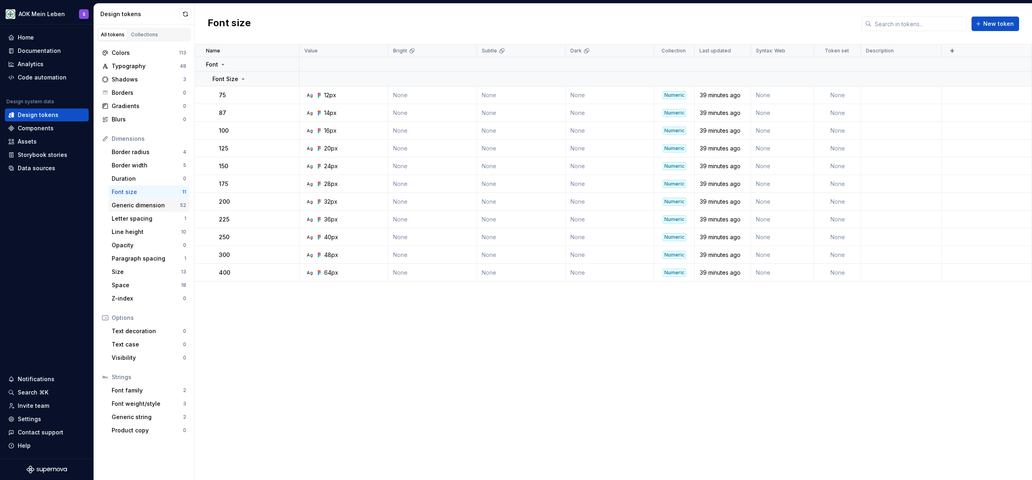
click at [140, 206] on div "Generic dimension" at bounding box center [146, 205] width 68 height 8
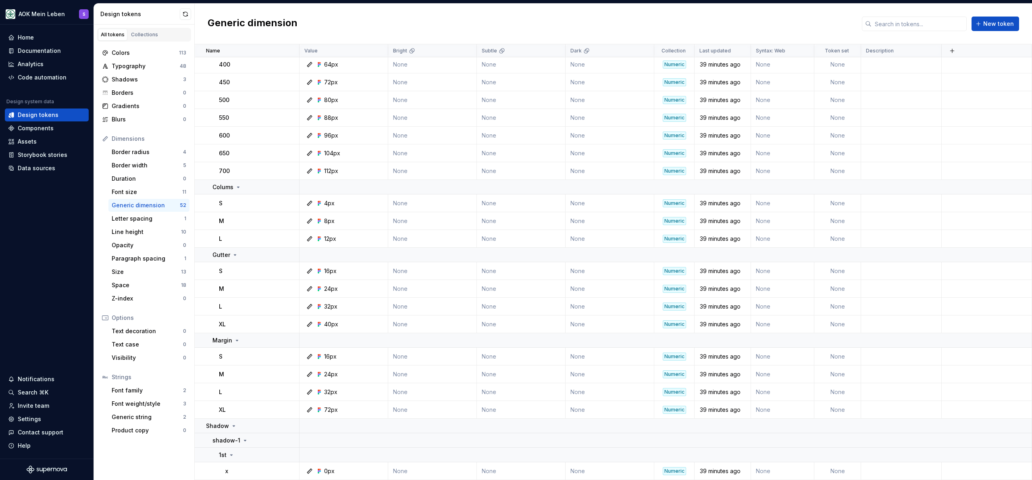
scroll to position [256, 0]
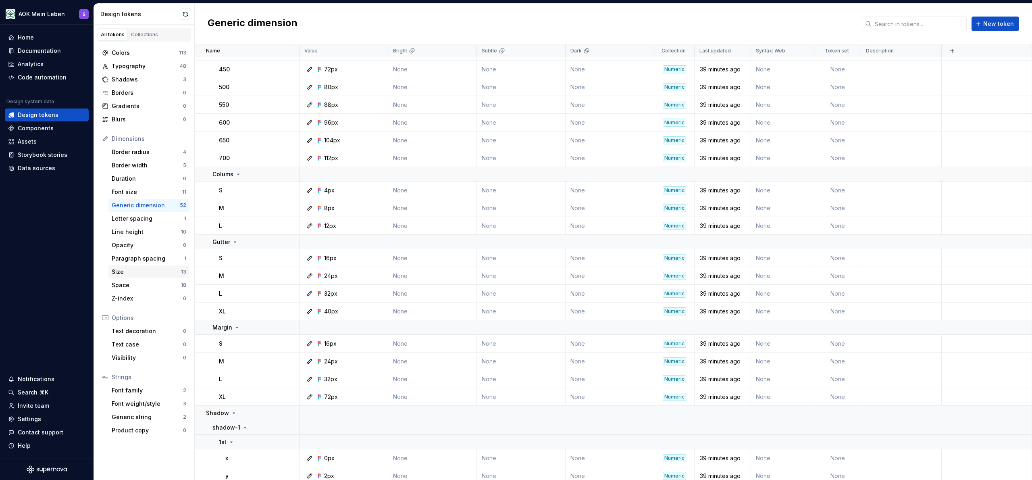
click at [125, 267] on div "Size 13" at bounding box center [148, 271] width 81 height 13
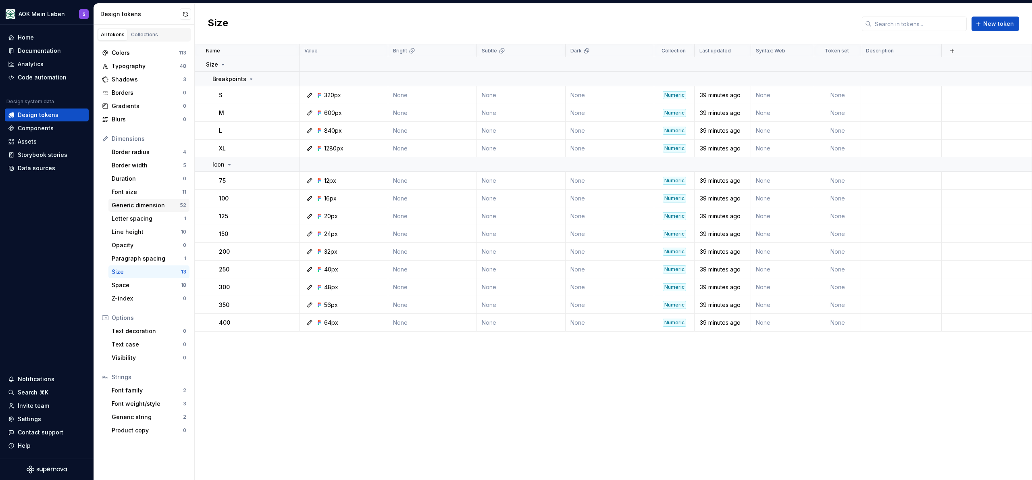
click at [141, 207] on div "Generic dimension" at bounding box center [146, 205] width 68 height 8
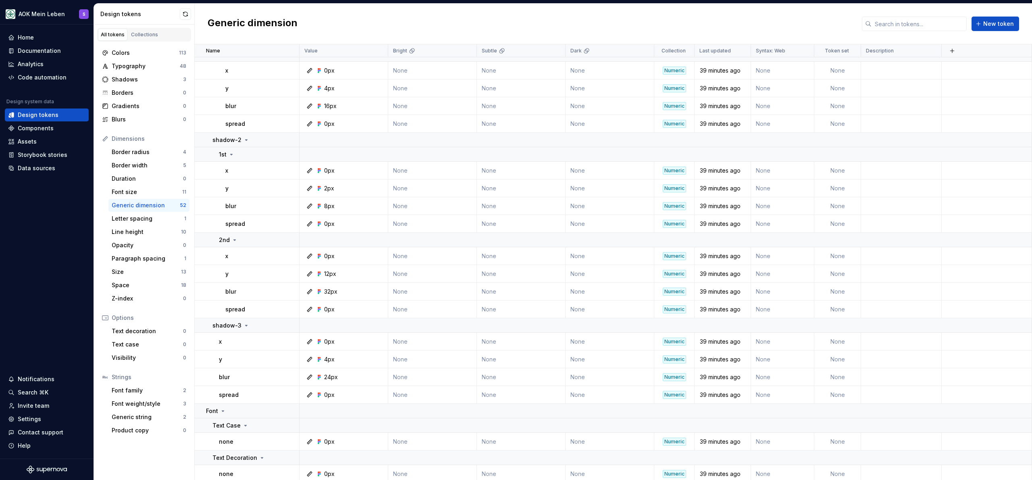
scroll to position [732, 0]
click at [160, 329] on div "Text decoration" at bounding box center [147, 331] width 71 height 8
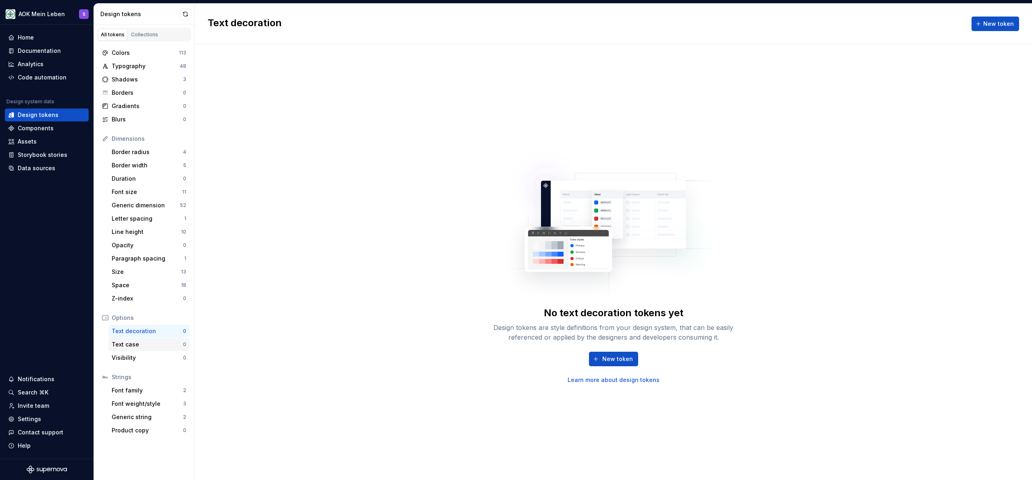
click at [139, 344] on div "Text case" at bounding box center [147, 344] width 71 height 8
click at [132, 358] on div "Visibility" at bounding box center [147, 358] width 71 height 8
click at [137, 325] on div "Text decoration 0" at bounding box center [148, 331] width 81 height 13
click at [269, 302] on div "No text decoration tokens yet Design tokens are style definitions from your des…" at bounding box center [613, 261] width 837 height 435
